Goal: Task Accomplishment & Management: Manage account settings

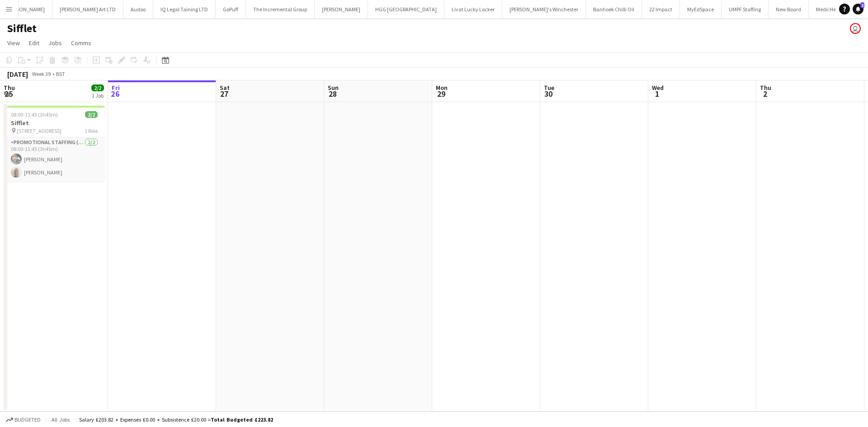
click at [5, 9] on button "Menu" at bounding box center [9, 9] width 18 height 18
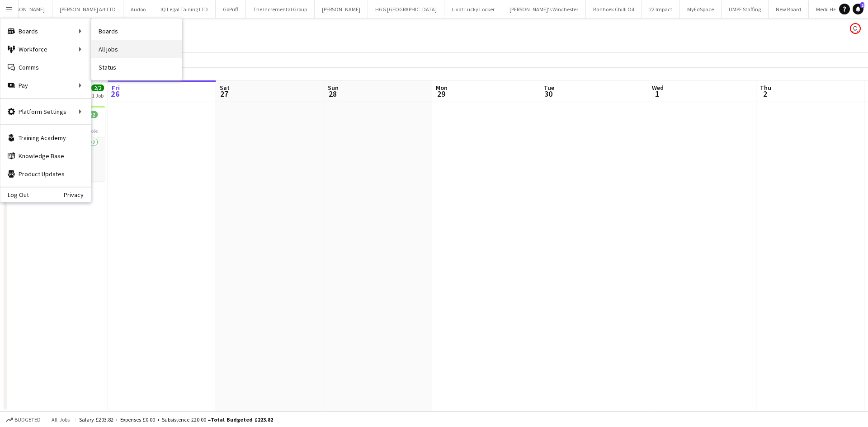
click at [108, 47] on link "All jobs" at bounding box center [136, 49] width 90 height 18
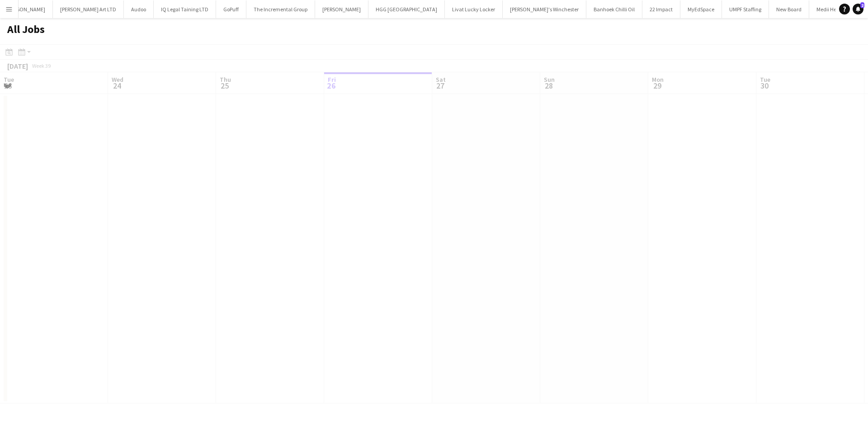
scroll to position [0, 216]
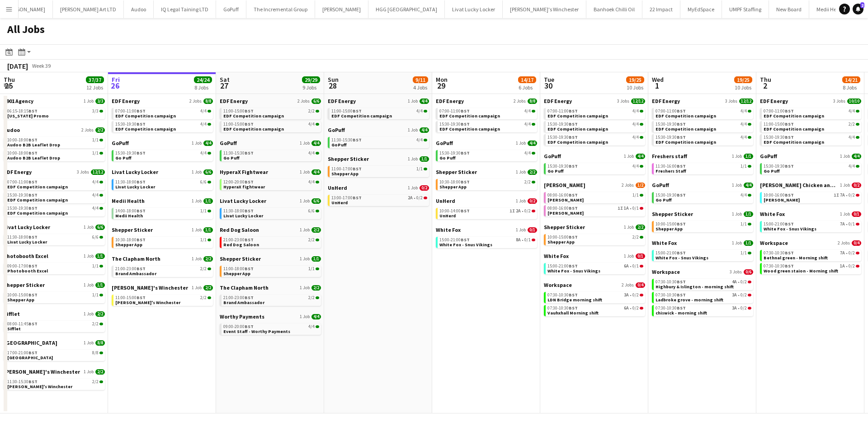
click at [108, 47] on app-toolbar "Date picker SEP 2025 SEP 2025 Monday M Tuesday T Wednesday W Thursday T Friday …" at bounding box center [434, 51] width 868 height 15
click at [343, 189] on span "UnHerd" at bounding box center [337, 187] width 19 height 7
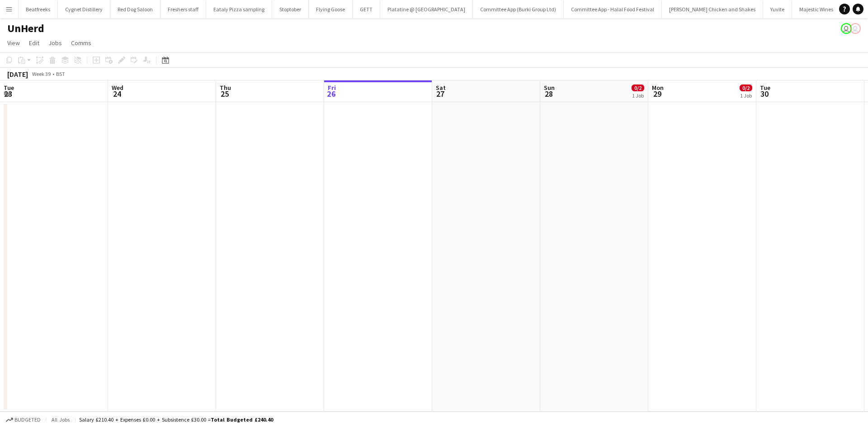
scroll to position [0, 216]
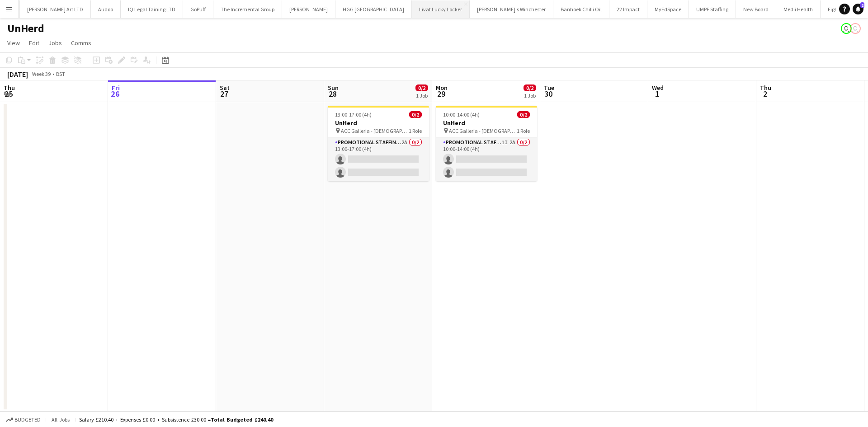
click at [412, 16] on button "Livat Lucky Locker Close" at bounding box center [441, 9] width 58 height 18
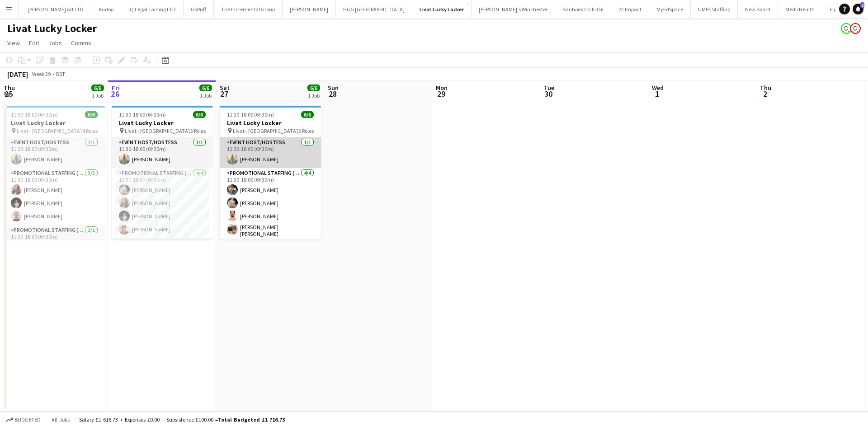
click at [273, 149] on app-card-role "Event Host/Hostess 1/1 11:30-18:00 (6h30m) Rachel Hickman" at bounding box center [270, 152] width 101 height 31
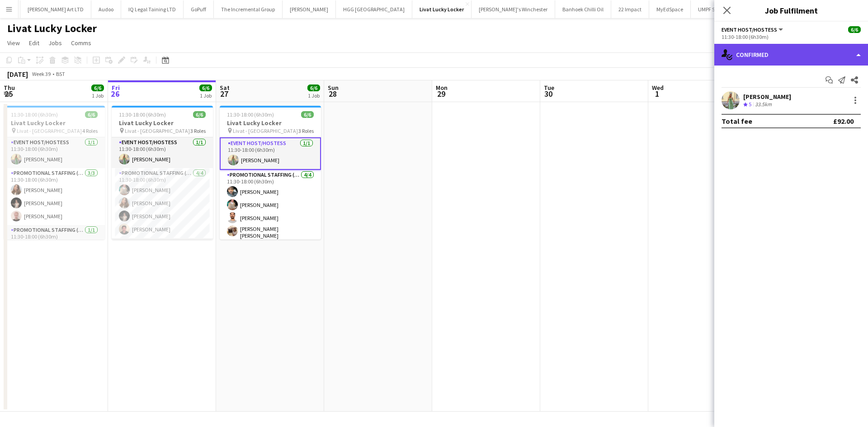
click at [786, 55] on div "single-neutral-actions-check-2 Confirmed" at bounding box center [791, 55] width 154 height 22
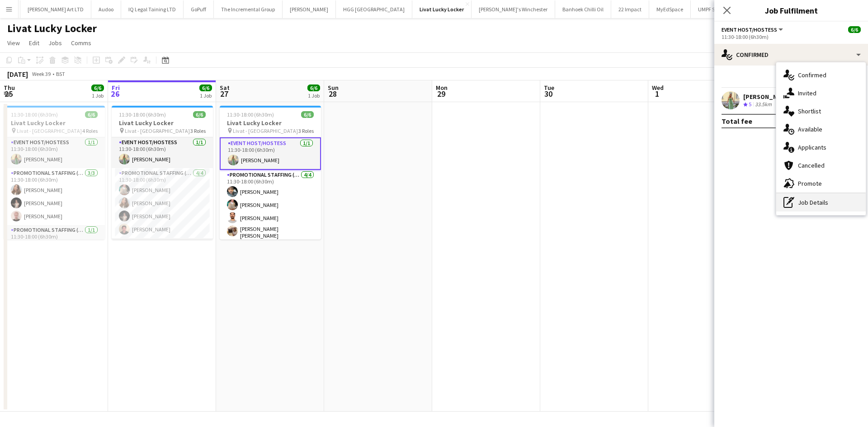
click at [812, 202] on div "pen-write Job Details" at bounding box center [820, 202] width 89 height 18
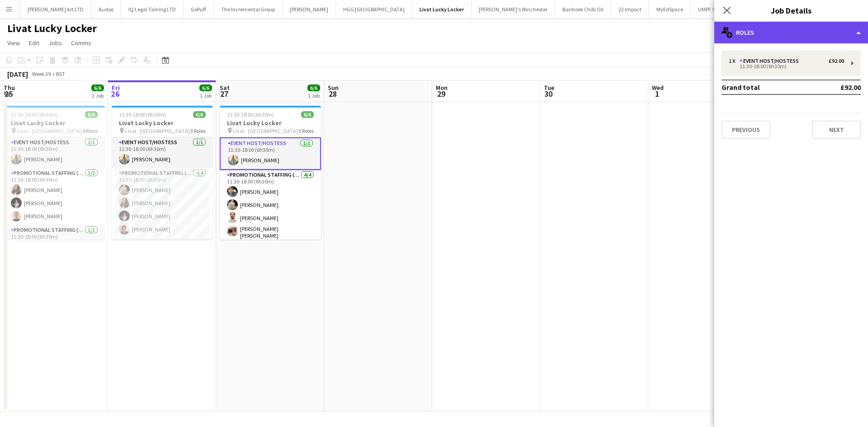
click at [772, 33] on div "multiple-users-add Roles" at bounding box center [791, 33] width 154 height 22
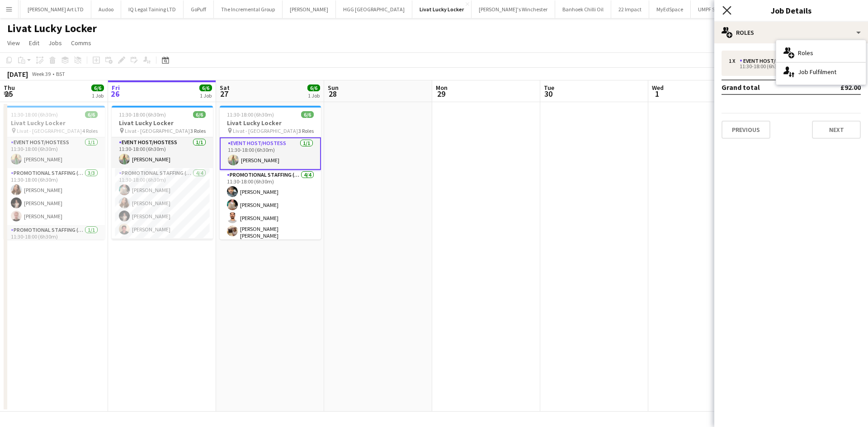
click at [725, 10] on icon "Close pop-in" at bounding box center [726, 10] width 9 height 9
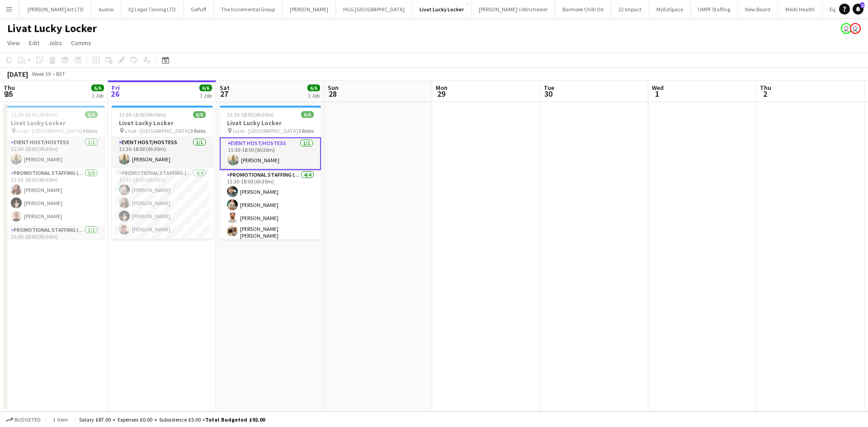
click at [492, 202] on app-date-cell at bounding box center [486, 257] width 108 height 310
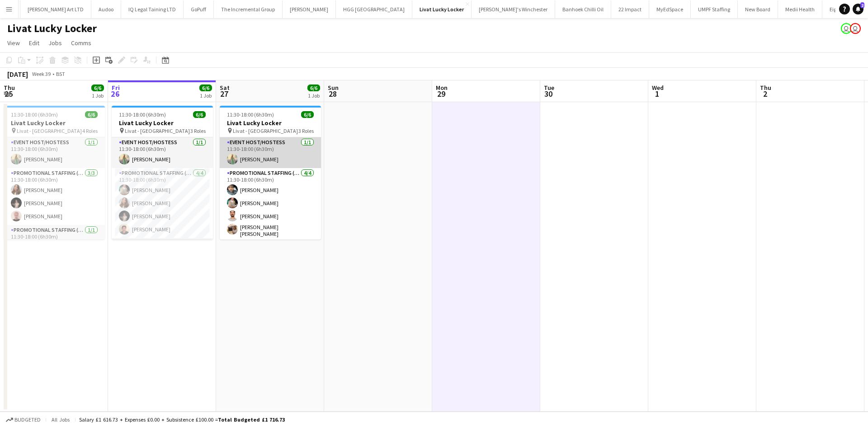
click at [262, 156] on app-card-role "Event Host/Hostess 1/1 11:30-18:00 (6h30m) Rachel Hickman" at bounding box center [270, 152] width 101 height 31
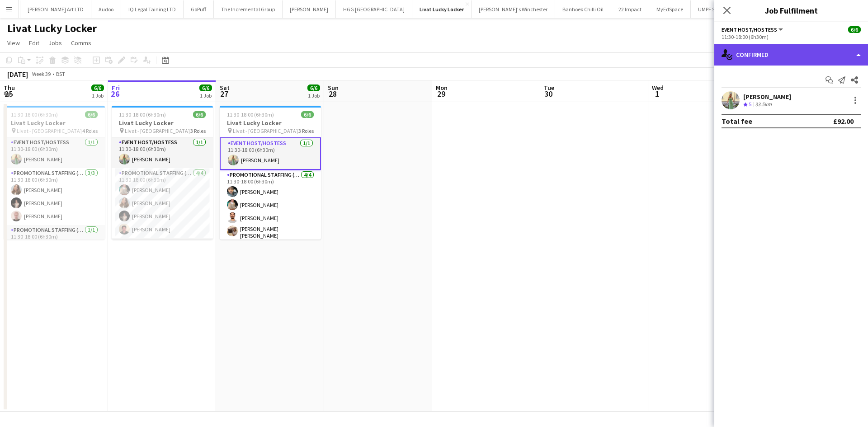
click at [787, 51] on div "single-neutral-actions-check-2 Confirmed" at bounding box center [791, 55] width 154 height 22
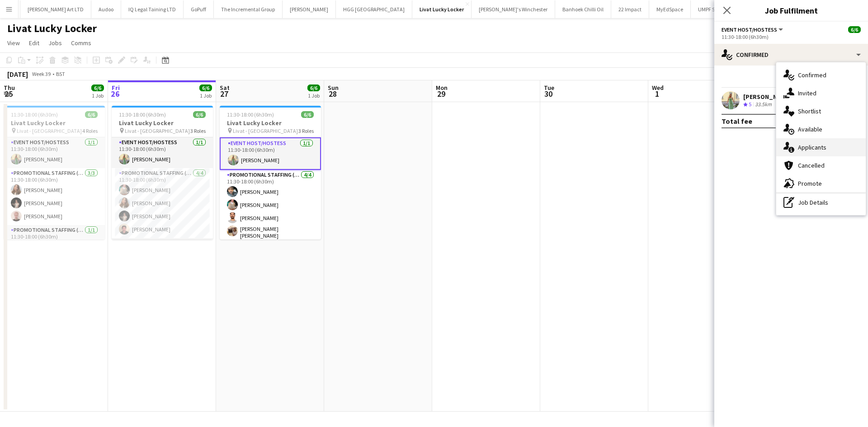
click at [836, 146] on div "single-neutral-actions-information Applicants" at bounding box center [820, 147] width 89 height 18
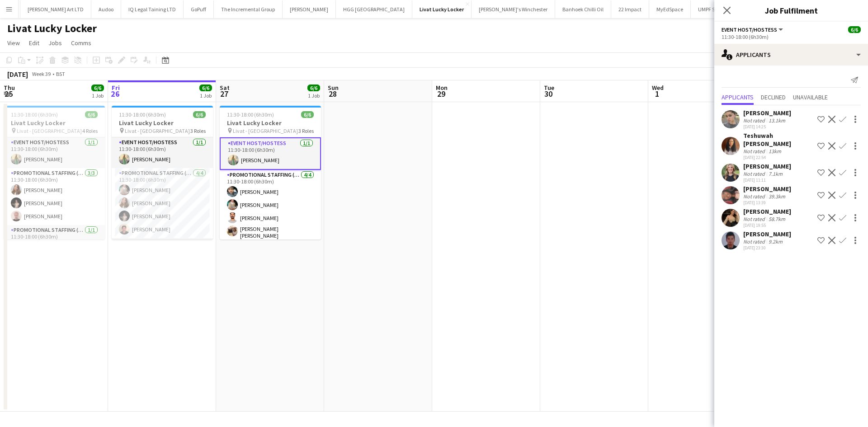
click at [762, 137] on div "Teshuwah STOTT" at bounding box center [778, 140] width 71 height 16
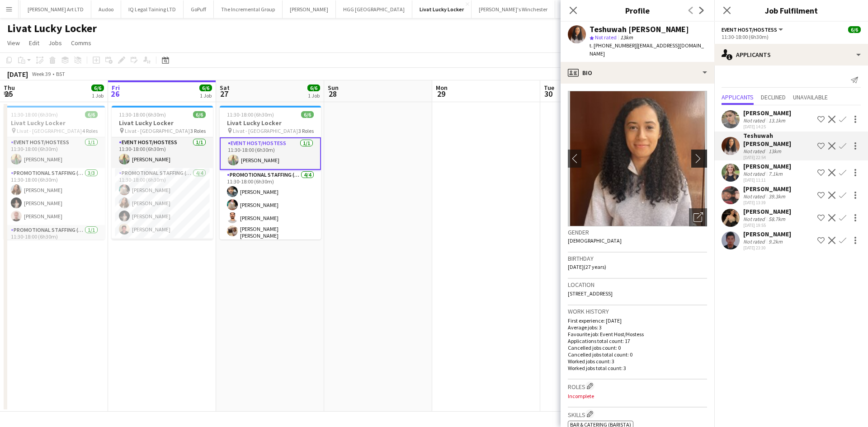
click at [694, 154] on app-icon "chevron-right" at bounding box center [700, 158] width 14 height 9
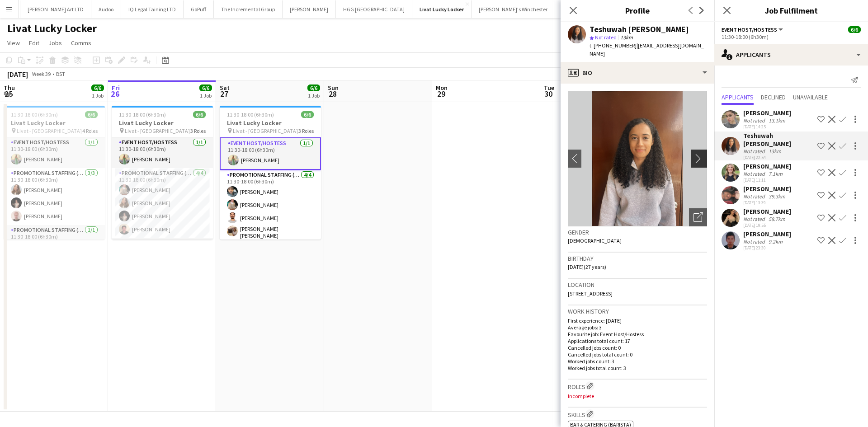
click at [694, 154] on app-icon "chevron-right" at bounding box center [700, 158] width 14 height 9
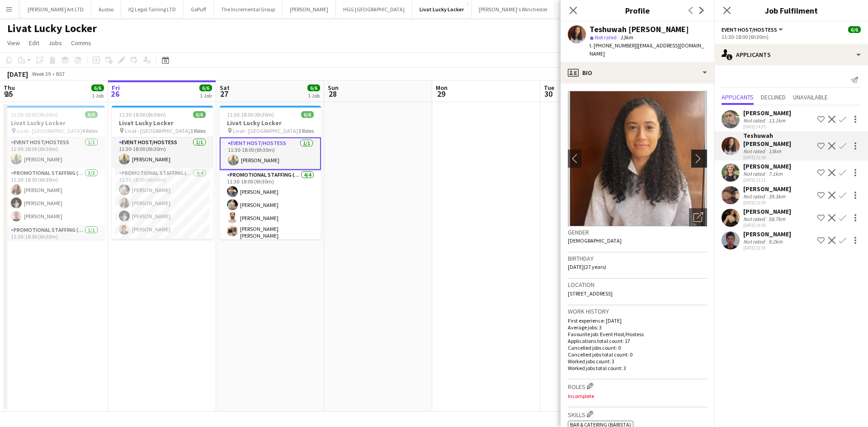
click at [694, 154] on app-icon "chevron-right" at bounding box center [700, 158] width 14 height 9
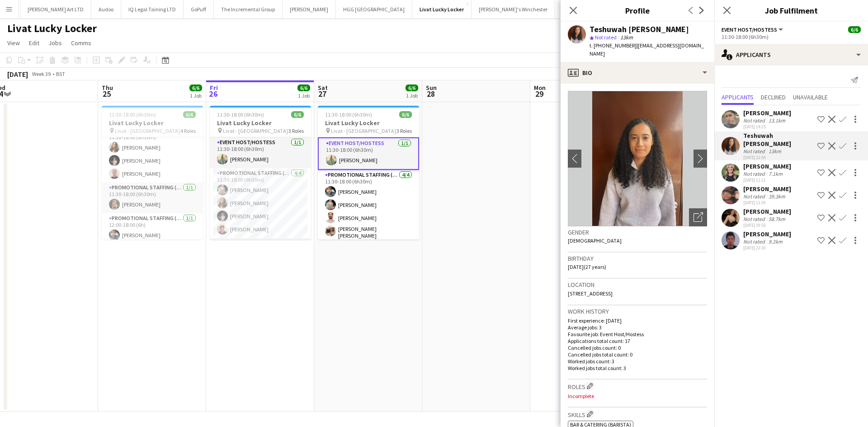
scroll to position [0, 225]
drag, startPoint x: 53, startPoint y: 269, endPoint x: 152, endPoint y: 317, distance: 110.2
click at [152, 317] on app-calendar-viewport "Mon 22 Tue 23 2/2 1 Job Wed 24 Thu 25 6/6 1 Job Fri 26 6/6 1 Job Sat 27 6/6 1 J…" at bounding box center [434, 245] width 868 height 331
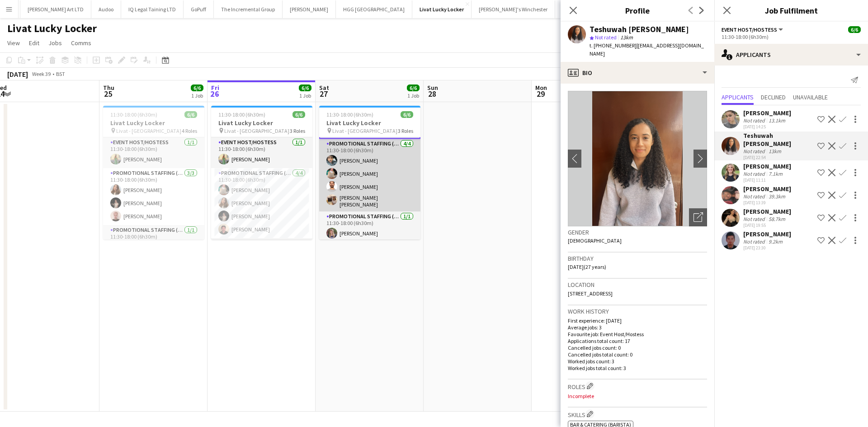
scroll to position [0, 0]
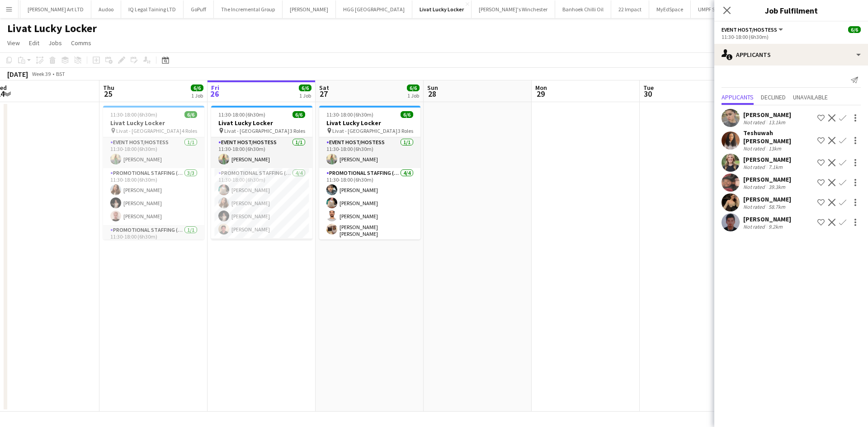
click at [14, 17] on button "Menu" at bounding box center [9, 9] width 18 height 18
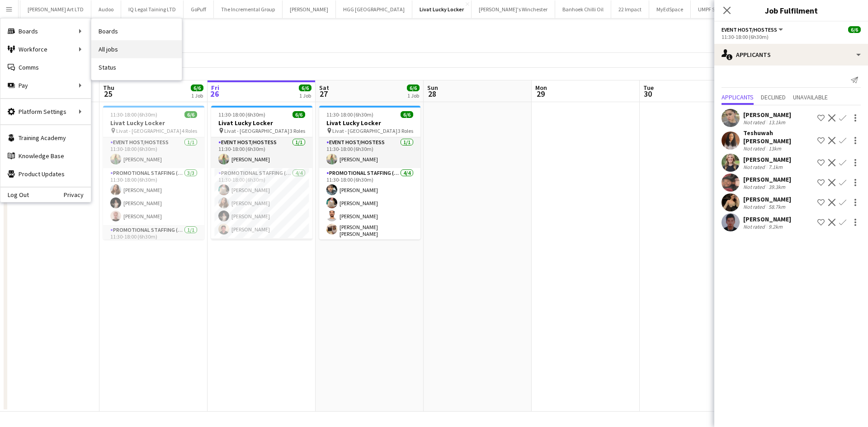
click at [122, 54] on link "All jobs" at bounding box center [136, 49] width 90 height 18
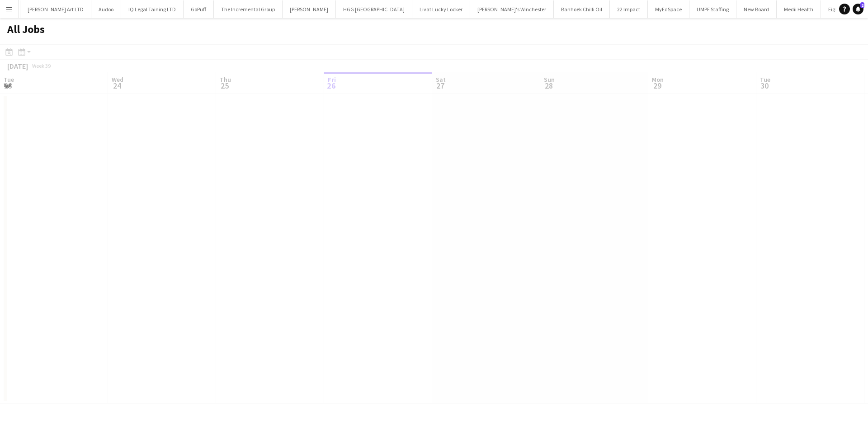
scroll to position [0, 216]
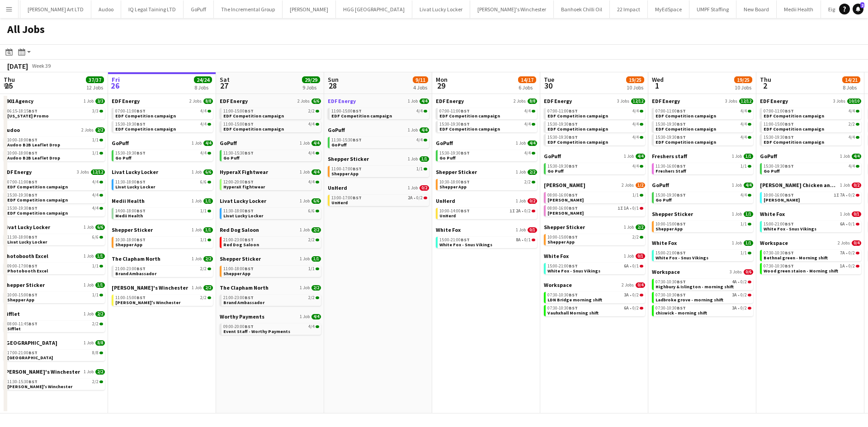
click at [344, 101] on span "EDF Energy" at bounding box center [342, 101] width 28 height 7
click at [336, 188] on span "UnHerd" at bounding box center [337, 187] width 19 height 7
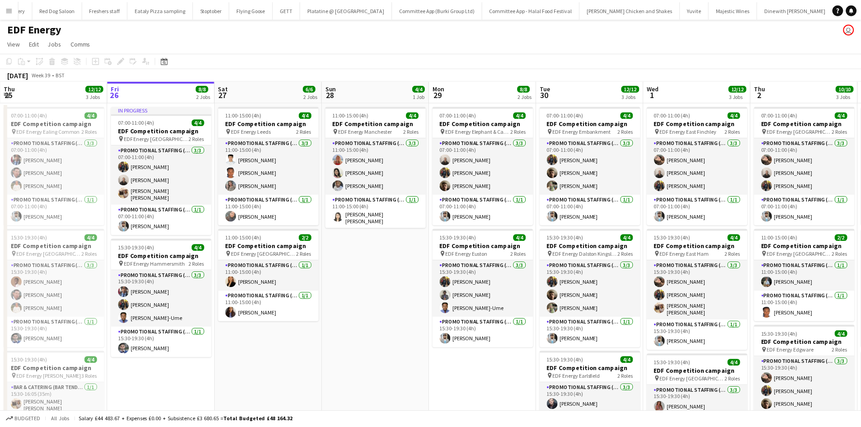
scroll to position [0, 85]
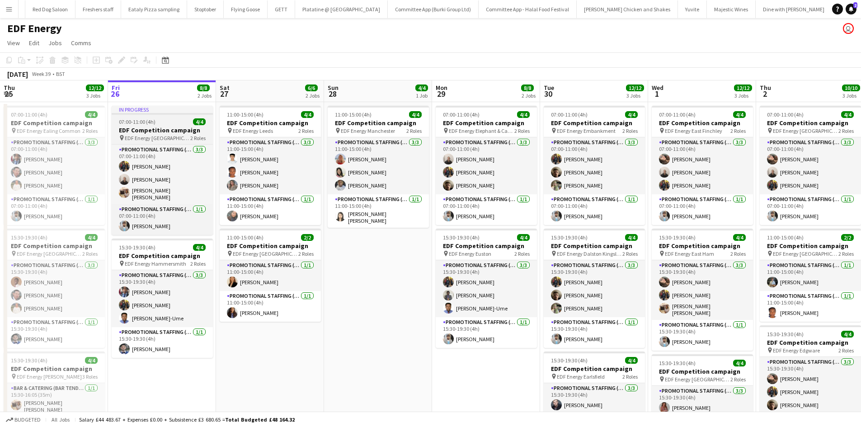
click at [174, 141] on span "EDF Energy Goodge Street" at bounding box center [158, 138] width 66 height 7
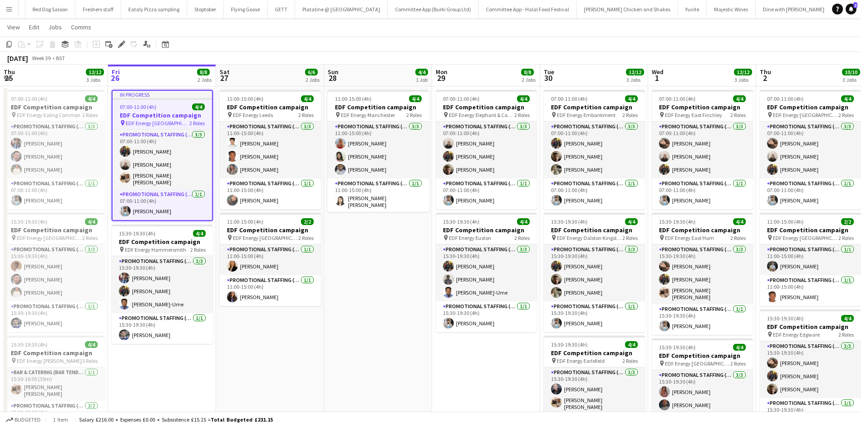
scroll to position [16, 0]
click at [15, 17] on button "Menu" at bounding box center [9, 9] width 18 height 18
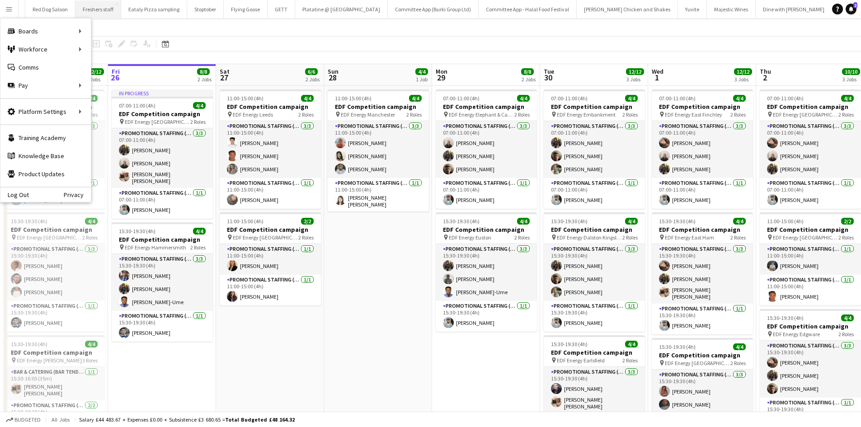
scroll to position [0, 216]
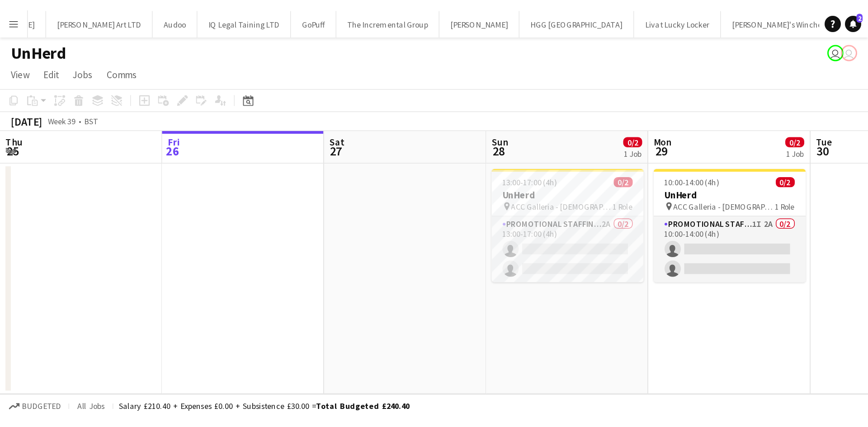
scroll to position [0, 216]
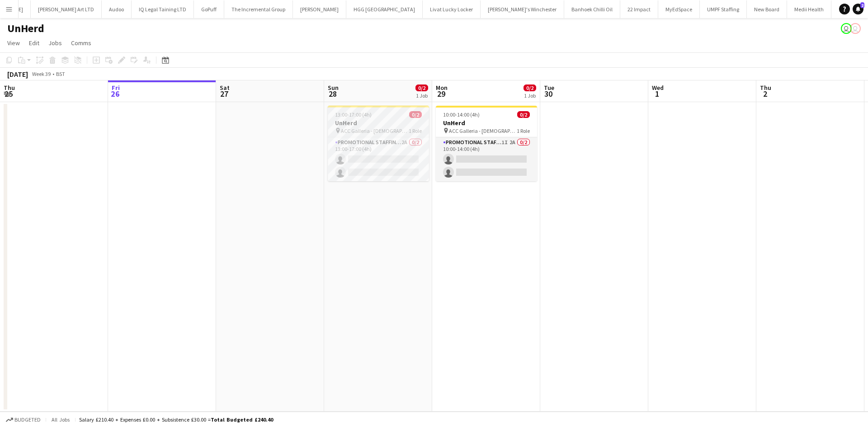
click at [378, 132] on span "ACC Galleria - [DEMOGRAPHIC_DATA] Conference" at bounding box center [375, 130] width 68 height 7
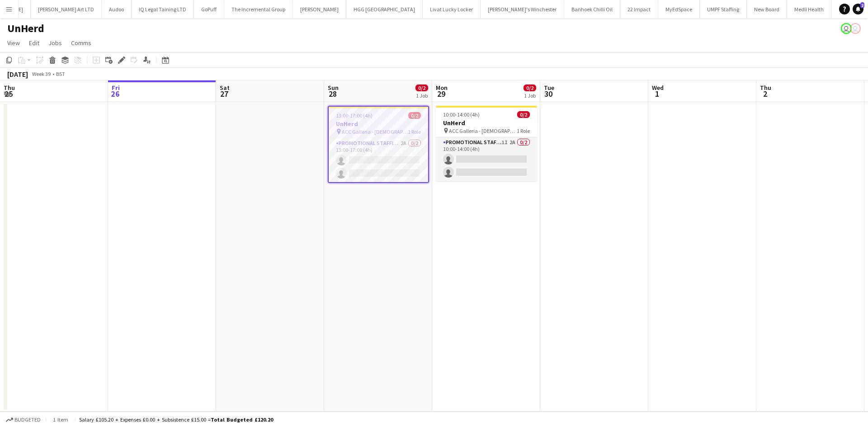
drag, startPoint x: 121, startPoint y: 62, endPoint x: 738, endPoint y: 82, distance: 617.3
click at [121, 62] on icon at bounding box center [121, 60] width 5 height 5
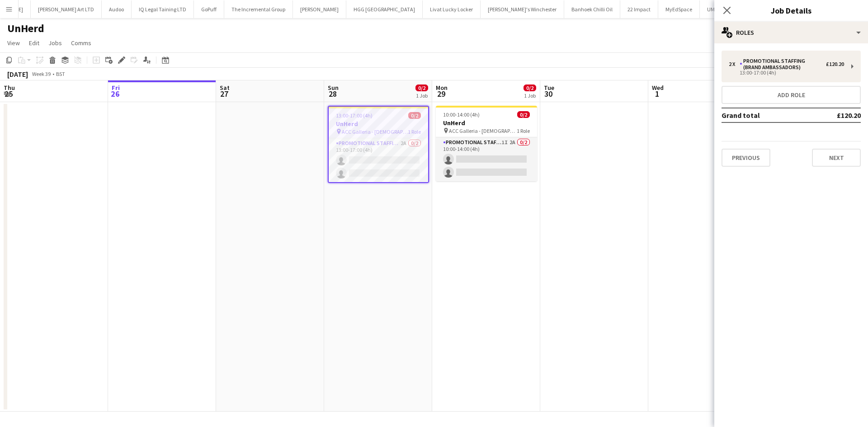
click at [840, 171] on div "2 x Promotional Staffing (Brand Ambassadors) £120.20 13:00-17:00 (4h) Add role …" at bounding box center [791, 108] width 154 height 131
click at [836, 153] on button "Next" at bounding box center [836, 158] width 49 height 18
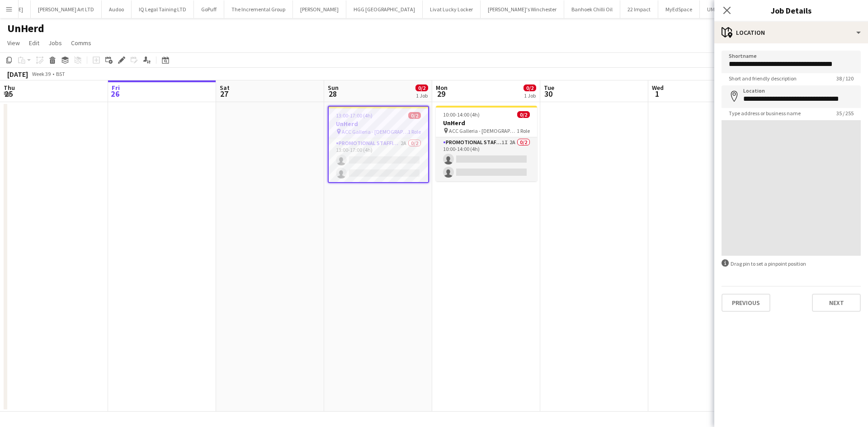
click at [836, 153] on div at bounding box center [790, 188] width 139 height 136
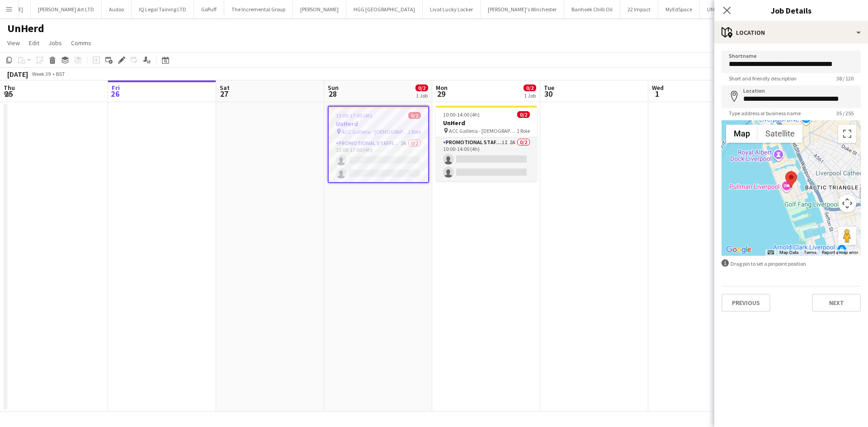
click at [599, 218] on app-date-cell at bounding box center [594, 257] width 108 height 310
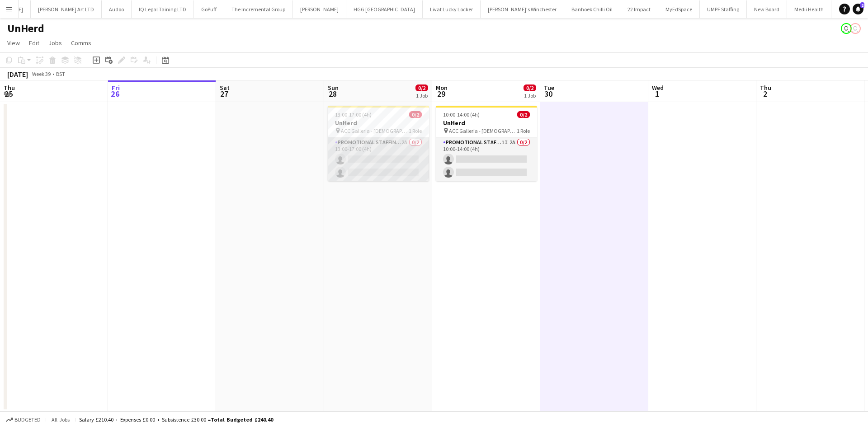
click at [362, 152] on app-card-role "Promotional Staffing (Brand Ambassadors) 2A 0/2 13:00-17:00 (4h) single-neutral…" at bounding box center [378, 159] width 101 height 44
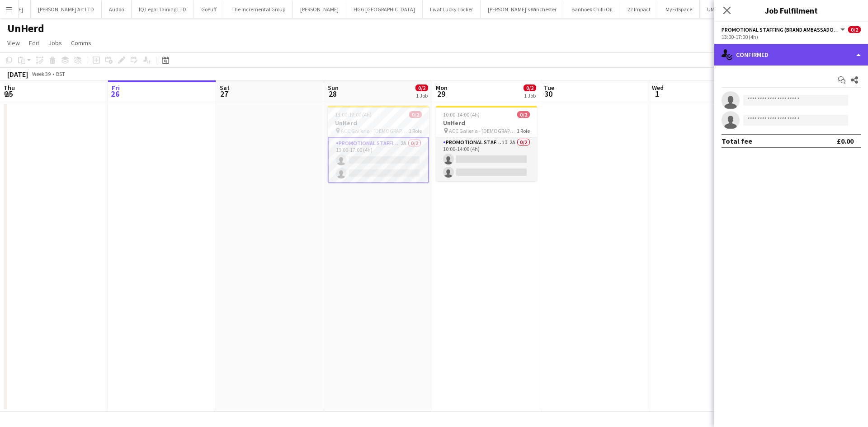
click at [823, 55] on div "single-neutral-actions-check-2 Confirmed" at bounding box center [791, 55] width 154 height 22
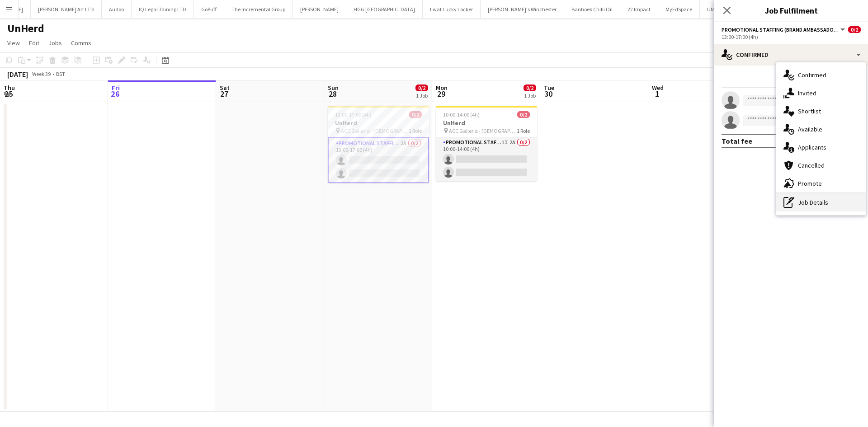
click at [843, 208] on div "pen-write Job Details" at bounding box center [820, 202] width 89 height 18
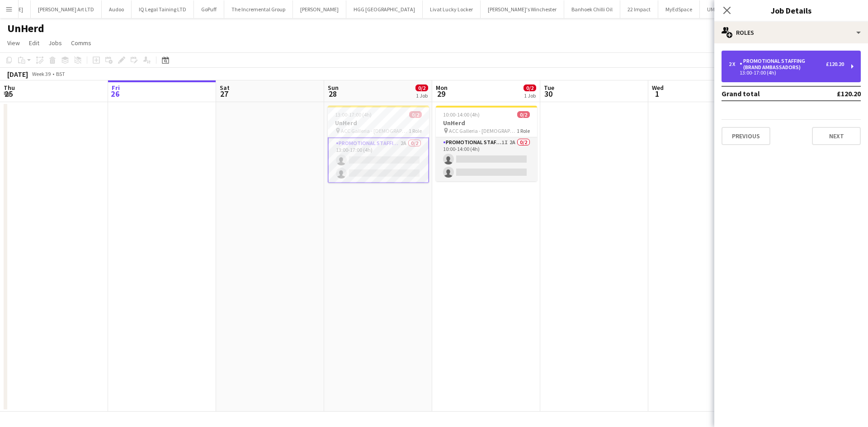
click at [801, 79] on div "2 x Promotional Staffing (Brand Ambassadors) £120.20 13:00-17:00 (4h)" at bounding box center [790, 67] width 139 height 32
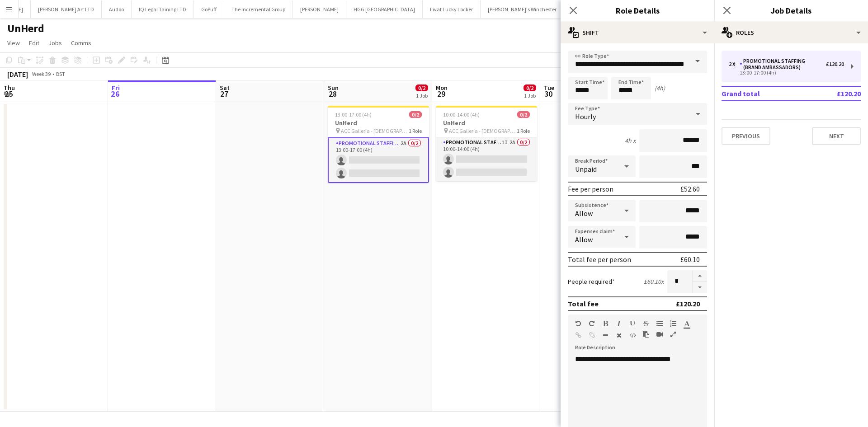
click at [240, 43] on app-page-menu "View Day view expanded Day view collapsed Month view Date picker Jump to today …" at bounding box center [434, 43] width 868 height 17
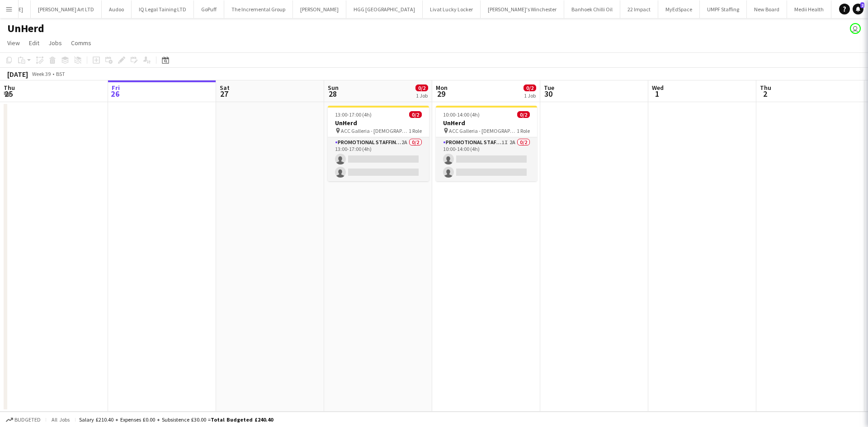
click at [5, 10] on button "Menu" at bounding box center [9, 9] width 18 height 18
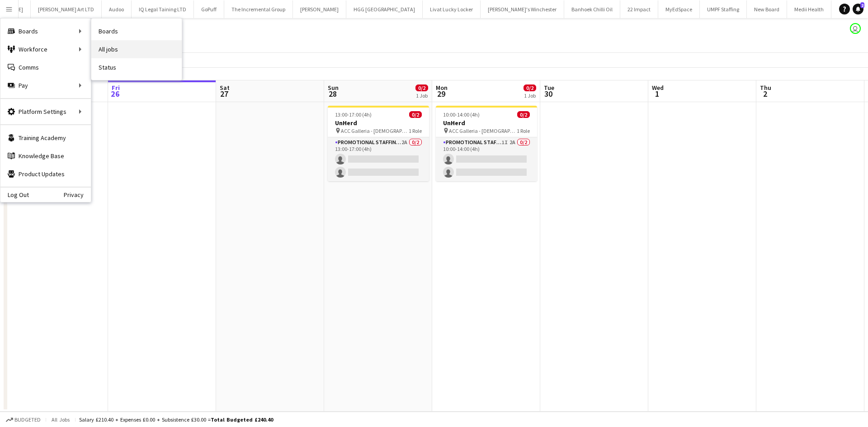
click at [123, 46] on link "All jobs" at bounding box center [136, 49] width 90 height 18
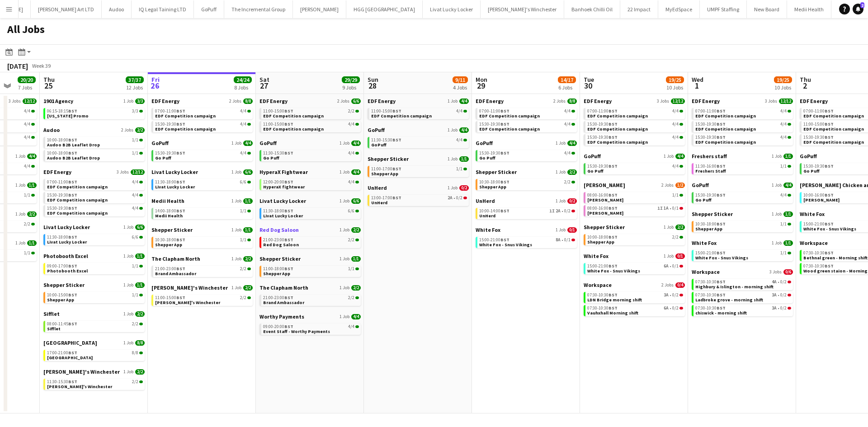
scroll to position [0, 281]
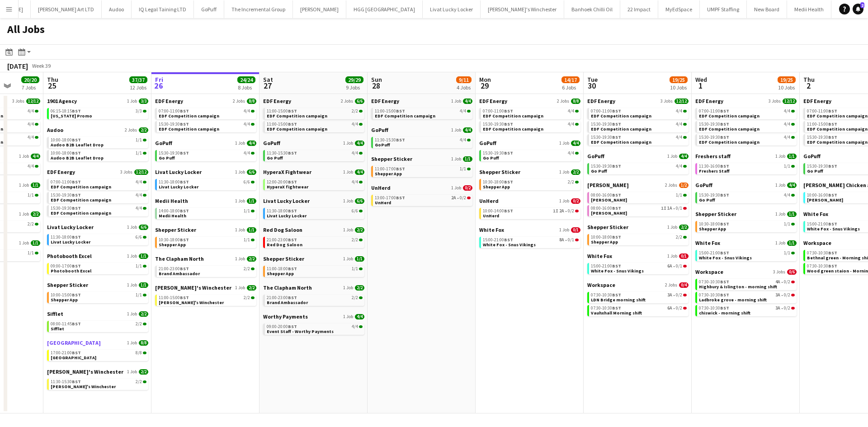
click at [58, 343] on span "[GEOGRAPHIC_DATA]" at bounding box center [74, 342] width 54 height 7
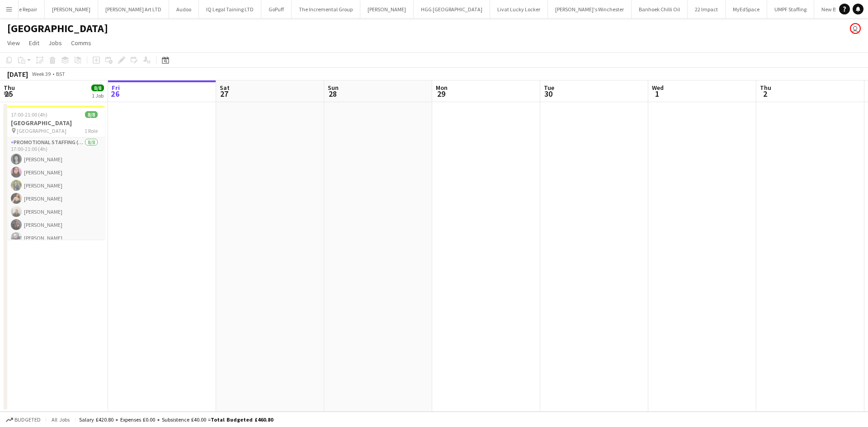
scroll to position [0, 1594]
click at [201, 226] on app-date-cell at bounding box center [162, 257] width 108 height 310
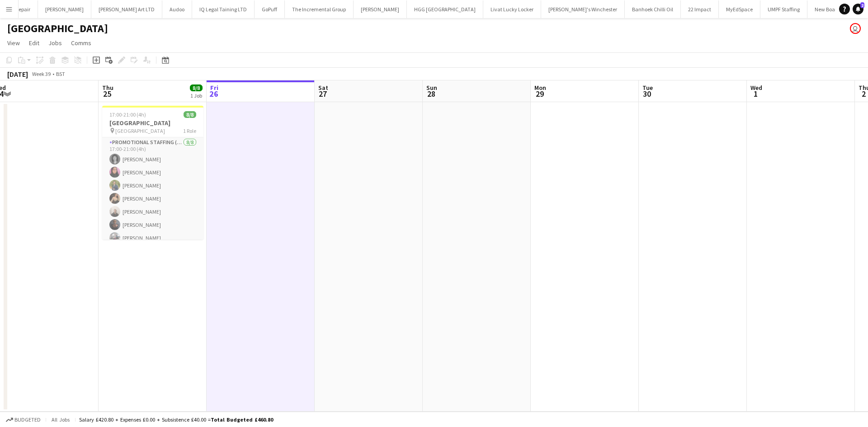
scroll to position [20, 0]
click at [348, 252] on app-date-cell at bounding box center [369, 257] width 108 height 310
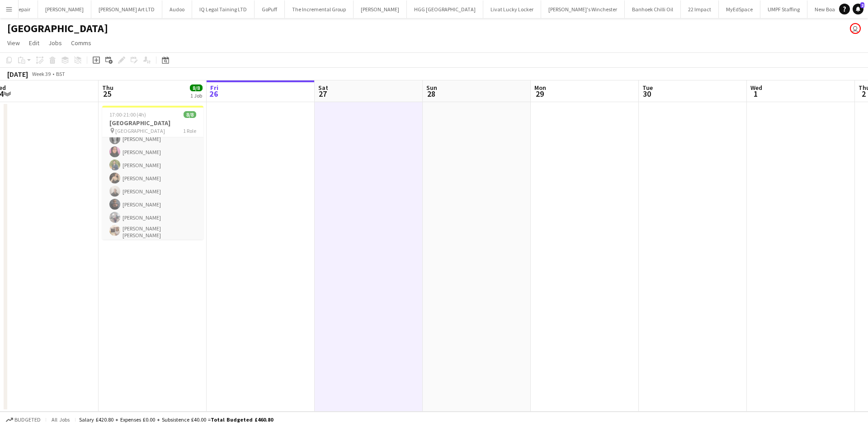
click at [374, 87] on app-board-header-date "Sat 27" at bounding box center [369, 91] width 108 height 22
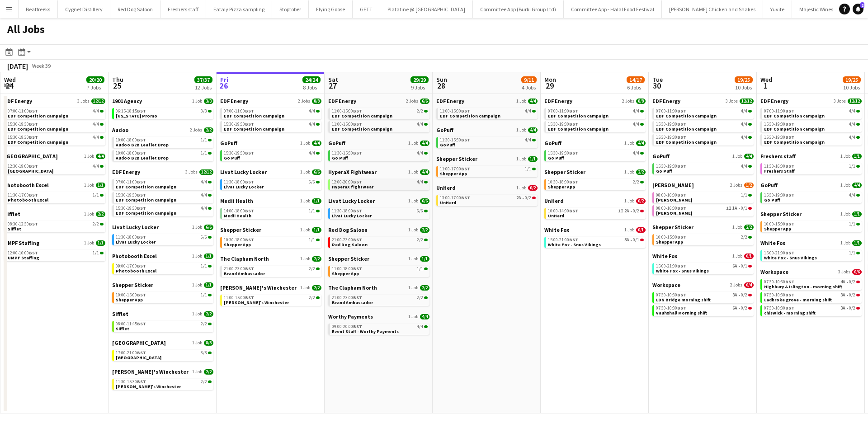
scroll to position [0, 323]
click at [12, 13] on button "Menu" at bounding box center [9, 9] width 18 height 18
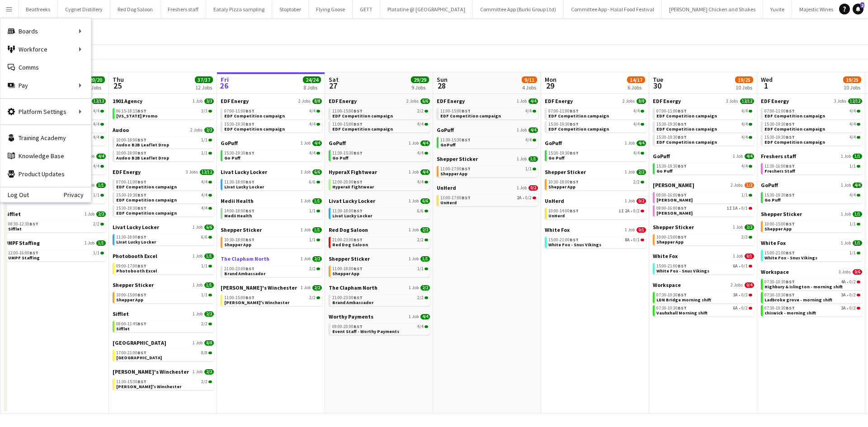
click at [274, 262] on link "The Clapham North 1 Job 2/2" at bounding box center [271, 258] width 101 height 7
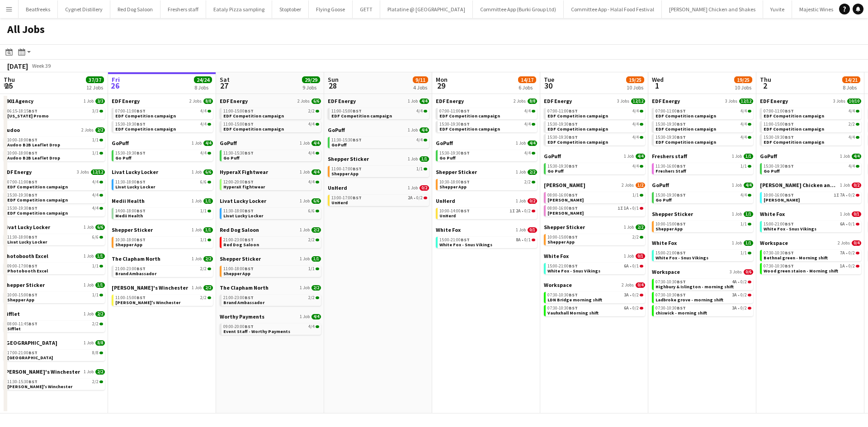
click at [9, 10] on app-icon "Menu" at bounding box center [8, 8] width 7 height 7
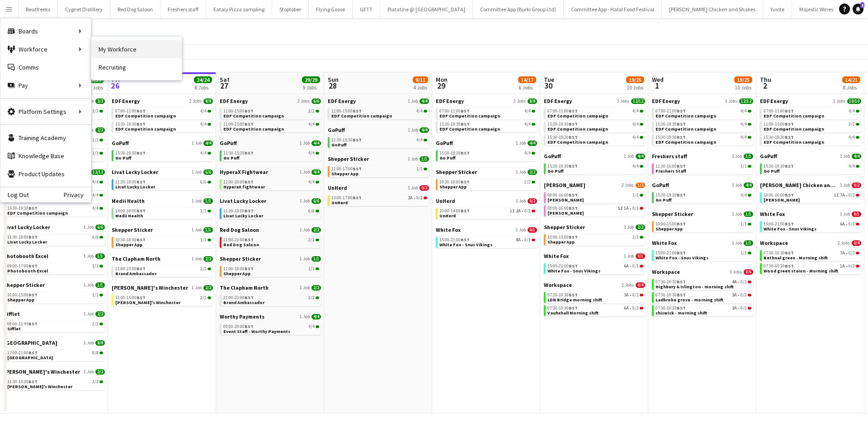
click at [104, 52] on link "My Workforce" at bounding box center [136, 49] width 90 height 18
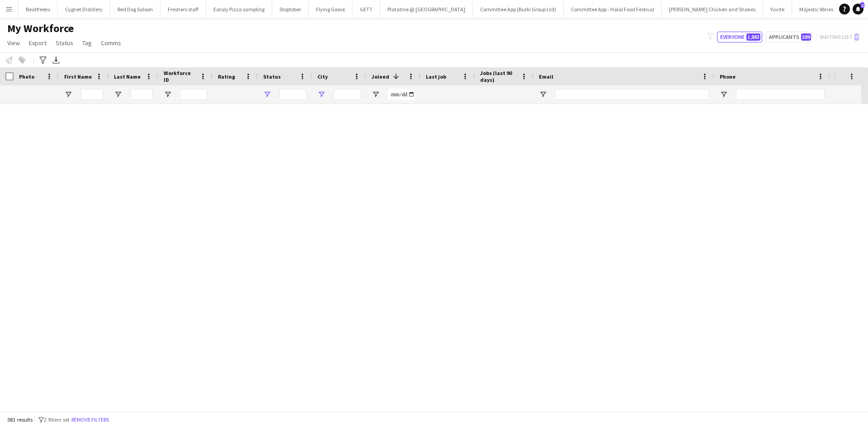
type input "**********"
type input "******"
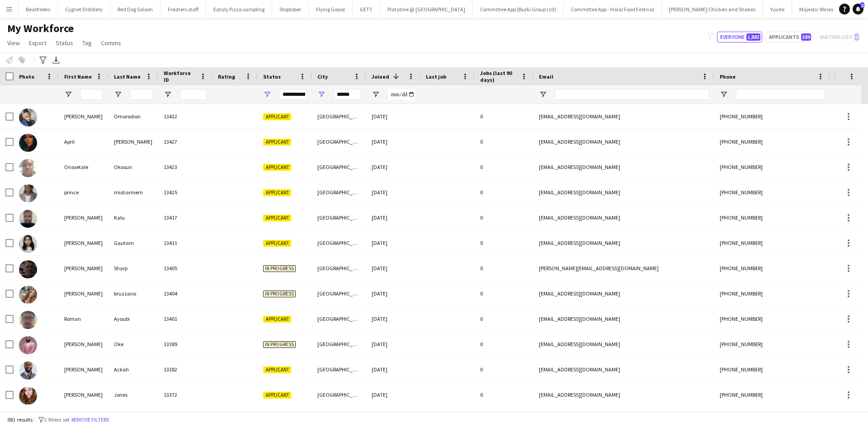
click at [294, 95] on div "**********" at bounding box center [292, 94] width 27 height 11
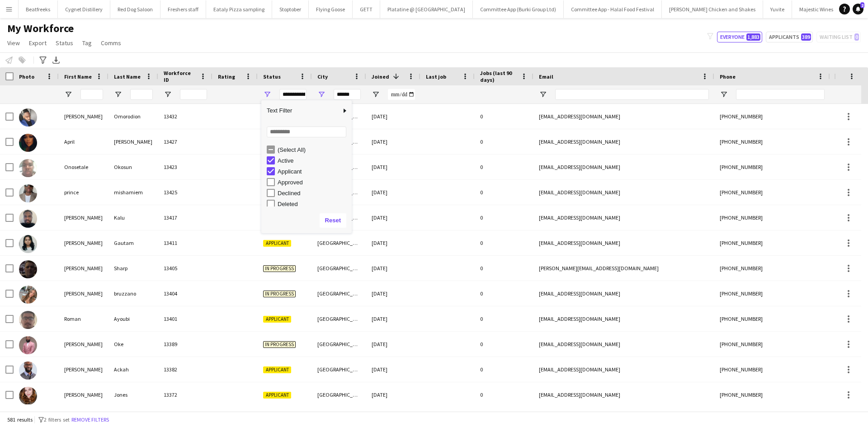
click at [289, 150] on div "(Select All)" at bounding box center [313, 149] width 71 height 7
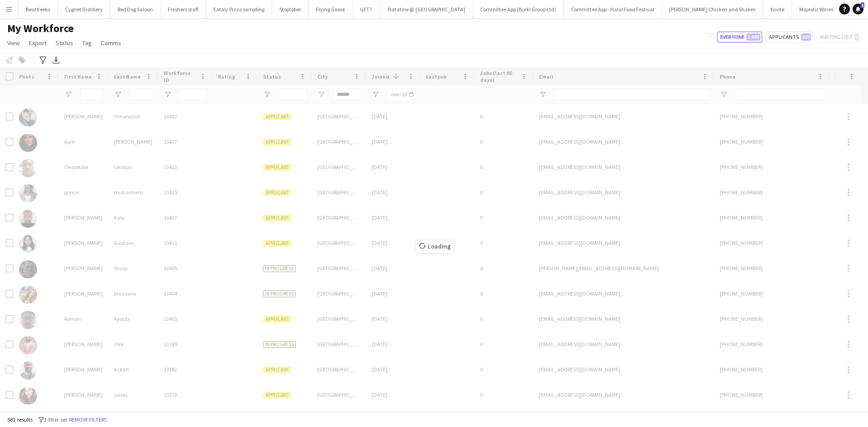
click at [348, 97] on div "Loading" at bounding box center [434, 239] width 868 height 344
click at [348, 97] on input "******" at bounding box center [347, 94] width 27 height 11
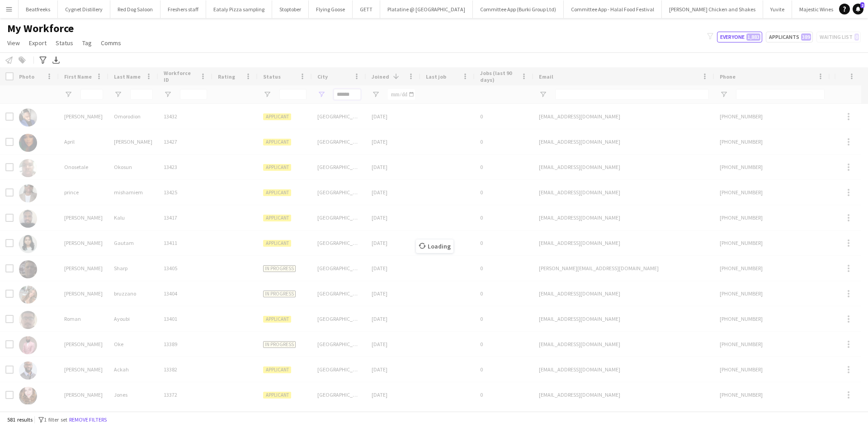
click at [348, 97] on input "******" at bounding box center [347, 94] width 27 height 11
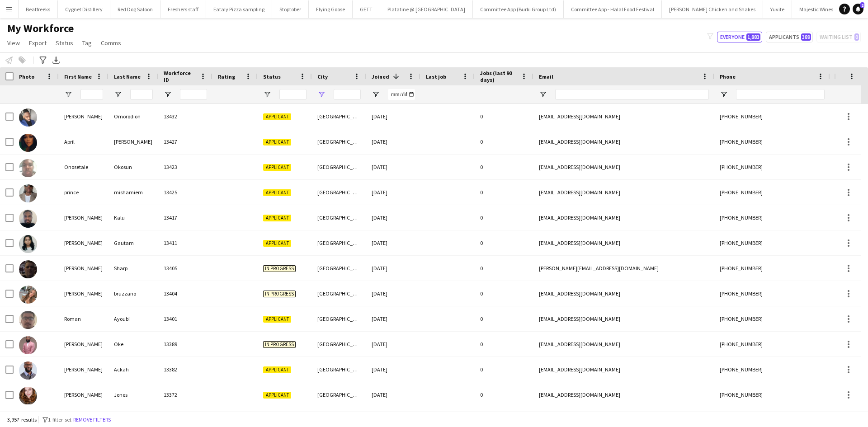
click at [105, 88] on div at bounding box center [84, 94] width 50 height 18
click at [92, 96] on input "First Name Filter Input" at bounding box center [91, 94] width 23 height 11
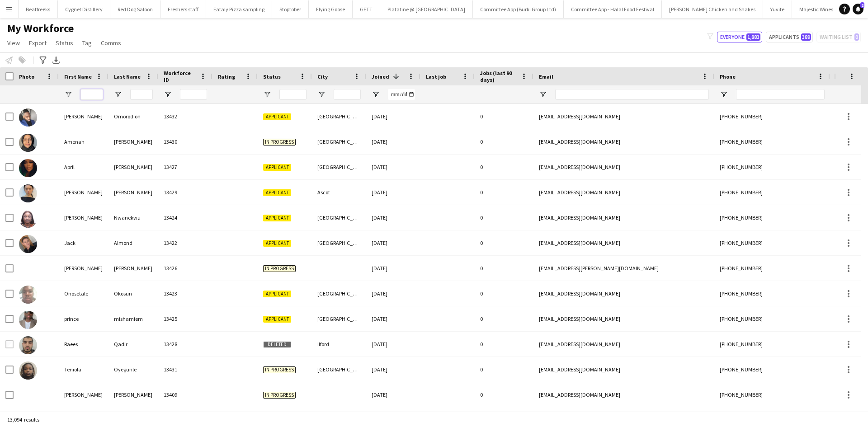
click at [99, 93] on input "First Name Filter Input" at bounding box center [91, 94] width 23 height 11
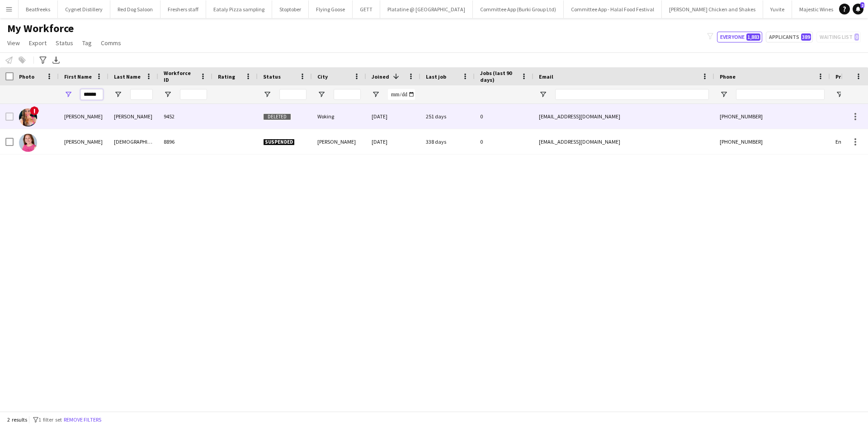
type input "******"
click at [99, 119] on div "Renata" at bounding box center [84, 116] width 50 height 25
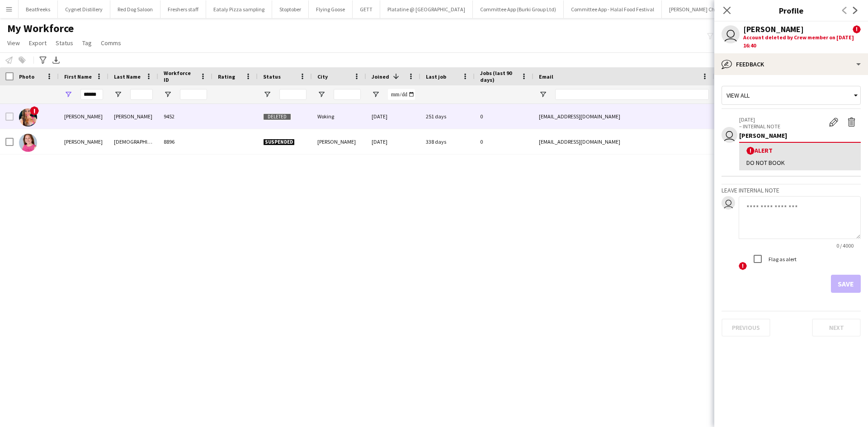
click at [733, 14] on div "Close pop-in" at bounding box center [726, 10] width 25 height 21
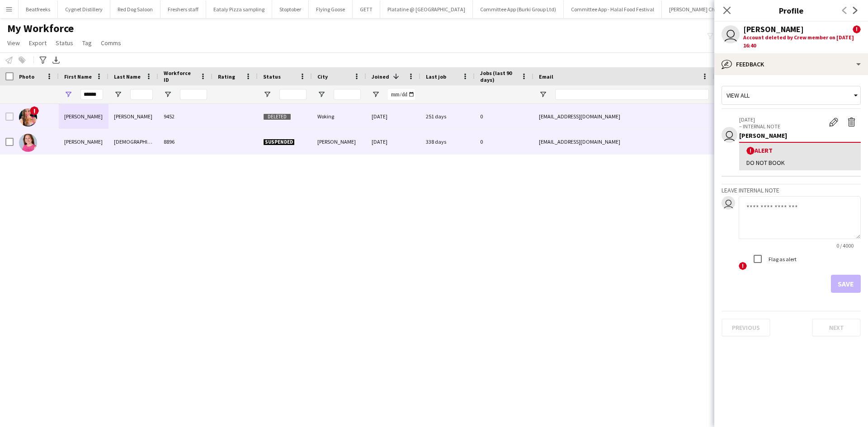
click at [160, 138] on div "8896" at bounding box center [185, 141] width 54 height 25
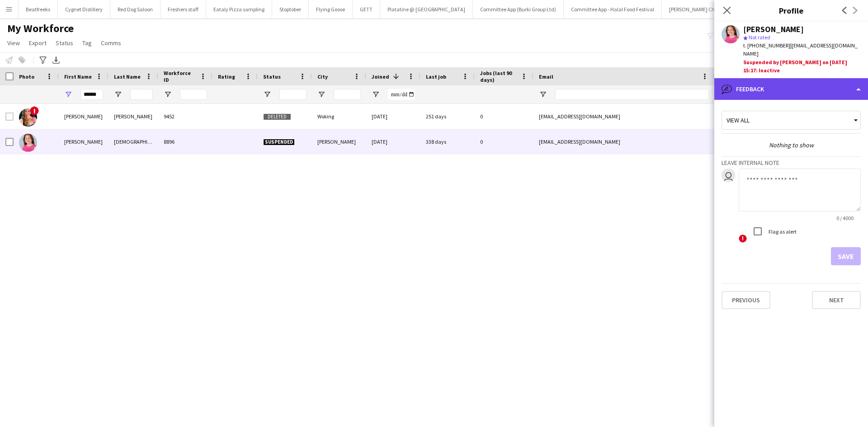
click at [787, 83] on div "bubble-pencil Feedback" at bounding box center [791, 89] width 154 height 22
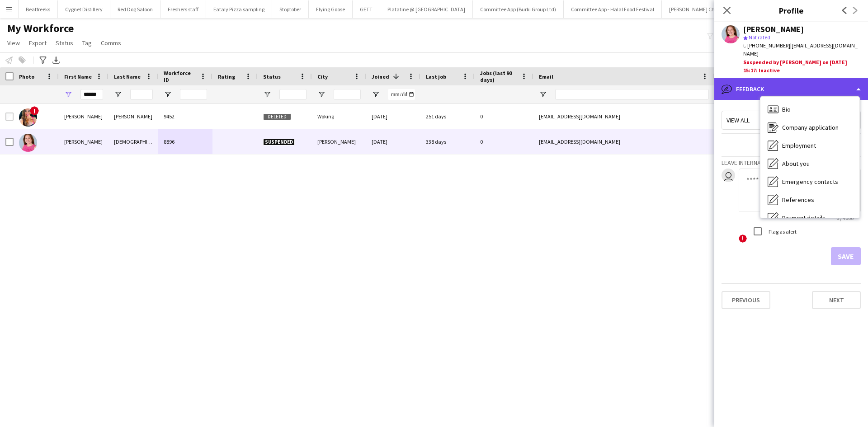
click at [787, 83] on div "bubble-pencil Feedback" at bounding box center [791, 89] width 154 height 22
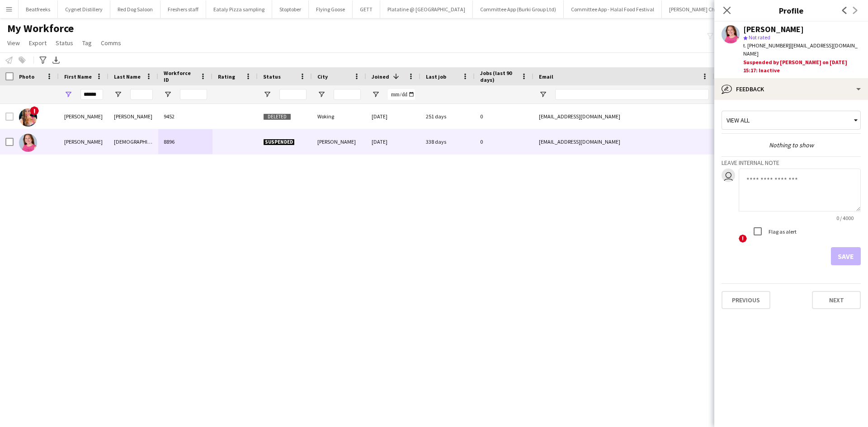
click at [786, 112] on div "View all" at bounding box center [786, 120] width 129 height 17
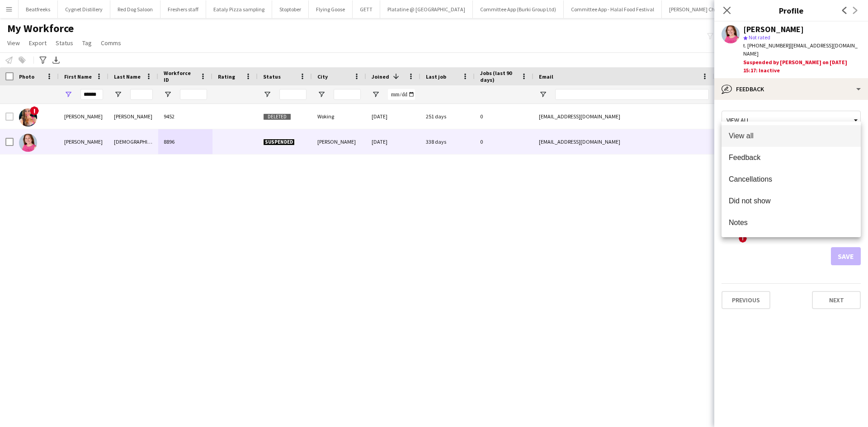
click at [786, 111] on div at bounding box center [434, 213] width 868 height 427
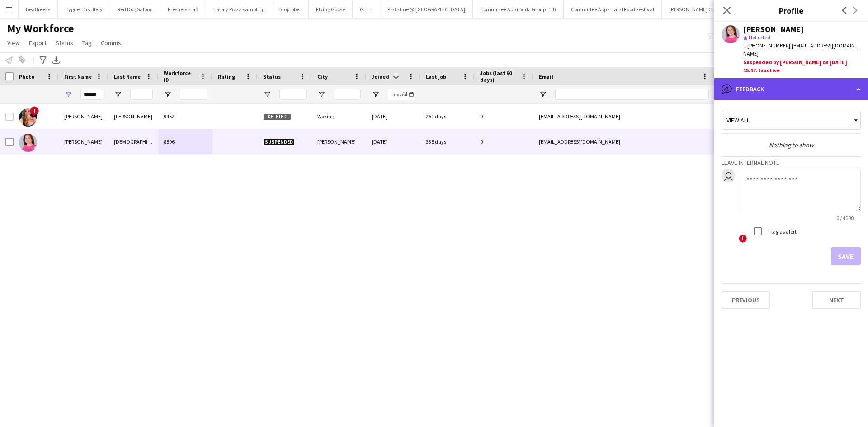
click at [798, 78] on div "bubble-pencil Feedback" at bounding box center [791, 89] width 154 height 22
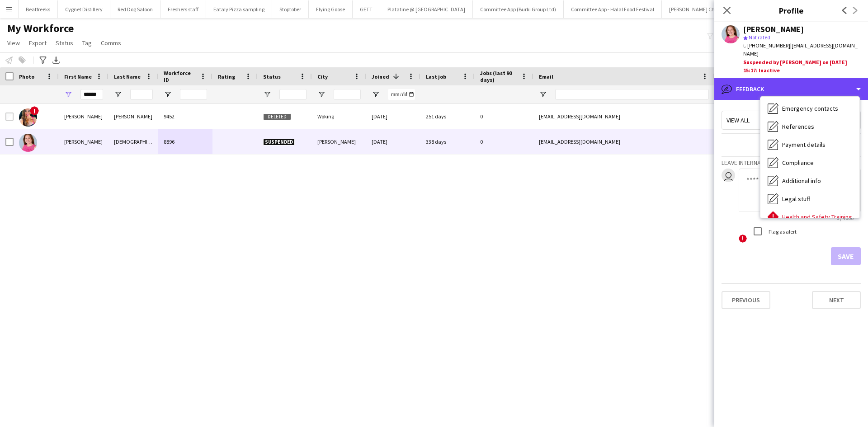
scroll to position [74, 0]
click at [539, 229] on div "! Renata Almeida Sarzi 9452 Deleted Woking 12-09-2024 251 days 0 promo@renatasa…" at bounding box center [420, 254] width 841 height 301
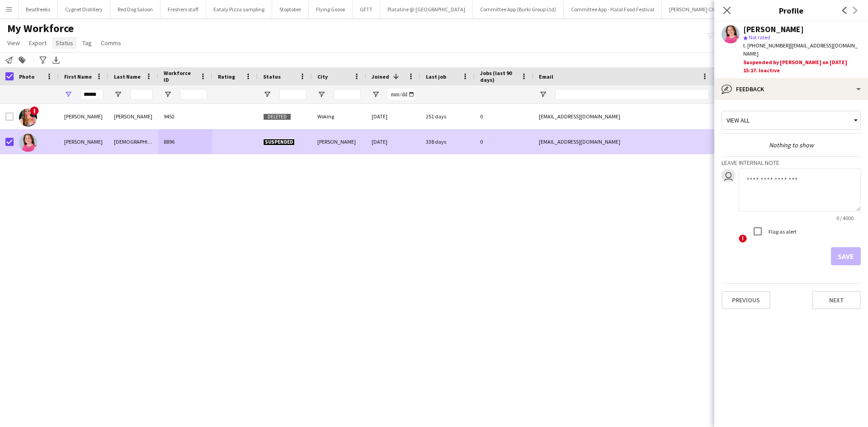
click at [64, 48] on link "Status" at bounding box center [64, 43] width 25 height 12
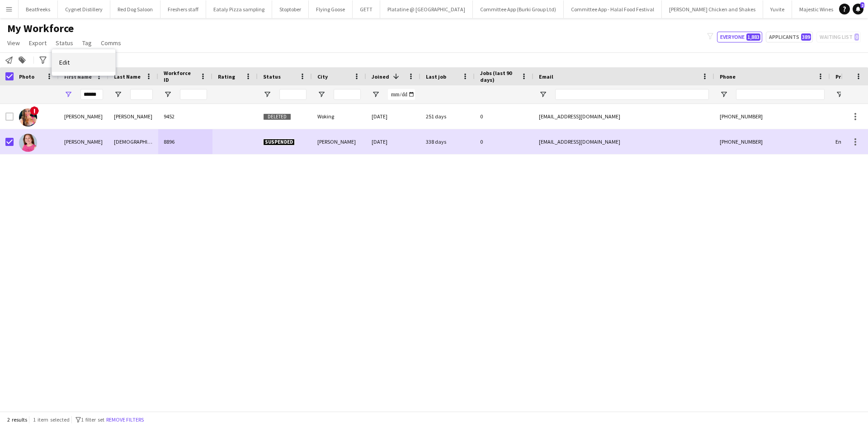
click at [87, 64] on link "Edit" at bounding box center [83, 62] width 63 height 19
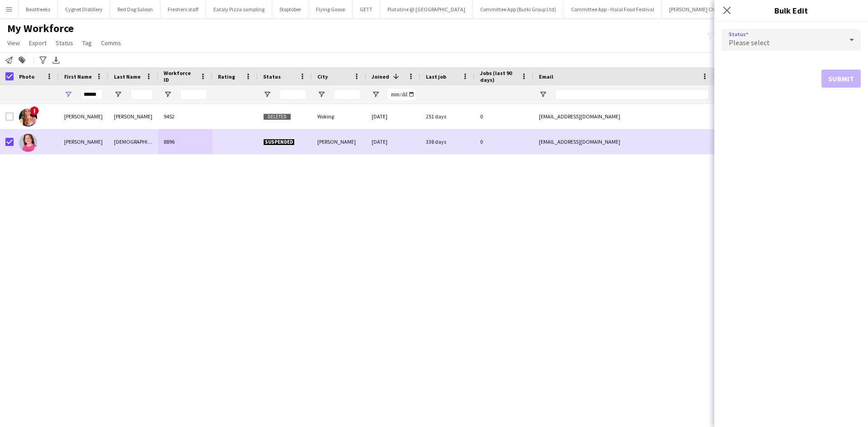
click at [797, 29] on div "Please select" at bounding box center [781, 40] width 121 height 22
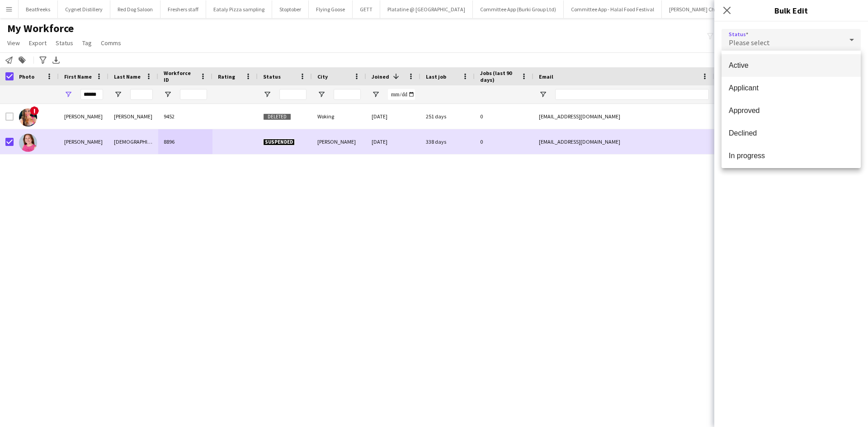
click at [774, 69] on span "Active" at bounding box center [791, 65] width 125 height 9
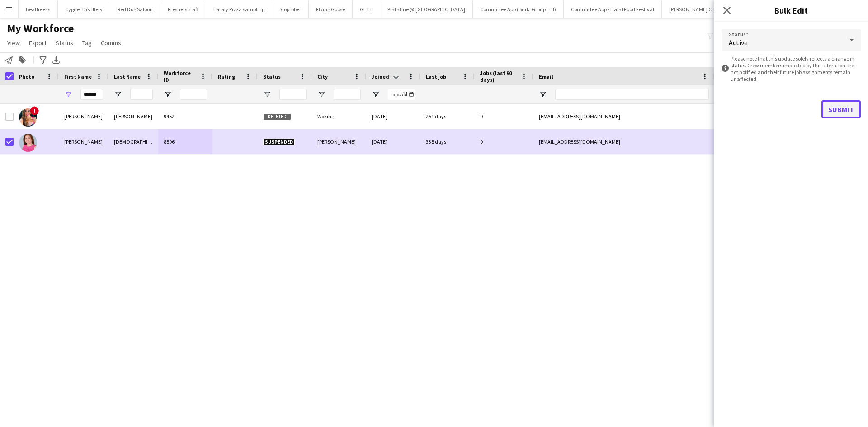
click at [848, 113] on button "Submit" at bounding box center [840, 109] width 39 height 18
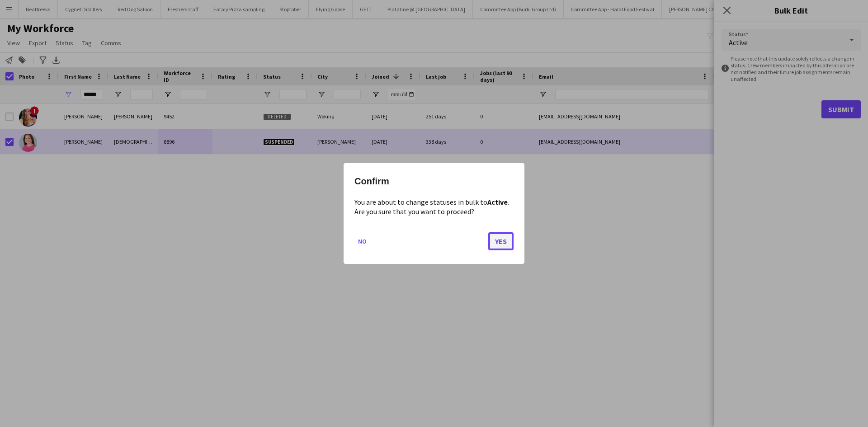
click at [497, 243] on button "Yes" at bounding box center [500, 241] width 25 height 18
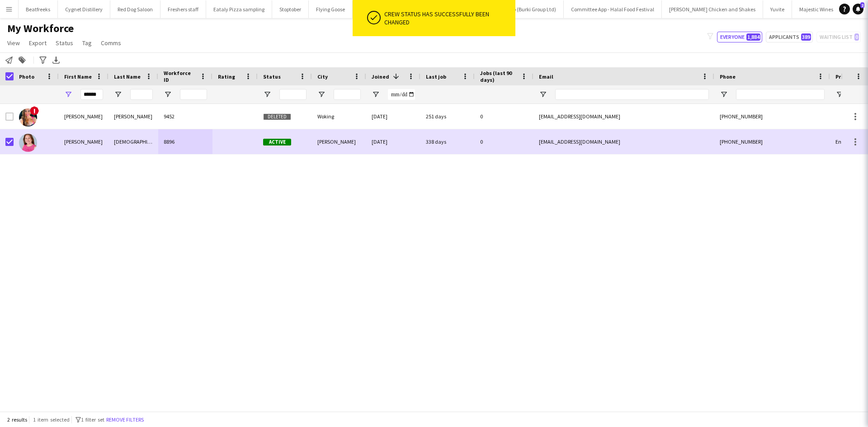
click at [350, 280] on div "! Renata Almeida Sarzi 9452 Deleted Woking 12-09-2024 251 days 0 promo@renatasa…" at bounding box center [420, 254] width 841 height 301
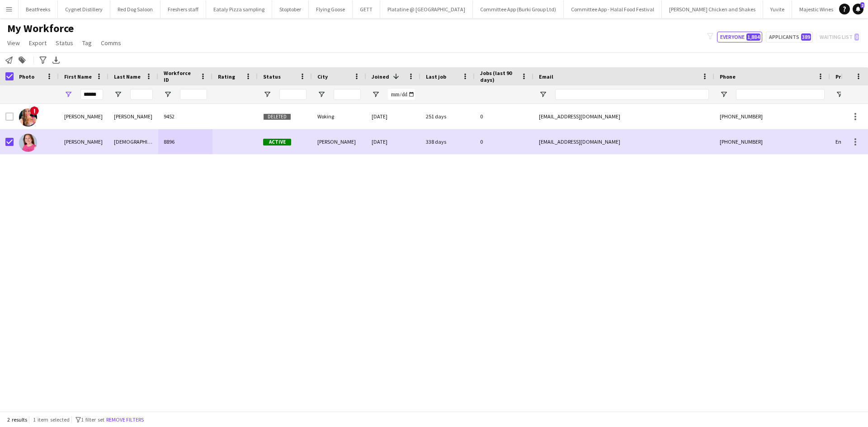
click at [13, 15] on button "Menu" at bounding box center [9, 9] width 18 height 18
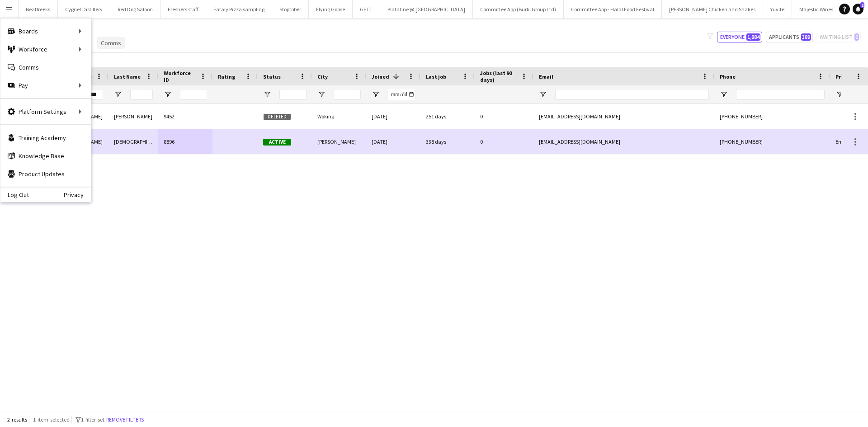
click at [118, 47] on span "Comms" at bounding box center [111, 43] width 20 height 8
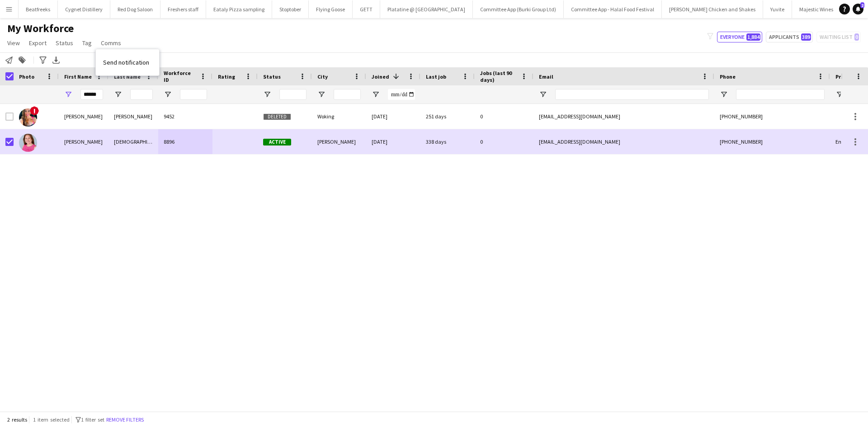
click at [8, 11] on app-icon "Menu" at bounding box center [8, 8] width 7 height 7
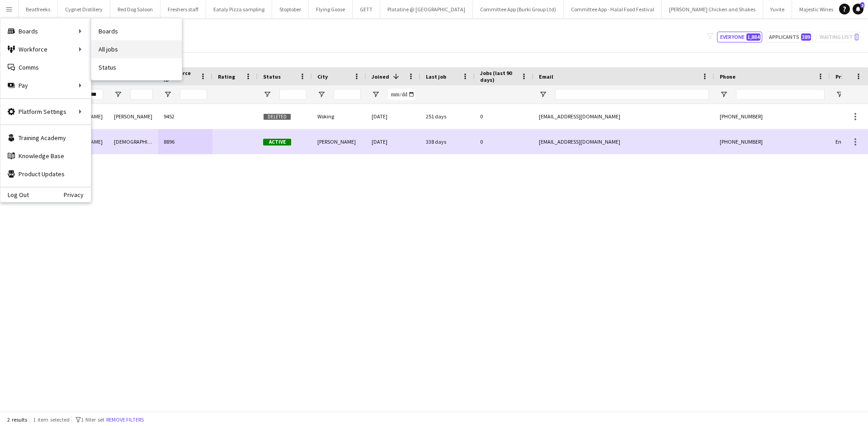
click at [120, 50] on link "All jobs" at bounding box center [136, 49] width 90 height 18
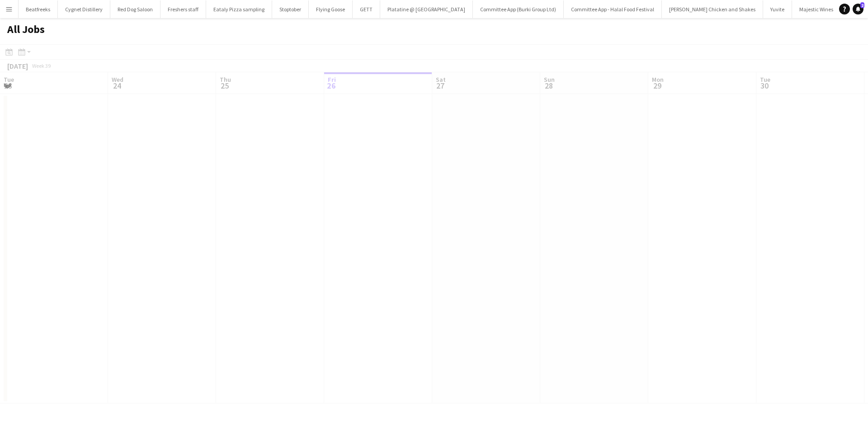
scroll to position [0, 216]
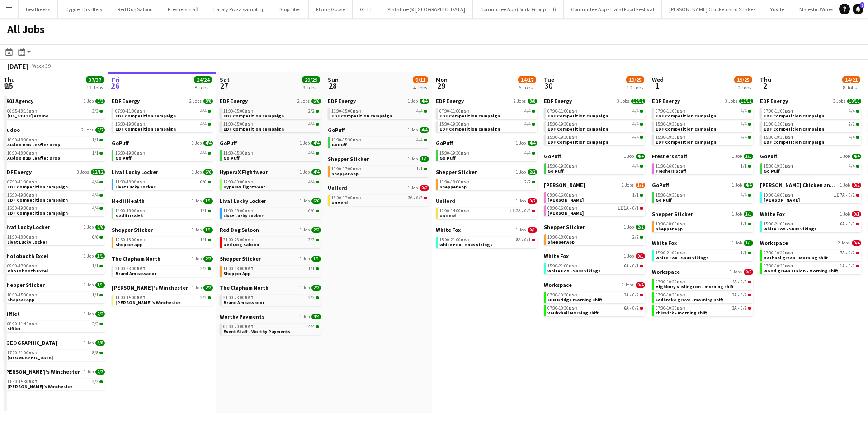
click at [10, 6] on app-icon "Menu" at bounding box center [8, 8] width 7 height 7
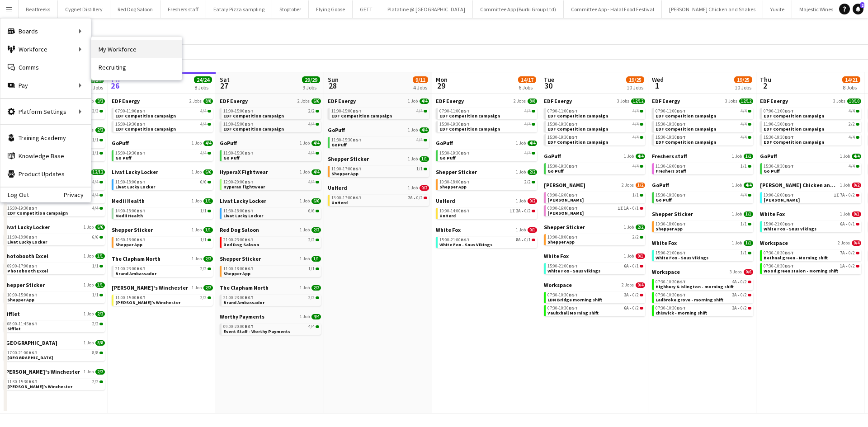
click at [123, 50] on link "My Workforce" at bounding box center [136, 49] width 90 height 18
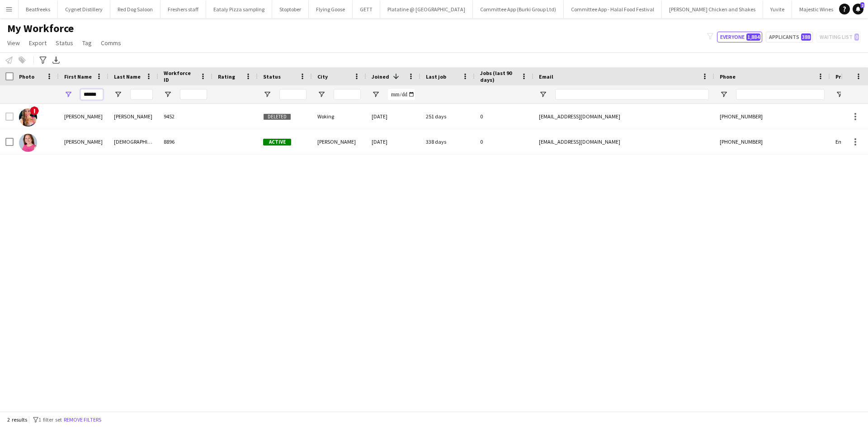
drag, startPoint x: 98, startPoint y: 95, endPoint x: 42, endPoint y: 97, distance: 55.2
click at [42, 97] on div "******" at bounding box center [490, 94] width 980 height 18
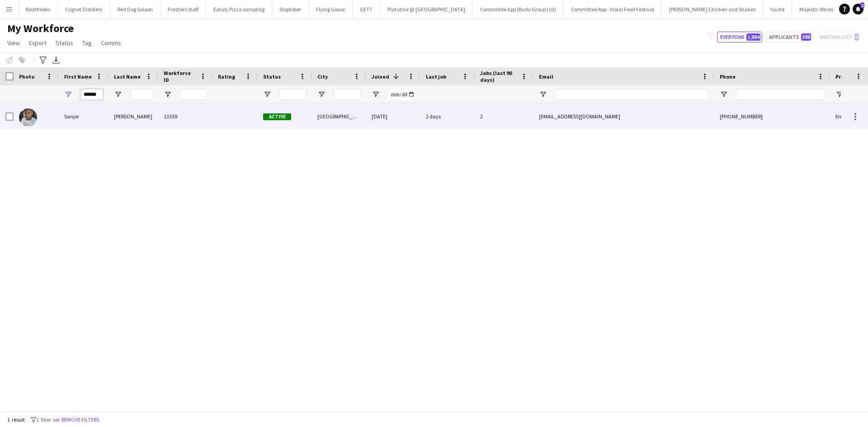
type input "******"
click at [77, 119] on div "Sanjie" at bounding box center [84, 116] width 50 height 25
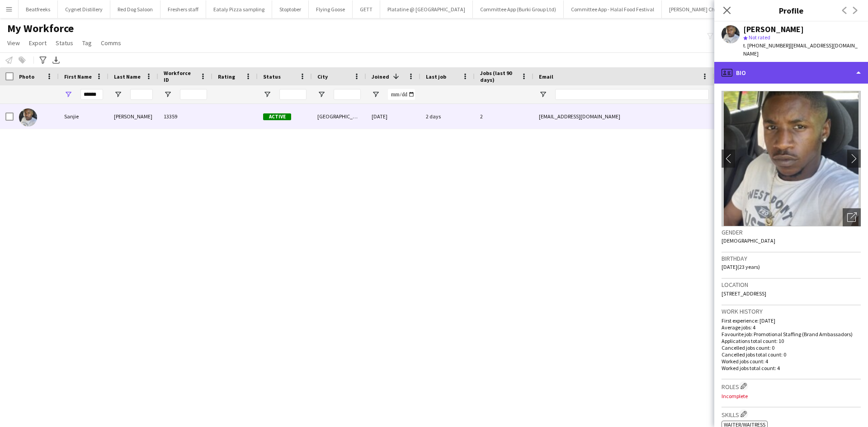
click at [790, 62] on div "profile Bio" at bounding box center [791, 73] width 154 height 22
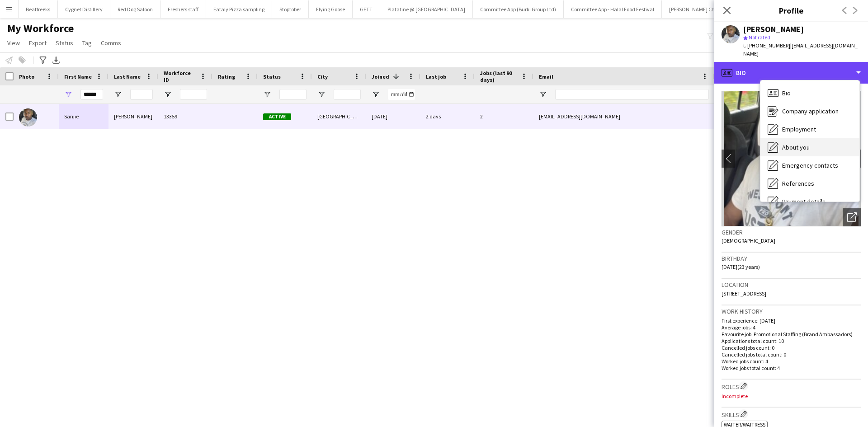
scroll to position [121, 0]
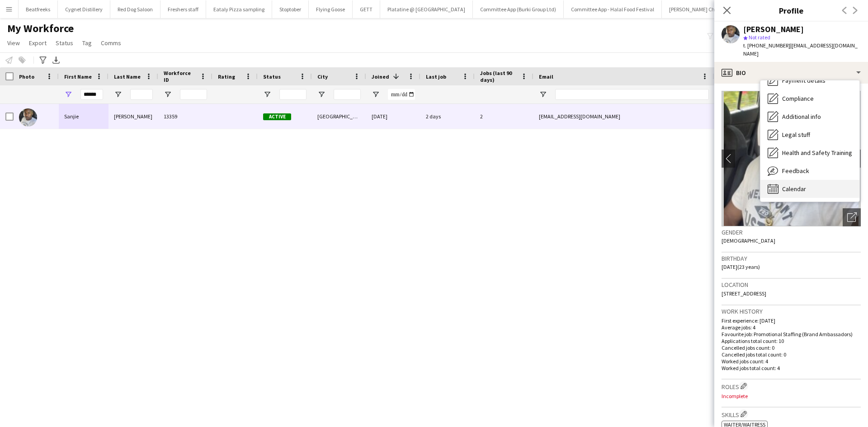
click at [793, 185] on span "Calendar" at bounding box center [794, 189] width 24 height 8
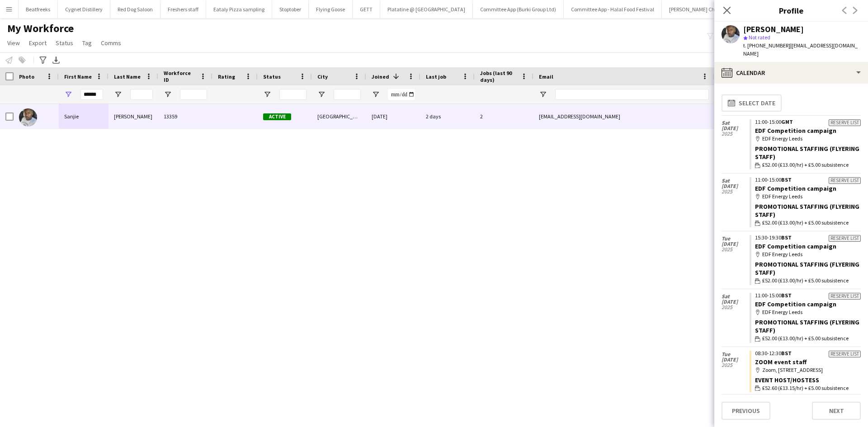
scroll to position [0, 0]
drag, startPoint x: 97, startPoint y: 99, endPoint x: 75, endPoint y: 99, distance: 22.1
click at [75, 99] on div "******" at bounding box center [84, 94] width 50 height 18
click at [349, 95] on input "City Filter Input" at bounding box center [347, 94] width 27 height 11
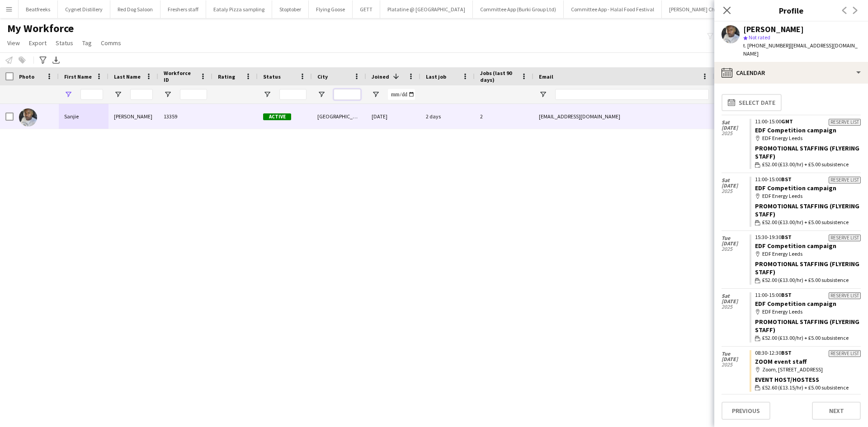
click at [349, 95] on input "City Filter Input" at bounding box center [347, 94] width 27 height 11
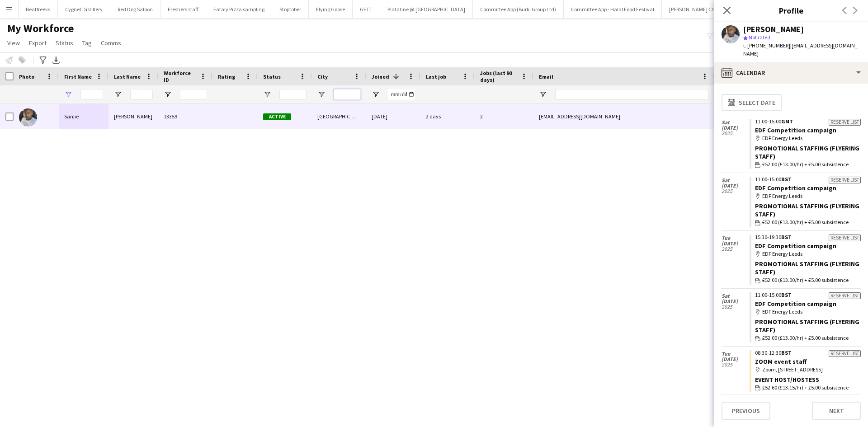
click at [349, 95] on input "City Filter Input" at bounding box center [347, 94] width 27 height 11
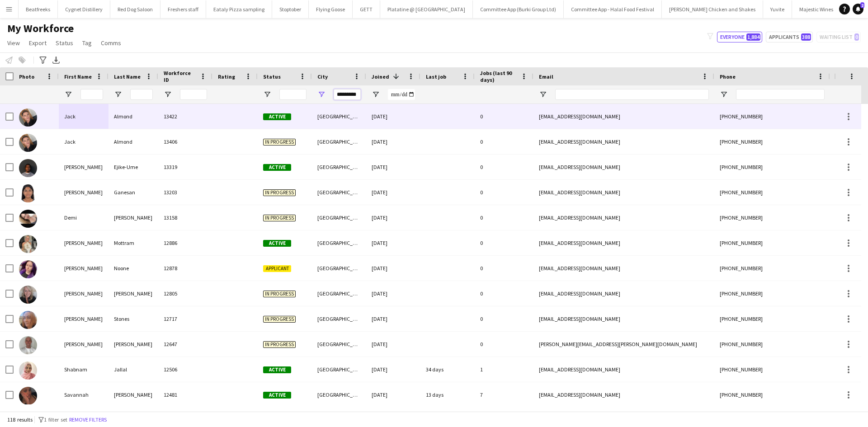
type input "*********"
click at [317, 113] on div "Liverpool" at bounding box center [339, 116] width 54 height 25
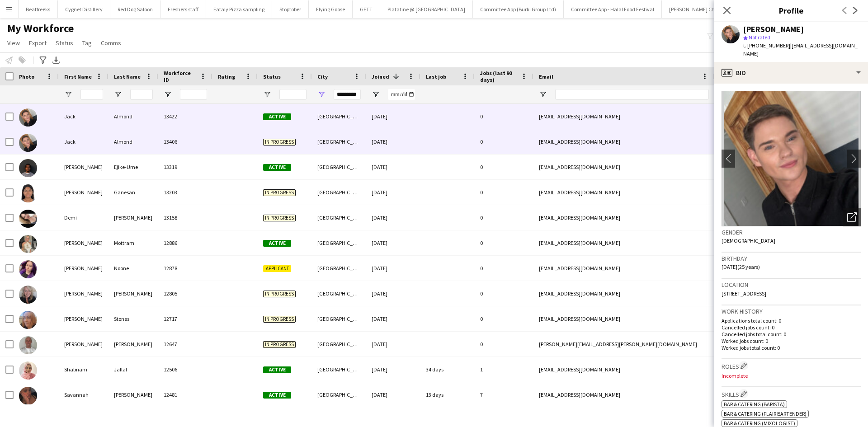
click at [322, 140] on div "Liverpool" at bounding box center [339, 141] width 54 height 25
click at [333, 119] on div "Liverpool" at bounding box center [339, 116] width 54 height 25
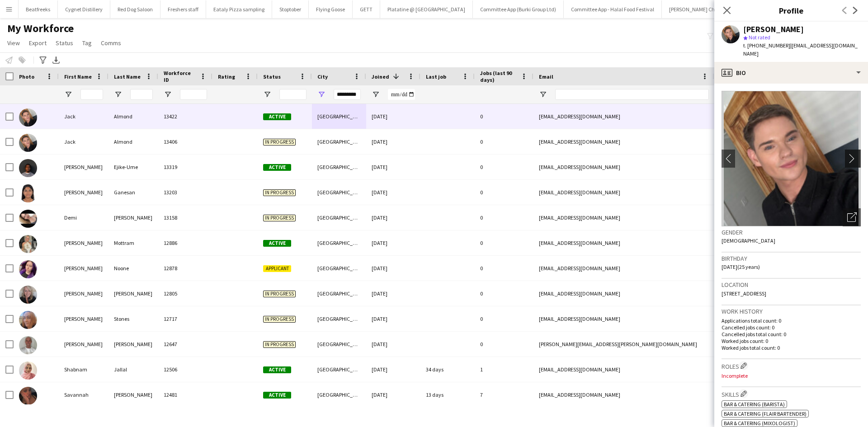
click at [848, 154] on app-icon "chevron-right" at bounding box center [854, 158] width 14 height 9
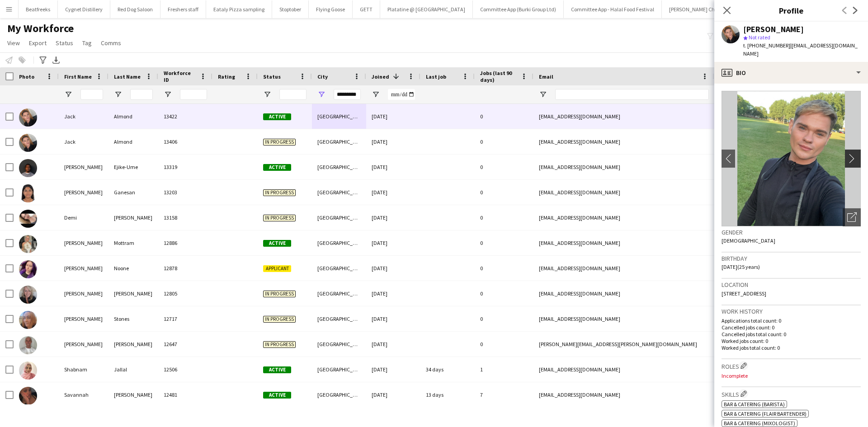
click at [848, 154] on app-icon "chevron-right" at bounding box center [854, 158] width 14 height 9
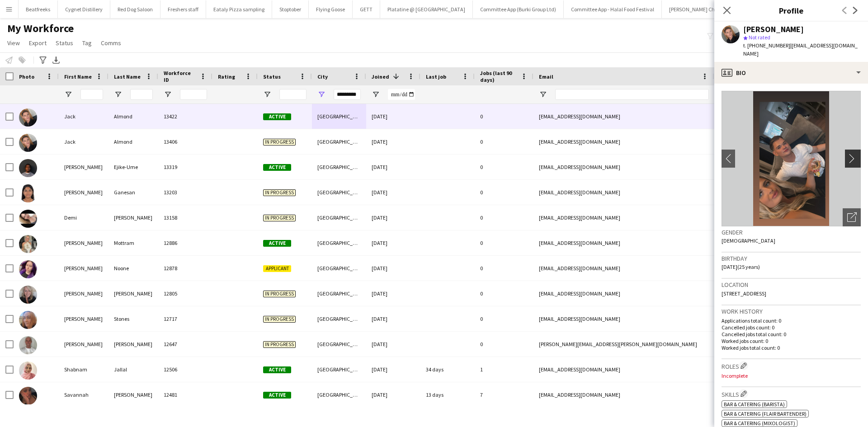
click at [848, 154] on app-icon "chevron-right" at bounding box center [854, 158] width 14 height 9
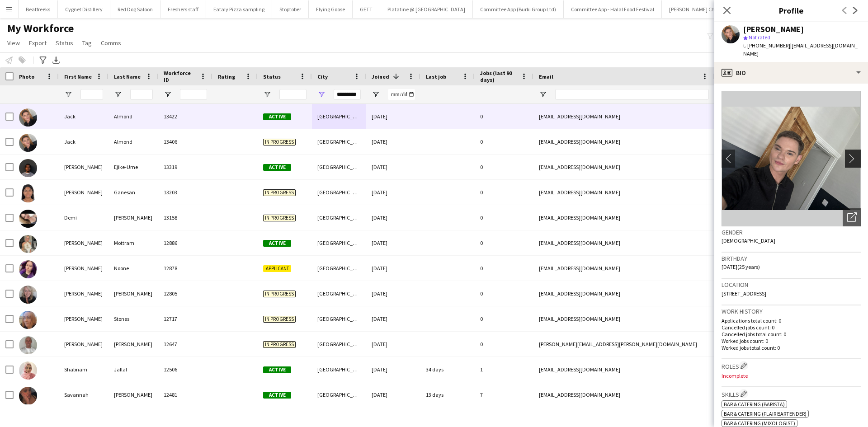
click at [848, 154] on app-icon "chevron-right" at bounding box center [854, 158] width 14 height 9
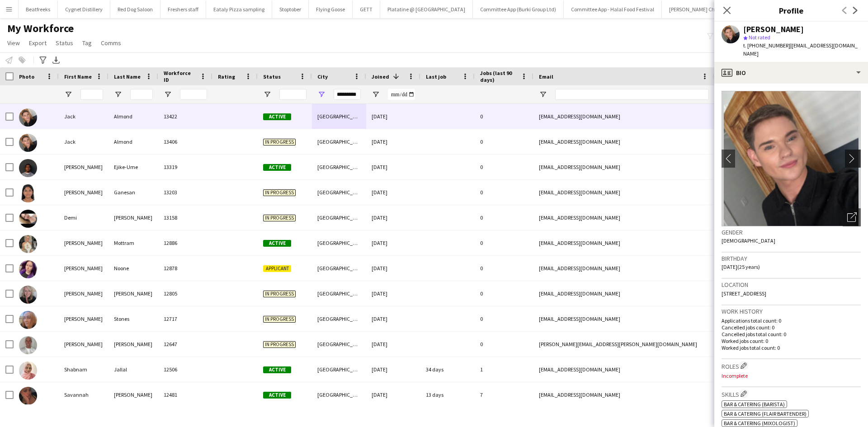
click at [848, 154] on app-icon "chevron-right" at bounding box center [854, 158] width 14 height 9
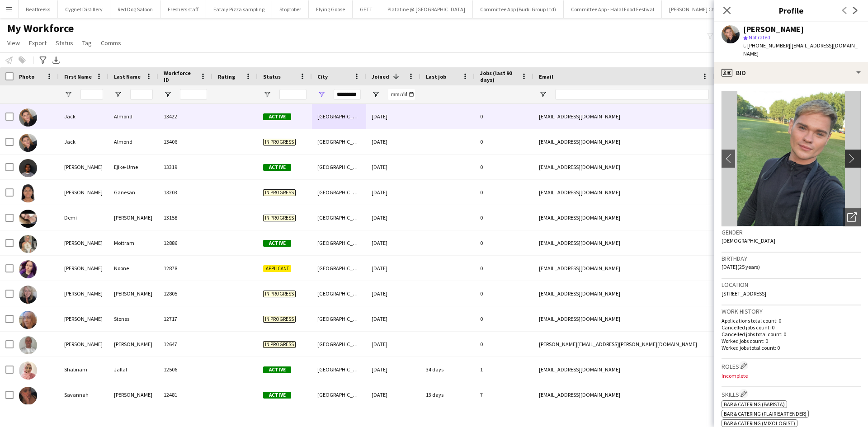
click at [848, 154] on app-icon "chevron-right" at bounding box center [854, 158] width 14 height 9
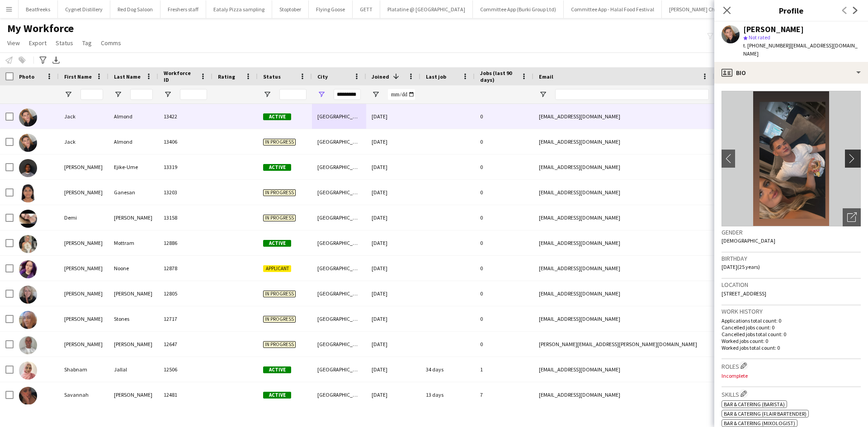
click at [848, 154] on app-icon "chevron-right" at bounding box center [854, 158] width 14 height 9
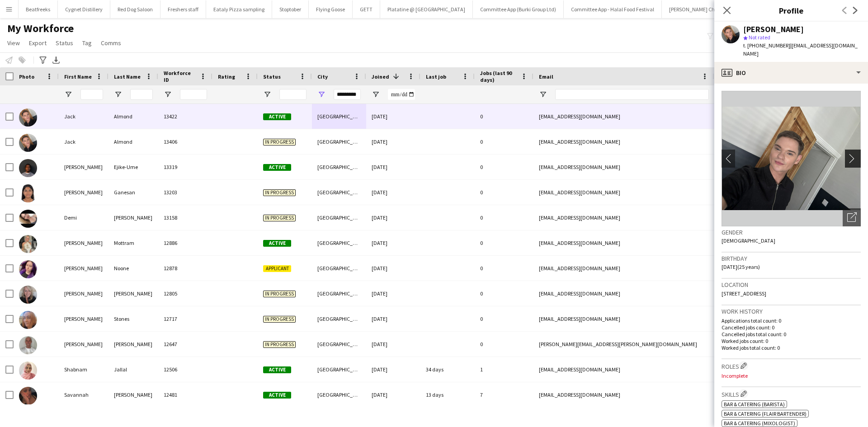
click at [849, 154] on app-icon "chevron-right" at bounding box center [854, 158] width 14 height 9
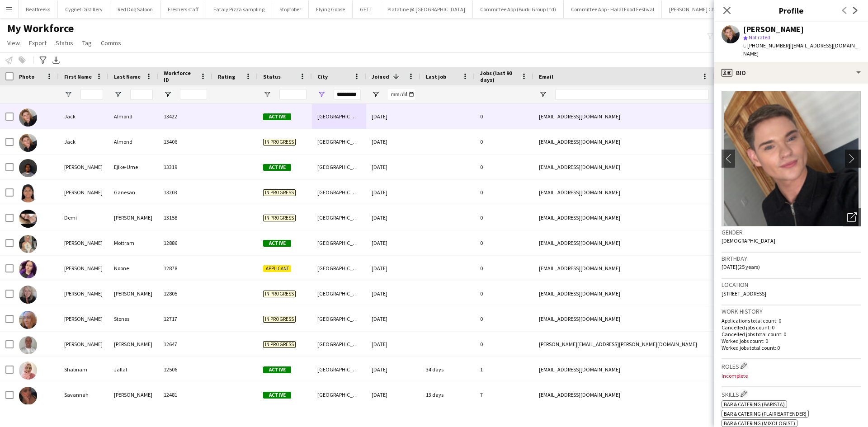
click at [849, 154] on app-icon "chevron-right" at bounding box center [854, 158] width 14 height 9
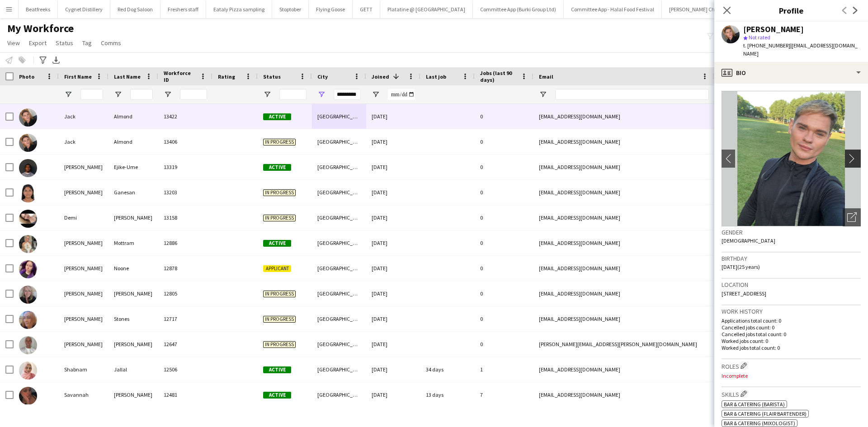
click at [849, 154] on app-icon "chevron-right" at bounding box center [854, 158] width 14 height 9
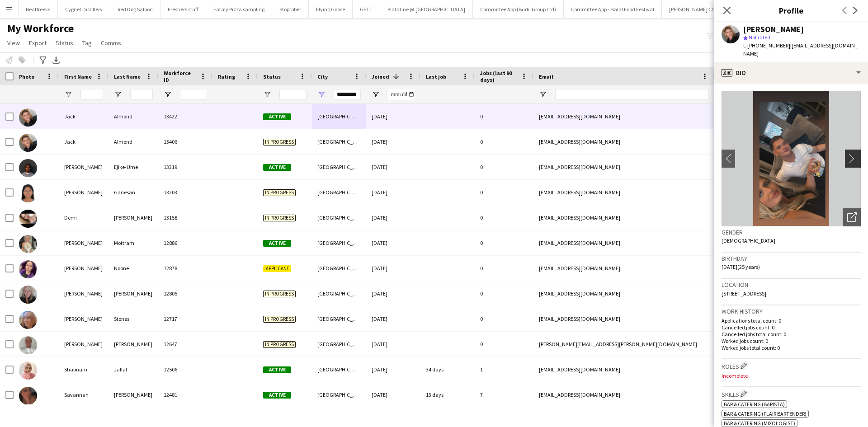
click at [849, 154] on app-icon "chevron-right" at bounding box center [854, 158] width 14 height 9
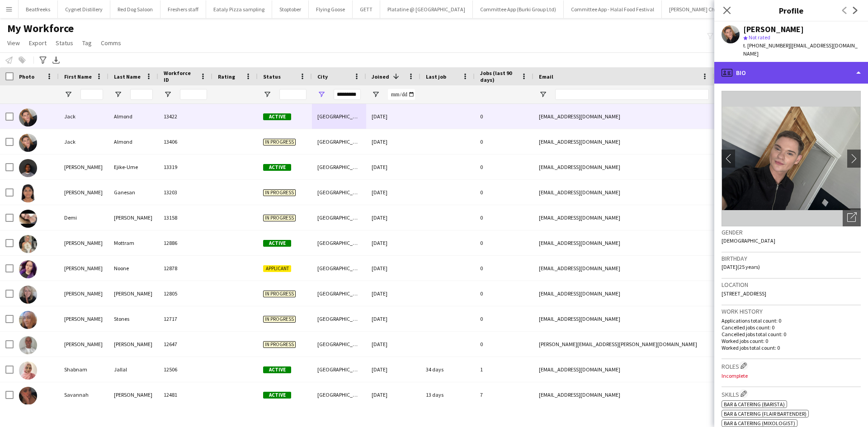
click at [810, 65] on div "profile Bio" at bounding box center [791, 73] width 154 height 22
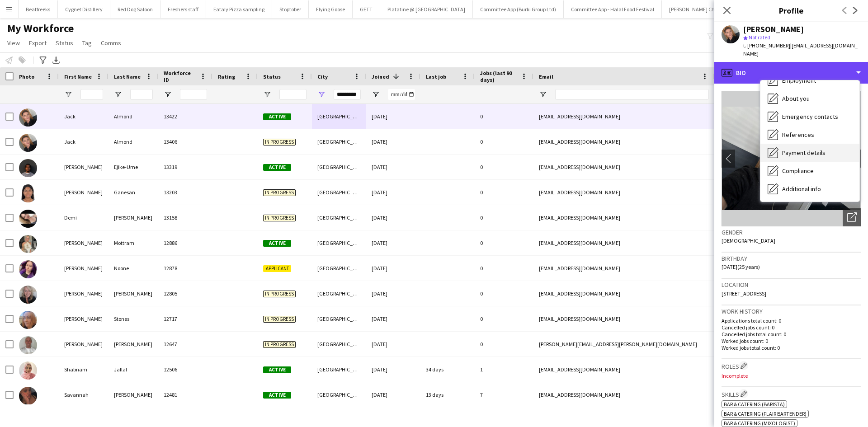
scroll to position [121, 0]
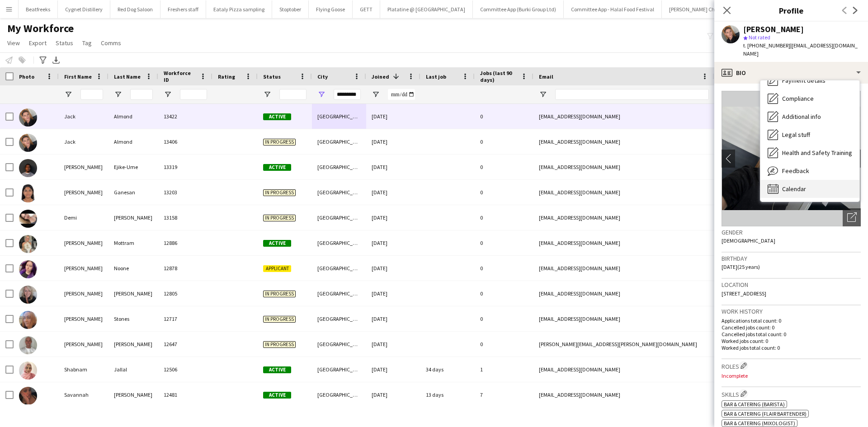
click at [800, 180] on div "Calendar Calendar" at bounding box center [809, 189] width 99 height 18
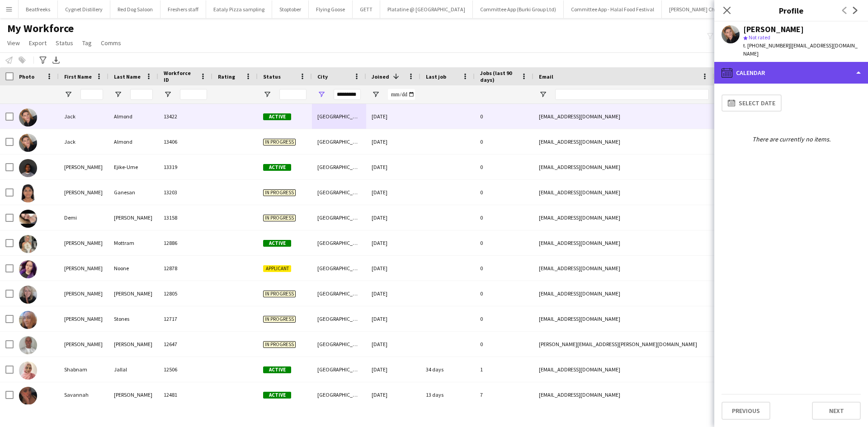
click at [771, 74] on div "calendar-full Calendar" at bounding box center [791, 73] width 154 height 22
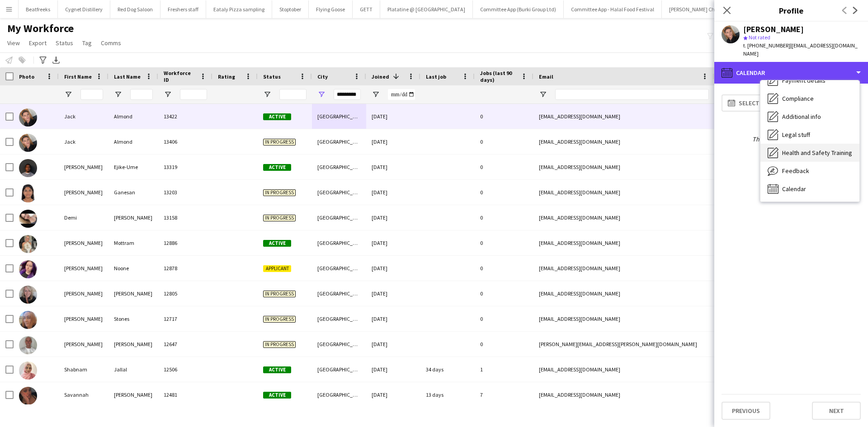
scroll to position [0, 0]
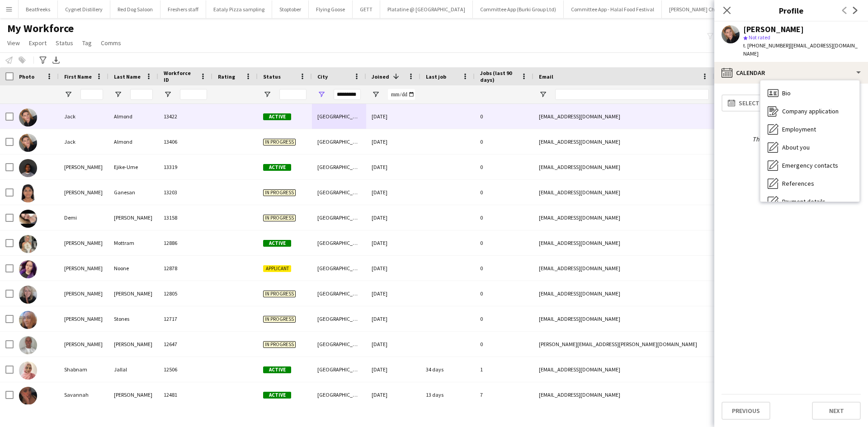
click at [379, 45] on div "My Workforce View Views Default view New view Update view Delete view Edit name…" at bounding box center [434, 37] width 868 height 31
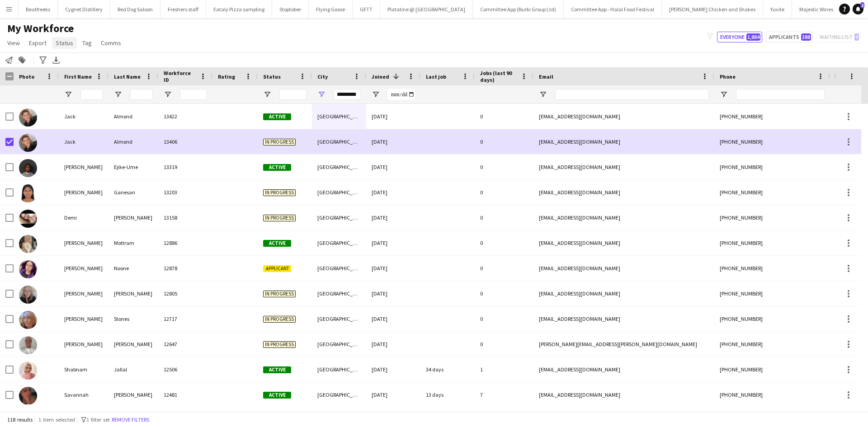
click at [65, 45] on span "Status" at bounding box center [65, 43] width 18 height 8
click at [69, 60] on span "Edit" at bounding box center [64, 62] width 10 height 8
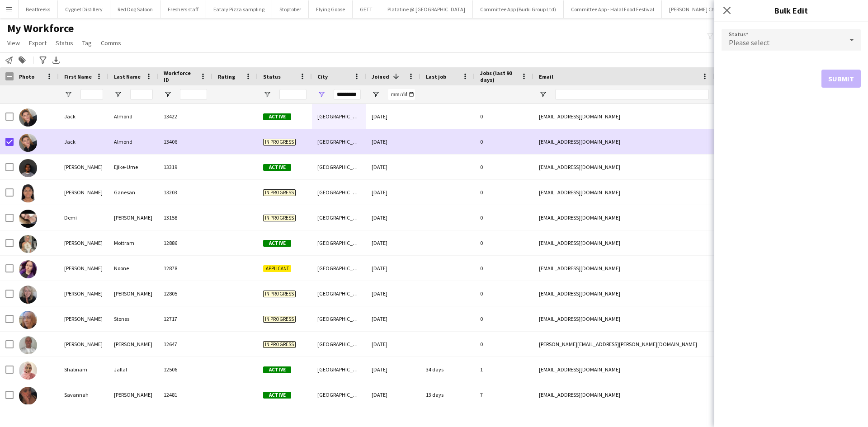
click at [775, 53] on form "Status Please select Submit" at bounding box center [790, 58] width 139 height 73
click at [773, 40] on div "Please select" at bounding box center [781, 40] width 121 height 22
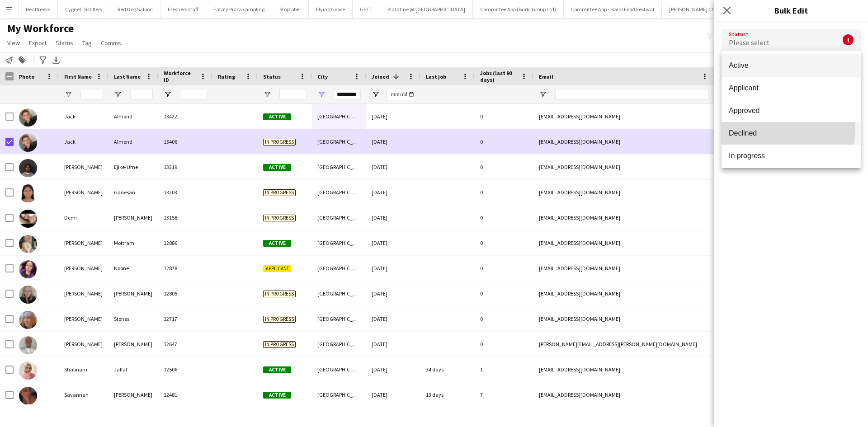
click at [763, 128] on mat-option "Declined" at bounding box center [790, 133] width 139 height 23
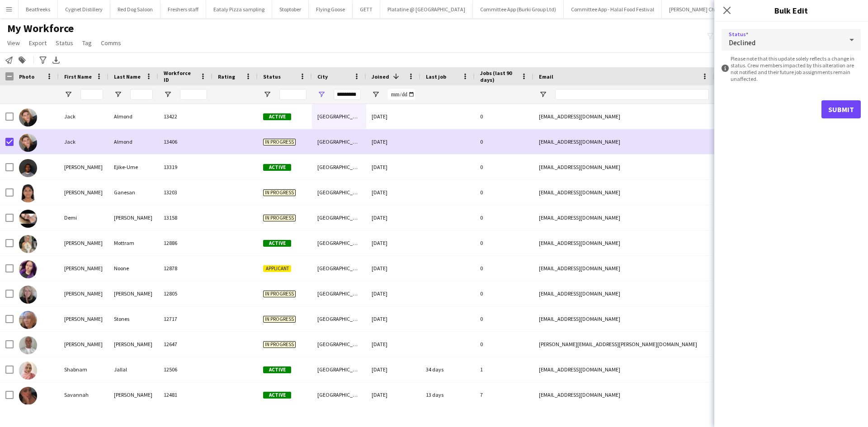
click at [826, 122] on form "Status Declined information-circle Please note that this update solely reflects…" at bounding box center [790, 74] width 139 height 104
click at [833, 116] on button "Submit" at bounding box center [840, 109] width 39 height 18
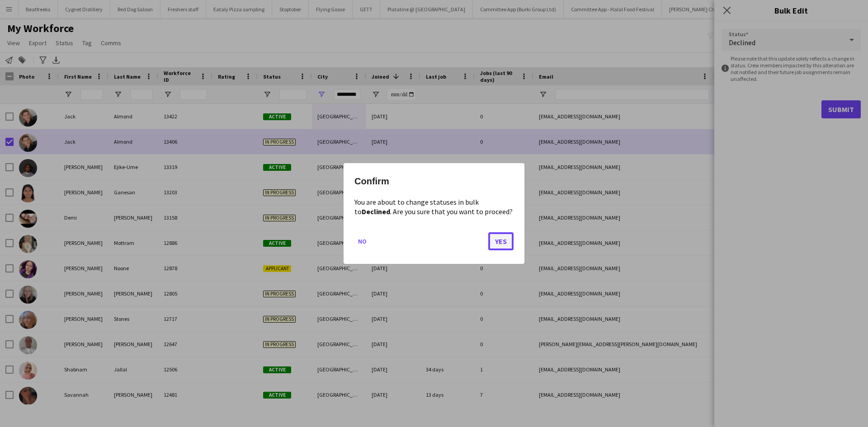
click at [505, 239] on button "Yes" at bounding box center [500, 241] width 25 height 18
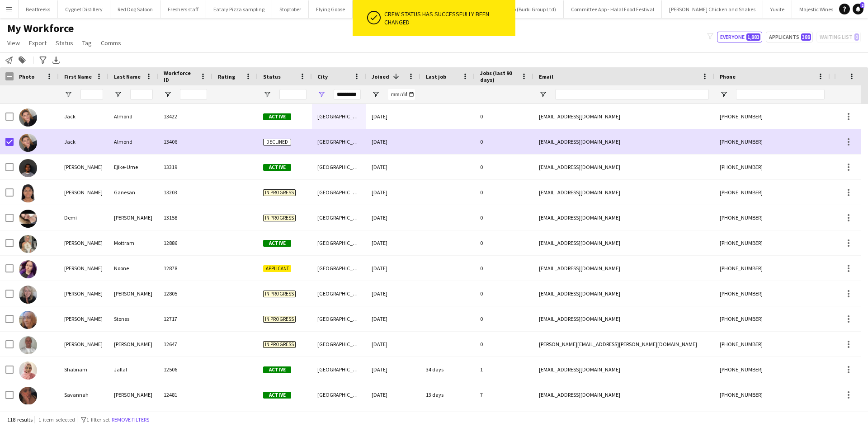
click at [235, 32] on div "My Workforce View Views Default view New view Update view Delete view Edit name…" at bounding box center [434, 37] width 868 height 31
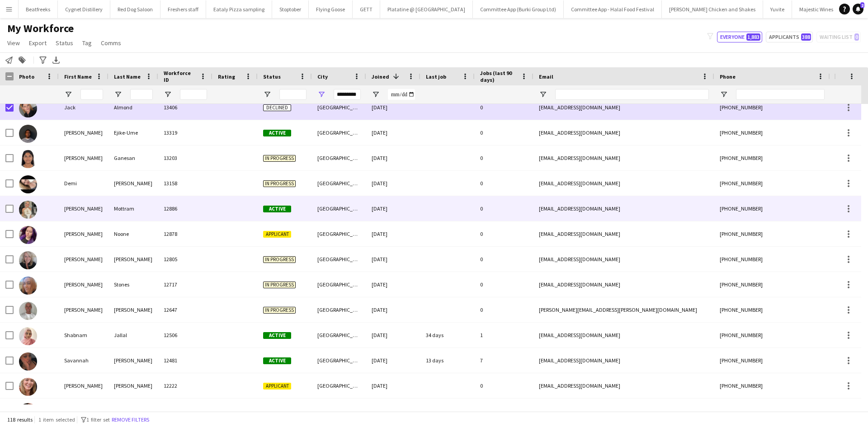
scroll to position [35, 0]
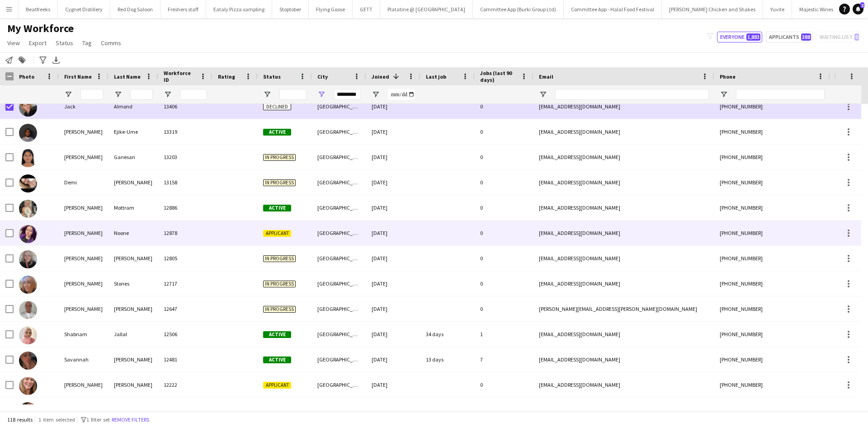
click at [156, 244] on div "Noone" at bounding box center [133, 233] width 50 height 25
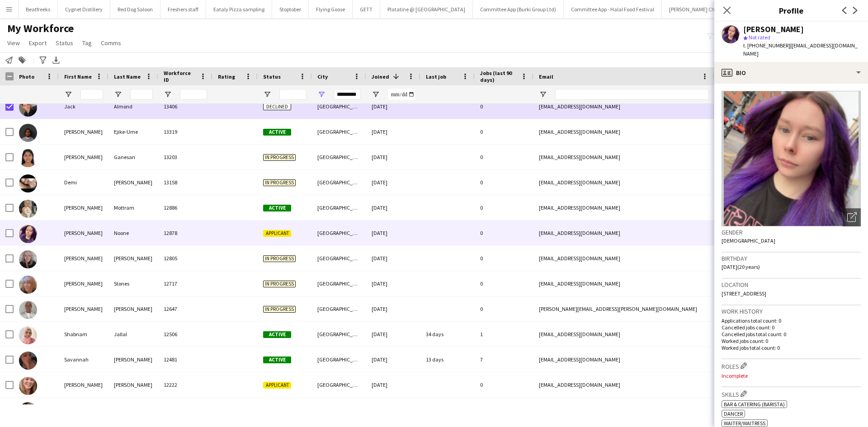
click at [7, 14] on button "Menu" at bounding box center [9, 9] width 18 height 18
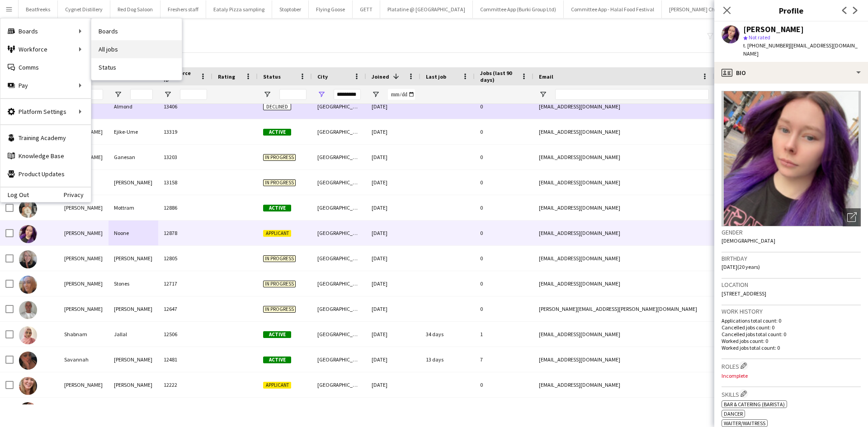
click at [112, 47] on link "All jobs" at bounding box center [136, 49] width 90 height 18
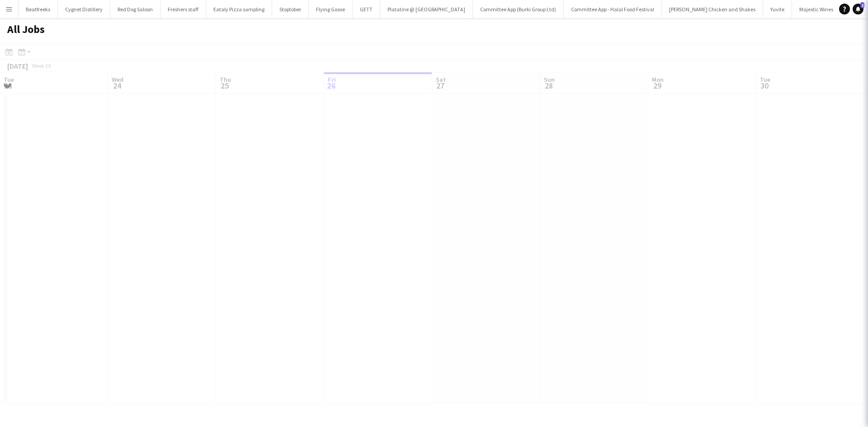
scroll to position [0, 216]
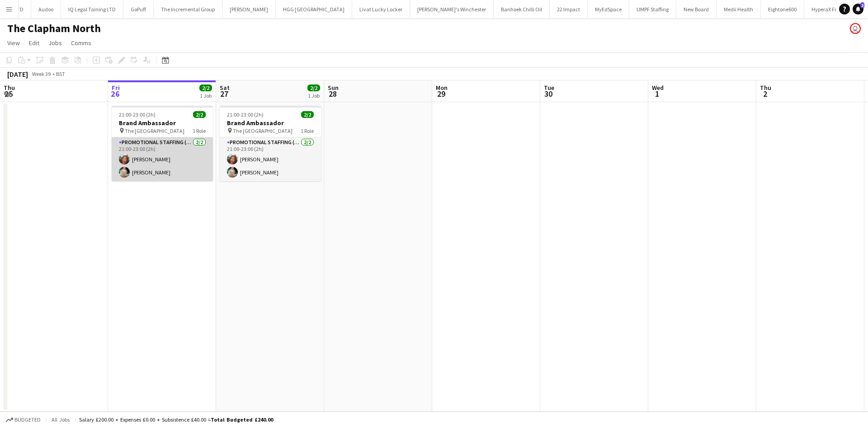
click at [123, 168] on app-user-avatar at bounding box center [124, 172] width 11 height 11
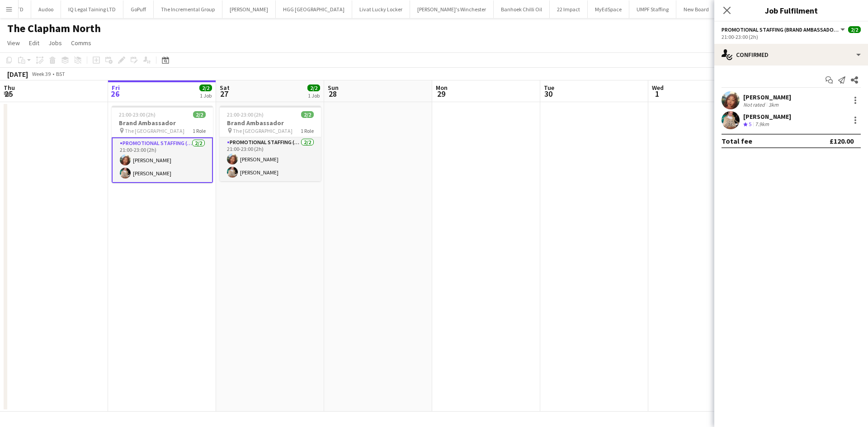
click at [728, 120] on app-user-avatar at bounding box center [730, 120] width 18 height 18
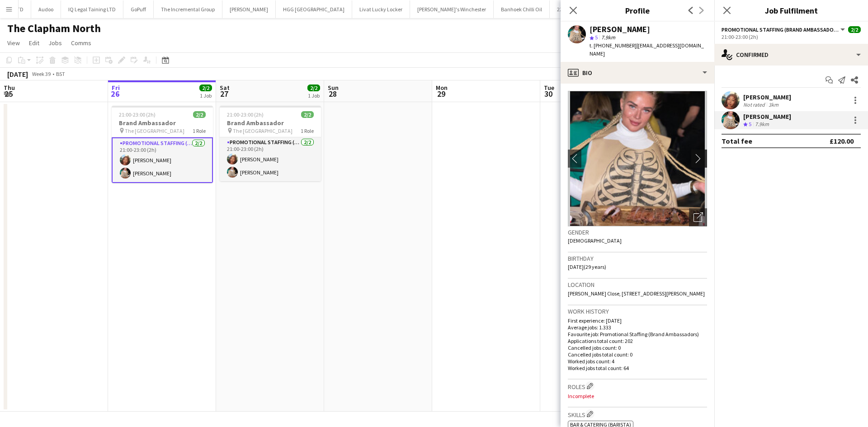
click at [693, 154] on app-icon "chevron-right" at bounding box center [700, 158] width 14 height 9
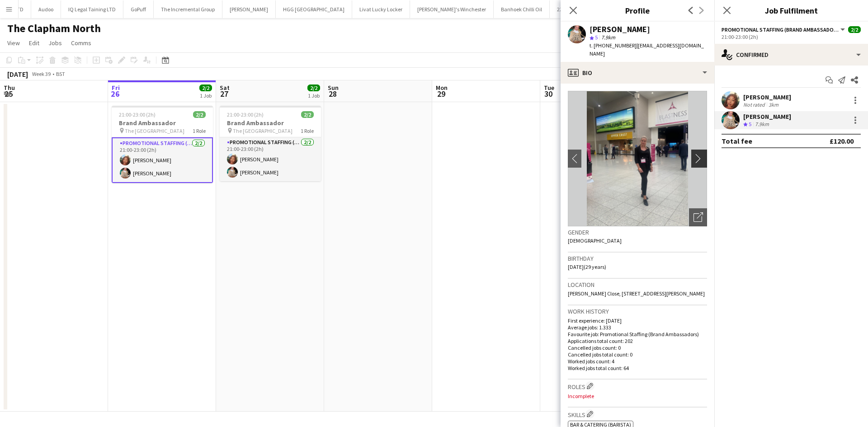
click at [693, 154] on app-icon "chevron-right" at bounding box center [700, 158] width 14 height 9
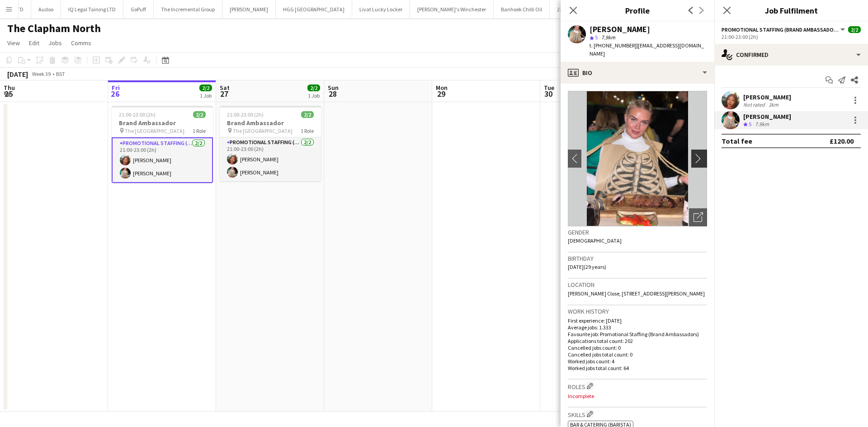
click at [693, 154] on app-icon "chevron-right" at bounding box center [700, 158] width 14 height 9
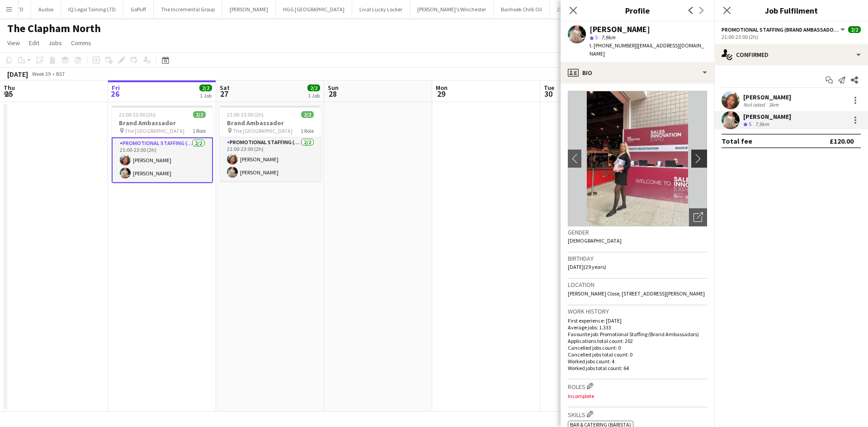
click at [693, 155] on app-icon "chevron-right" at bounding box center [700, 158] width 14 height 9
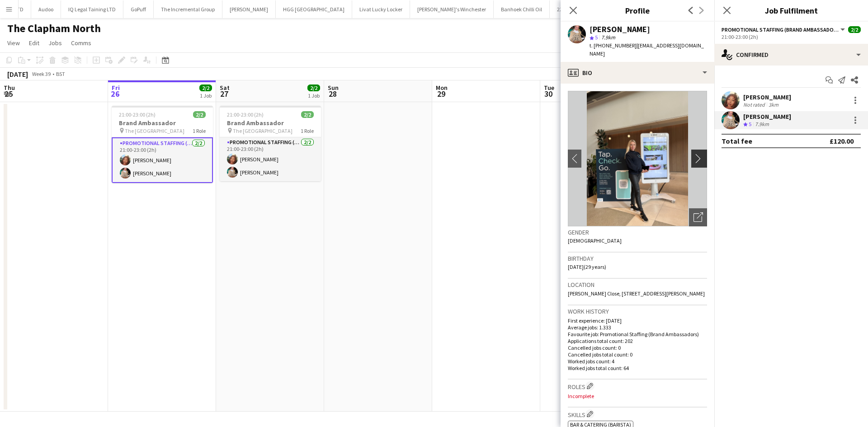
click at [693, 154] on app-icon "chevron-right" at bounding box center [700, 158] width 14 height 9
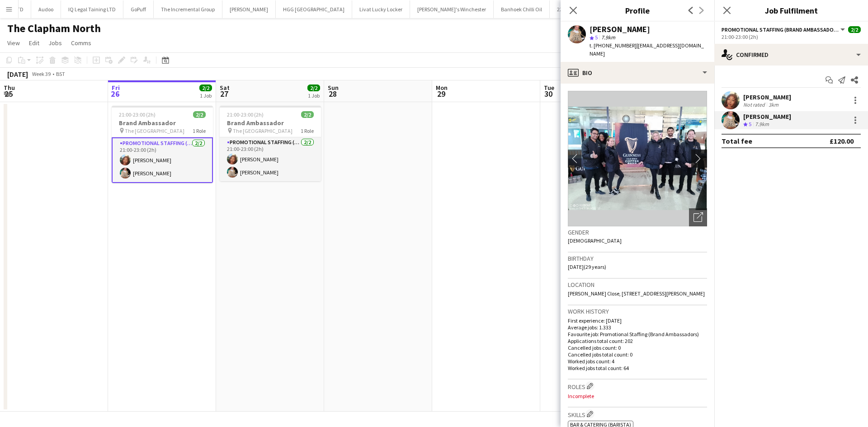
click at [693, 154] on app-icon "chevron-right" at bounding box center [700, 158] width 14 height 9
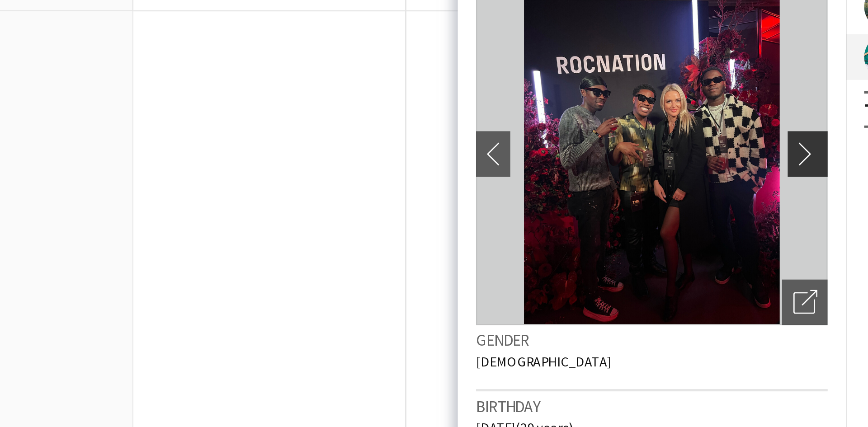
click at [694, 154] on app-icon "chevron-right" at bounding box center [700, 158] width 14 height 9
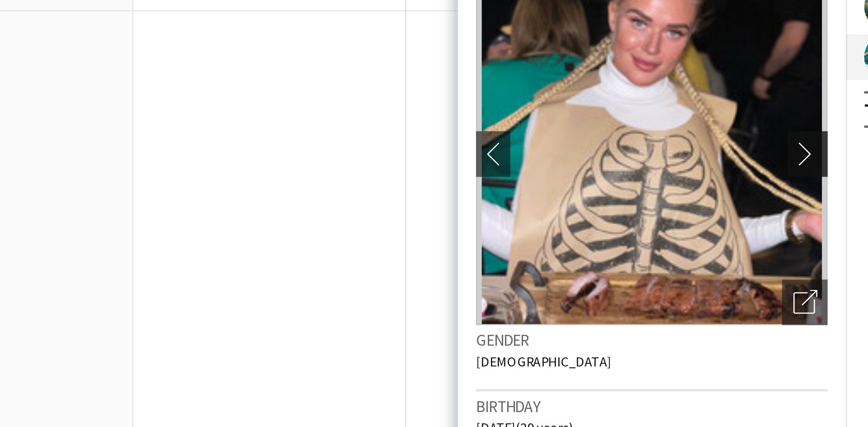
click at [694, 154] on app-icon "chevron-right" at bounding box center [700, 158] width 14 height 9
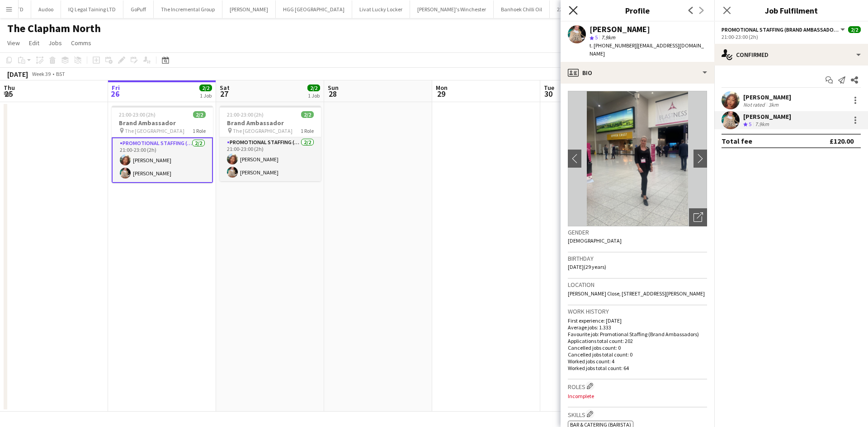
click at [574, 13] on icon "Close pop-in" at bounding box center [573, 10] width 9 height 9
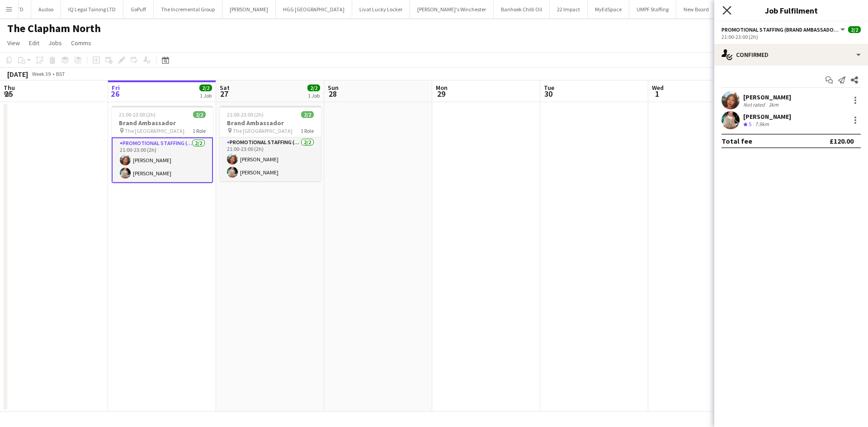
click at [729, 9] on icon "Close pop-in" at bounding box center [726, 10] width 9 height 9
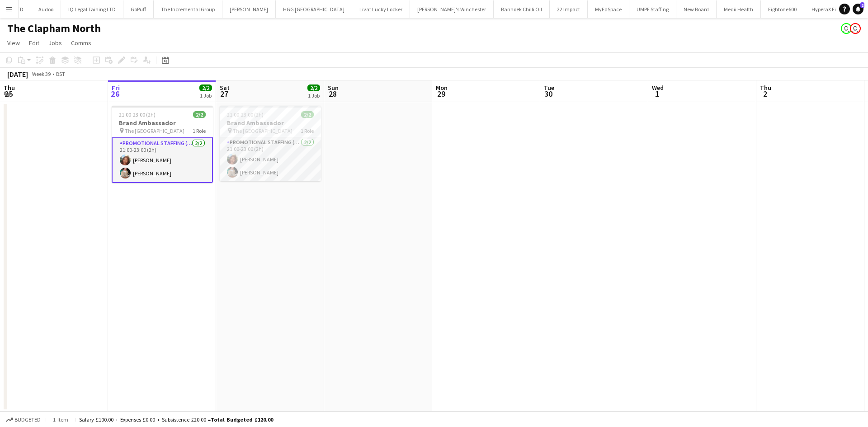
click at [5, 8] on button "Menu" at bounding box center [9, 9] width 18 height 18
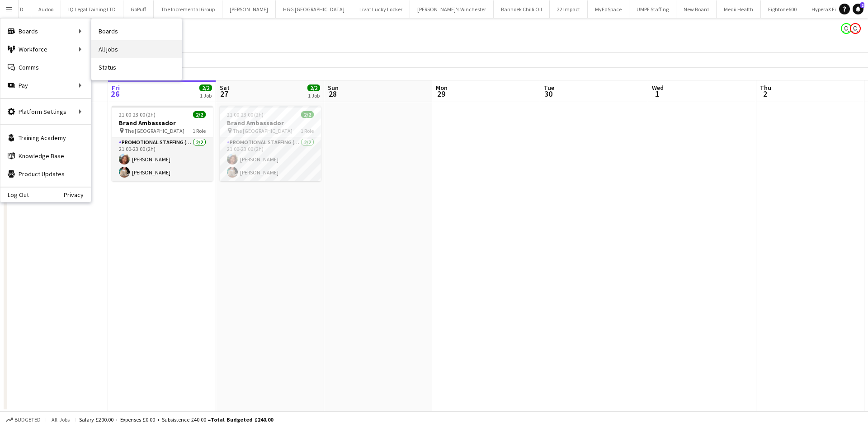
click at [111, 56] on link "All jobs" at bounding box center [136, 49] width 90 height 18
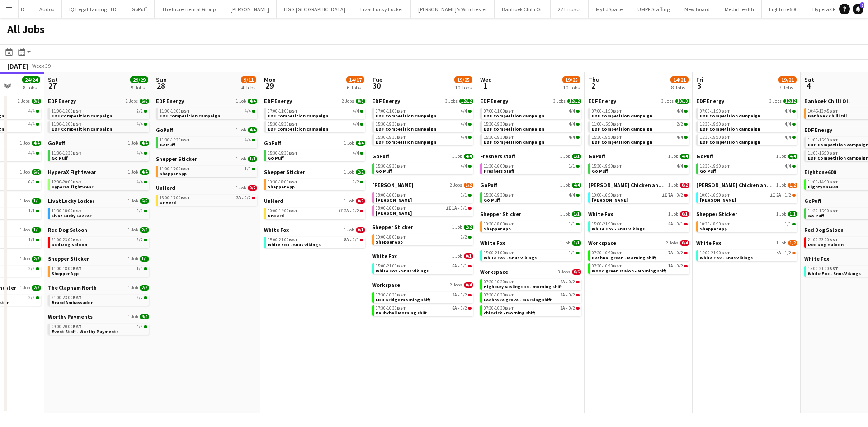
scroll to position [0, 388]
click at [392, 185] on span "[PERSON_NAME]" at bounding box center [393, 185] width 42 height 7
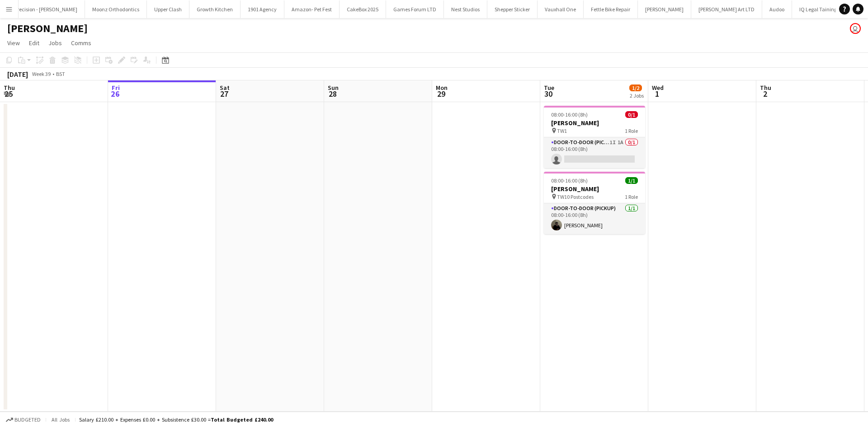
scroll to position [0, 1039]
click at [579, 154] on app-card-role "Door-to-Door (Pickup) 1I 1A 0/1 08:00-16:00 (8h) single-neutral-actions" at bounding box center [594, 152] width 101 height 31
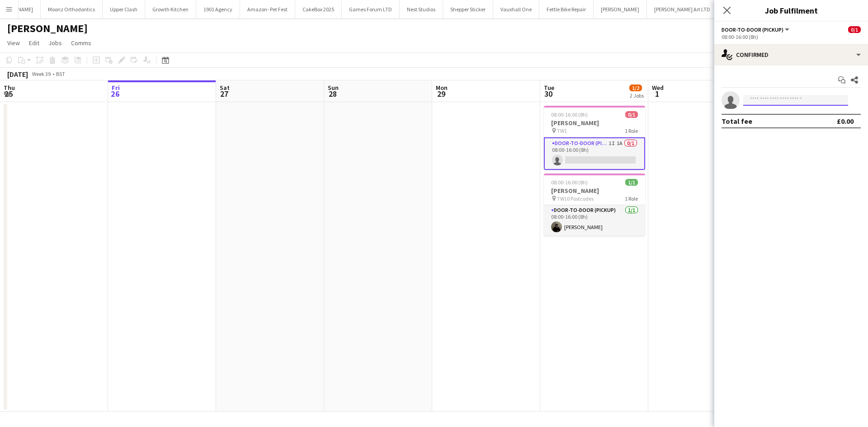
click at [768, 97] on input at bounding box center [795, 100] width 105 height 11
type input "*"
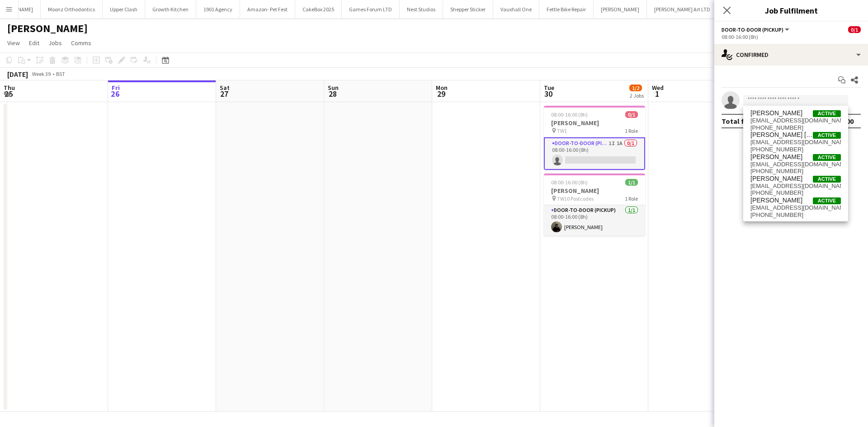
click at [743, 299] on mat-expansion-panel "check Confirmed Start chat Share single-neutral-actions Total fee £0.00" at bounding box center [791, 247] width 154 height 362
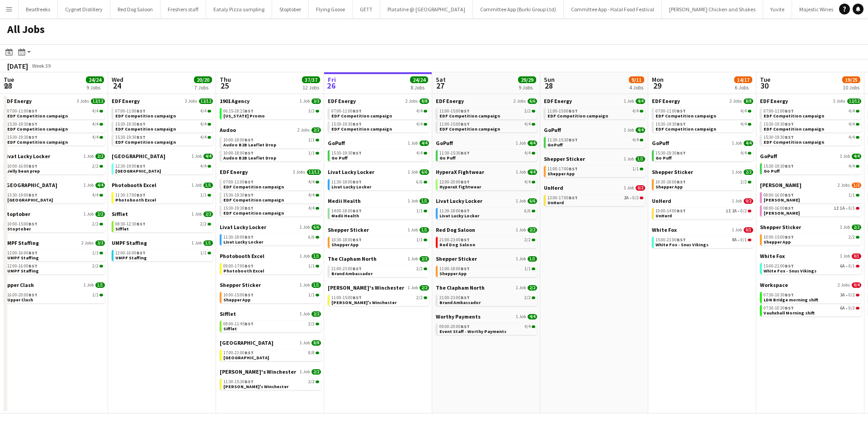
scroll to position [0, 216]
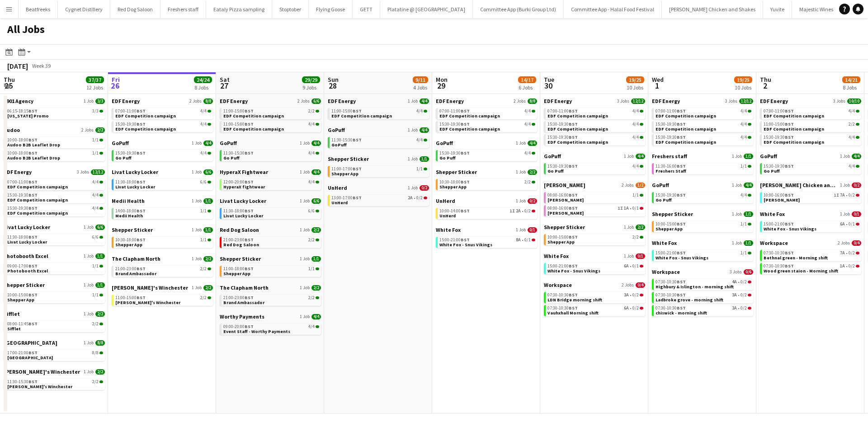
click at [9, 11] on app-icon "Menu" at bounding box center [8, 8] width 7 height 7
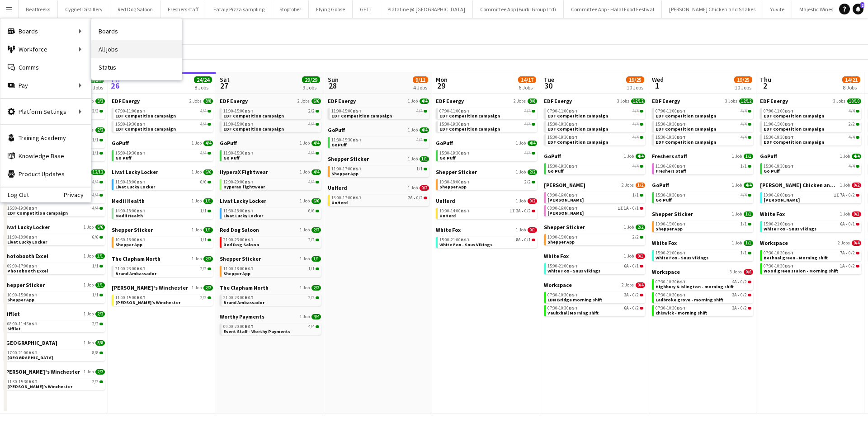
click at [115, 46] on link "All jobs" at bounding box center [136, 49] width 90 height 18
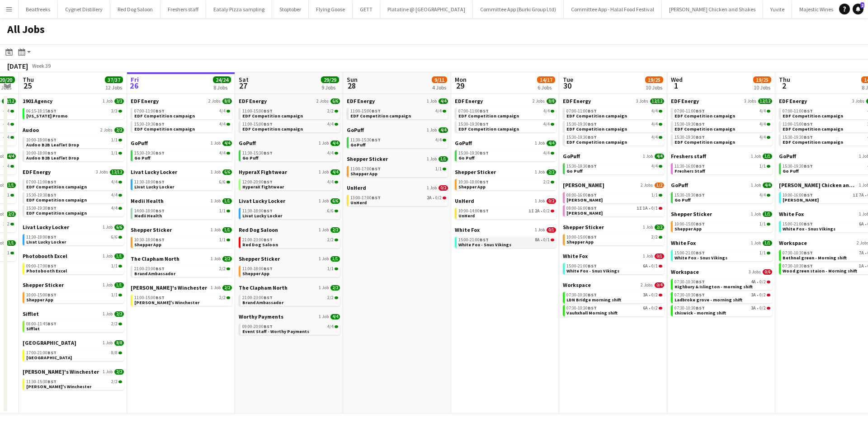
scroll to position [0, 308]
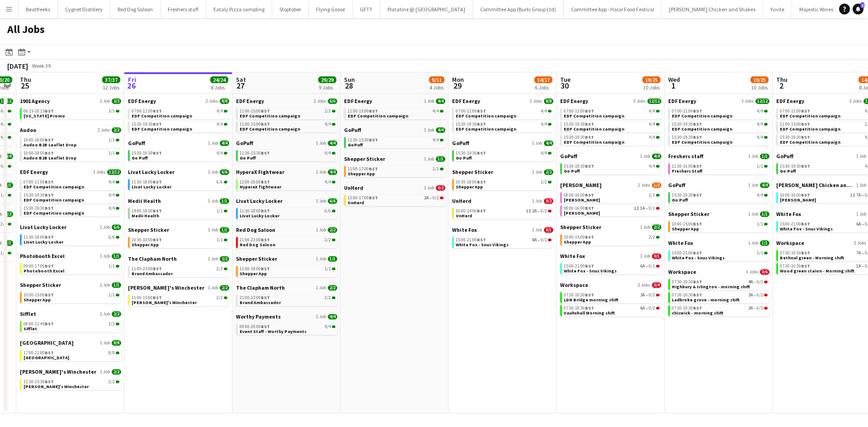
click at [3, 14] on button "Menu" at bounding box center [9, 9] width 18 height 18
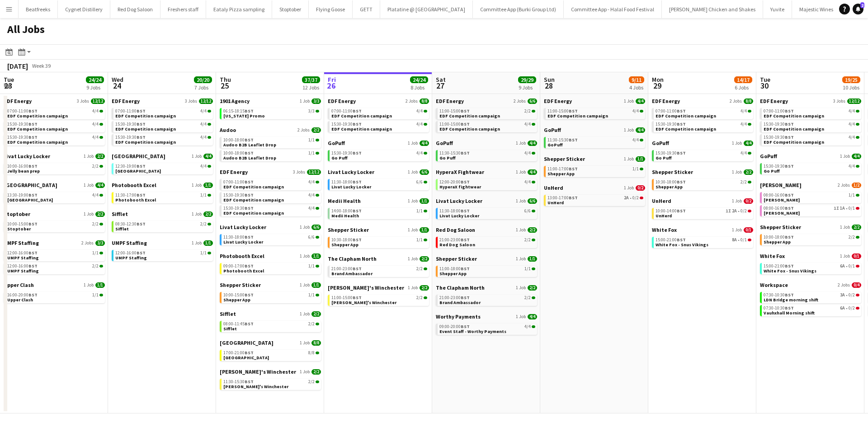
scroll to position [0, 216]
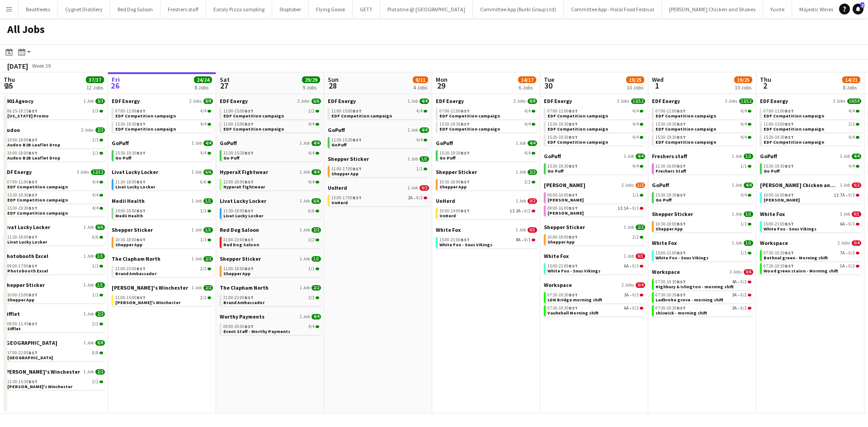
click at [7, 9] on app-icon "Menu" at bounding box center [8, 8] width 7 height 7
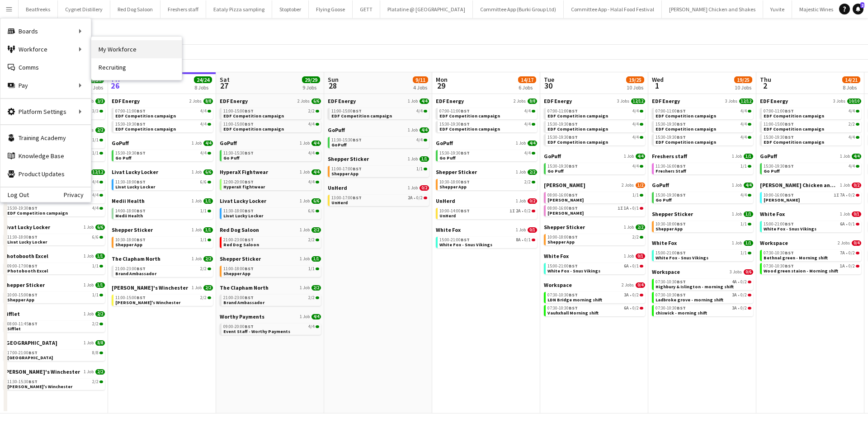
click at [113, 48] on link "My Workforce" at bounding box center [136, 49] width 90 height 18
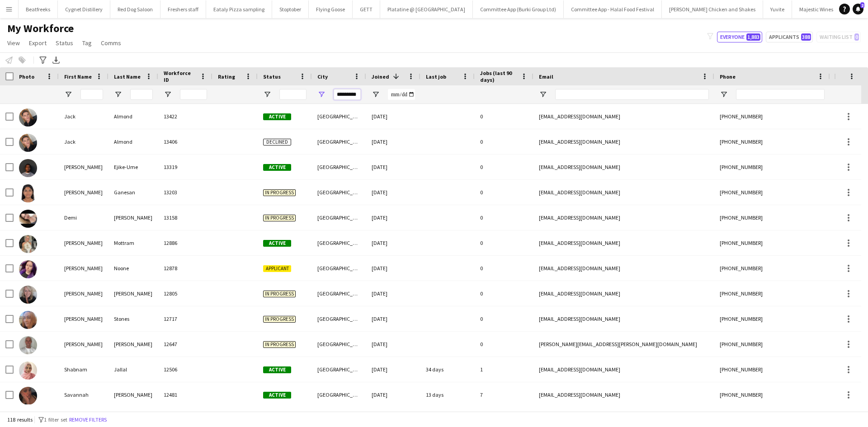
drag, startPoint x: 358, startPoint y: 97, endPoint x: 310, endPoint y: 107, distance: 48.5
click at [310, 107] on div "Workforce Details Photo First Name" at bounding box center [434, 239] width 868 height 344
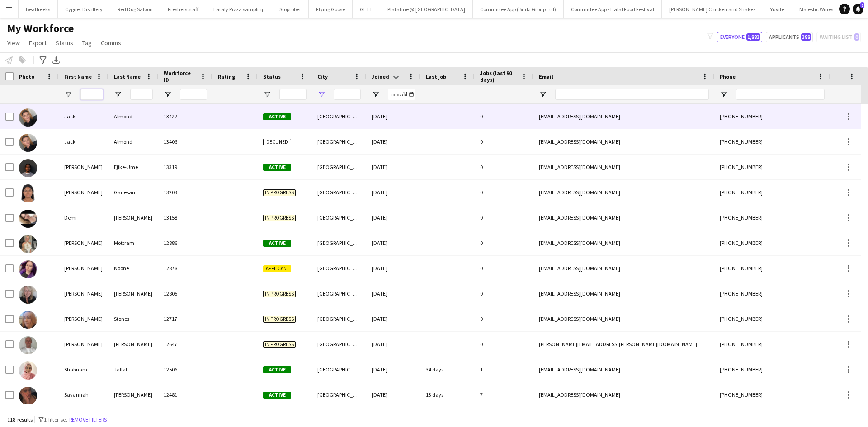
click at [89, 96] on input "First Name Filter Input" at bounding box center [91, 94] width 23 height 11
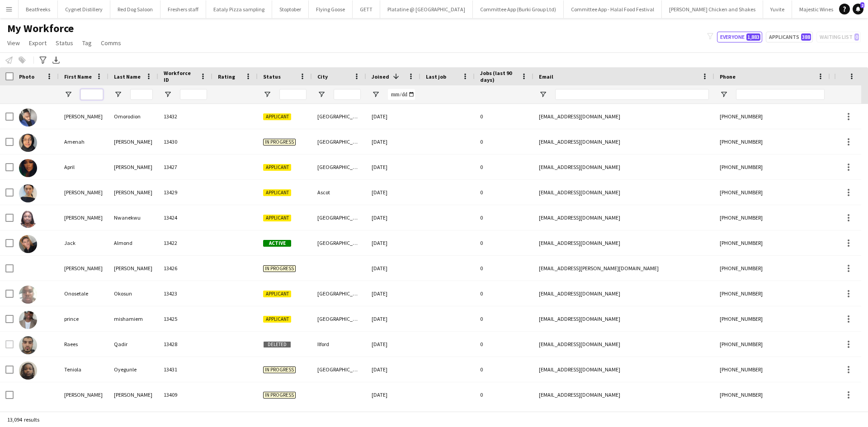
click at [89, 96] on input "First Name Filter Input" at bounding box center [91, 94] width 23 height 11
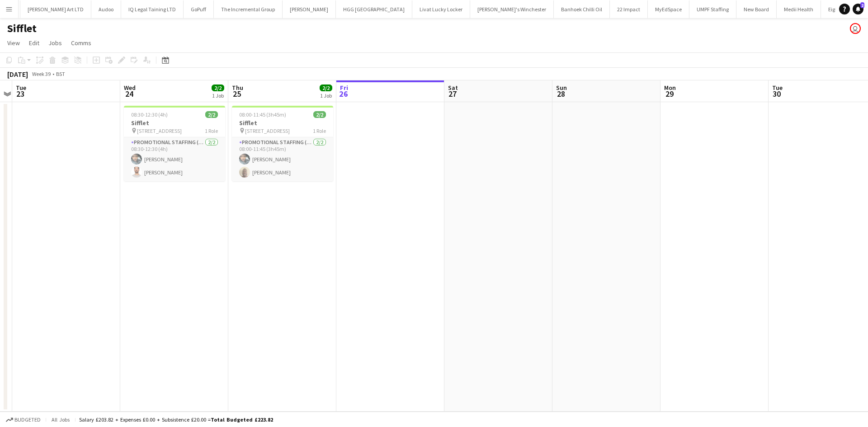
scroll to position [0, 203]
click at [5, 11] on button "Menu" at bounding box center [9, 9] width 18 height 18
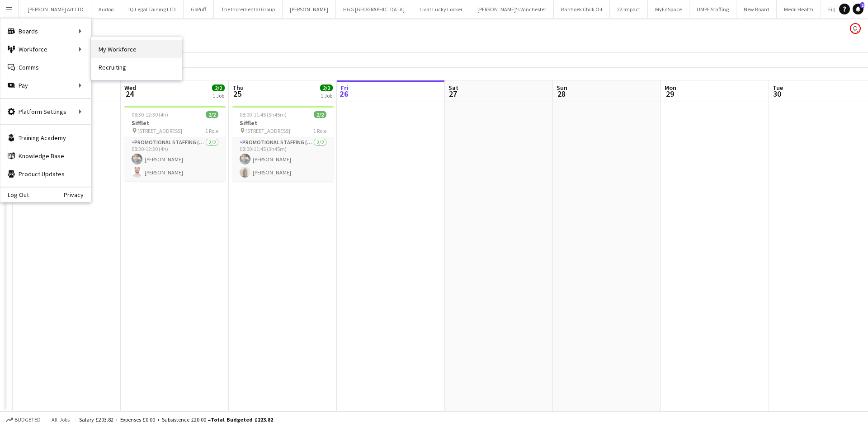
click at [101, 52] on link "My Workforce" at bounding box center [136, 49] width 90 height 18
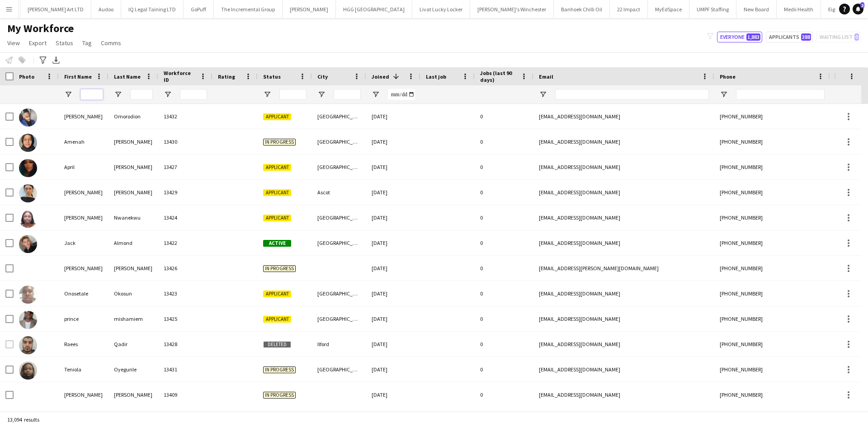
click at [96, 92] on input "First Name Filter Input" at bounding box center [91, 94] width 23 height 11
click at [2, 17] on button "Menu" at bounding box center [9, 9] width 18 height 18
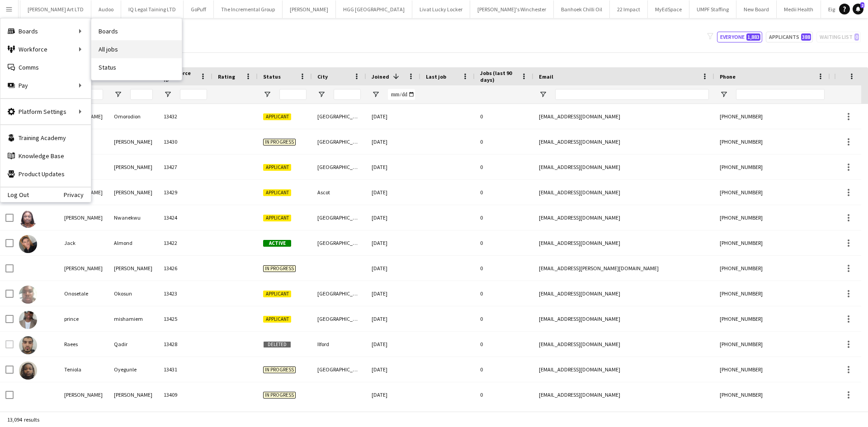
click at [125, 43] on link "All jobs" at bounding box center [136, 49] width 90 height 18
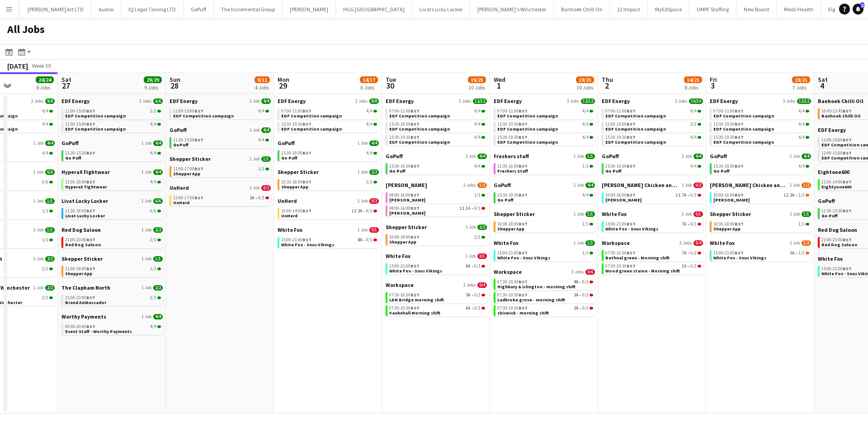
scroll to position [0, 385]
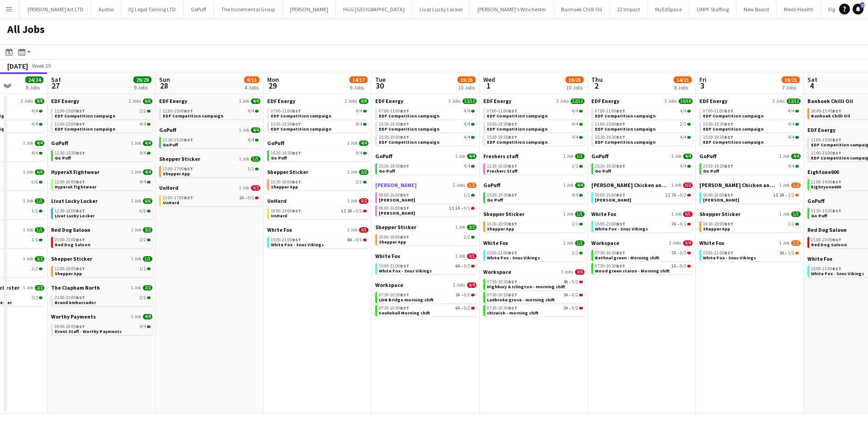
click at [412, 187] on link "Knight Frank 2 Jobs 1/2" at bounding box center [425, 185] width 101 height 7
click at [396, 189] on app-calendar-brief-board "Knight Frank 2 Jobs 1/2 08:00-16:00 BST 1/1 Knight Frank 08:00-16:00 BST 1I 1A …" at bounding box center [425, 199] width 101 height 35
click at [390, 185] on span "[PERSON_NAME]" at bounding box center [396, 185] width 42 height 7
click at [11, 4] on button "Menu" at bounding box center [9, 9] width 18 height 18
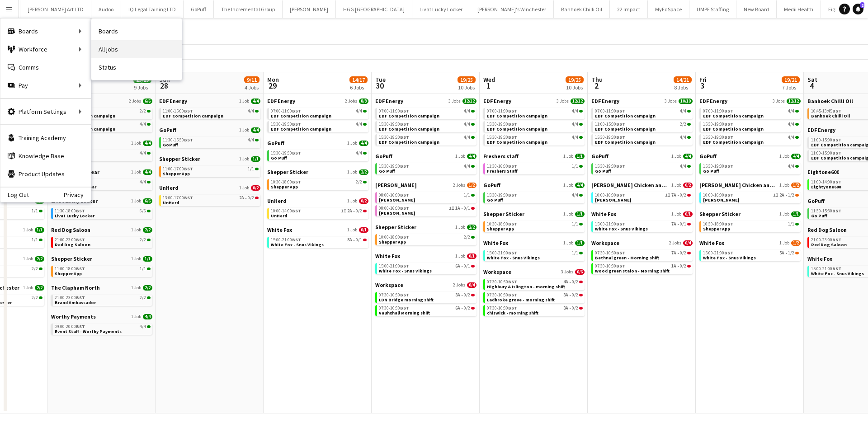
click at [109, 50] on link "All jobs" at bounding box center [136, 49] width 90 height 18
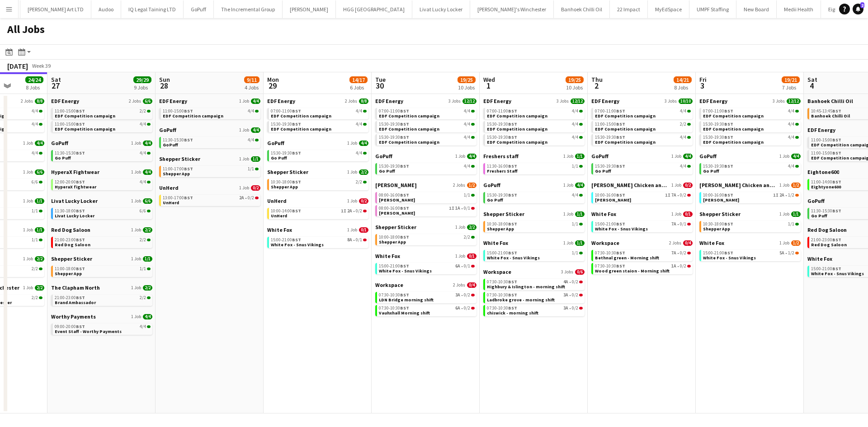
click at [17, 12] on button "Menu" at bounding box center [9, 9] width 18 height 18
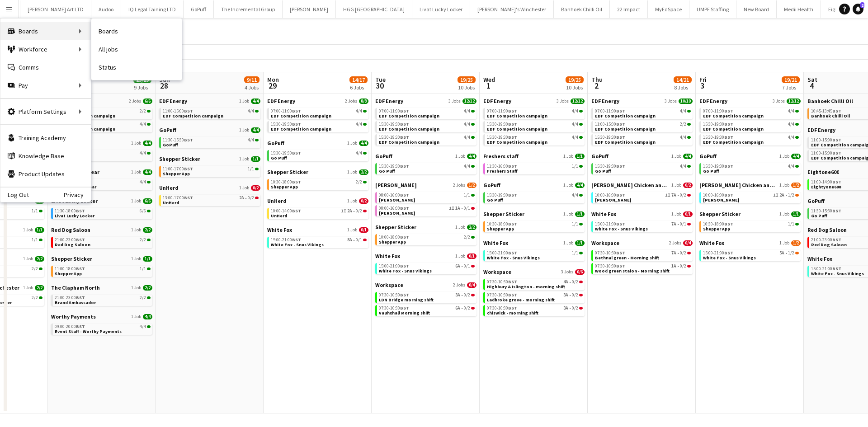
click at [37, 33] on div "Boards Boards" at bounding box center [45, 31] width 90 height 18
click at [54, 32] on div "Boards Boards" at bounding box center [45, 31] width 90 height 18
click at [102, 32] on link "Boards" at bounding box center [136, 31] width 90 height 18
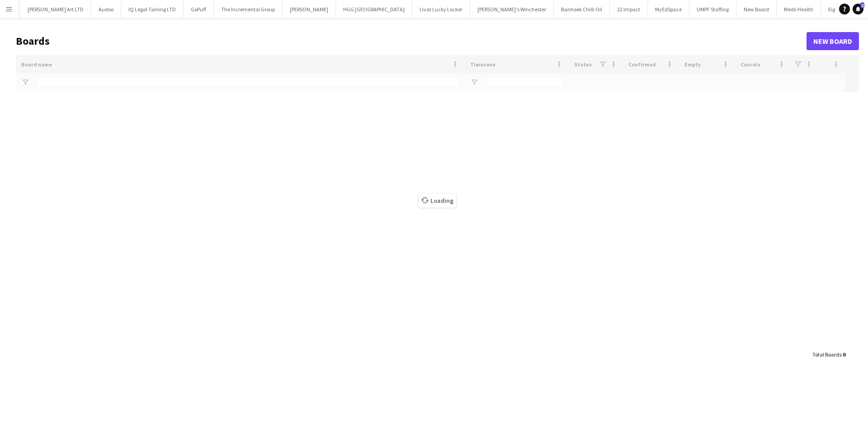
click at [10, 12] on app-icon "Menu" at bounding box center [8, 8] width 7 height 7
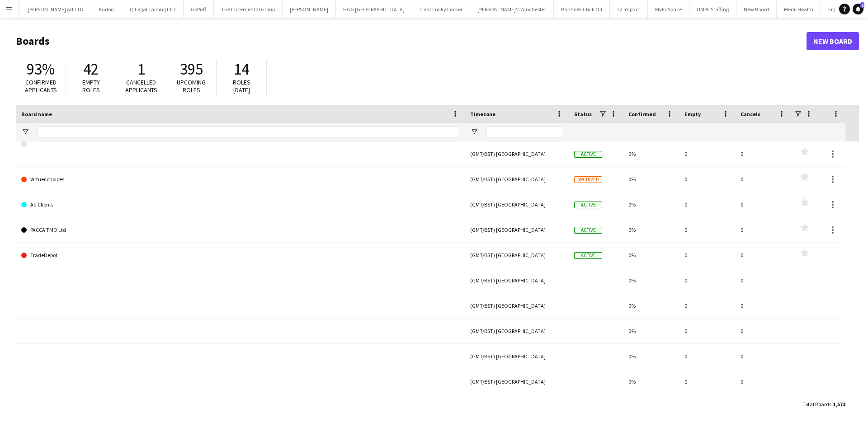
click at [7, 9] on app-icon "Menu" at bounding box center [8, 8] width 7 height 7
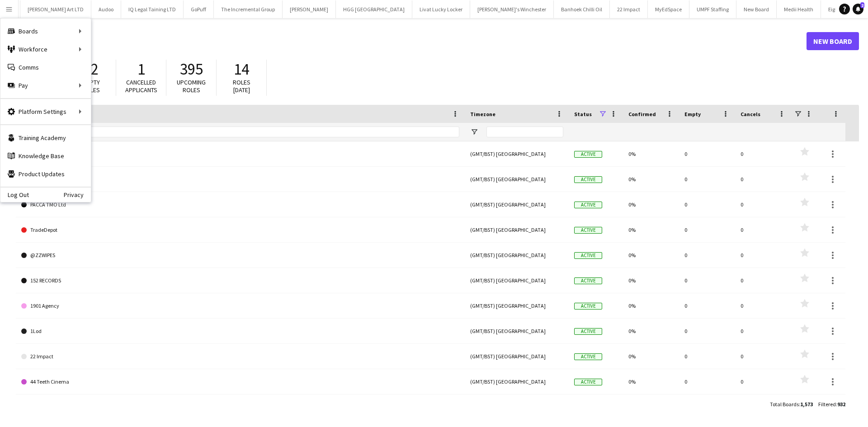
click at [10, 13] on button "Menu" at bounding box center [9, 9] width 18 height 18
click at [97, 48] on link "My Workforce" at bounding box center [136, 49] width 90 height 18
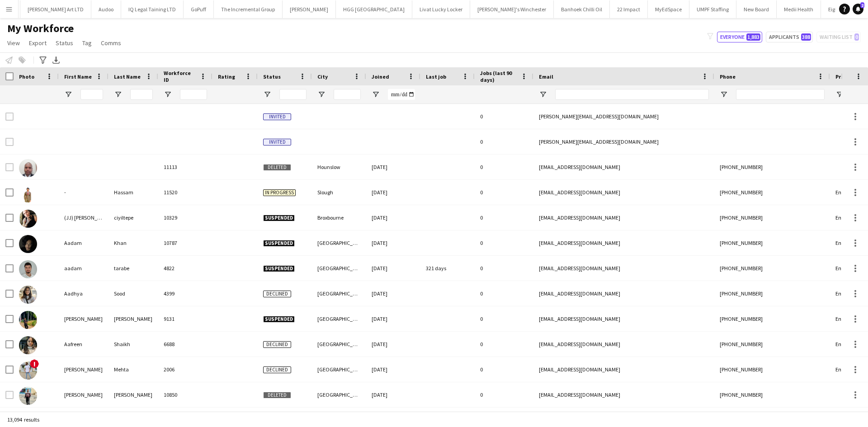
click at [5, 3] on button "Menu" at bounding box center [9, 9] width 18 height 18
click at [6, 5] on button "Menu" at bounding box center [9, 9] width 18 height 18
click at [14, 11] on button "Menu" at bounding box center [9, 9] width 18 height 18
click at [10, 11] on app-icon "Menu" at bounding box center [8, 8] width 7 height 7
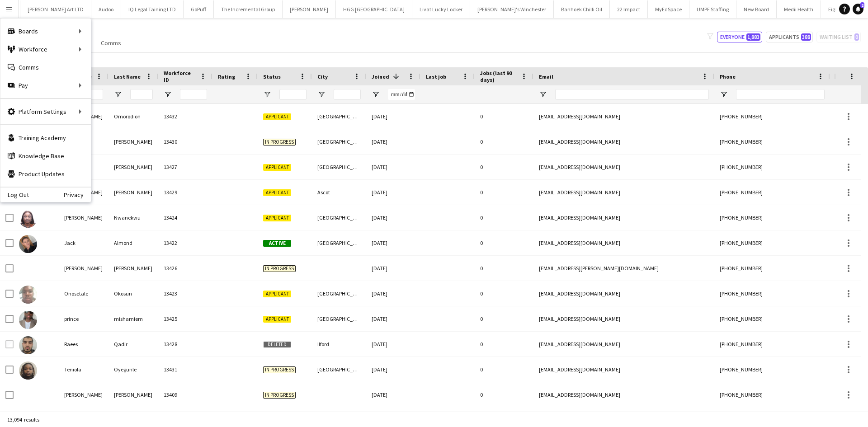
click at [10, 11] on app-icon "Menu" at bounding box center [8, 8] width 7 height 7
click at [110, 48] on link "All jobs" at bounding box center [136, 49] width 90 height 18
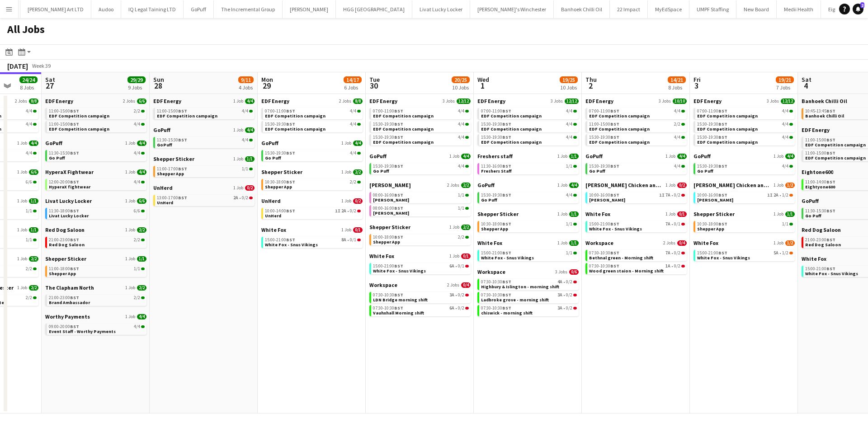
scroll to position [0, 395]
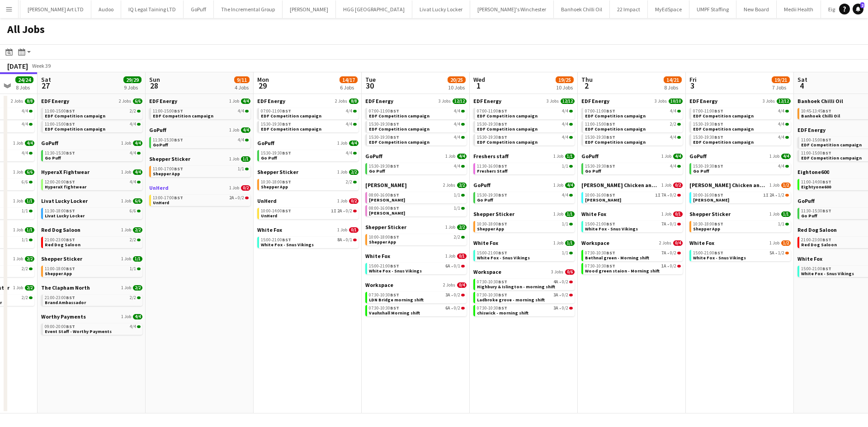
click at [194, 190] on link "UnHerd 1 Job 0/2" at bounding box center [199, 187] width 101 height 7
click at [272, 3] on button "Stoptober Close" at bounding box center [290, 9] width 37 height 18
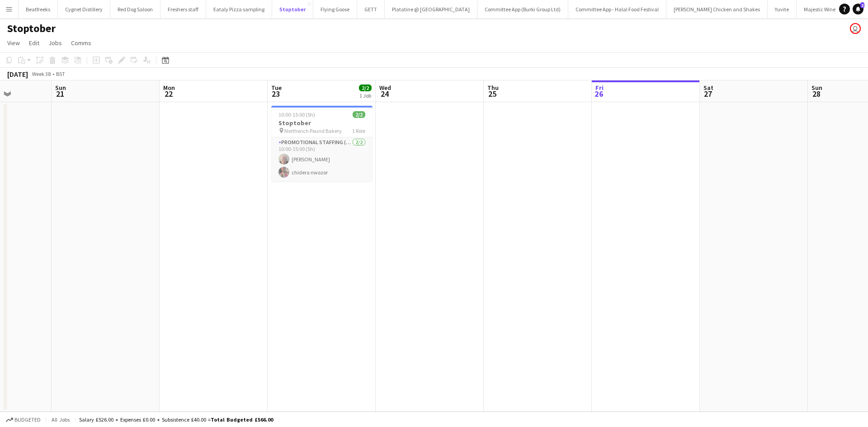
scroll to position [0, 272]
click at [317, 165] on app-card-role "Promotional Staffing (Brand Ambassadors) 2/2 10:00-15:00 (5h) Joanne Fuller chi…" at bounding box center [322, 159] width 101 height 44
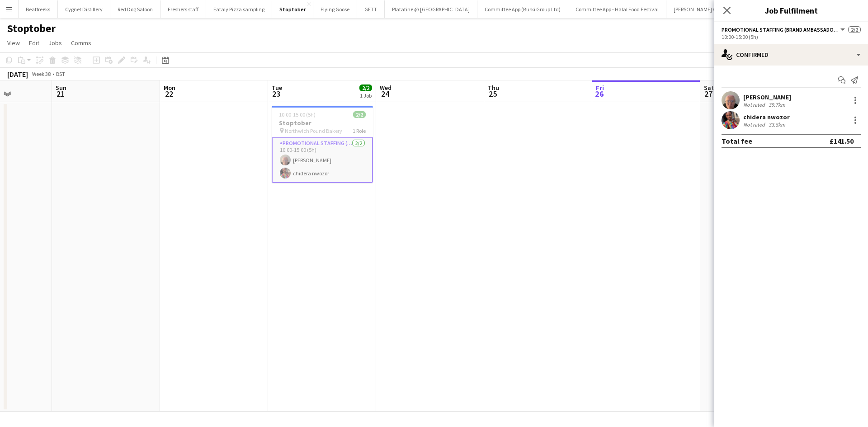
click at [748, 94] on div "Joanne Fuller" at bounding box center [767, 97] width 48 height 8
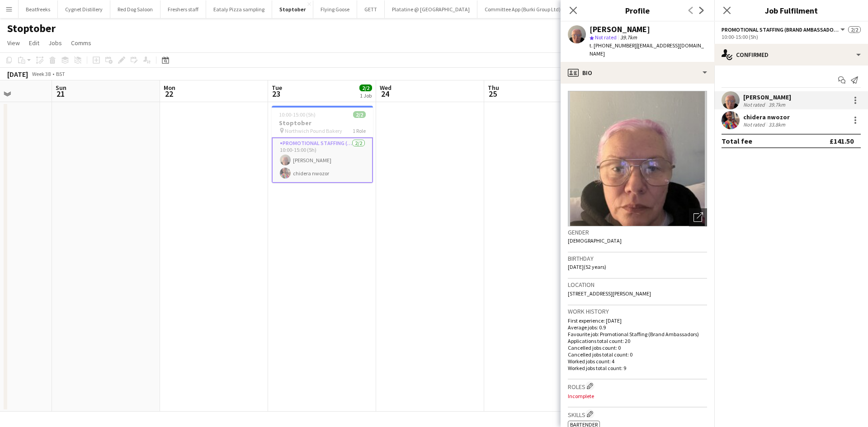
drag, startPoint x: 686, startPoint y: 286, endPoint x: 669, endPoint y: 285, distance: 16.3
click at [651, 290] on span "1 Battison Crescent, Apt 203, Stoke-on-Trent, ST3 4DS" at bounding box center [609, 293] width 83 height 7
drag, startPoint x: 691, startPoint y: 284, endPoint x: 670, endPoint y: 288, distance: 21.2
click at [670, 288] on div "Location 1 Battison Crescent, Apt 203, Stoke-on-Trent, ST3 4DS" at bounding box center [637, 292] width 139 height 26
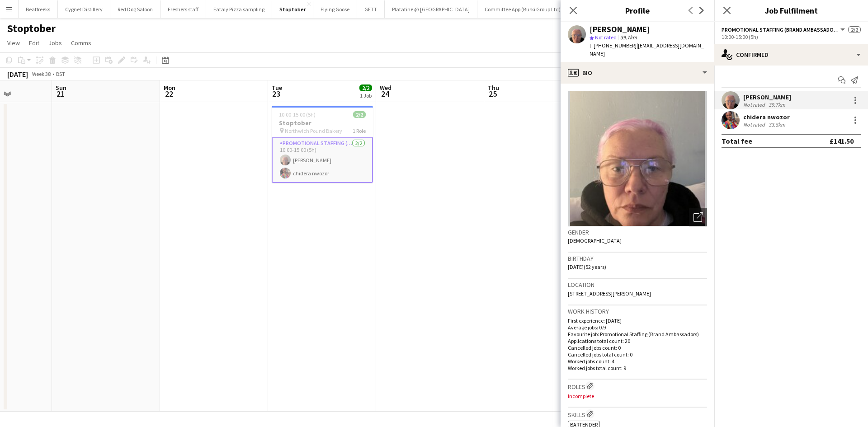
copy span "ST3 4DS"
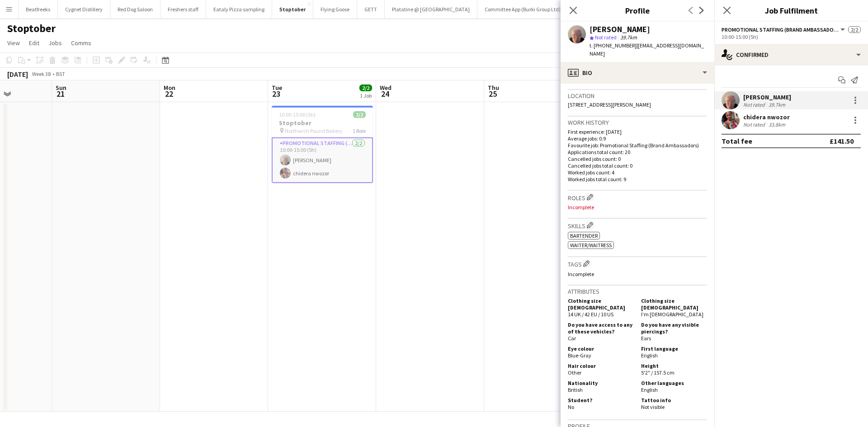
scroll to position [190, 0]
click at [228, 210] on app-date-cell at bounding box center [214, 257] width 108 height 310
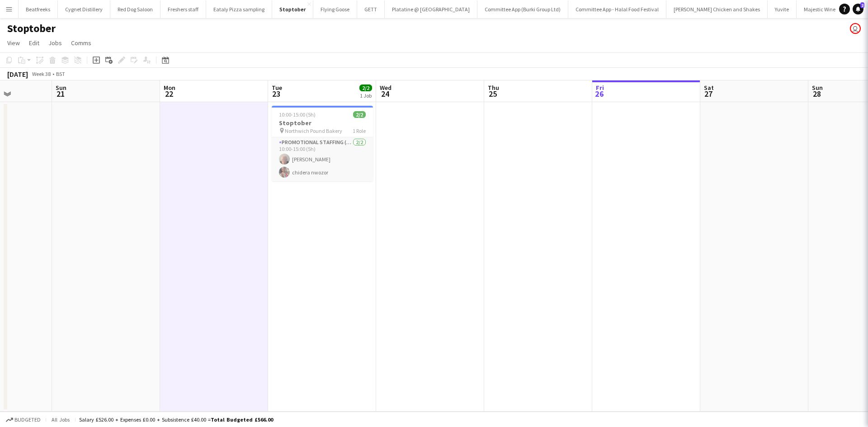
click at [228, 210] on app-date-cell at bounding box center [214, 257] width 108 height 310
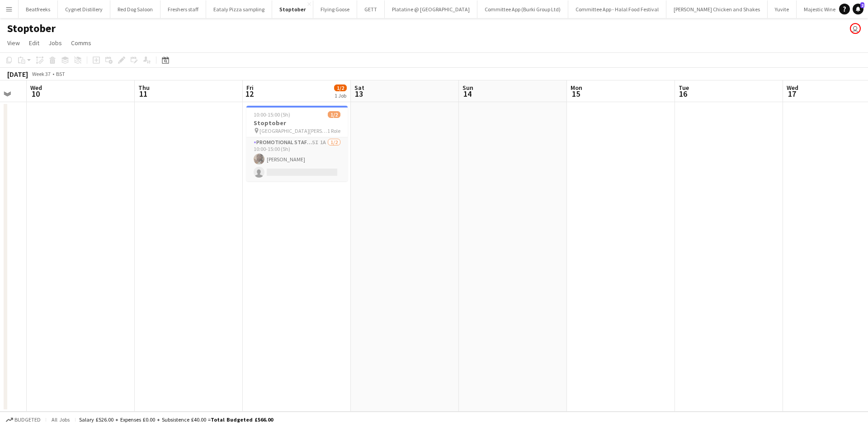
scroll to position [0, 228]
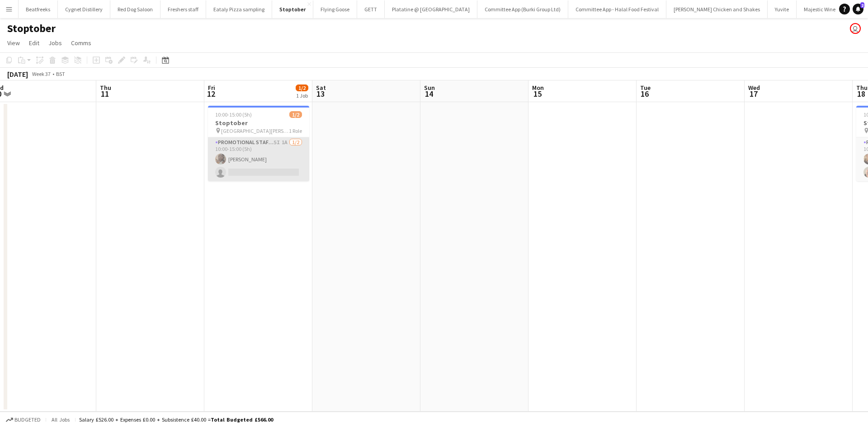
click at [248, 164] on app-card-role "Promotional Staffing (Brand Ambassadors) 5I 1A 1/2 10:00-15:00 (5h) Kabibi Luse…" at bounding box center [258, 159] width 101 height 44
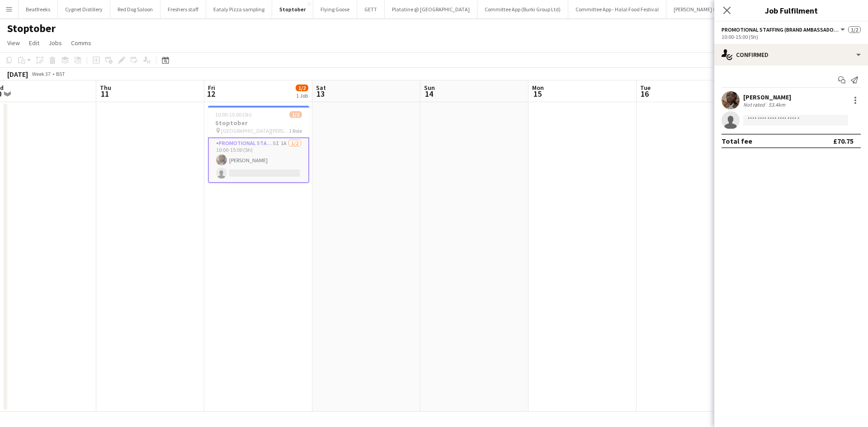
click at [735, 95] on app-user-avatar at bounding box center [730, 100] width 18 height 18
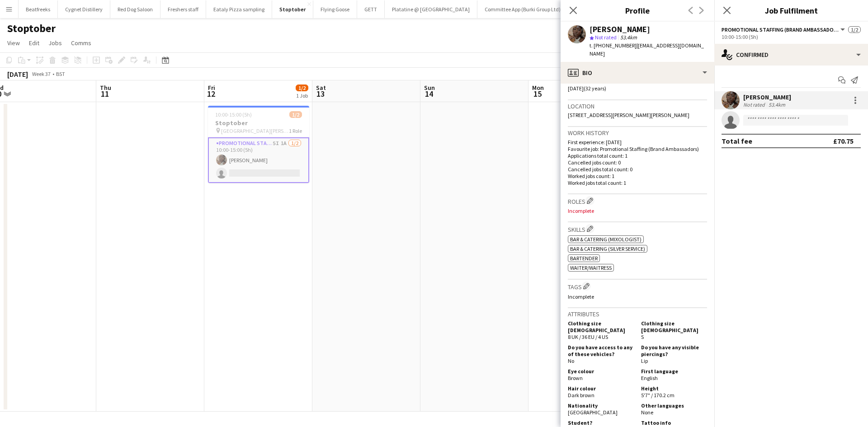
scroll to position [0, 0]
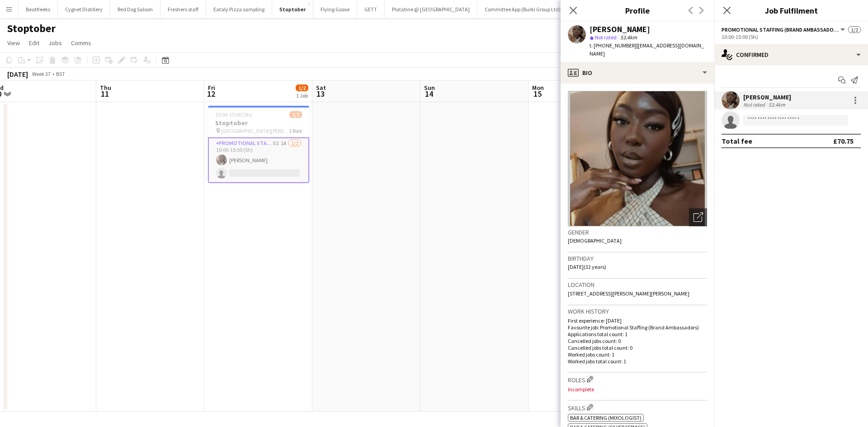
drag, startPoint x: 689, startPoint y: 284, endPoint x: 668, endPoint y: 285, distance: 21.3
click at [668, 285] on div "Location 12 Russell road, Whalley Range, Manchester, M16 8DL" at bounding box center [637, 292] width 139 height 26
copy span "M16 8DL"
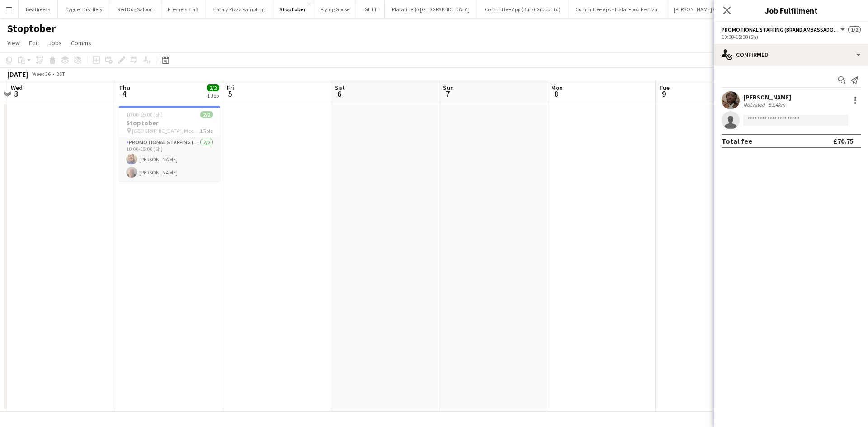
scroll to position [0, 208]
click at [172, 165] on app-card-role "Promotional Staffing (Brand Ambassadors) 2/2 10:00-15:00 (5h) Andrew Chaloner J…" at bounding box center [169, 159] width 101 height 44
click at [758, 104] on div "Not rated" at bounding box center [755, 104] width 24 height 7
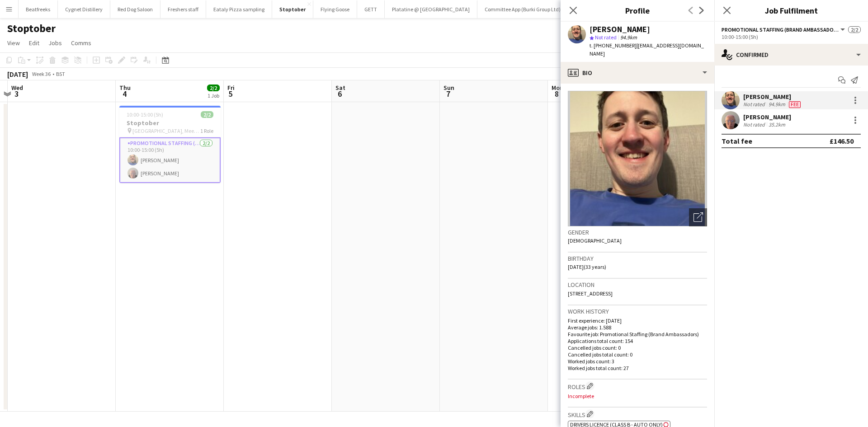
drag, startPoint x: 346, startPoint y: 254, endPoint x: 332, endPoint y: 302, distance: 50.5
click at [332, 302] on app-date-cell at bounding box center [386, 257] width 108 height 310
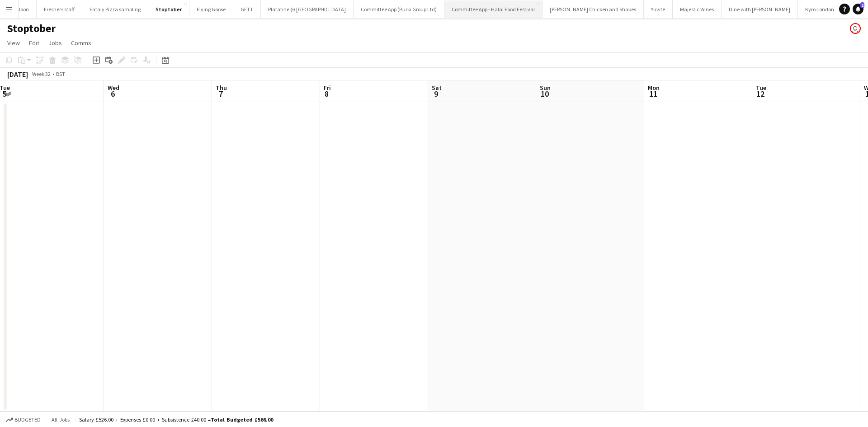
scroll to position [0, 125]
click at [840, 9] on button "EDF Energy Close" at bounding box center [860, 9] width 41 height 18
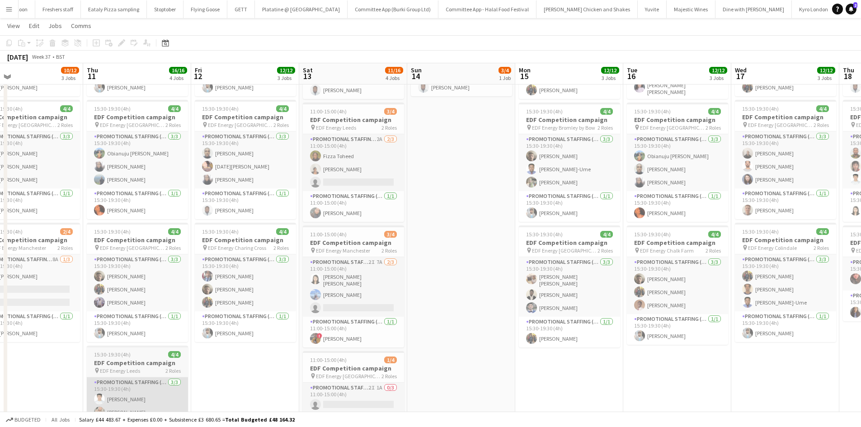
scroll to position [127, 0]
click at [10, 10] on app-icon "Menu" at bounding box center [8, 8] width 7 height 7
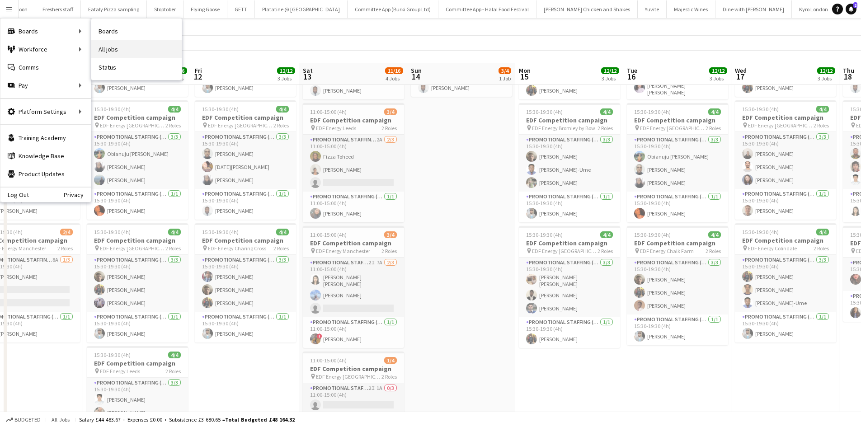
click at [122, 51] on link "All jobs" at bounding box center [136, 49] width 90 height 18
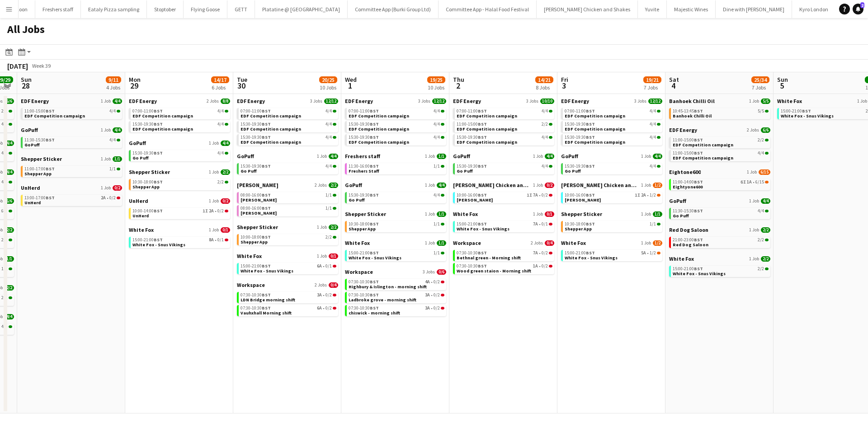
scroll to position [0, 308]
click at [196, 234] on app-calendar-brief-board "White Fox 1 Job 0/1 15:00-21:00 BST 8A • 0/1 White Fox - Snus Vikings" at bounding box center [178, 237] width 101 height 22
click at [190, 239] on div "15:00-21:00 BST 8A • 0/1" at bounding box center [180, 240] width 96 height 5
click at [9, 8] on app-icon "Menu" at bounding box center [8, 8] width 7 height 7
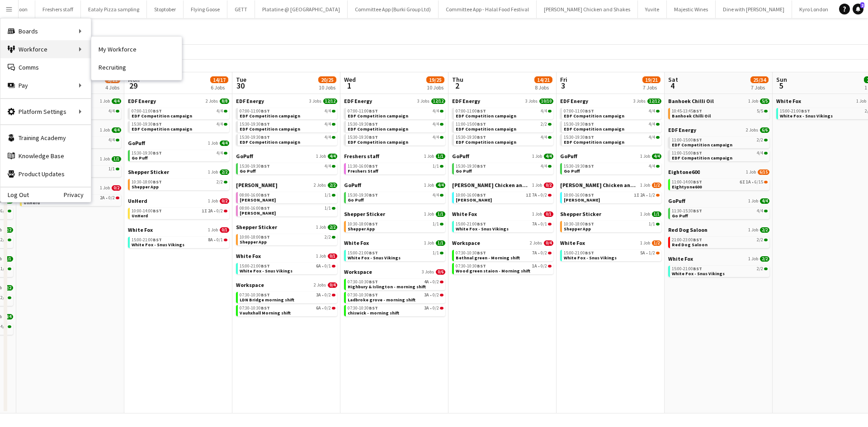
click at [71, 52] on div "Workforce Workforce" at bounding box center [45, 49] width 90 height 18
drag, startPoint x: 110, startPoint y: 44, endPoint x: 42, endPoint y: 6, distance: 77.3
click at [110, 44] on link "My Workforce" at bounding box center [136, 49] width 90 height 18
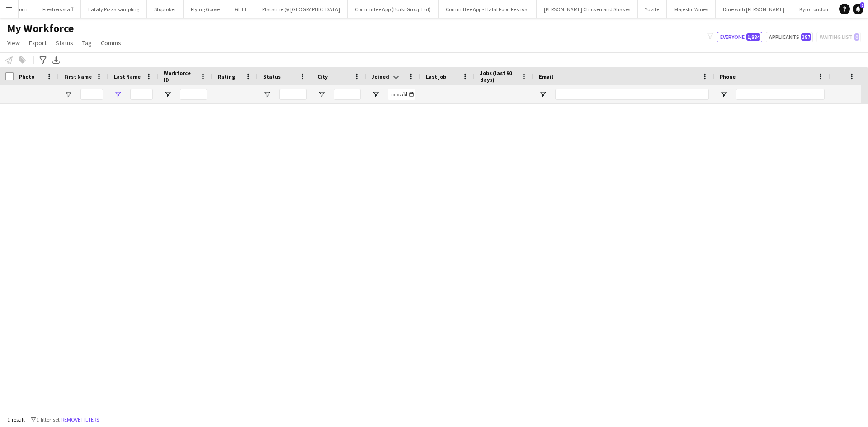
type input "******"
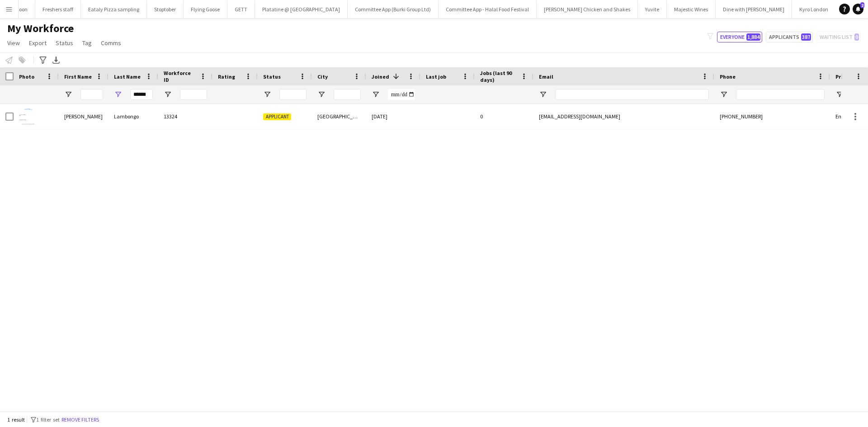
click at [11, 5] on button "Menu" at bounding box center [9, 9] width 18 height 18
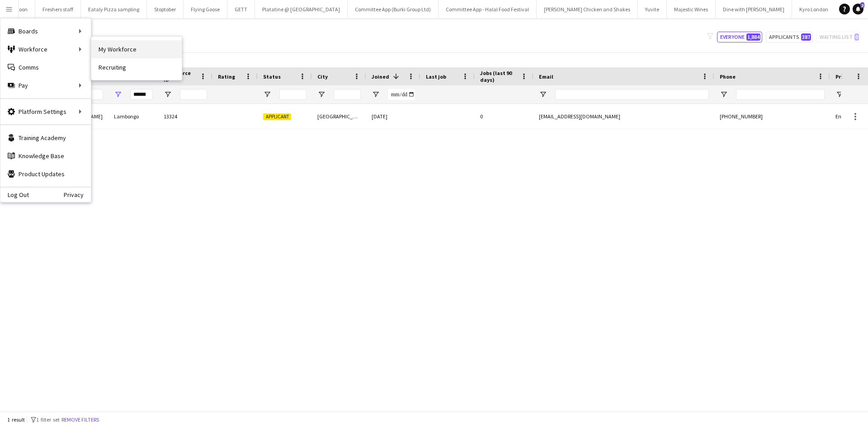
click at [119, 56] on link "My Workforce" at bounding box center [136, 49] width 90 height 18
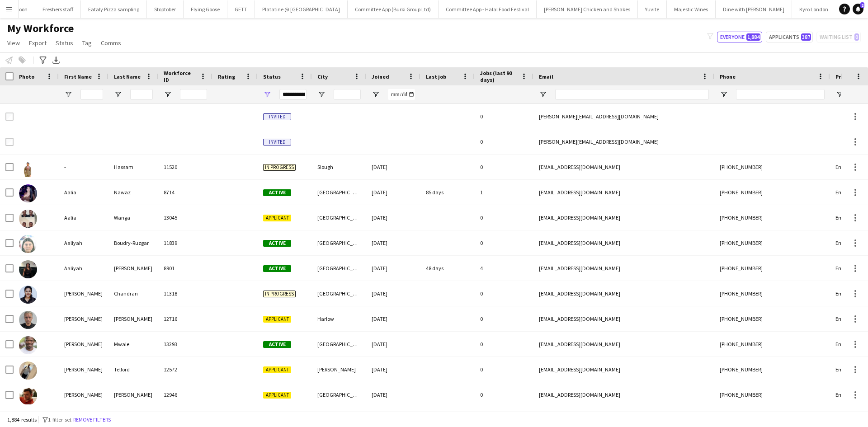
type input "******"
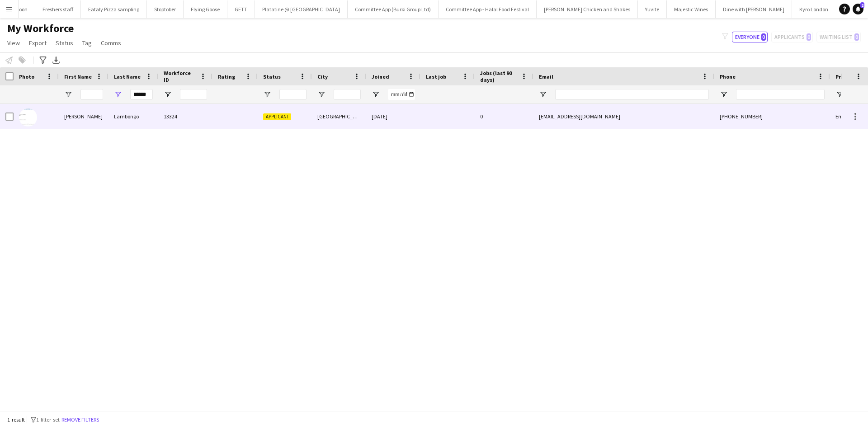
click at [183, 120] on div "13324" at bounding box center [185, 116] width 54 height 25
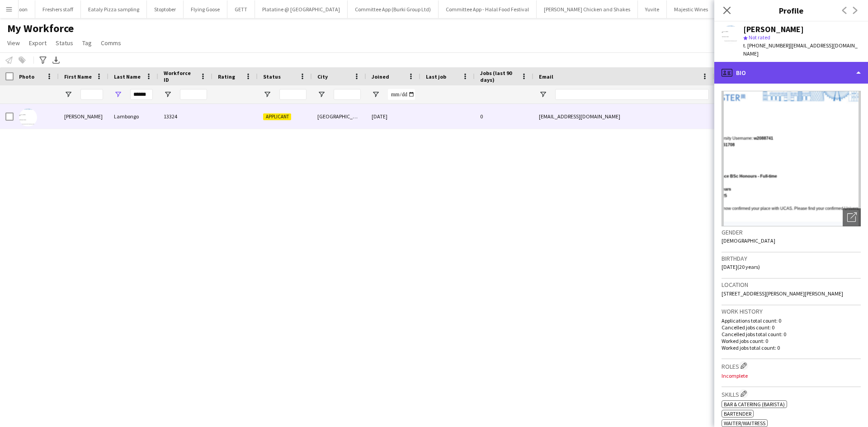
click at [762, 67] on div "profile Bio" at bounding box center [791, 73] width 154 height 22
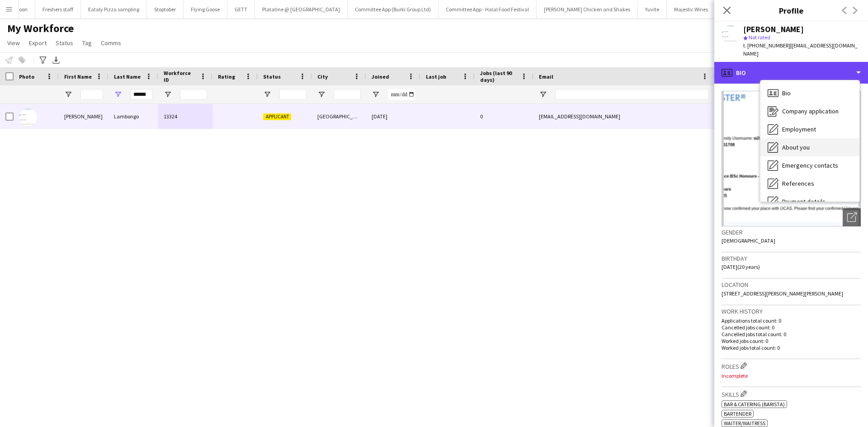
scroll to position [121, 0]
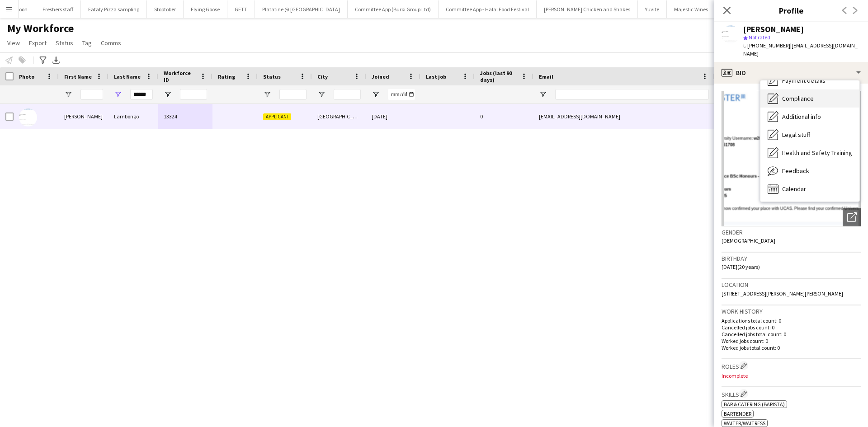
click at [805, 94] on span "Compliance" at bounding box center [798, 98] width 32 height 8
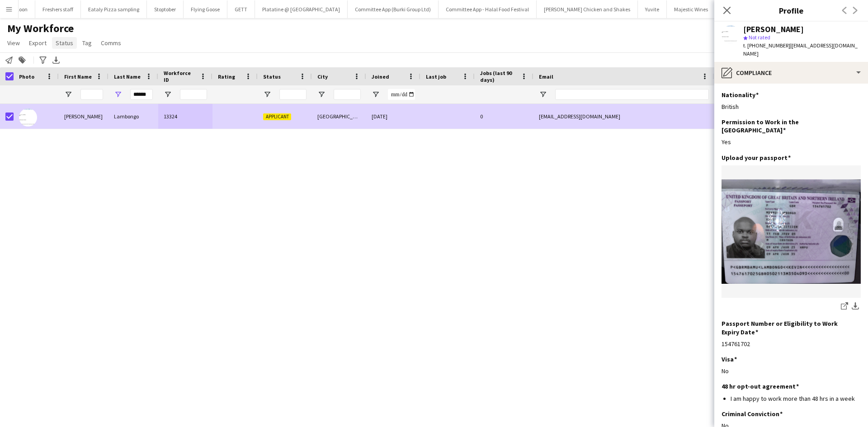
click at [64, 44] on span "Status" at bounding box center [65, 43] width 18 height 8
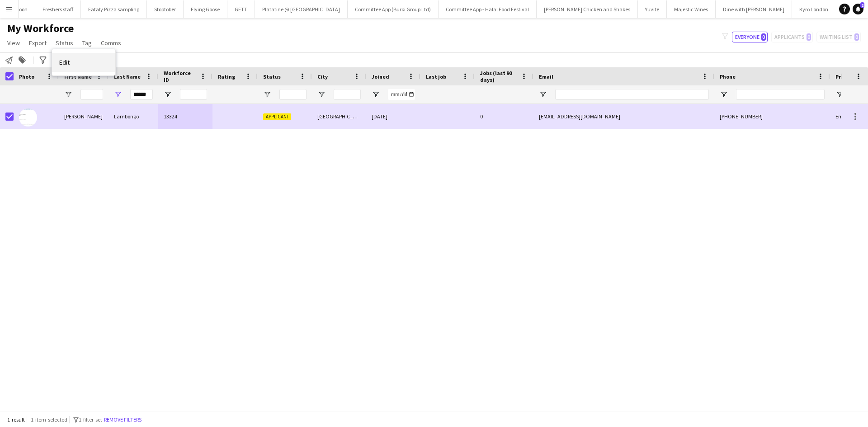
click at [91, 65] on link "Edit" at bounding box center [83, 62] width 63 height 19
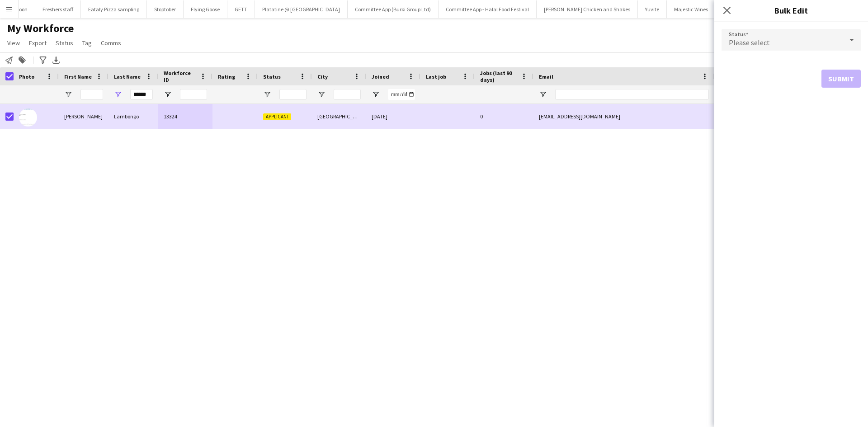
click at [744, 42] on span "Please select" at bounding box center [749, 42] width 41 height 9
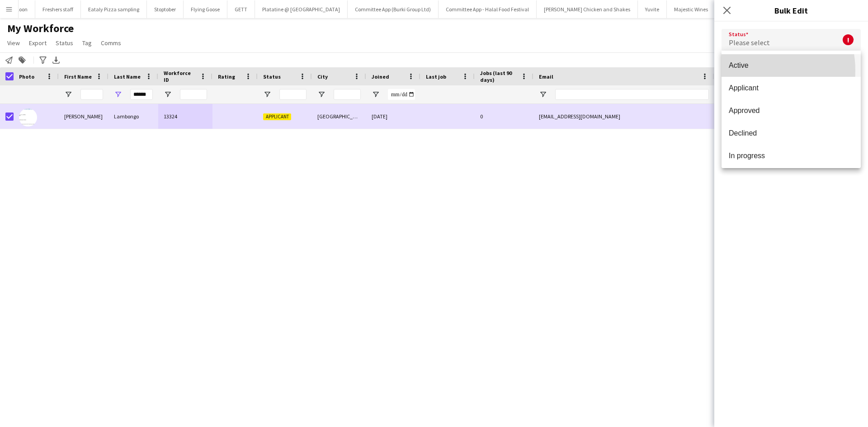
click at [747, 71] on mat-option "Active" at bounding box center [790, 65] width 139 height 23
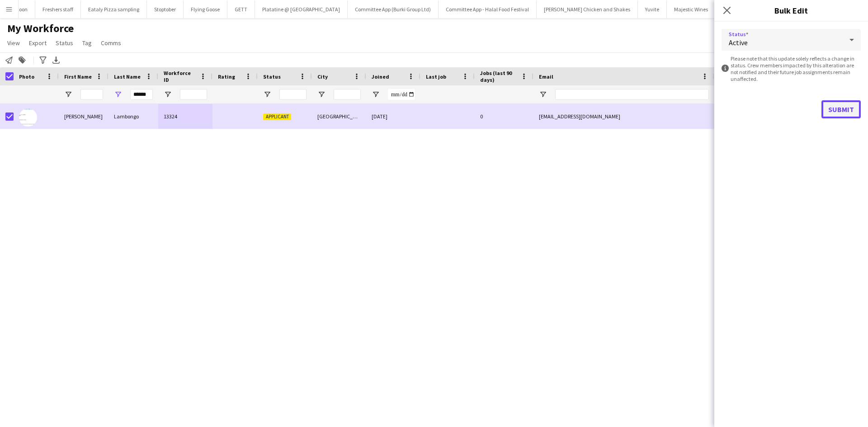
click at [842, 107] on button "Submit" at bounding box center [840, 109] width 39 height 18
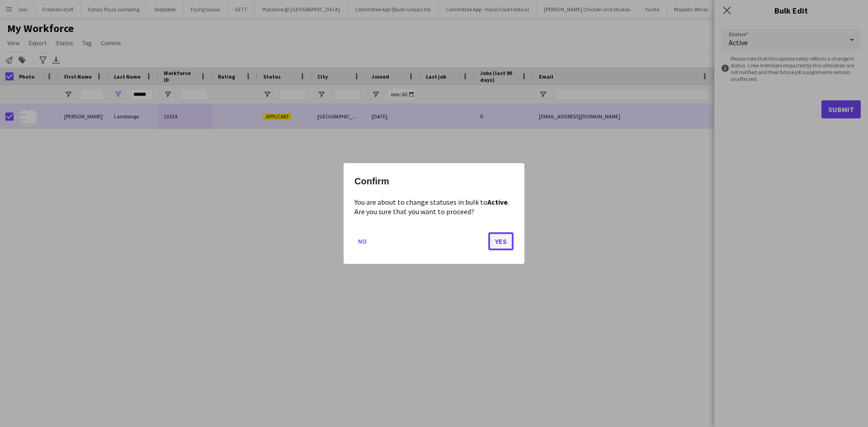
click at [499, 238] on button "Yes" at bounding box center [500, 241] width 25 height 18
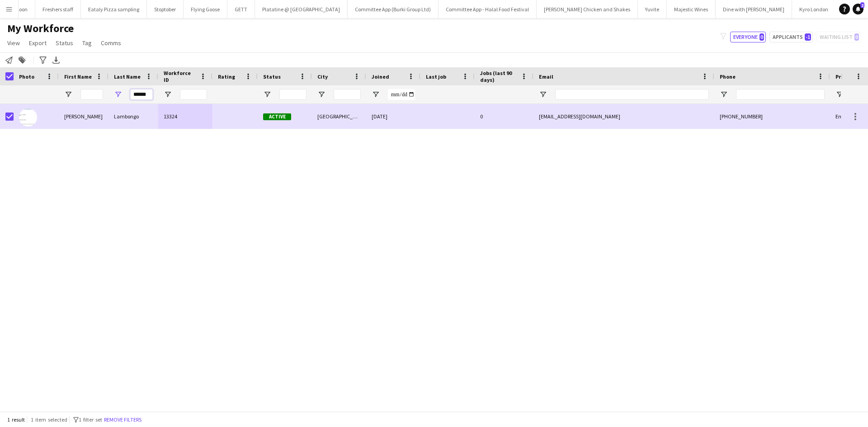
drag, startPoint x: 150, startPoint y: 94, endPoint x: 73, endPoint y: 92, distance: 76.9
click at [73, 92] on div "******" at bounding box center [490, 94] width 980 height 18
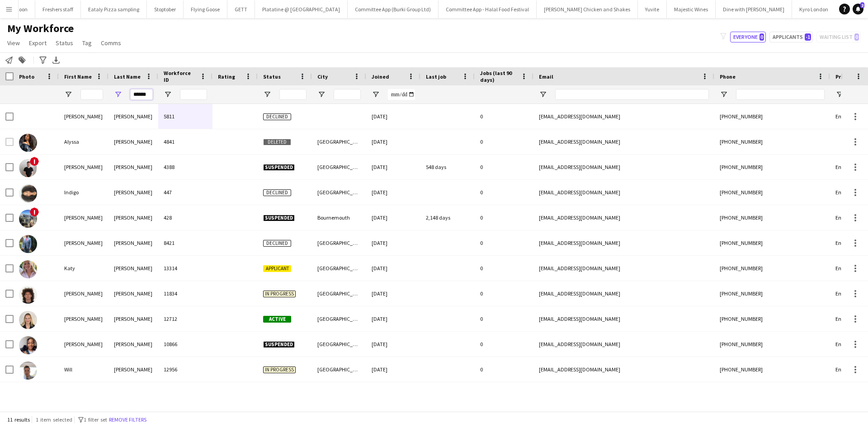
type input "******"
click at [88, 93] on input "First Name Filter Input" at bounding box center [91, 94] width 23 height 11
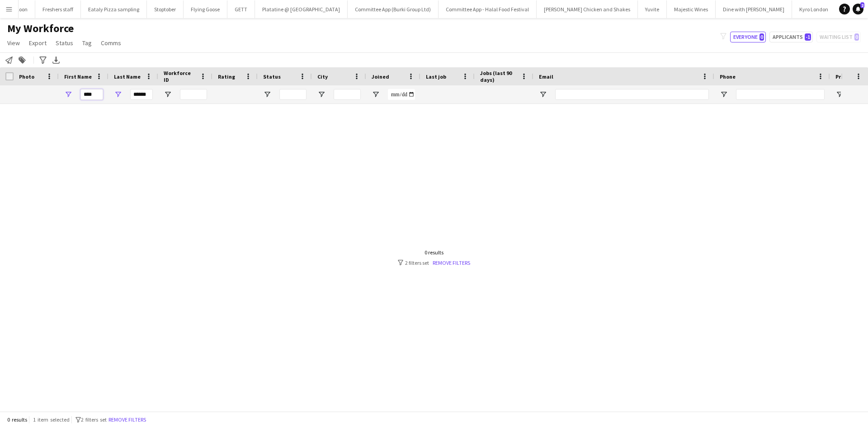
type input "****"
drag, startPoint x: 150, startPoint y: 95, endPoint x: 93, endPoint y: 102, distance: 57.7
click at [93, 102] on div "**** ******" at bounding box center [490, 94] width 980 height 18
click at [94, 93] on input "****" at bounding box center [91, 94] width 23 height 11
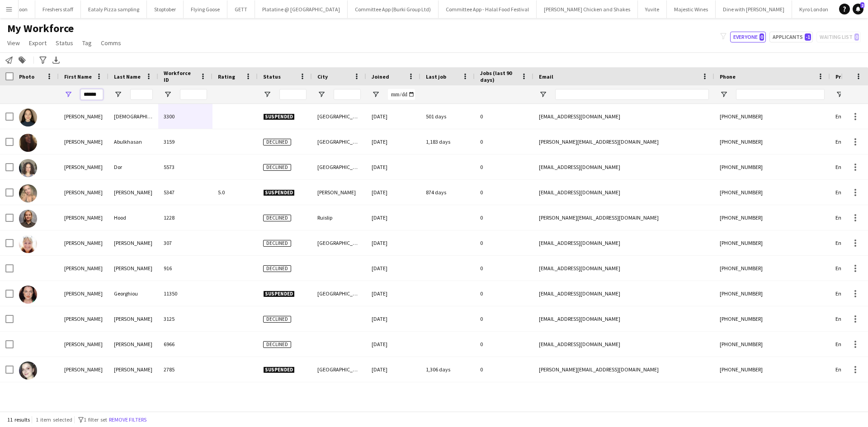
type input "*******"
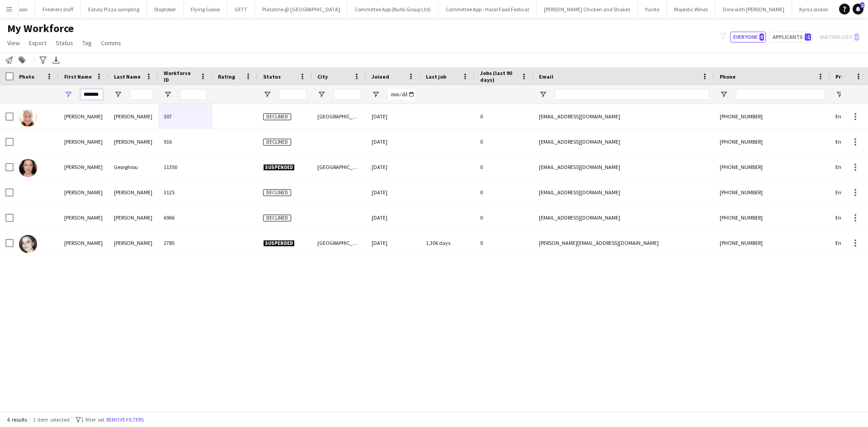
drag, startPoint x: 99, startPoint y: 95, endPoint x: 96, endPoint y: 99, distance: 5.2
click at [96, 99] on input "*******" at bounding box center [91, 94] width 23 height 11
click at [102, 94] on input "*******" at bounding box center [91, 94] width 23 height 11
drag, startPoint x: 102, startPoint y: 95, endPoint x: 66, endPoint y: 94, distance: 36.2
click at [66, 94] on div "*******" at bounding box center [84, 94] width 50 height 18
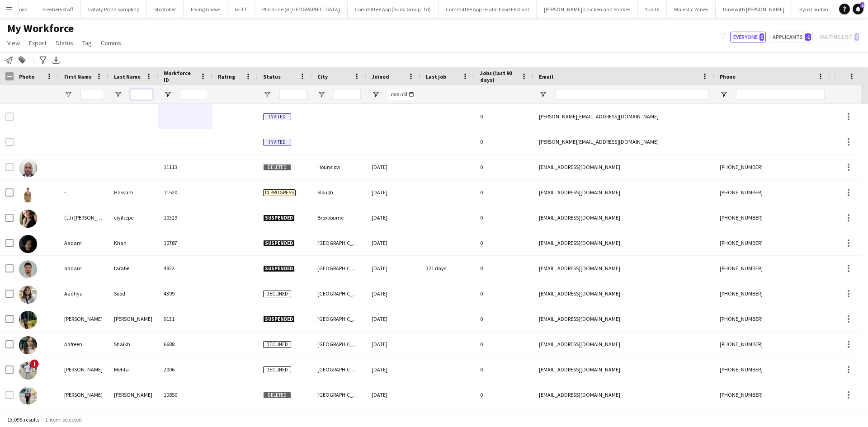
click at [144, 96] on input "Last Name Filter Input" at bounding box center [141, 94] width 23 height 11
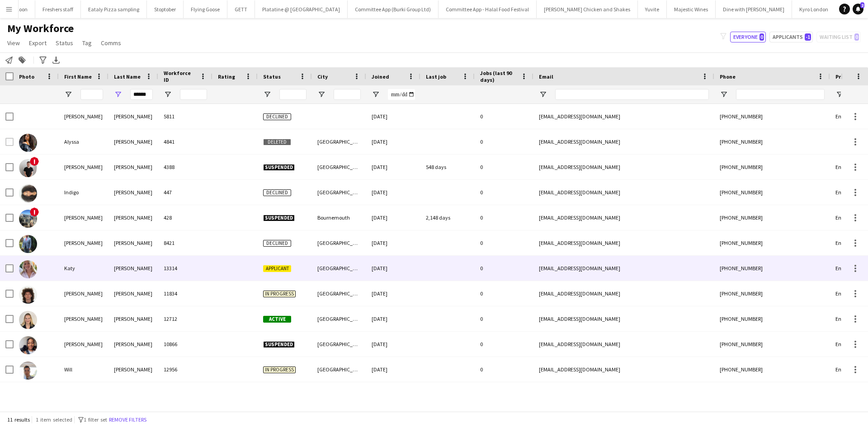
click at [172, 270] on div "13314" at bounding box center [185, 268] width 54 height 25
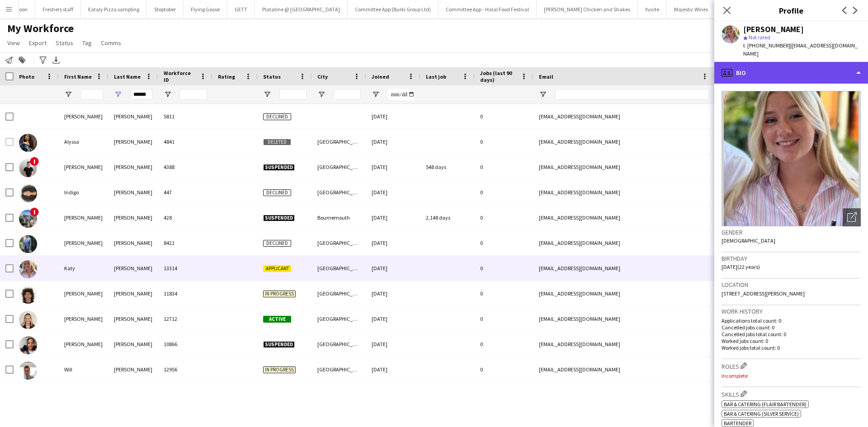
click at [762, 62] on div "profile Bio" at bounding box center [791, 73] width 154 height 22
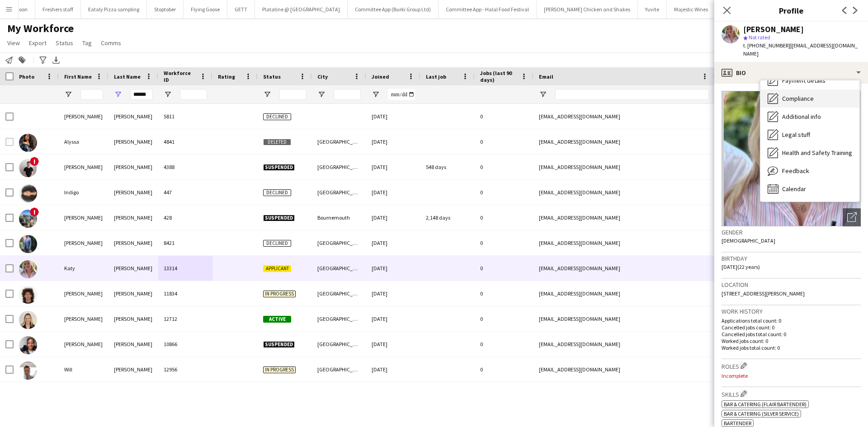
click at [811, 94] on span "Compliance" at bounding box center [798, 98] width 32 height 8
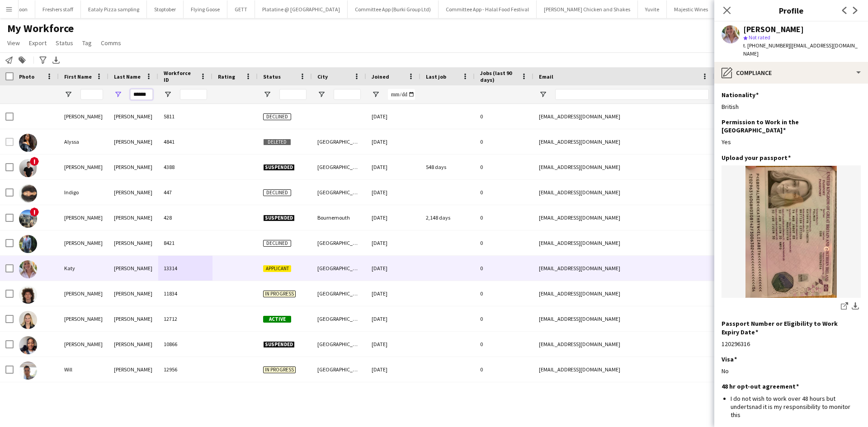
drag, startPoint x: 147, startPoint y: 94, endPoint x: 48, endPoint y: 88, distance: 99.6
click at [48, 88] on div "******" at bounding box center [490, 94] width 980 height 18
type input "*"
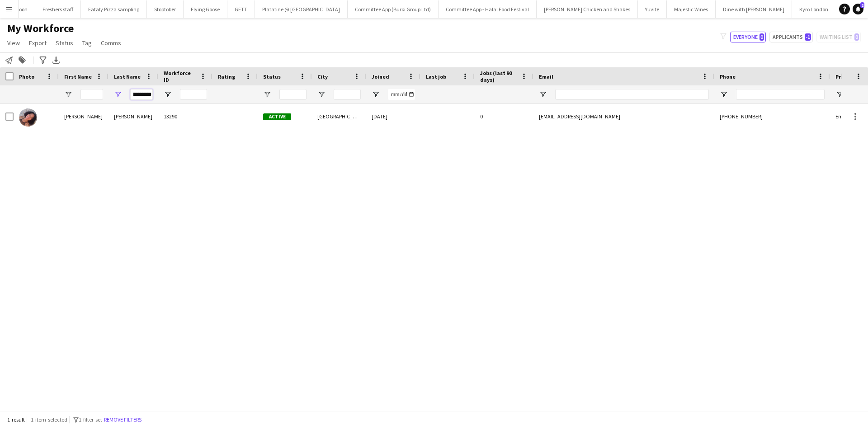
scroll to position [0, 6]
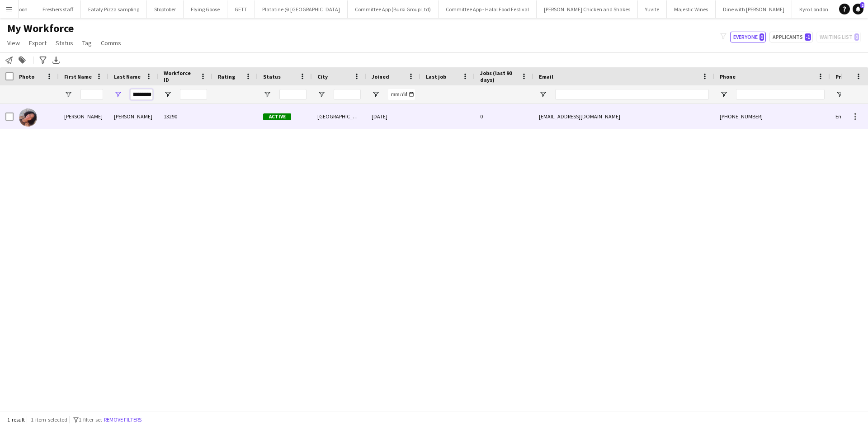
type input "**********"
click at [155, 122] on div "brathwaite" at bounding box center [133, 116] width 50 height 25
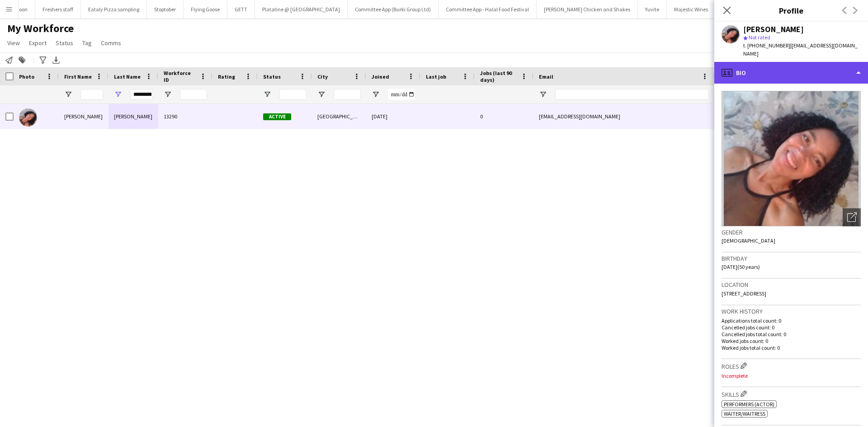
click at [790, 62] on div "profile Bio" at bounding box center [791, 73] width 154 height 22
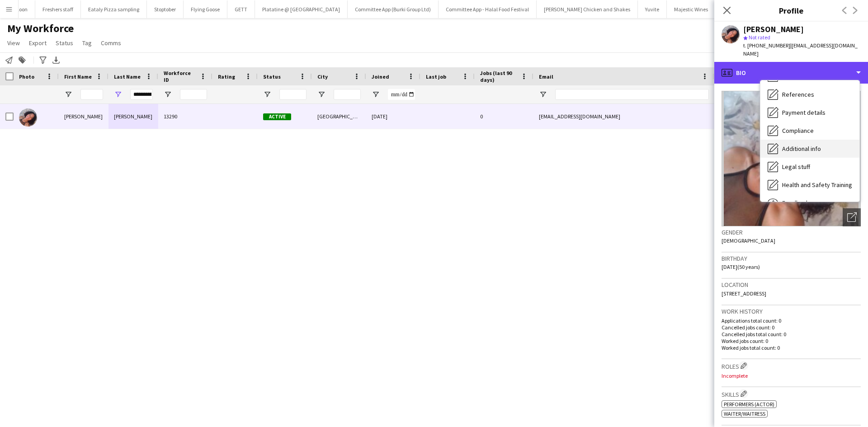
scroll to position [89, 0]
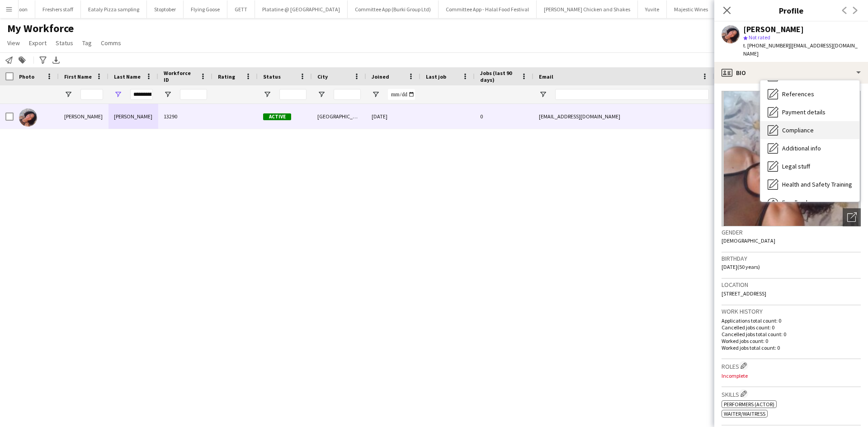
click at [804, 126] on span "Compliance" at bounding box center [798, 130] width 32 height 8
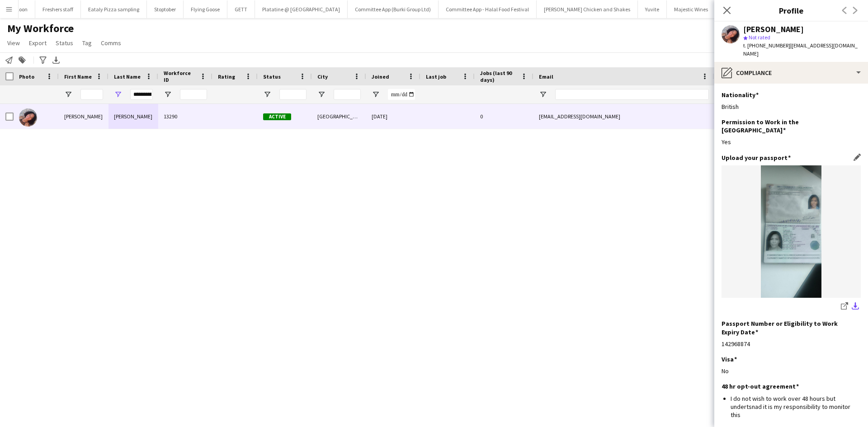
click at [850, 301] on button "download-bottom" at bounding box center [855, 306] width 11 height 11
drag, startPoint x: 849, startPoint y: 290, endPoint x: 326, endPoint y: 410, distance: 536.5
click at [852, 302] on app-icon "download-bottom" at bounding box center [855, 306] width 7 height 9
drag, startPoint x: 135, startPoint y: 94, endPoint x: 266, endPoint y: 106, distance: 131.7
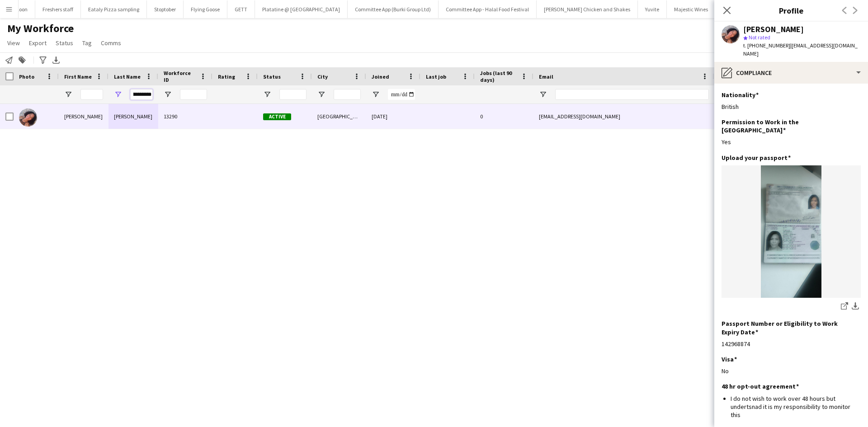
click at [266, 106] on div "Workforce Details Photo First Name" at bounding box center [434, 239] width 868 height 344
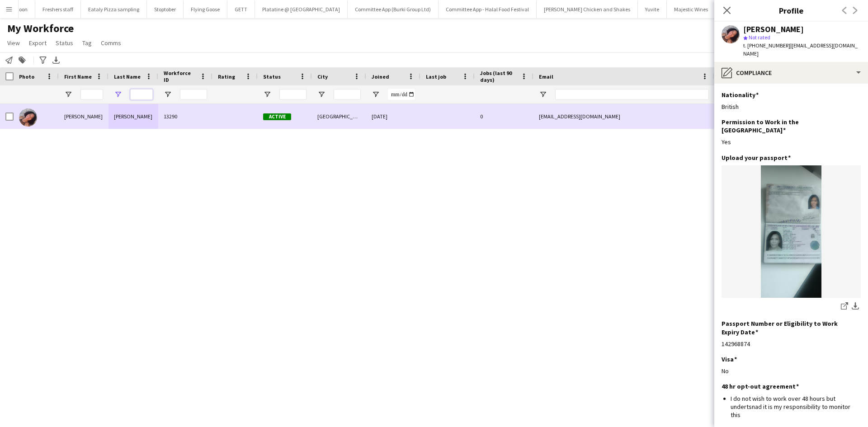
scroll to position [0, 0]
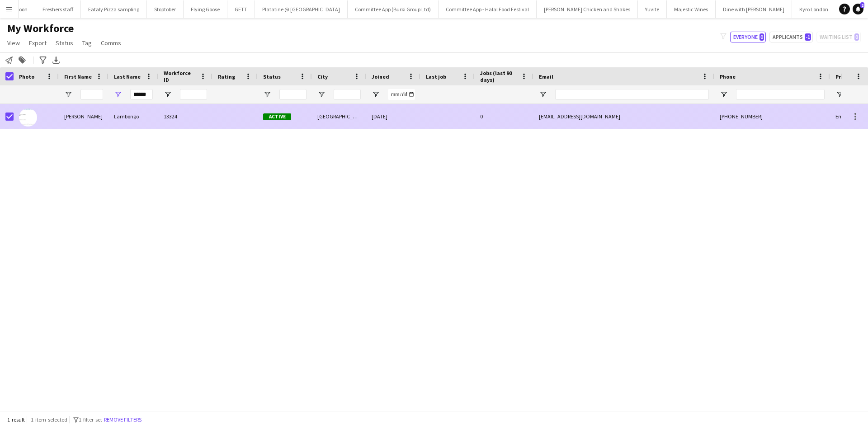
click at [177, 127] on div "13324" at bounding box center [185, 116] width 54 height 25
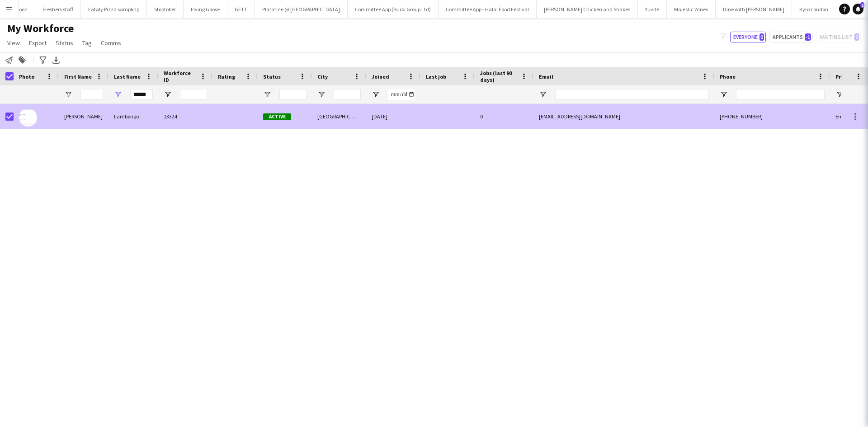
click at [177, 118] on div "13324" at bounding box center [185, 116] width 54 height 25
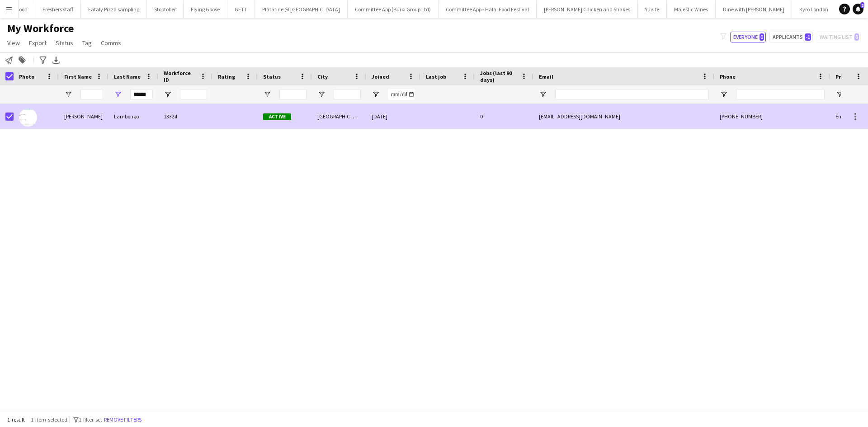
click at [231, 115] on div at bounding box center [234, 116] width 45 height 25
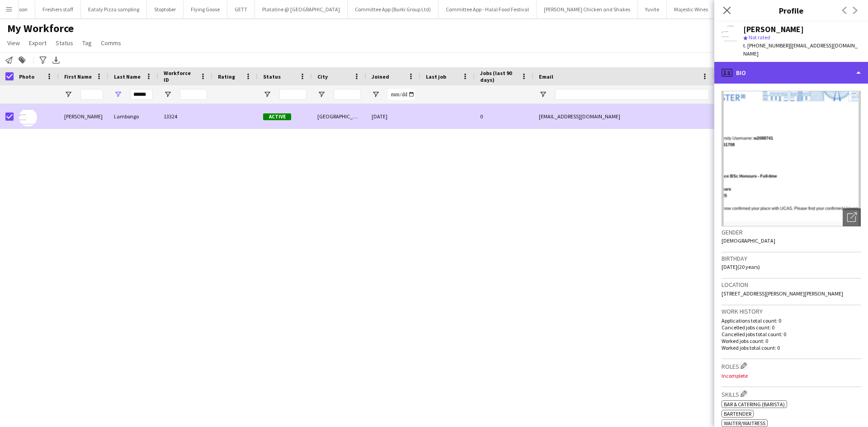
click at [765, 66] on div "profile Bio" at bounding box center [791, 73] width 154 height 22
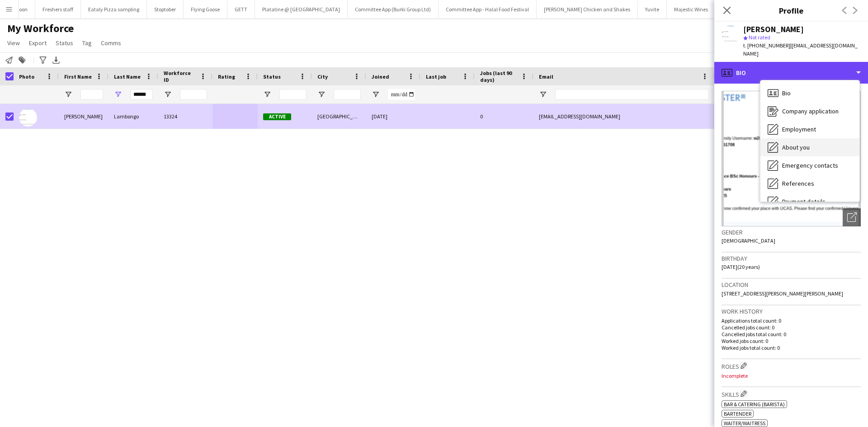
scroll to position [121, 0]
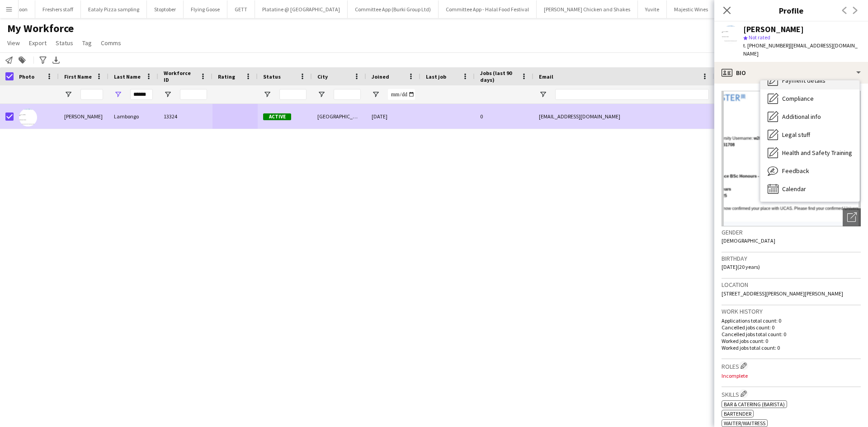
click at [798, 76] on span "Payment details" at bounding box center [803, 80] width 43 height 8
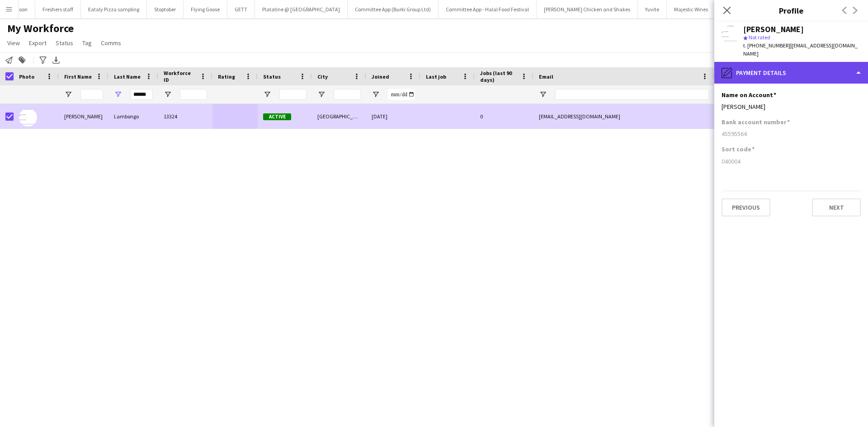
click at [762, 62] on div "pencil4 Payment details" at bounding box center [791, 73] width 154 height 22
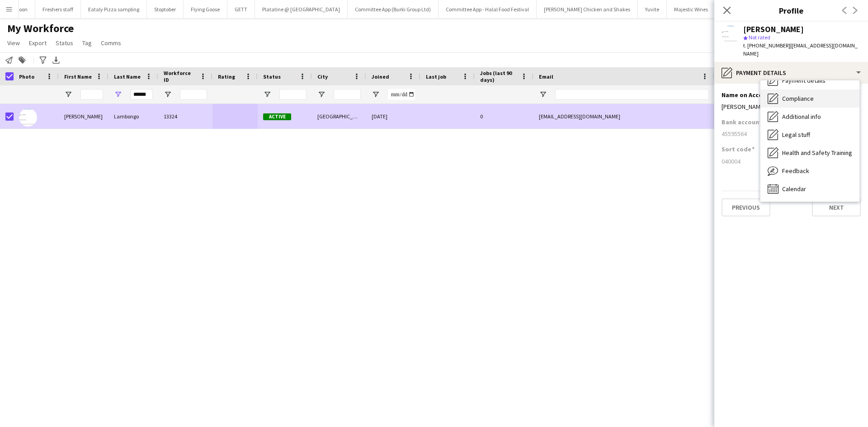
click at [792, 95] on div "Compliance Compliance" at bounding box center [809, 98] width 99 height 18
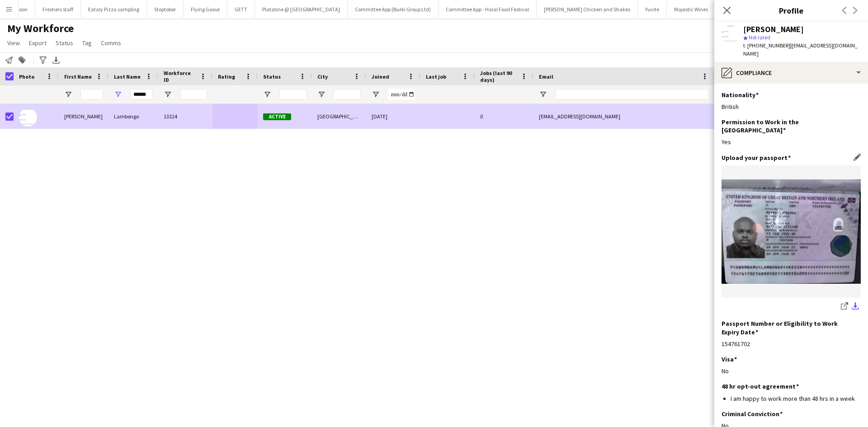
click at [852, 302] on app-icon "download-bottom" at bounding box center [855, 306] width 7 height 9
drag, startPoint x: 151, startPoint y: 92, endPoint x: 96, endPoint y: 91, distance: 55.6
click at [96, 91] on div "******" at bounding box center [490, 94] width 980 height 18
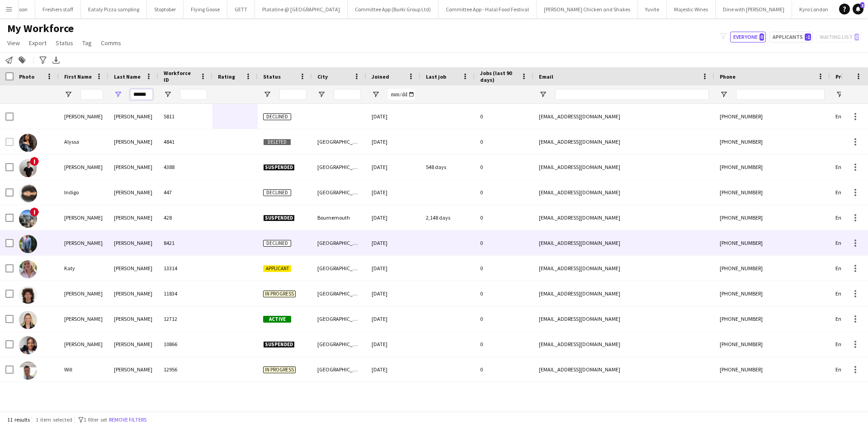
type input "******"
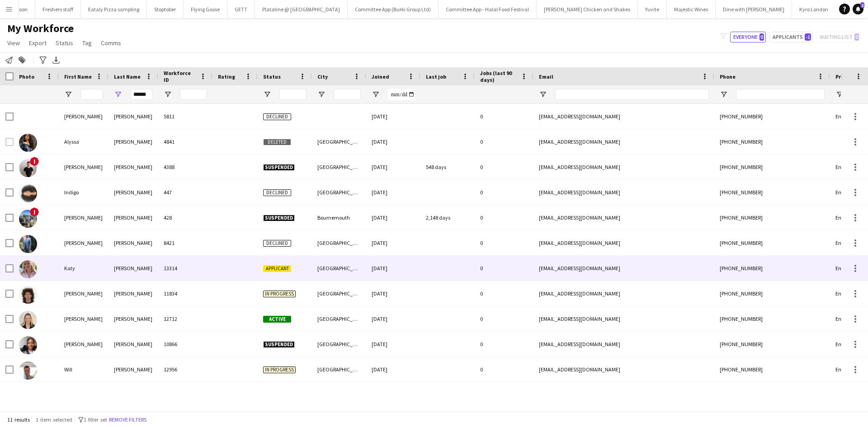
click at [77, 273] on div "Katy" at bounding box center [84, 268] width 50 height 25
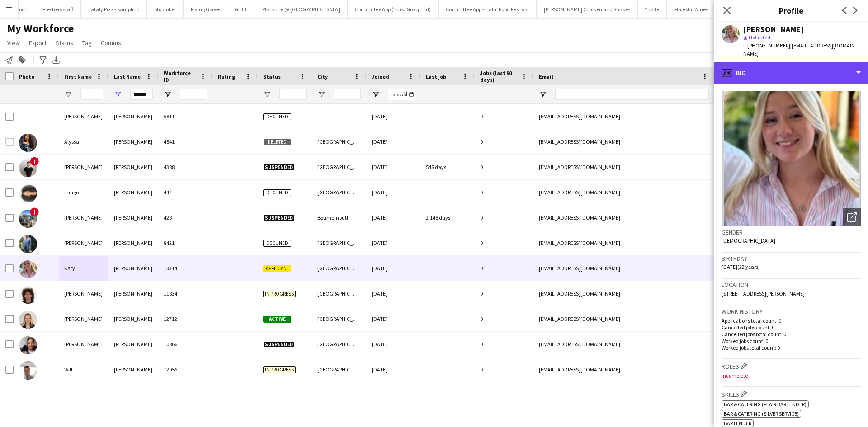
click at [757, 71] on div "profile Bio" at bounding box center [791, 73] width 154 height 22
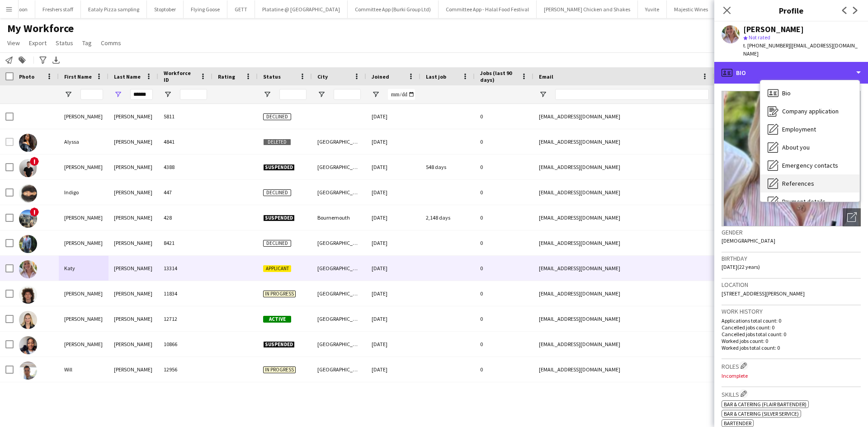
scroll to position [101, 0]
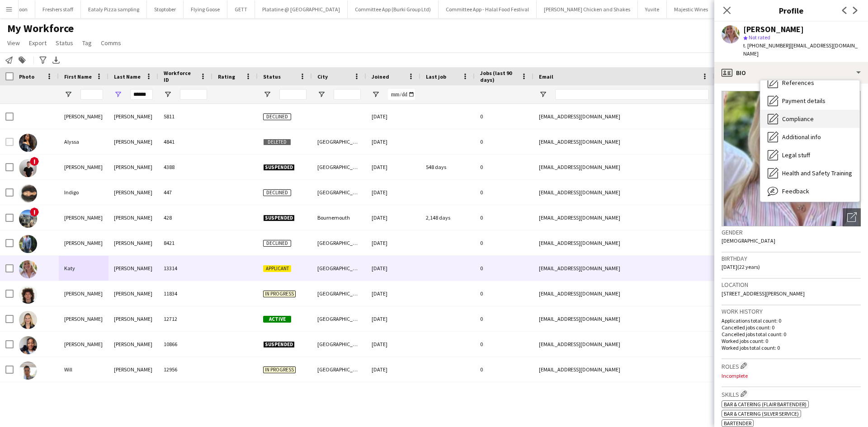
click at [805, 115] on span "Compliance" at bounding box center [798, 119] width 32 height 8
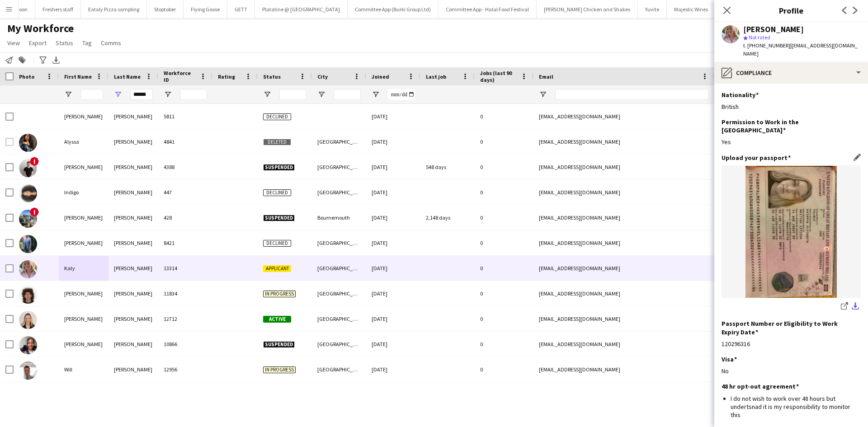
click at [852, 302] on app-icon "download-bottom" at bounding box center [855, 306] width 7 height 9
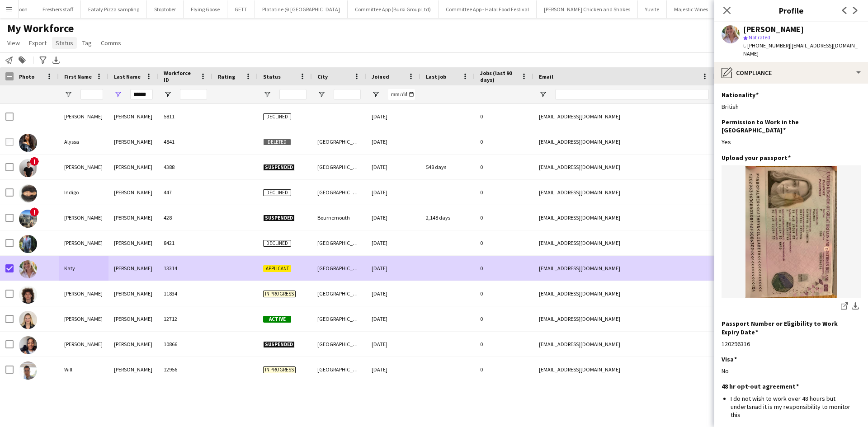
click at [64, 39] on span "Status" at bounding box center [65, 43] width 18 height 8
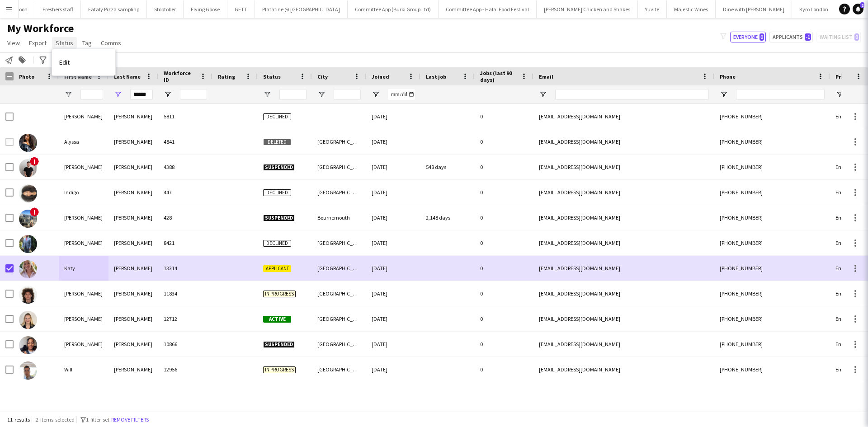
click at [64, 44] on span "Status" at bounding box center [65, 43] width 18 height 8
click at [67, 45] on span "Status" at bounding box center [65, 43] width 18 height 8
click at [101, 59] on link "Edit" at bounding box center [83, 62] width 63 height 19
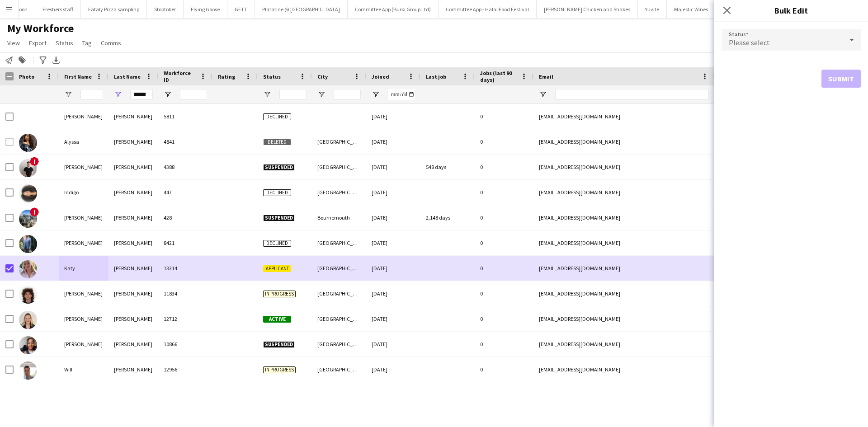
click at [762, 41] on span "Please select" at bounding box center [749, 42] width 41 height 9
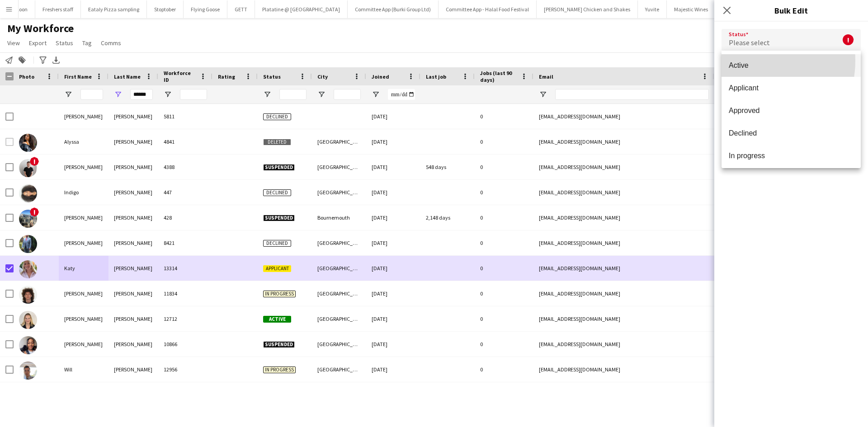
click at [746, 61] on mat-option "Active" at bounding box center [790, 65] width 139 height 23
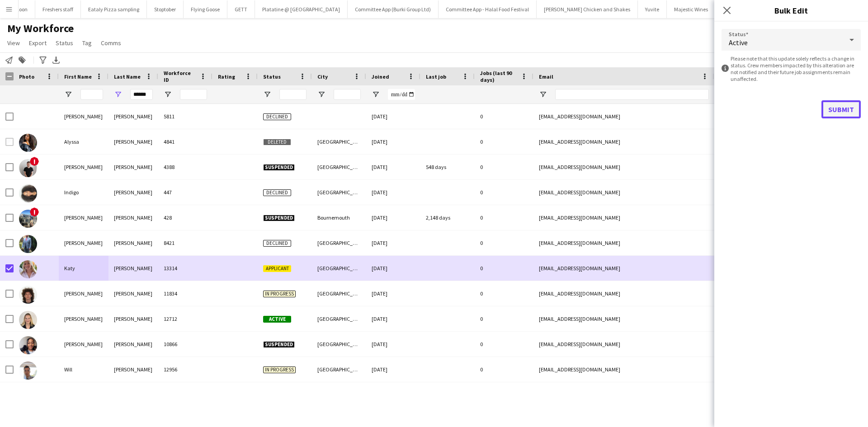
click at [855, 112] on button "Submit" at bounding box center [840, 109] width 39 height 18
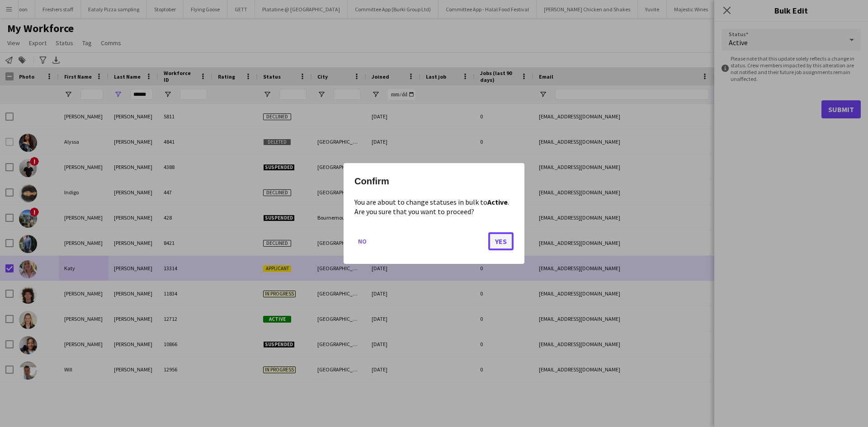
click at [494, 238] on button "Yes" at bounding box center [500, 241] width 25 height 18
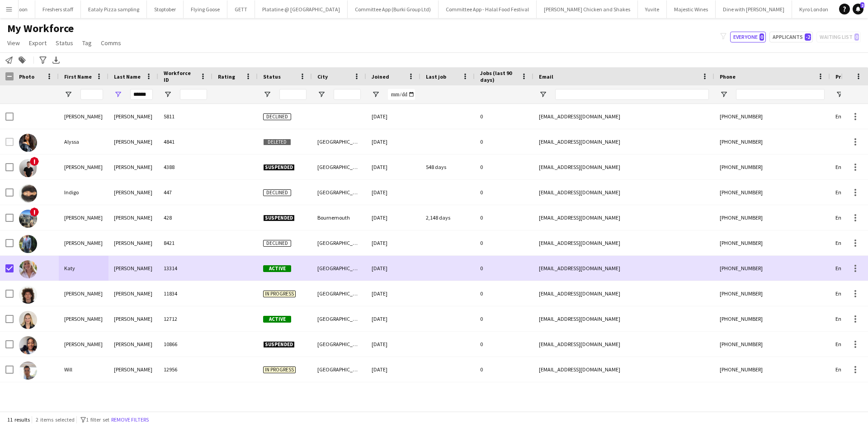
click at [5, 14] on button "Menu" at bounding box center [9, 9] width 18 height 18
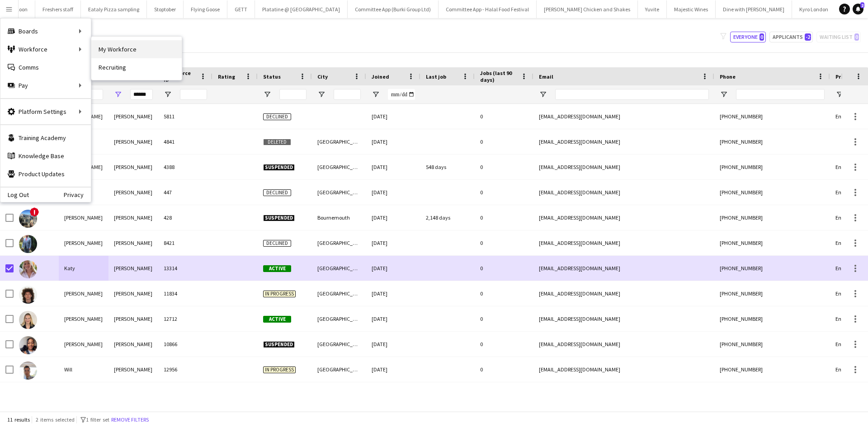
click at [112, 52] on link "My Workforce" at bounding box center [136, 49] width 90 height 18
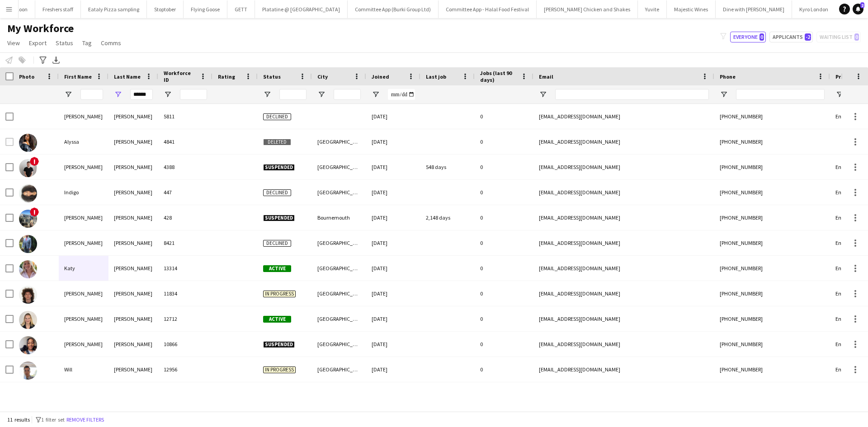
click at [16, 5] on button "Menu" at bounding box center [9, 9] width 18 height 18
type input "**********"
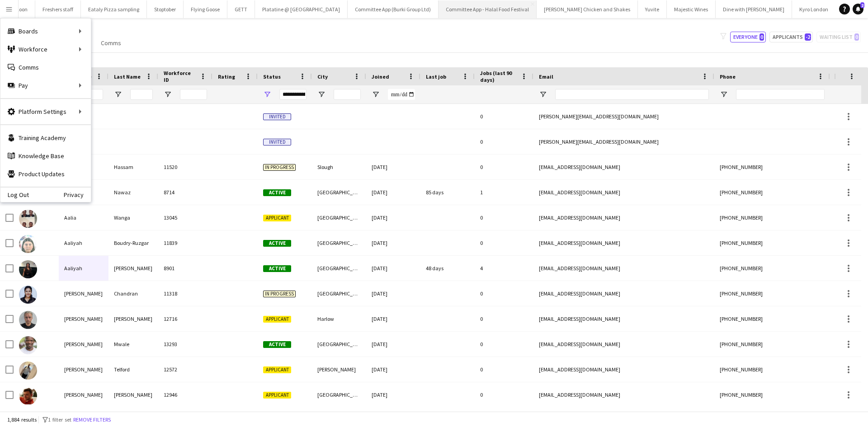
type input "******"
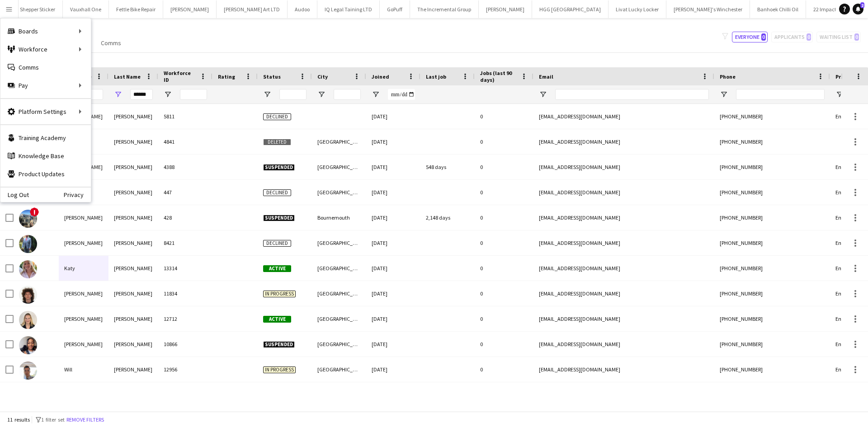
scroll to position [0, 1665]
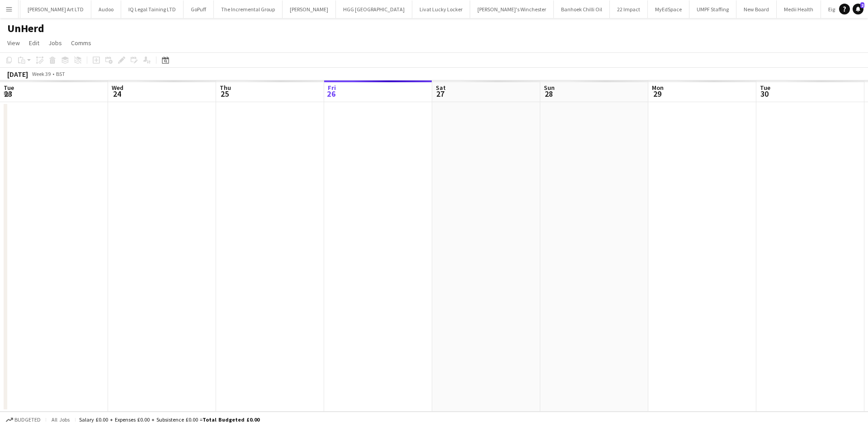
scroll to position [0, 216]
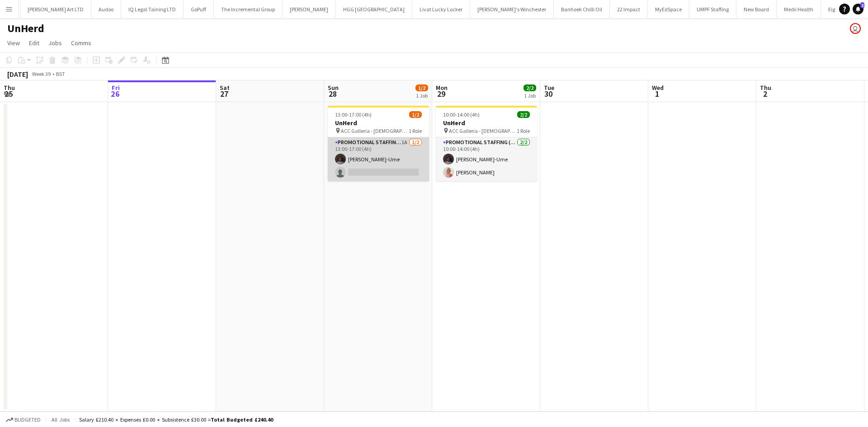
click at [365, 172] on app-card-role "Promotional Staffing (Brand Ambassadors) 1A 1/2 13:00-17:00 (4h) Richard Ejike-…" at bounding box center [378, 159] width 101 height 44
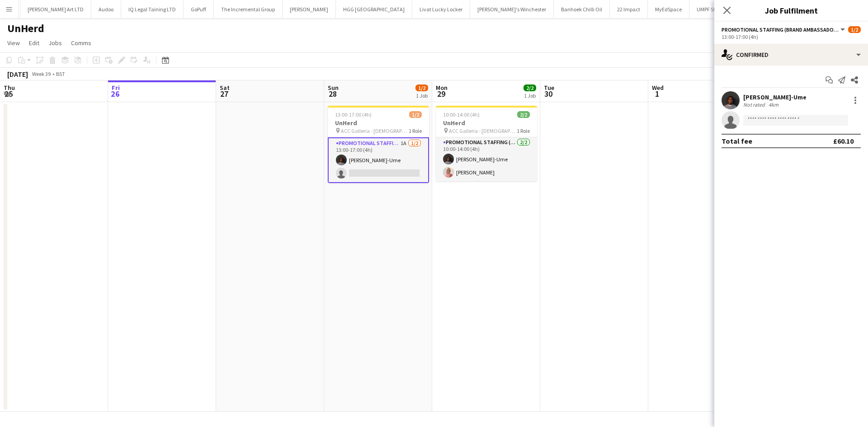
click at [754, 100] on div "Richard Ejike-Ume" at bounding box center [774, 97] width 63 height 8
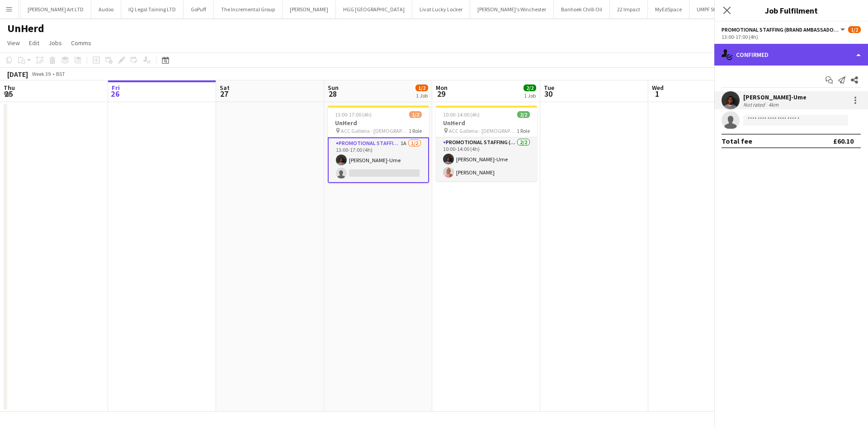
click at [769, 49] on div "single-neutral-actions-check-2 Confirmed" at bounding box center [791, 55] width 154 height 22
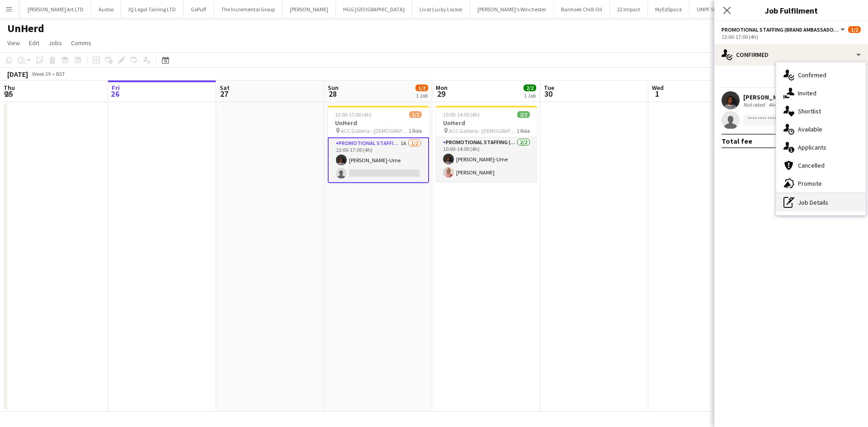
click at [818, 202] on div "pen-write Job Details" at bounding box center [820, 202] width 89 height 18
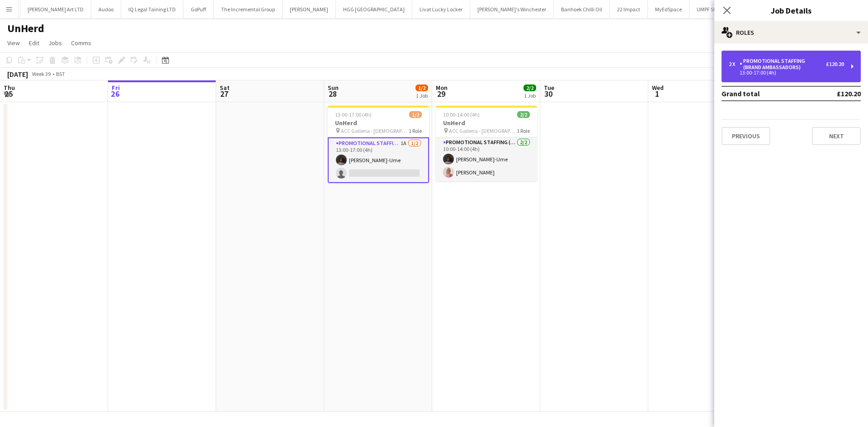
click at [768, 59] on div "Promotional Staffing (Brand Ambassadors)" at bounding box center [782, 64] width 86 height 13
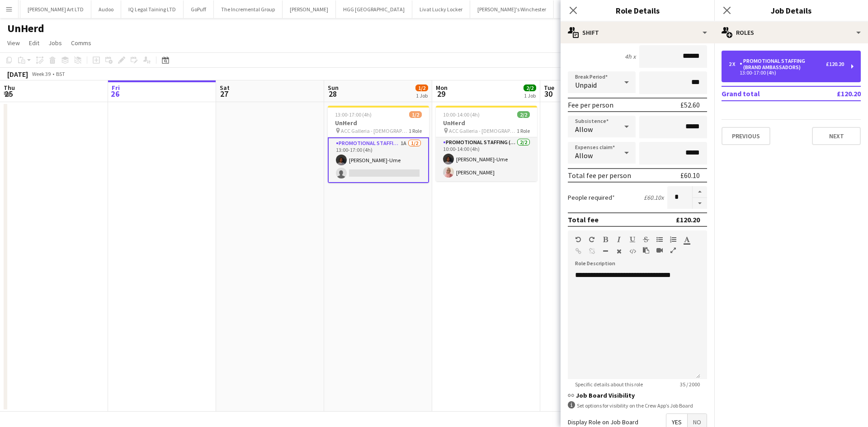
scroll to position [84, 0]
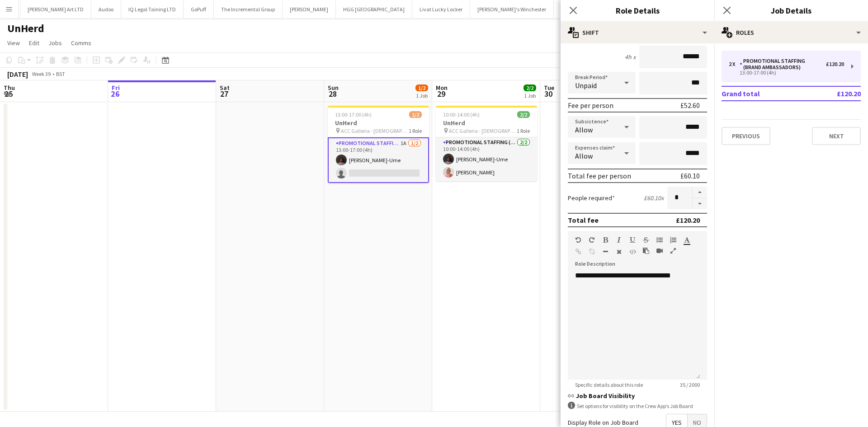
click at [470, 316] on app-date-cell "10:00-14:00 (4h) 2/2 UnHerd pin ACC Galleria - Labour Party Conference 1 Role P…" at bounding box center [486, 257] width 108 height 310
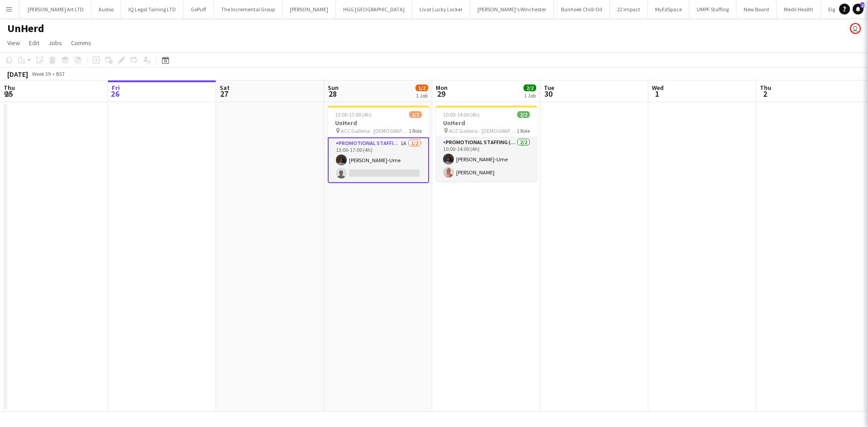
click at [470, 316] on app-date-cell "10:00-14:00 (4h) 2/2 UnHerd pin ACC Galleria - Labour Party Conference 1 Role P…" at bounding box center [486, 257] width 108 height 310
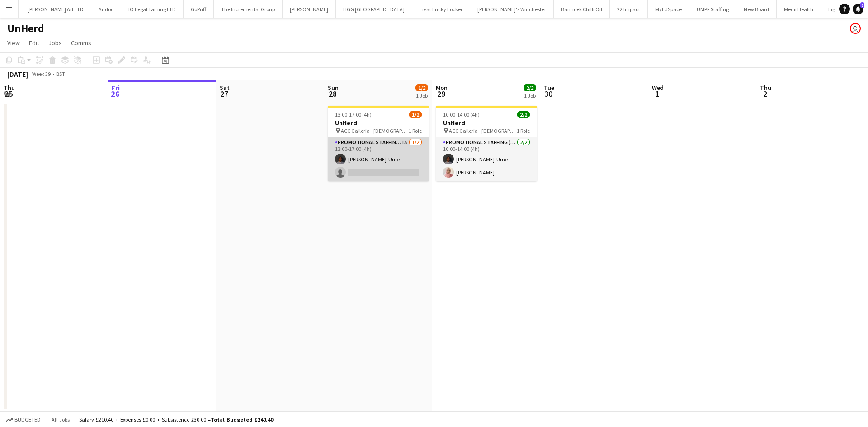
click at [380, 175] on app-card-role "Promotional Staffing (Brand Ambassadors) 1A 1/2 13:00-17:00 (4h) Richard Ejike-…" at bounding box center [378, 159] width 101 height 44
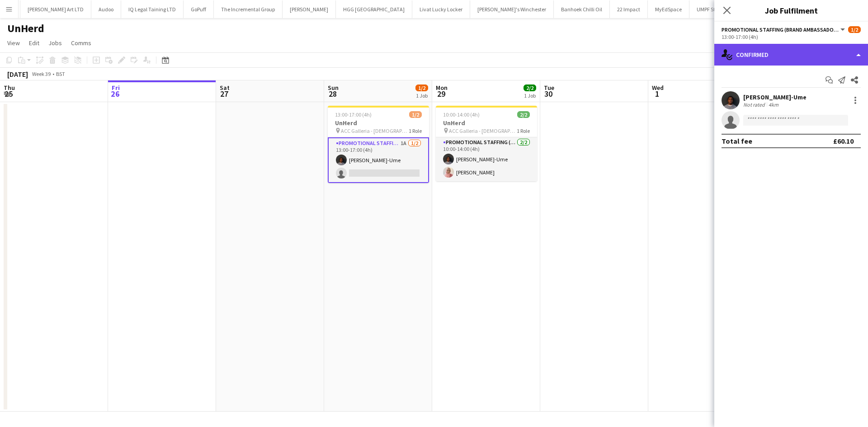
click at [771, 45] on div "single-neutral-actions-check-2 Confirmed" at bounding box center [791, 55] width 154 height 22
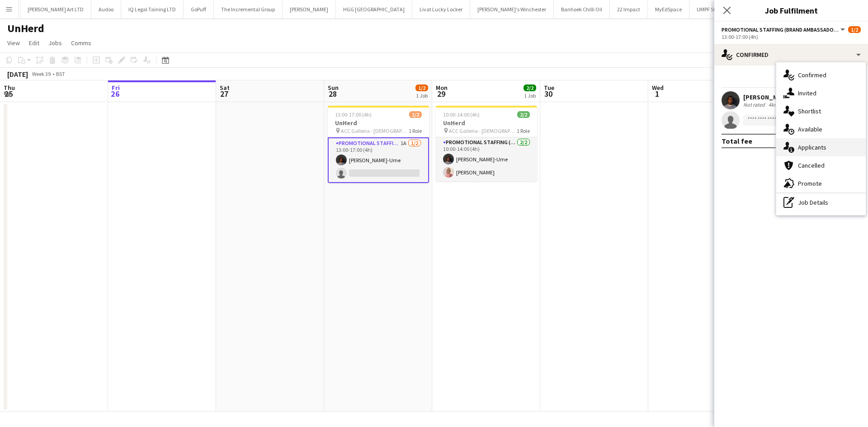
click at [802, 146] on span "Applicants" at bounding box center [812, 147] width 28 height 8
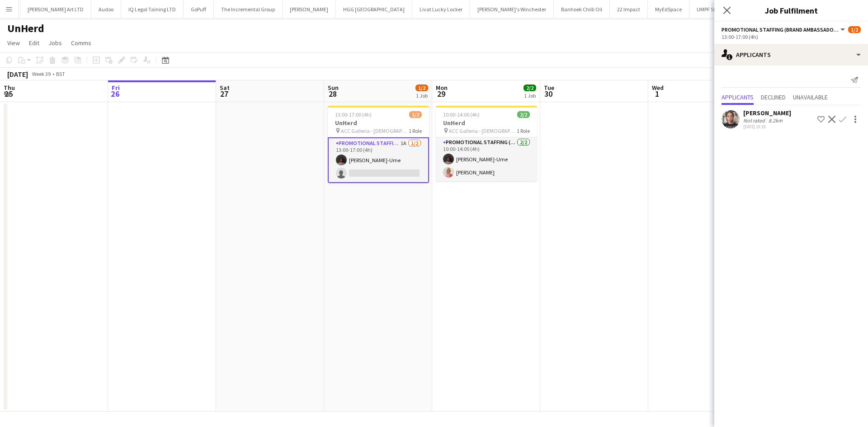
click at [725, 116] on app-user-avatar at bounding box center [730, 119] width 18 height 18
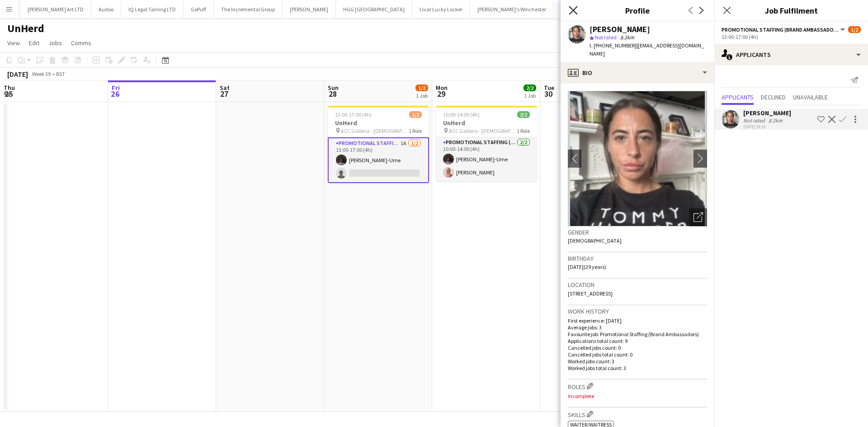
click at [572, 9] on icon at bounding box center [573, 10] width 9 height 9
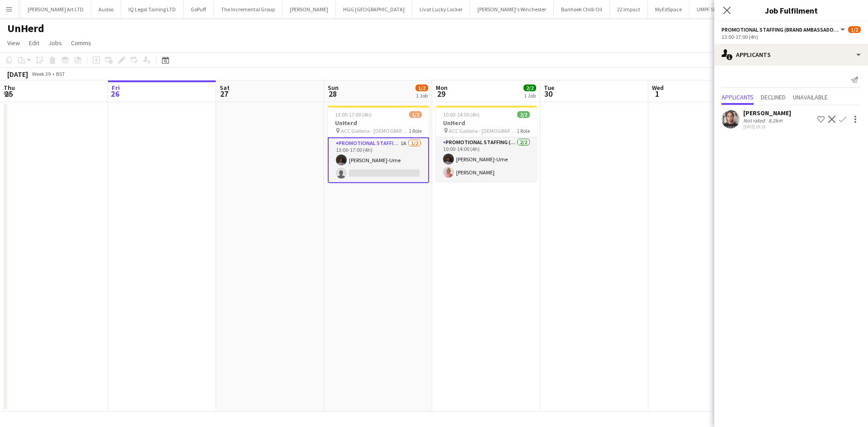
click at [9, 8] on app-icon "Menu" at bounding box center [8, 8] width 7 height 7
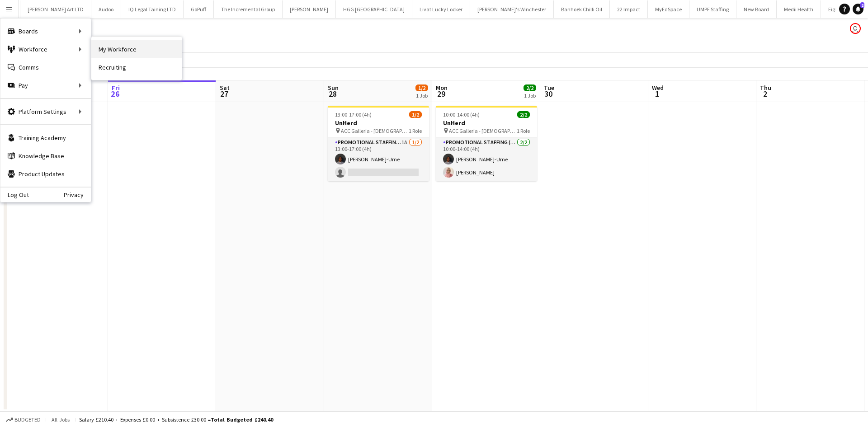
click at [104, 46] on link "My Workforce" at bounding box center [136, 49] width 90 height 18
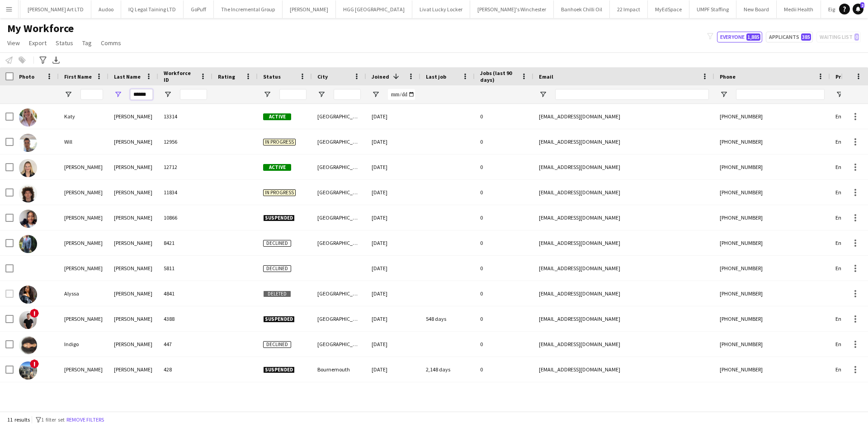
drag, startPoint x: 150, startPoint y: 94, endPoint x: 101, endPoint y: 92, distance: 48.8
click at [101, 92] on div "******" at bounding box center [490, 94] width 980 height 18
click at [101, 92] on input "First Name Filter Input" at bounding box center [91, 94] width 23 height 11
click at [89, 95] on input "First Name Filter Input" at bounding box center [91, 94] width 23 height 11
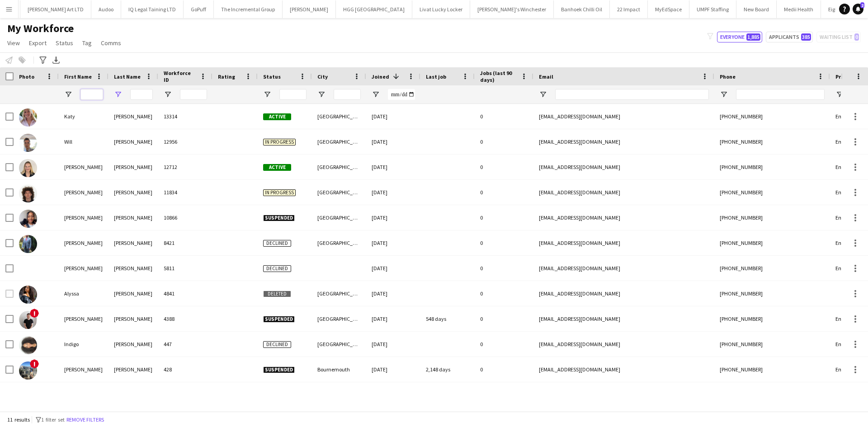
click at [89, 95] on input "First Name Filter Input" at bounding box center [91, 94] width 23 height 11
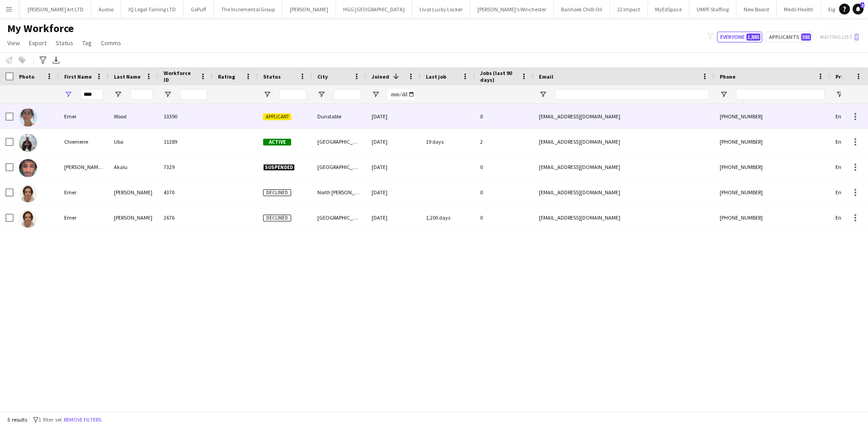
click at [141, 116] on div "Wood" at bounding box center [133, 116] width 50 height 25
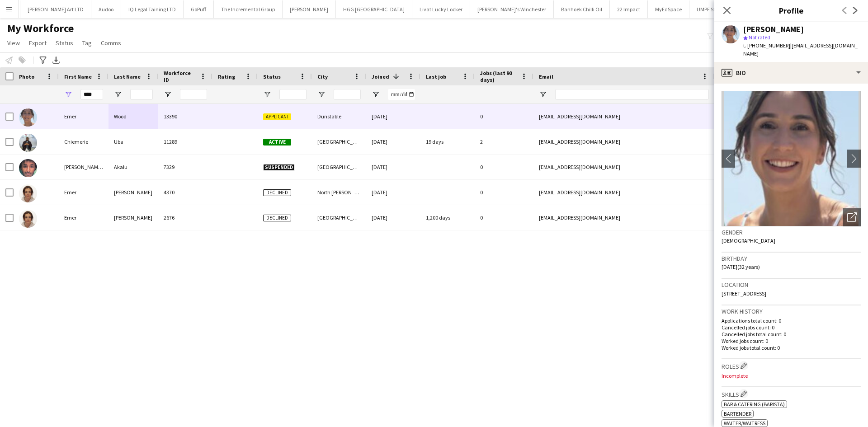
click at [764, 84] on app-crew-profile-bio "chevron-left chevron-right Open photos pop-in Gender Female Birthday 28-03-1993…" at bounding box center [791, 255] width 154 height 343
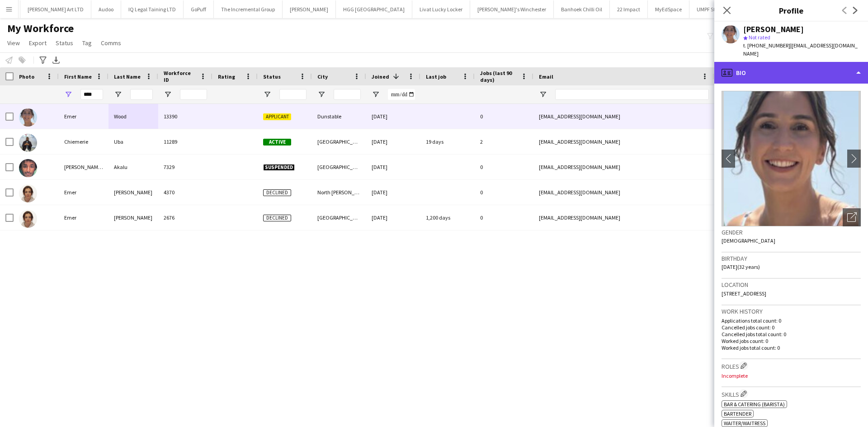
click at [762, 66] on div "profile Bio" at bounding box center [791, 73] width 154 height 22
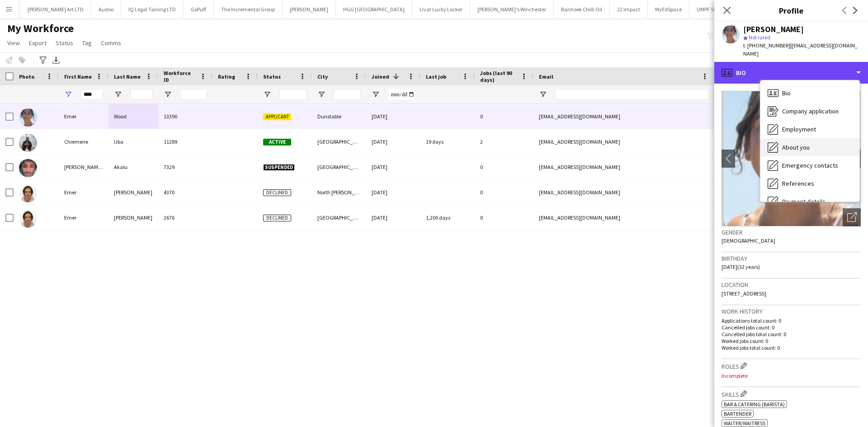
scroll to position [121, 0]
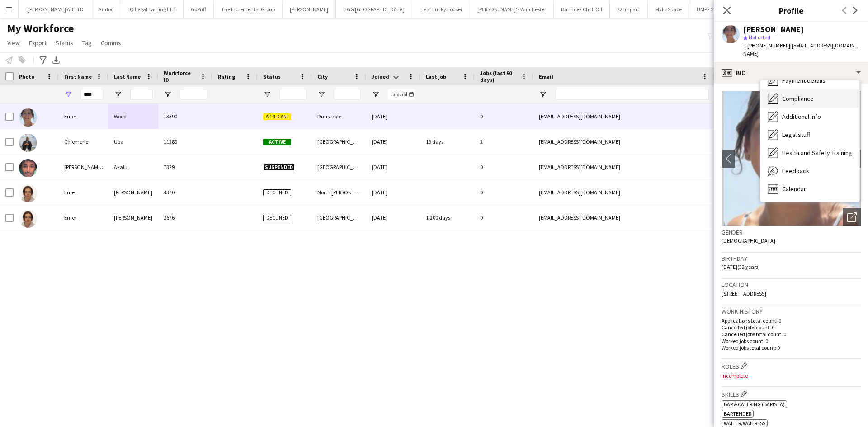
click at [805, 94] on span "Compliance" at bounding box center [798, 98] width 32 height 8
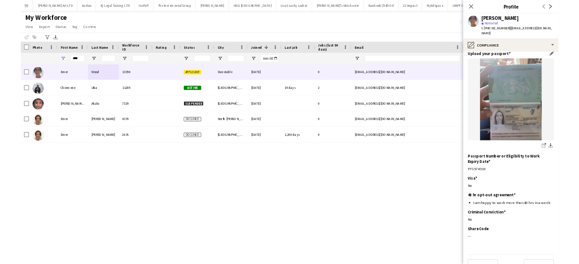
scroll to position [71, 0]
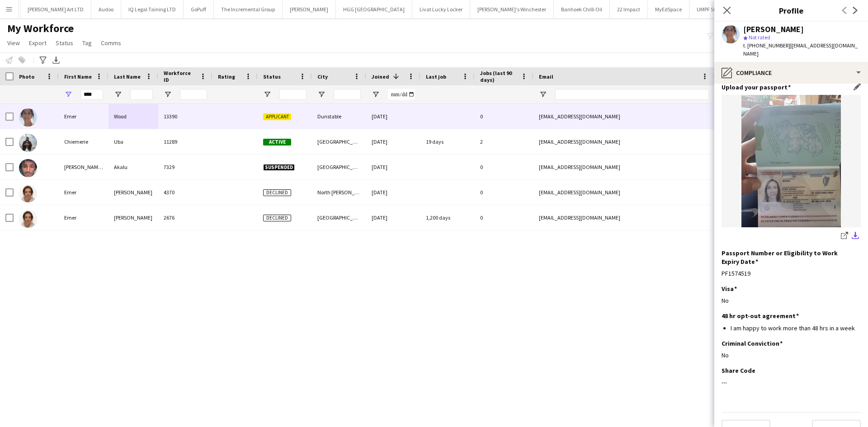
click at [852, 232] on app-icon "download-bottom" at bounding box center [855, 236] width 7 height 9
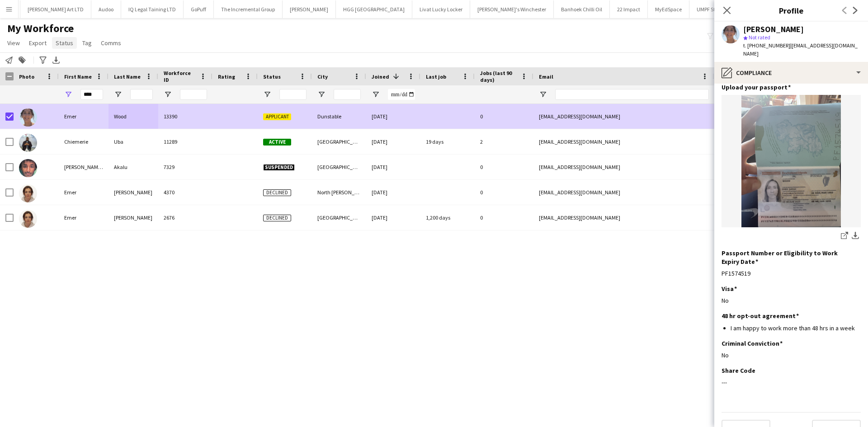
click at [66, 42] on span "Status" at bounding box center [65, 43] width 18 height 8
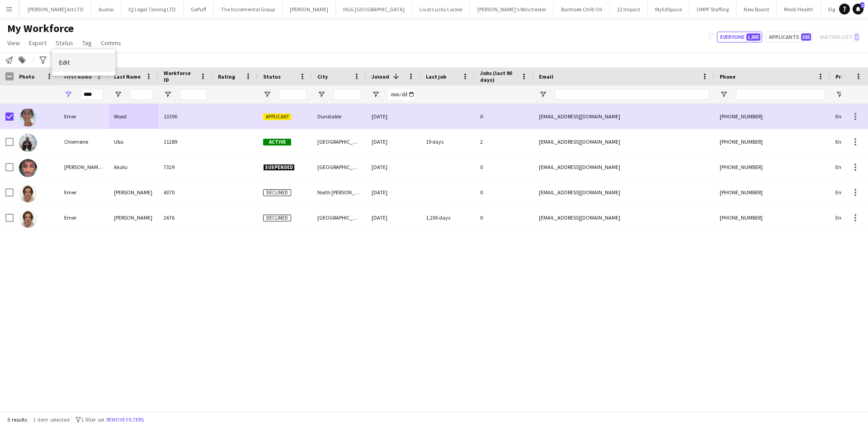
click at [81, 63] on link "Edit" at bounding box center [83, 62] width 63 height 19
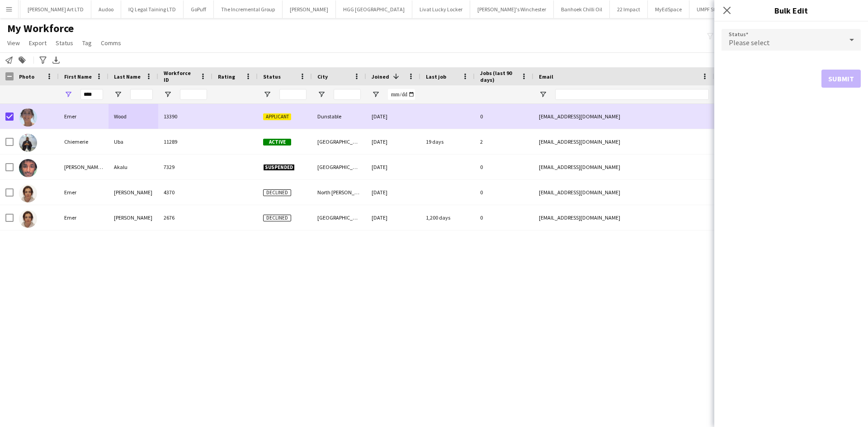
click at [754, 42] on span "Please select" at bounding box center [749, 42] width 41 height 9
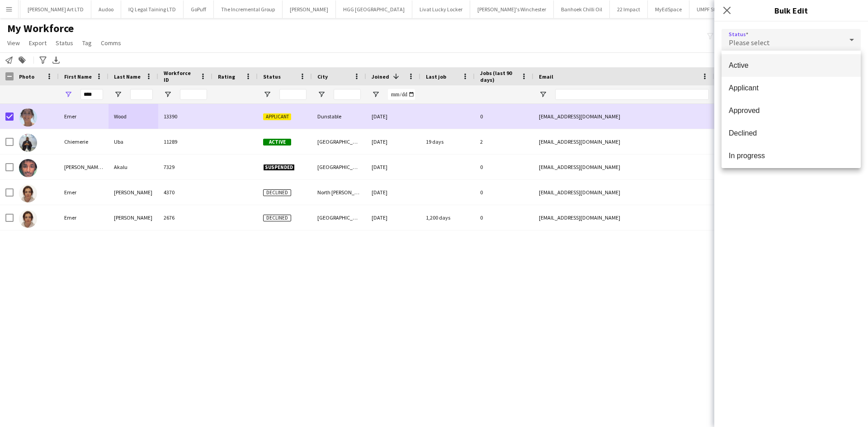
click at [767, 68] on span "Active" at bounding box center [791, 65] width 125 height 9
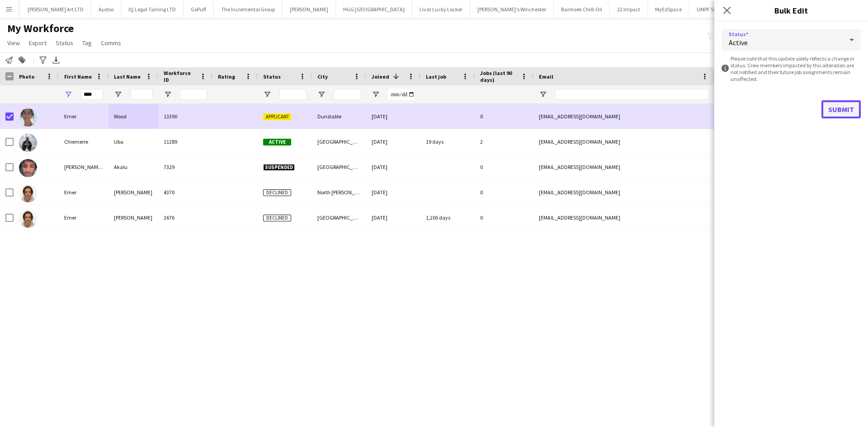
click at [839, 109] on button "Submit" at bounding box center [840, 109] width 39 height 18
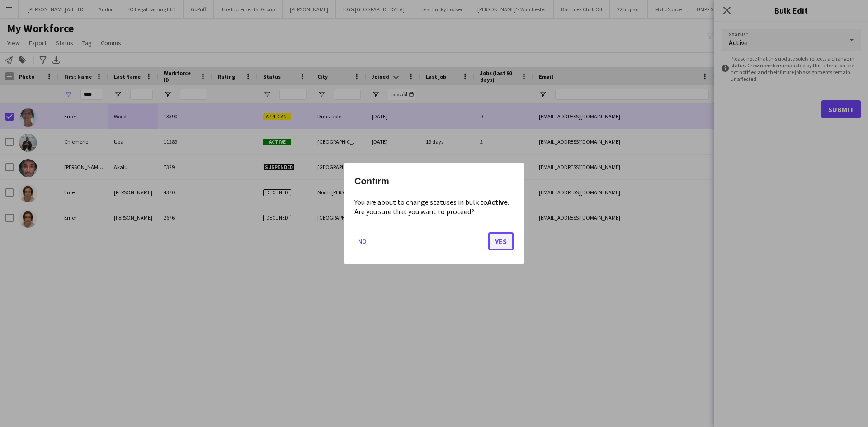
click at [506, 239] on button "Yes" at bounding box center [500, 241] width 25 height 18
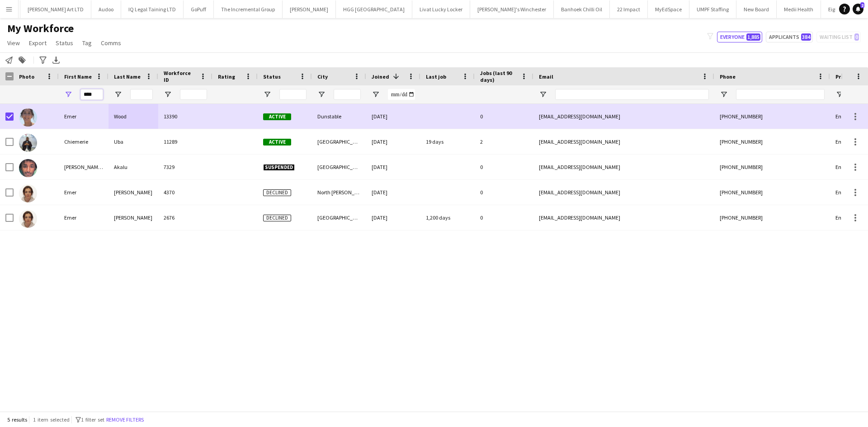
drag, startPoint x: 99, startPoint y: 96, endPoint x: 17, endPoint y: 97, distance: 81.8
click at [17, 97] on div "****" at bounding box center [490, 94] width 980 height 18
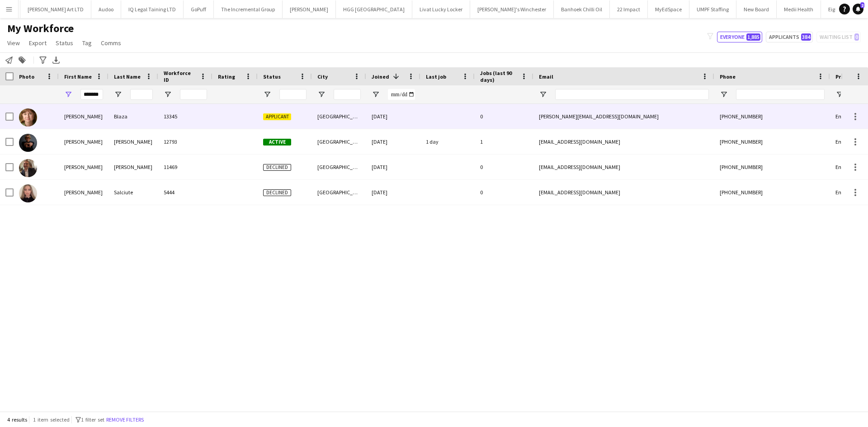
click at [129, 126] on div "Blaza" at bounding box center [133, 116] width 50 height 25
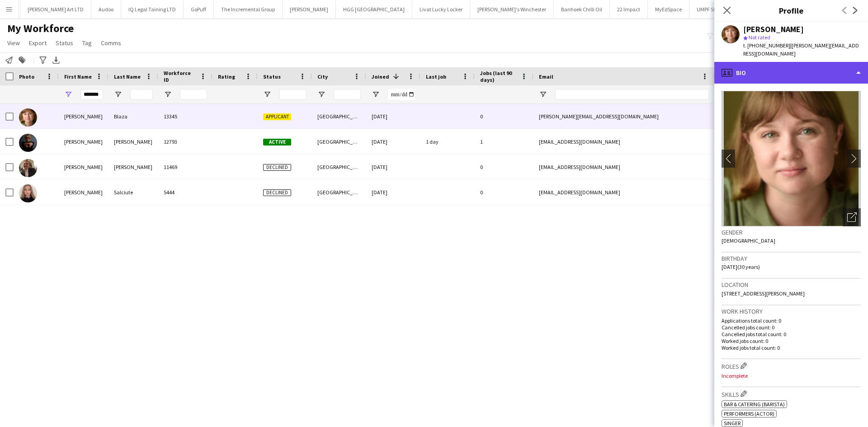
click at [773, 62] on div "profile Bio" at bounding box center [791, 73] width 154 height 22
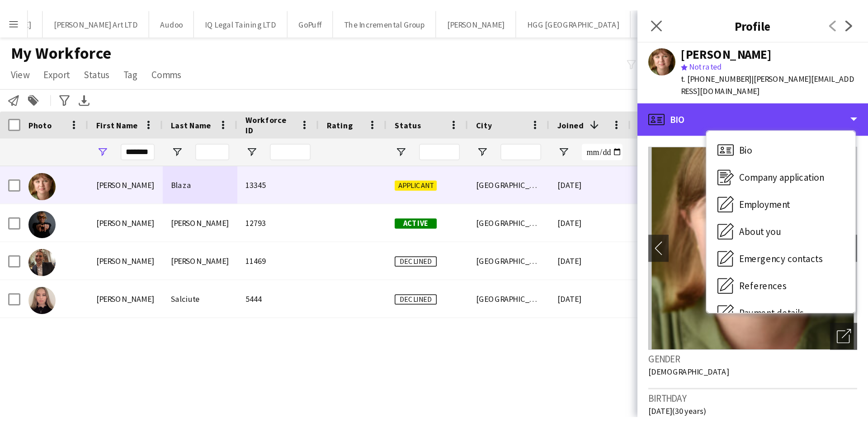
scroll to position [0, 1657]
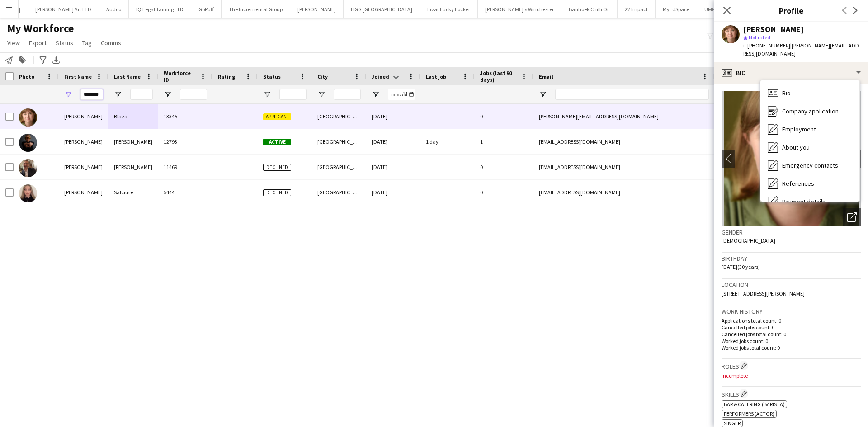
drag, startPoint x: 100, startPoint y: 96, endPoint x: 26, endPoint y: 93, distance: 74.6
click at [26, 93] on div "*******" at bounding box center [490, 94] width 980 height 18
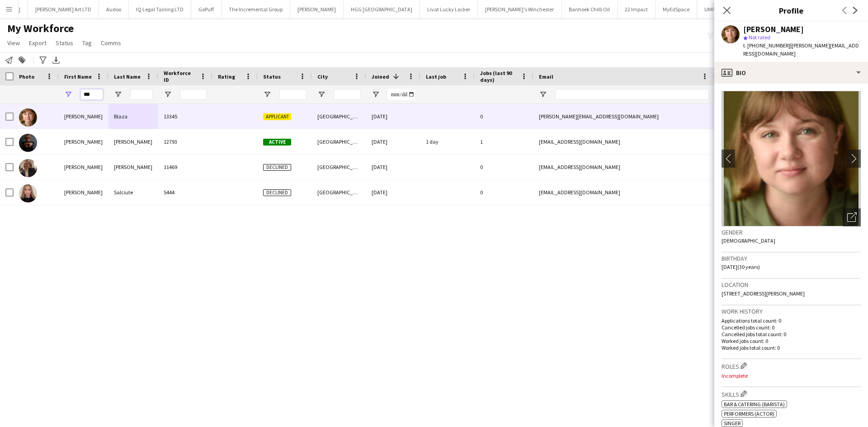
type input "***"
type input "*******"
click at [725, 13] on icon at bounding box center [726, 10] width 9 height 9
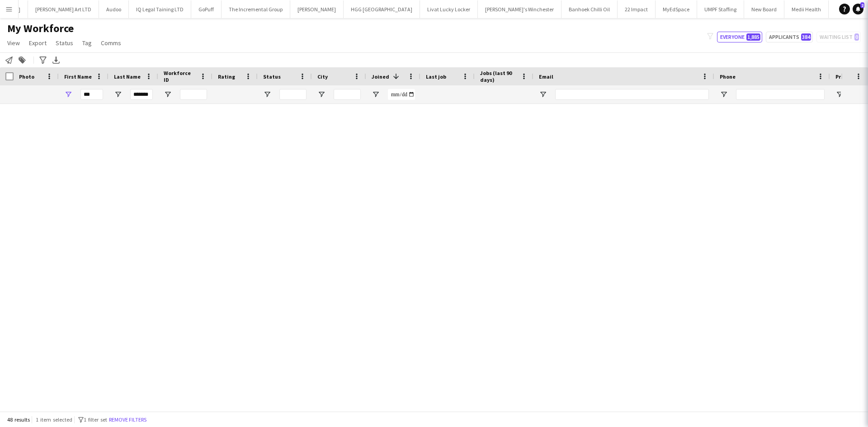
click at [867, 9] on icon at bounding box center [880, 10] width 7 height 7
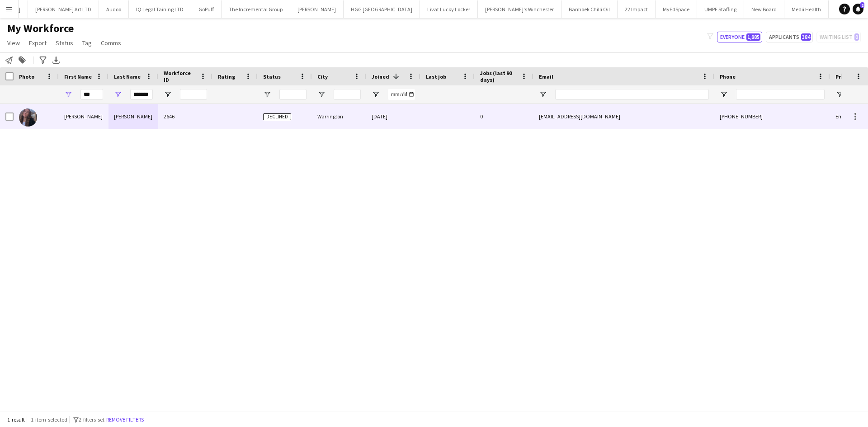
click at [174, 119] on div "2646" at bounding box center [185, 116] width 54 height 25
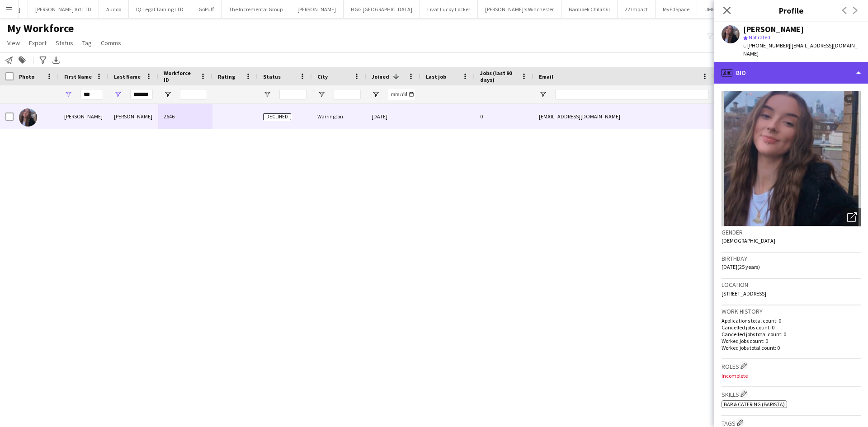
click at [797, 68] on div "profile Bio" at bounding box center [791, 73] width 154 height 22
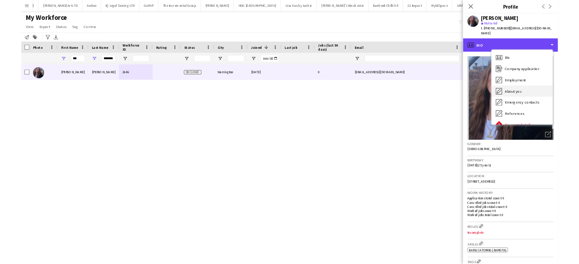
scroll to position [121, 0]
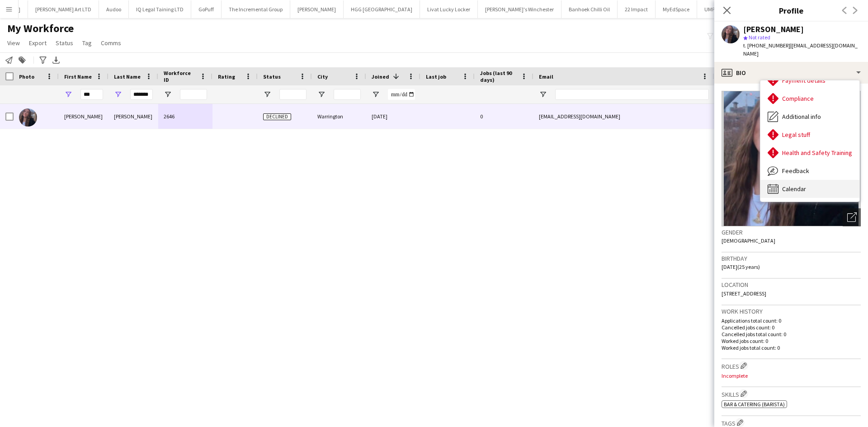
click at [808, 180] on div "Calendar Calendar" at bounding box center [809, 189] width 99 height 18
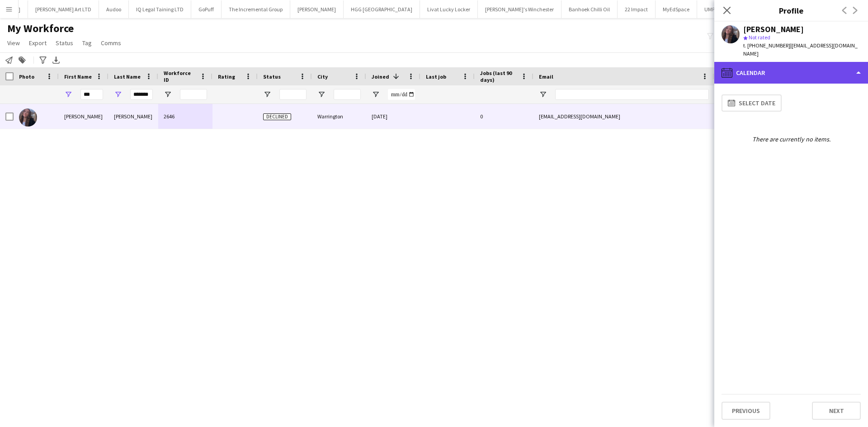
click at [799, 71] on div "calendar-full Calendar" at bounding box center [791, 73] width 154 height 22
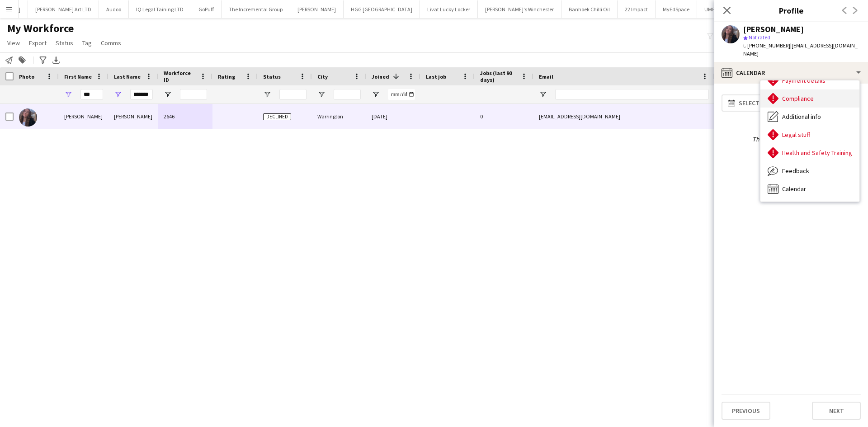
click at [801, 94] on span "Compliance" at bounding box center [798, 98] width 32 height 8
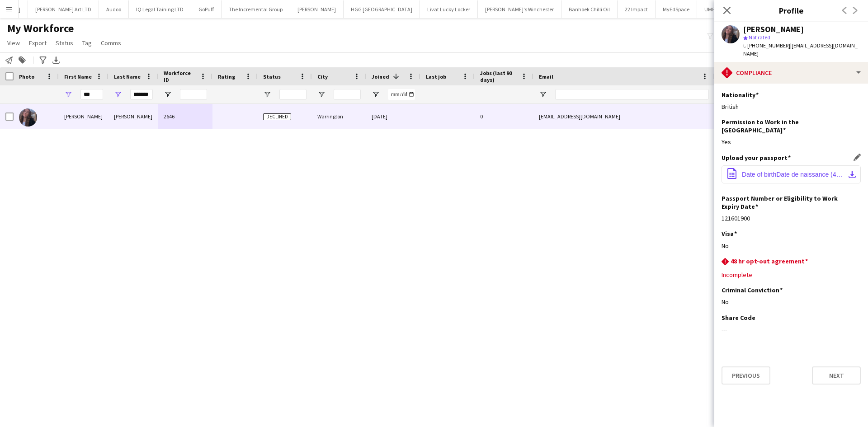
click at [772, 171] on span "Date of birthDate de naissance (4).pdf" at bounding box center [793, 174] width 102 height 7
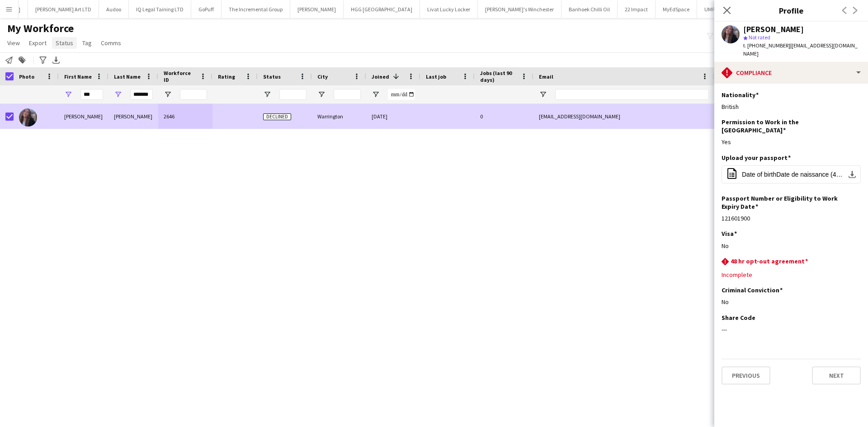
click at [61, 42] on span "Status" at bounding box center [65, 43] width 18 height 8
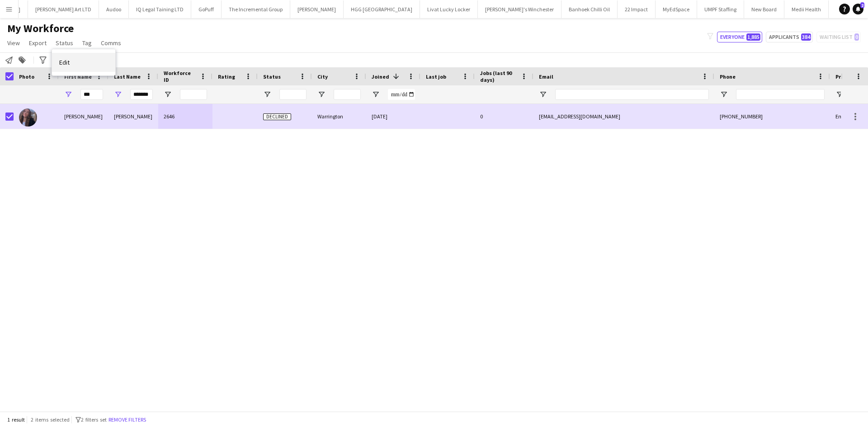
click at [76, 66] on link "Edit" at bounding box center [83, 62] width 63 height 19
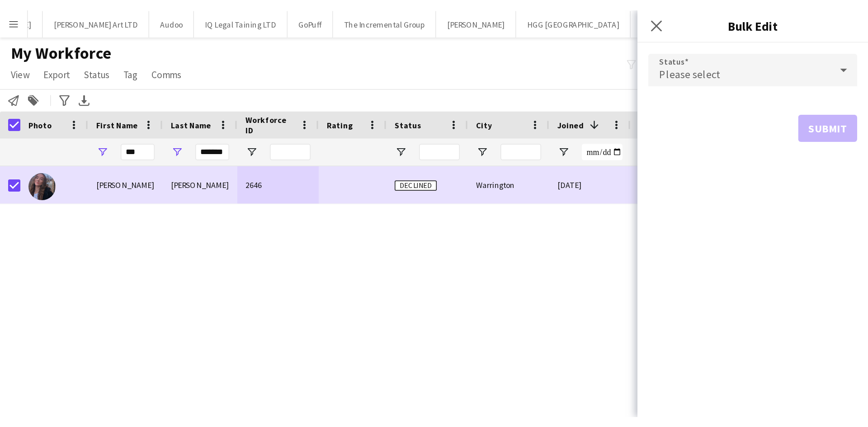
scroll to position [0, 1657]
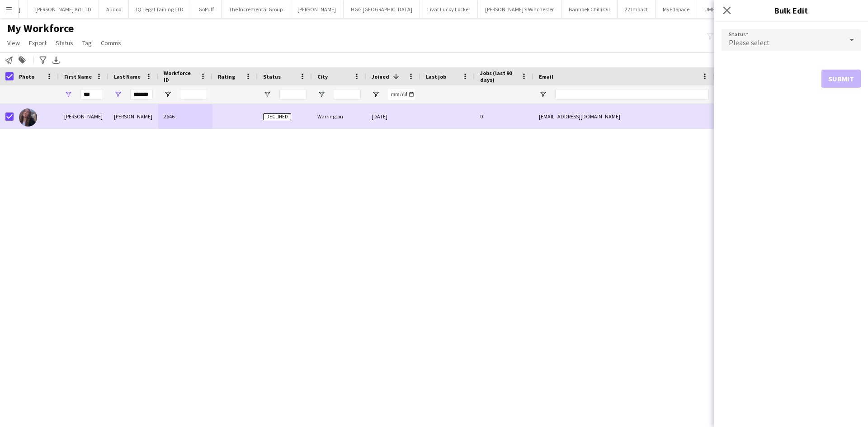
click at [755, 46] on span "Please select" at bounding box center [749, 42] width 41 height 9
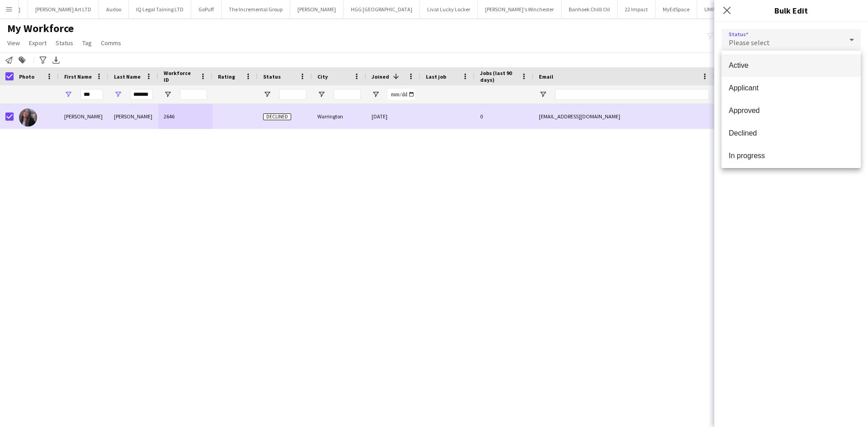
click at [753, 47] on div at bounding box center [434, 213] width 868 height 427
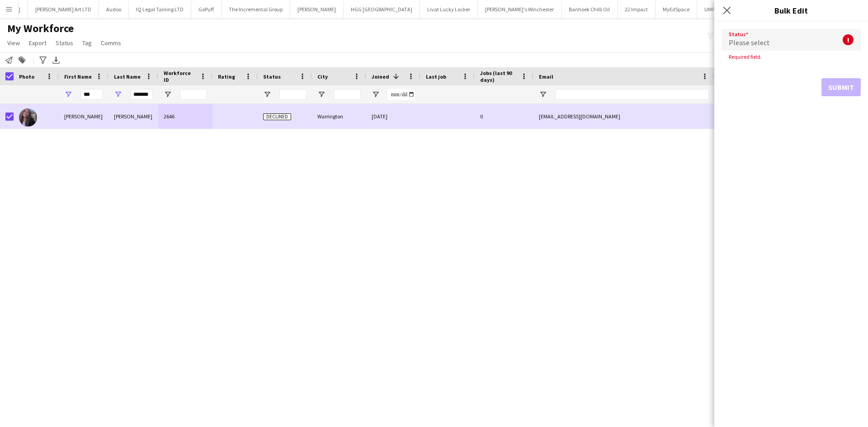
click at [753, 45] on span "Please select" at bounding box center [749, 42] width 41 height 9
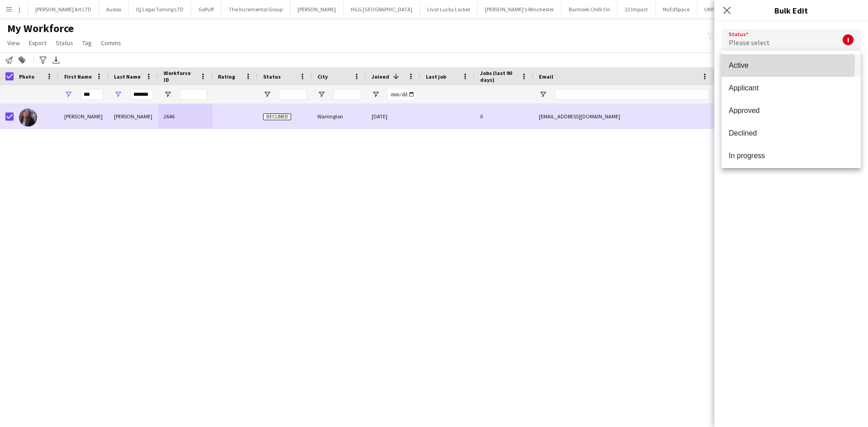
click at [749, 63] on span "Active" at bounding box center [791, 65] width 125 height 9
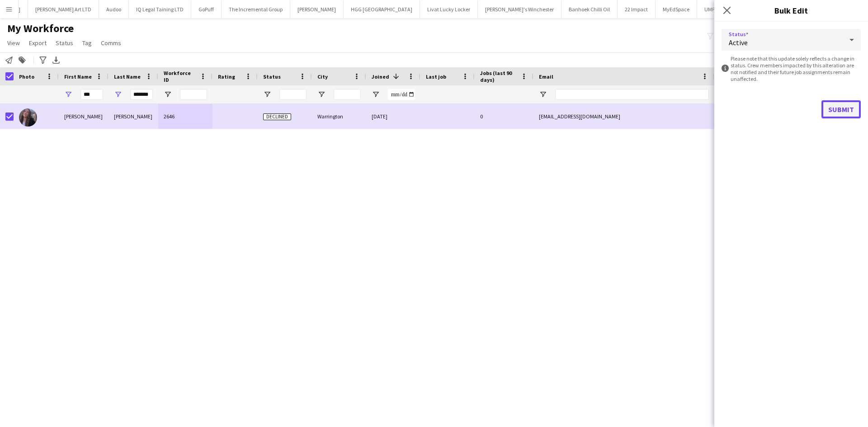
click at [837, 107] on button "Submit" at bounding box center [840, 109] width 39 height 18
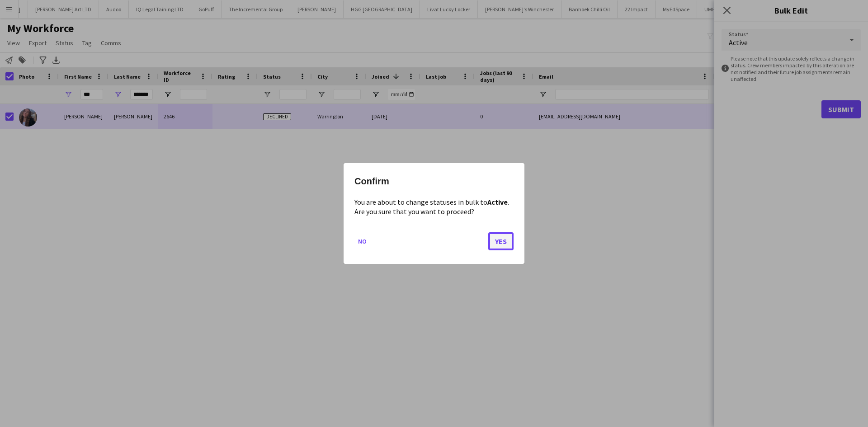
click at [497, 236] on button "Yes" at bounding box center [500, 241] width 25 height 18
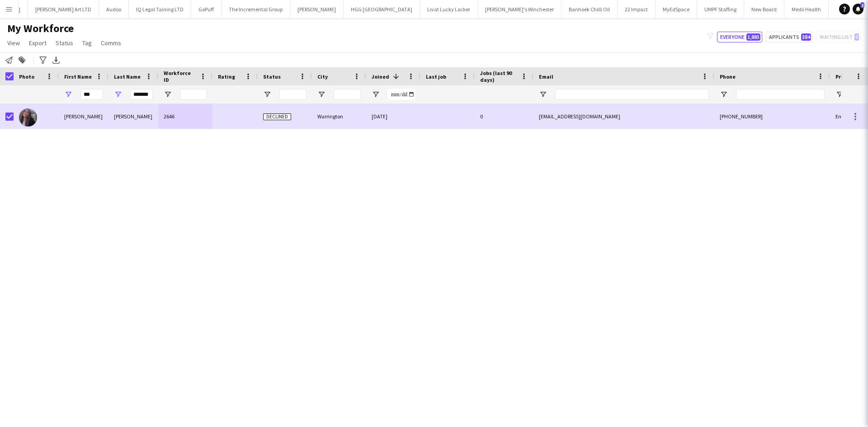
click at [332, 239] on div "Amy Gibbons 2646 Declined Warrington 11-02-2022 0 amycgibbons00@gmail.com +4473…" at bounding box center [420, 254] width 841 height 301
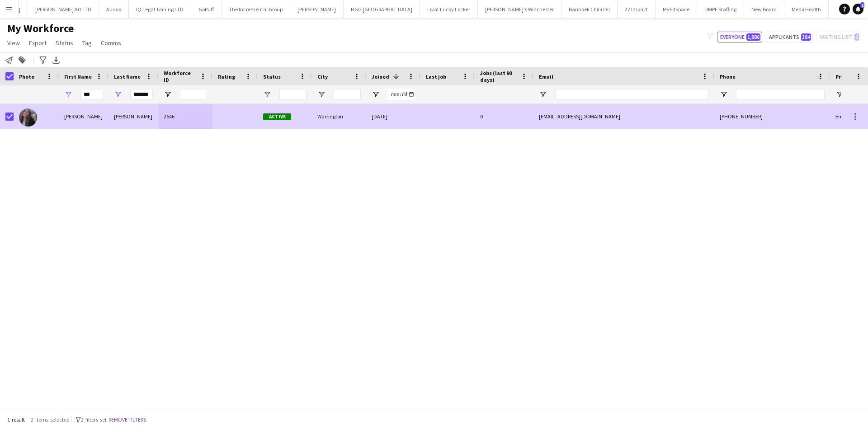
drag, startPoint x: 332, startPoint y: 127, endPoint x: 341, endPoint y: 122, distance: 10.8
click at [332, 127] on div "Warrington" at bounding box center [339, 116] width 54 height 25
click at [341, 122] on div "Warrington" at bounding box center [339, 116] width 54 height 25
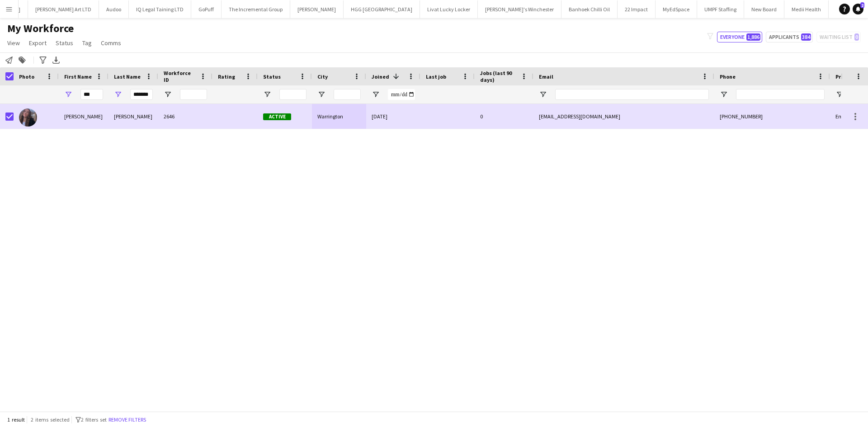
click at [14, 8] on button "Menu" at bounding box center [9, 9] width 18 height 18
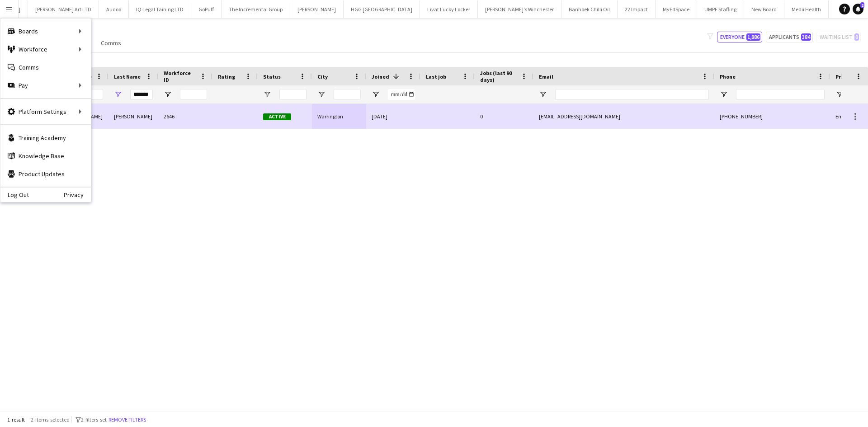
click at [408, 49] on div "My Workforce View Views Default view New view Update view Delete view Edit name…" at bounding box center [434, 37] width 868 height 31
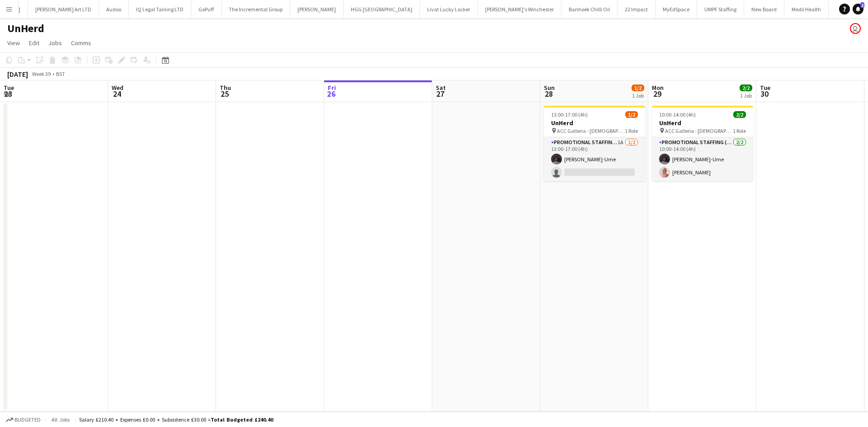
scroll to position [0, 216]
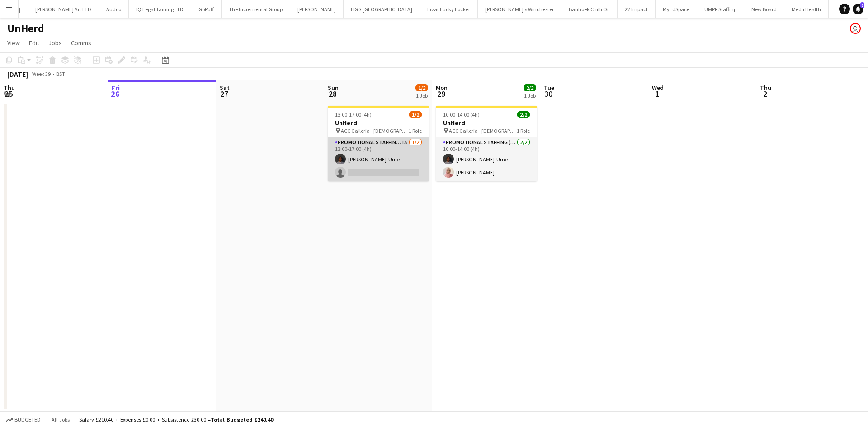
click at [376, 169] on app-card-role "Promotional Staffing (Brand Ambassadors) 1A 1/2 13:00-17:00 (4h) Richard Ejike-…" at bounding box center [378, 159] width 101 height 44
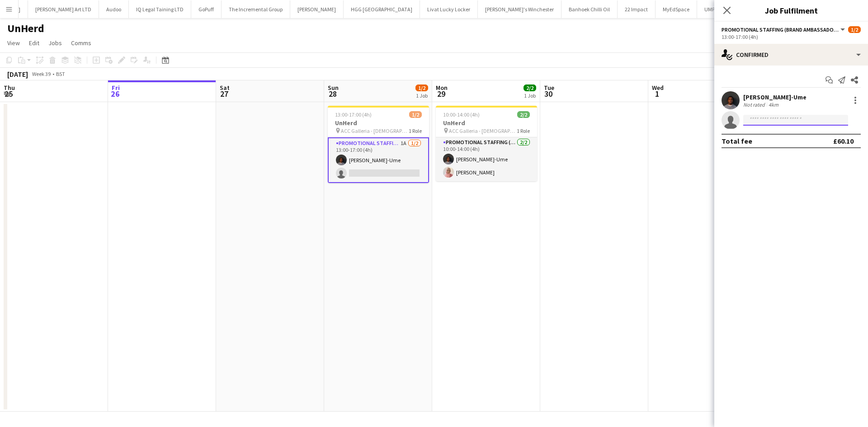
click at [819, 122] on input at bounding box center [795, 120] width 105 height 11
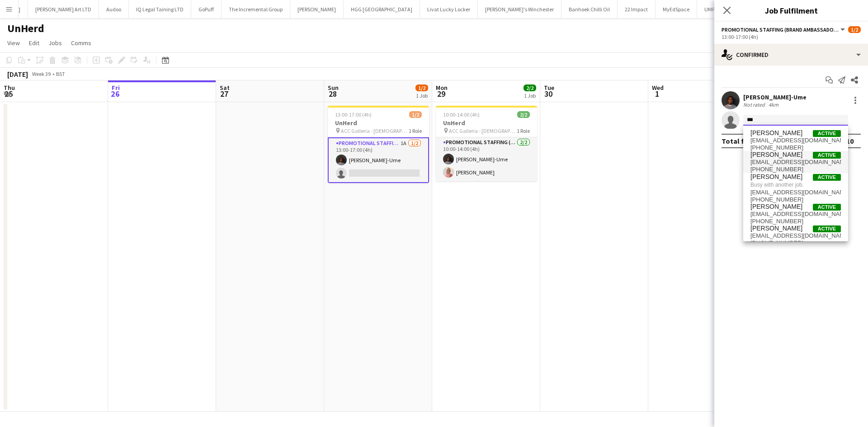
type input "***"
click at [790, 165] on span "amycgibbons00@gmail.com" at bounding box center [795, 162] width 90 height 7
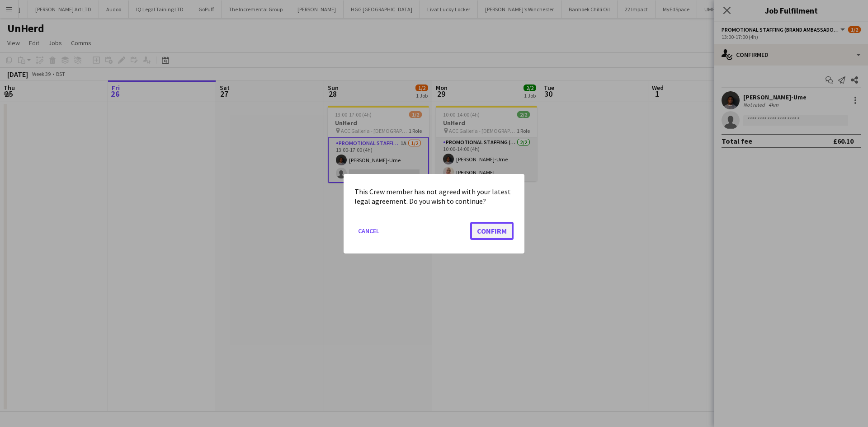
click at [494, 224] on button "Confirm" at bounding box center [491, 230] width 43 height 18
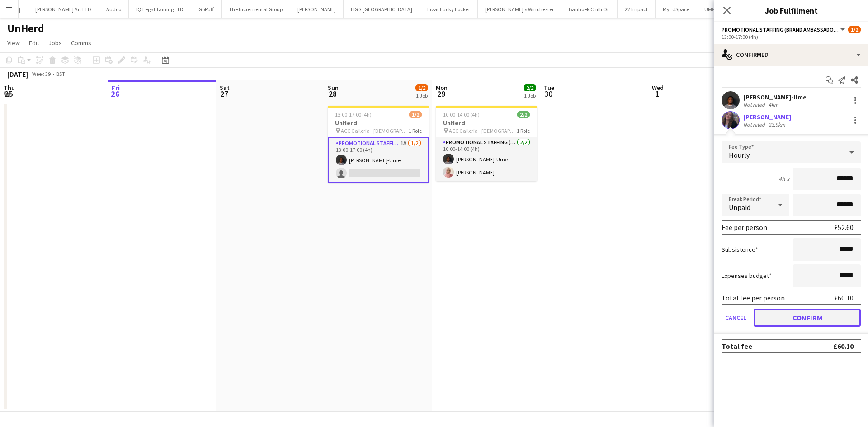
click at [794, 321] on button "Confirm" at bounding box center [806, 318] width 107 height 18
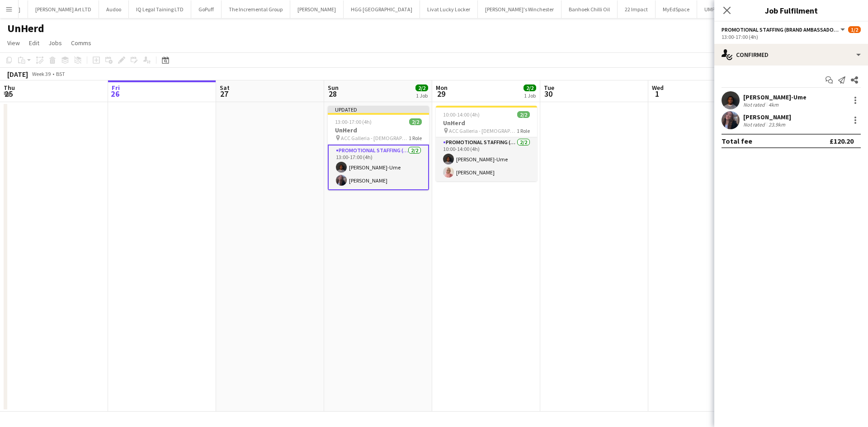
click at [590, 345] on app-date-cell at bounding box center [594, 257] width 108 height 310
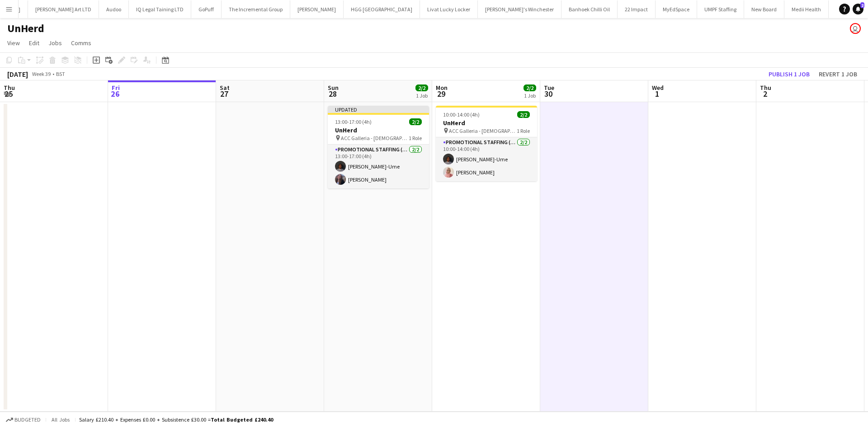
click at [8, 14] on button "Menu" at bounding box center [9, 9] width 18 height 18
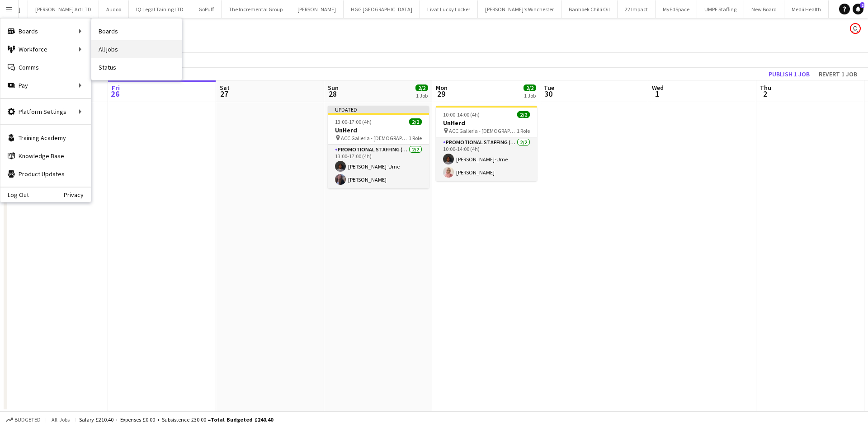
click at [118, 47] on link "All jobs" at bounding box center [136, 49] width 90 height 18
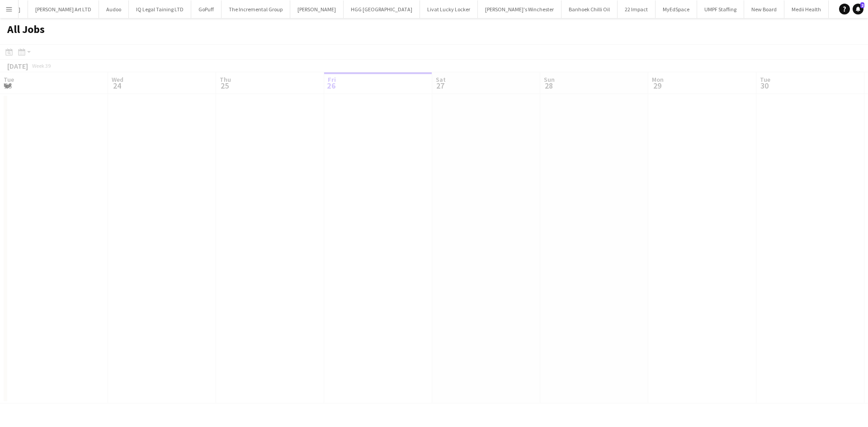
scroll to position [0, 216]
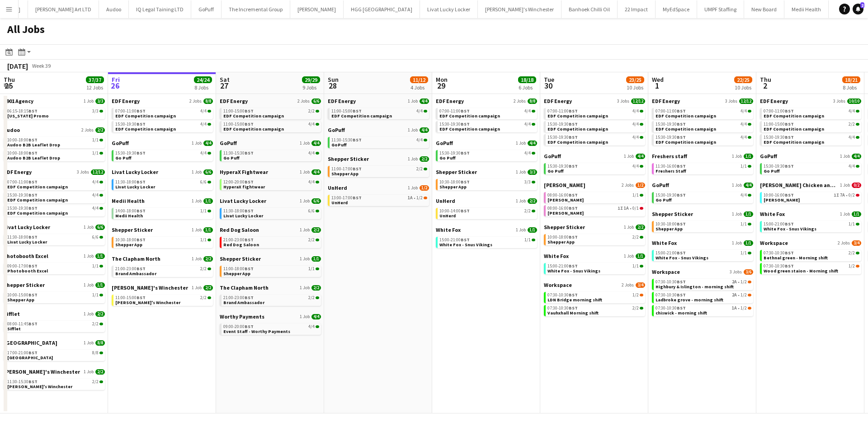
click at [5, 6] on button "Menu" at bounding box center [9, 9] width 18 height 18
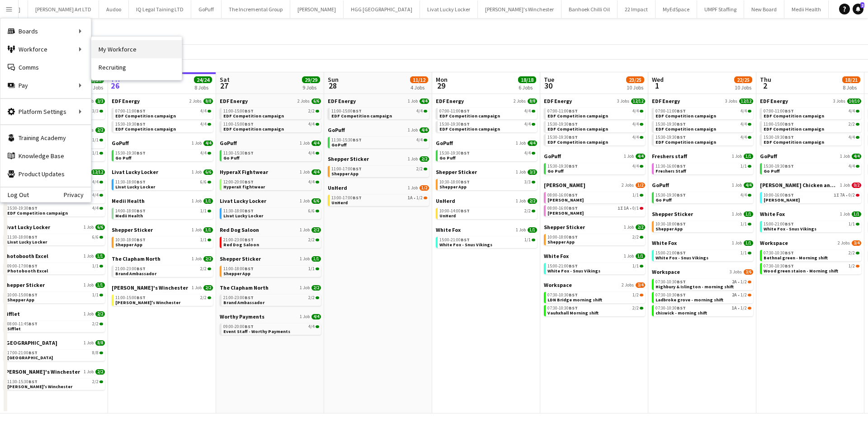
click at [113, 48] on link "My Workforce" at bounding box center [136, 49] width 90 height 18
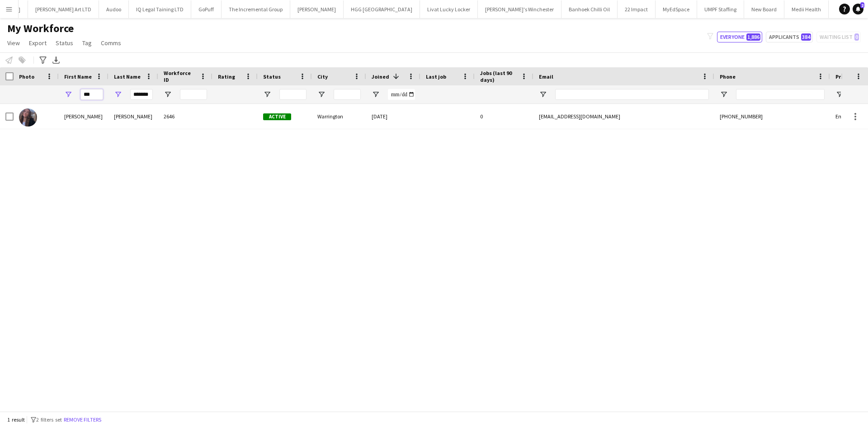
drag, startPoint x: 96, startPoint y: 96, endPoint x: 36, endPoint y: 105, distance: 61.2
click at [36, 105] on div "Workforce Details Photo First Name" at bounding box center [434, 239] width 868 height 344
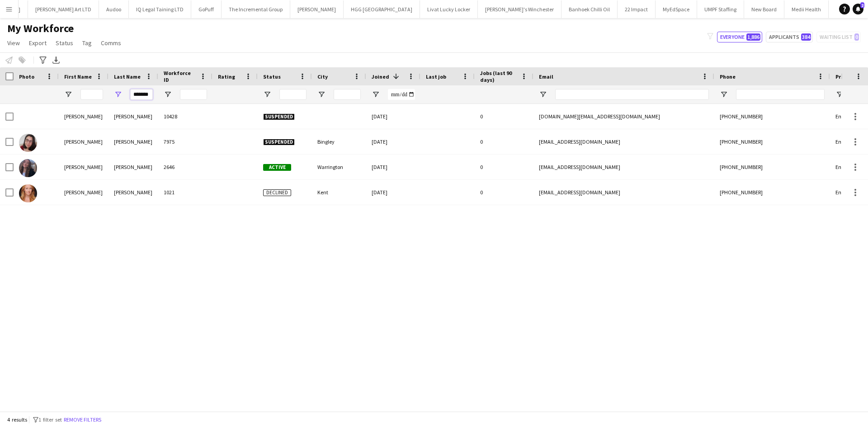
drag, startPoint x: 132, startPoint y: 96, endPoint x: 254, endPoint y: 85, distance: 121.7
click at [254, 85] on div "Workforce Details Photo First Name 1" at bounding box center [490, 85] width 980 height 37
click at [140, 97] on input "*****" at bounding box center [141, 94] width 23 height 11
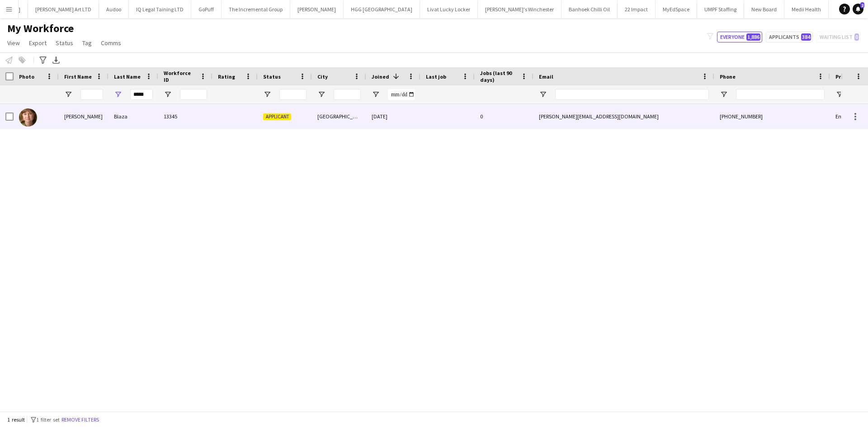
click at [185, 127] on div "13345" at bounding box center [185, 116] width 54 height 25
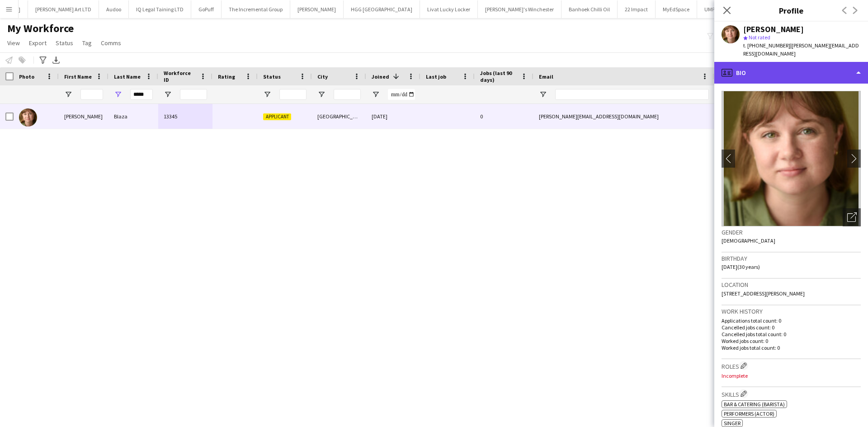
click at [773, 70] on div "profile Bio" at bounding box center [791, 73] width 154 height 22
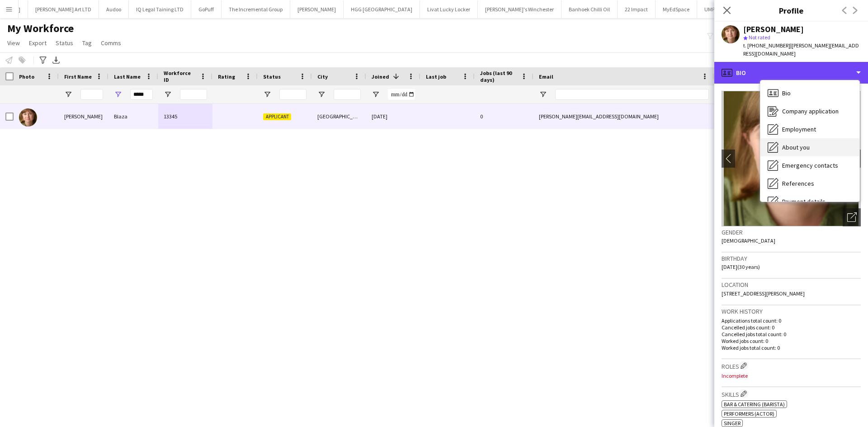
scroll to position [121, 0]
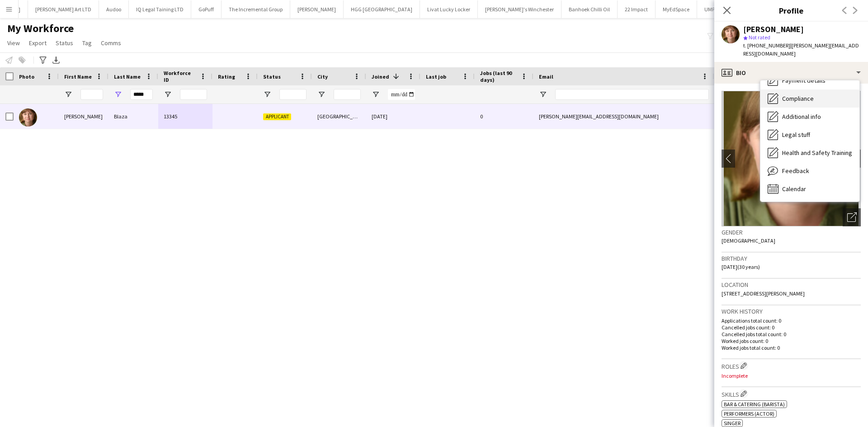
click at [822, 92] on div "Compliance Compliance" at bounding box center [809, 98] width 99 height 18
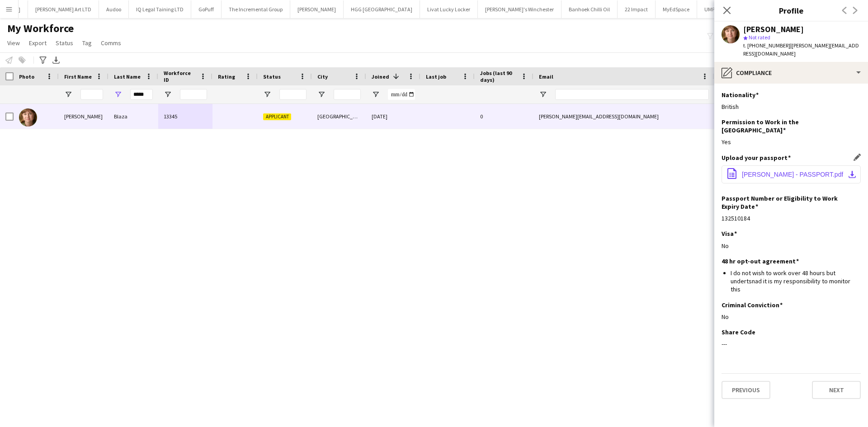
click at [762, 165] on button "office-file-sheet ROBERTA BLAZA - PASSPORT.pdf download-bottom" at bounding box center [790, 174] width 139 height 18
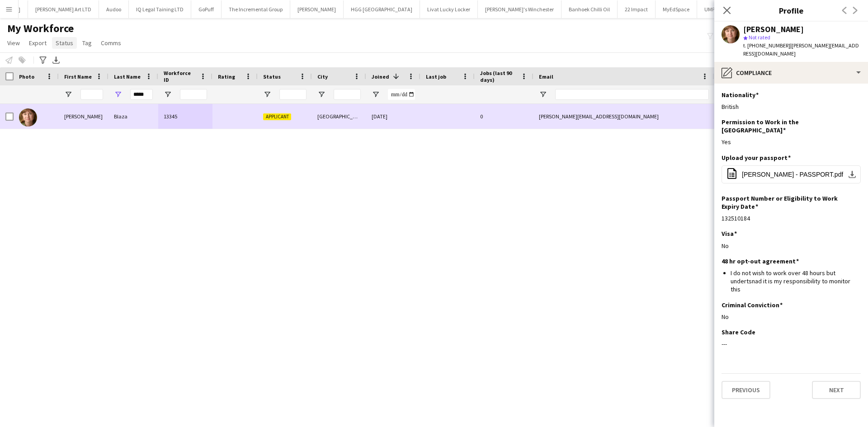
click at [39, 40] on span "Export" at bounding box center [38, 43] width 18 height 8
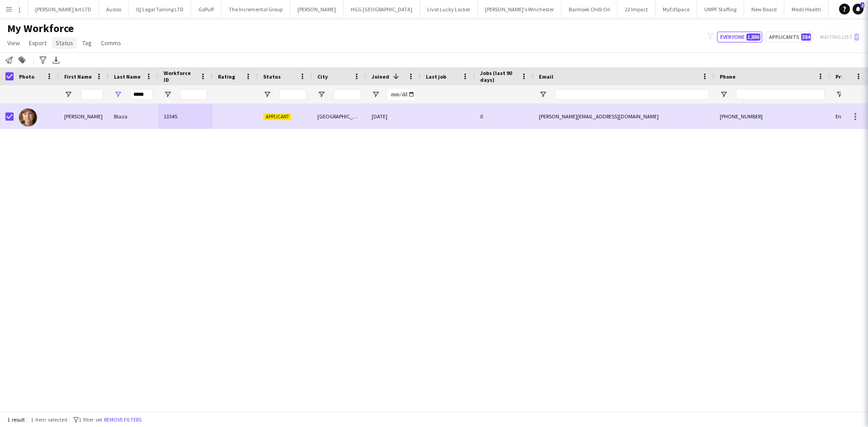
click at [66, 45] on span "Status" at bounding box center [65, 43] width 18 height 8
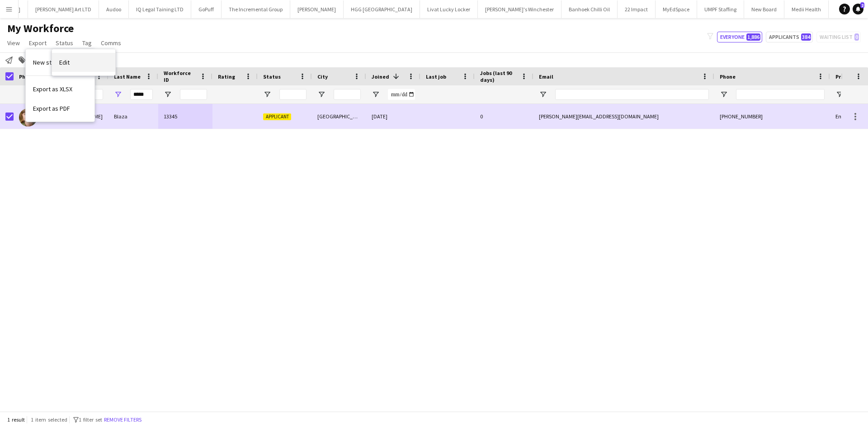
click at [71, 56] on link "Edit" at bounding box center [83, 62] width 63 height 19
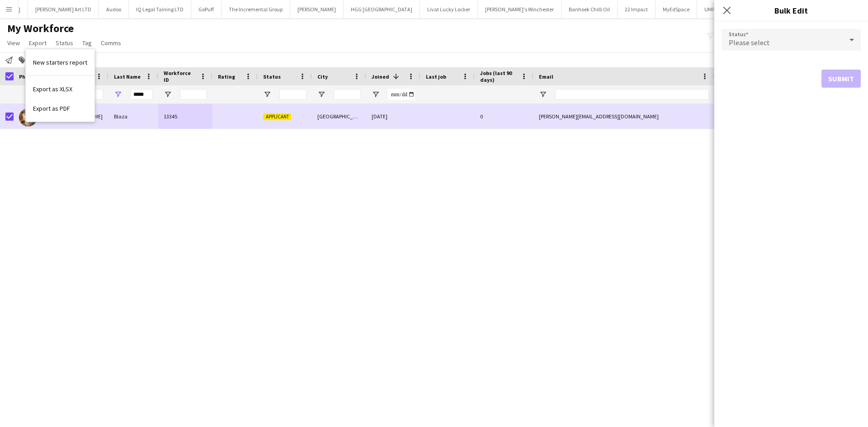
click at [801, 35] on div "Please select" at bounding box center [781, 40] width 121 height 22
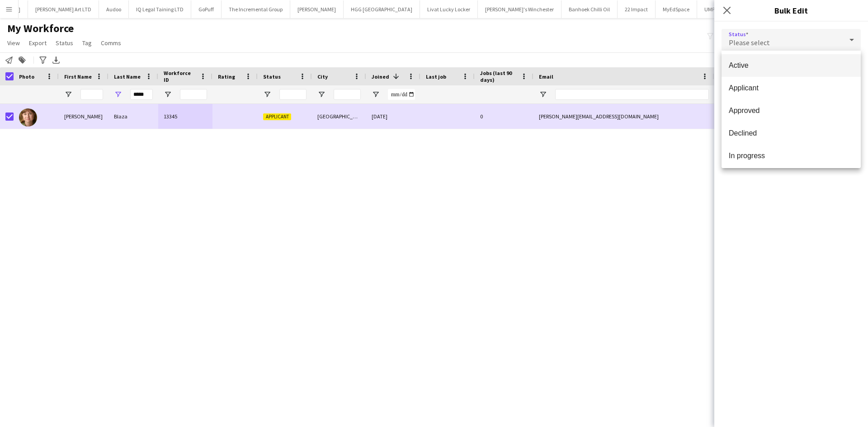
click at [779, 62] on span "Active" at bounding box center [791, 65] width 125 height 9
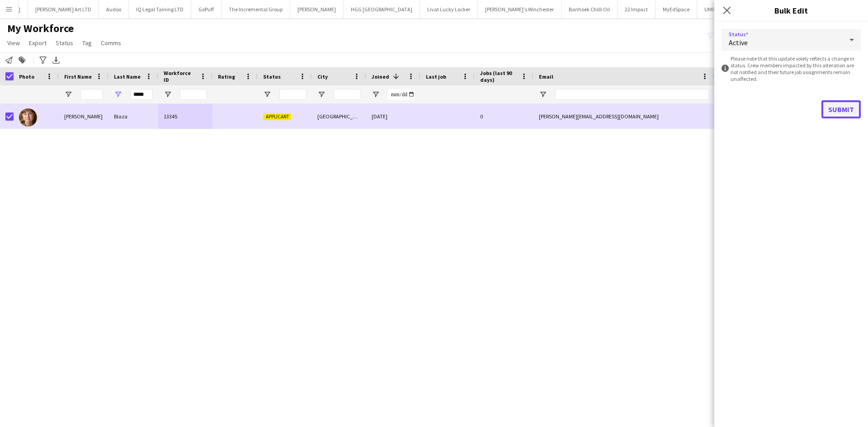
click at [842, 102] on button "Submit" at bounding box center [840, 109] width 39 height 18
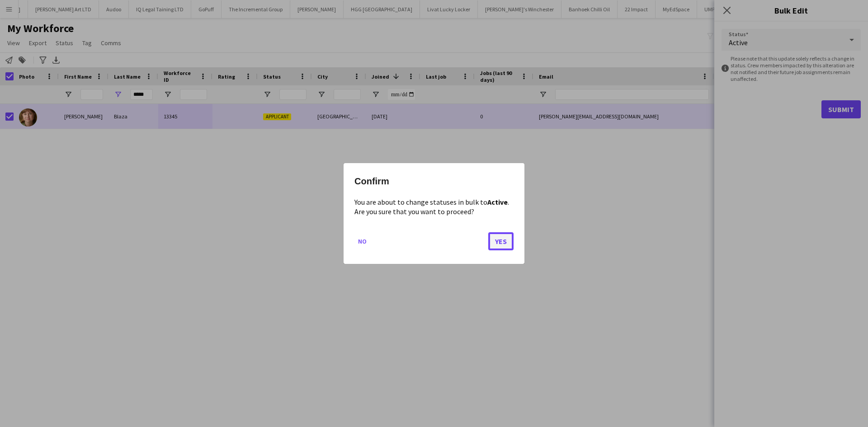
click at [504, 245] on button "Yes" at bounding box center [500, 241] width 25 height 18
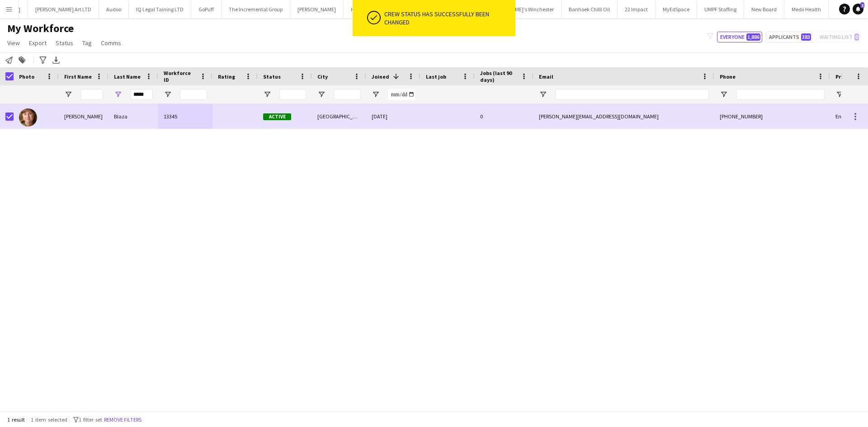
click at [522, 179] on div "Roberta Blaza 13345 Active Birmingham 17-09-2025 0 bobbi.blaza94@hotmail.co.uk …" at bounding box center [420, 254] width 841 height 301
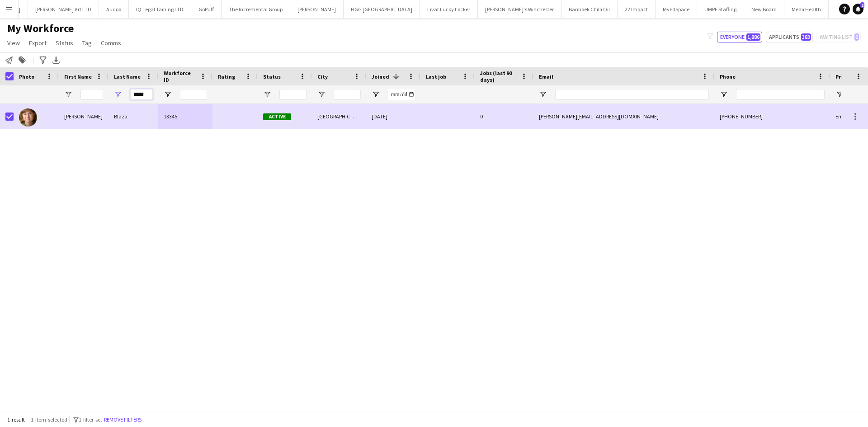
drag, startPoint x: 151, startPoint y: 92, endPoint x: 78, endPoint y: 90, distance: 72.8
click at [78, 90] on div "*****" at bounding box center [490, 94] width 980 height 18
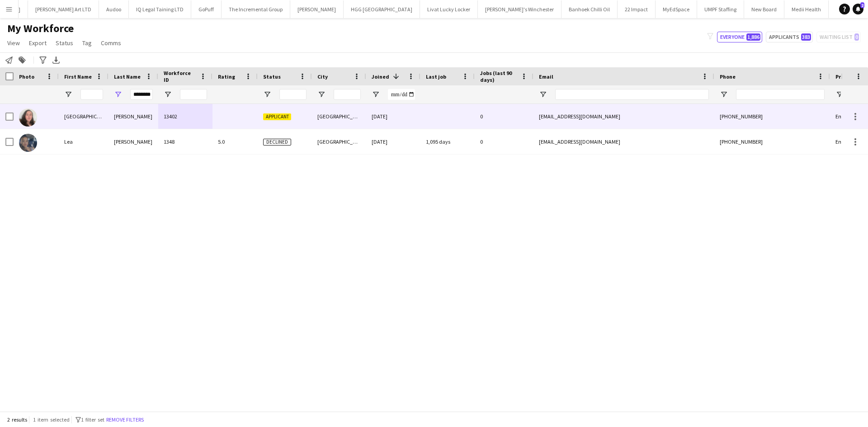
scroll to position [0, 0]
click at [110, 117] on div "Grantham" at bounding box center [133, 116] width 50 height 25
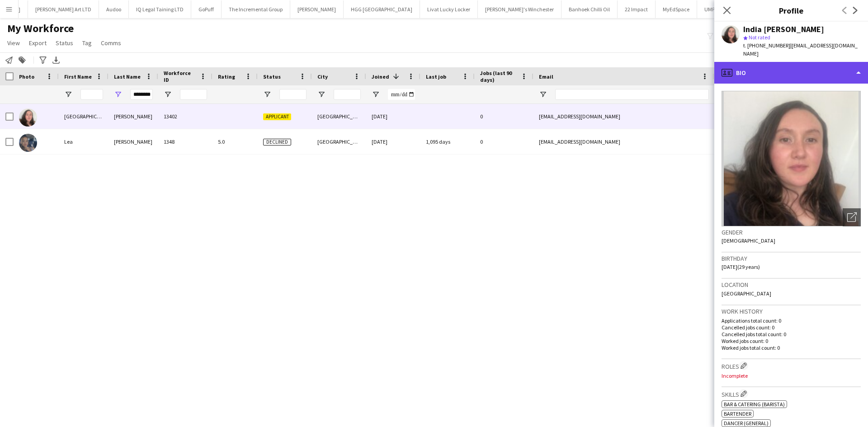
click at [792, 62] on div "profile Bio" at bounding box center [791, 73] width 154 height 22
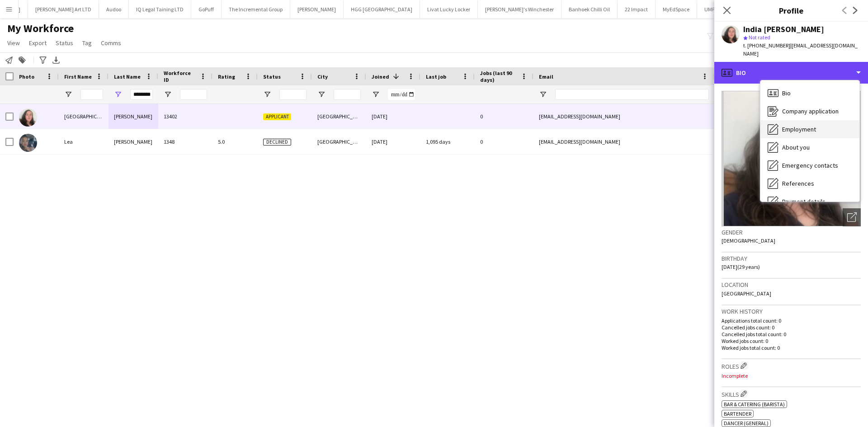
scroll to position [121, 0]
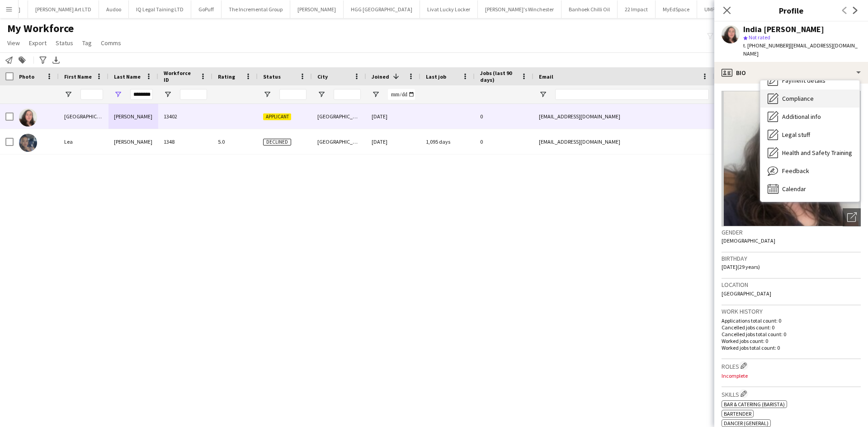
click at [798, 94] on span "Compliance" at bounding box center [798, 98] width 32 height 8
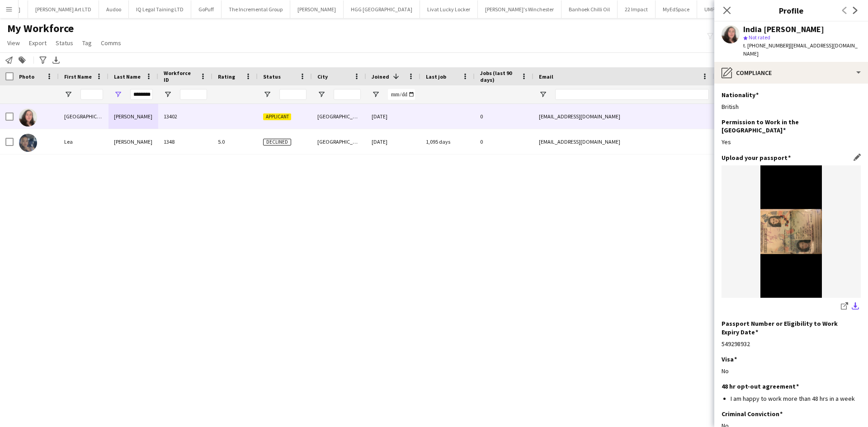
click at [852, 302] on app-icon "download-bottom" at bounding box center [855, 306] width 7 height 9
click at [659, 202] on div "India Grantham 13402 Applicant Norwich 23-09-2025 0 indisaski2024@gmail.com +44…" at bounding box center [420, 254] width 841 height 301
click at [494, 180] on div "India Grantham 13402 Applicant Norwich 23-09-2025 0 indisaski2024@gmail.com +44…" at bounding box center [420, 254] width 841 height 301
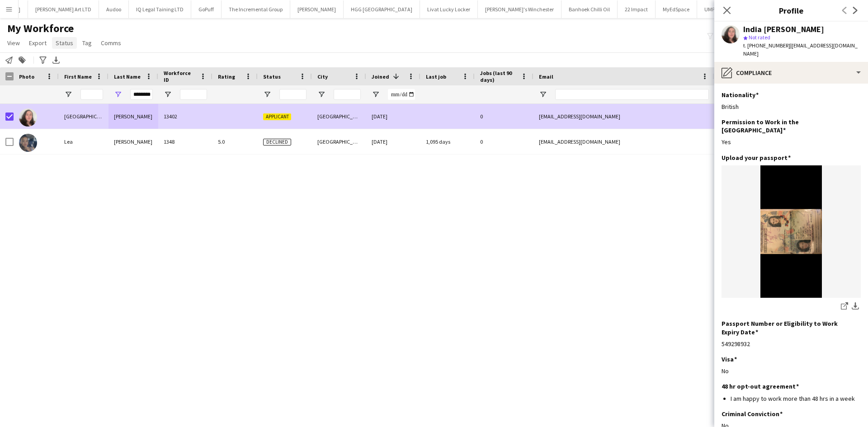
click at [61, 42] on span "Status" at bounding box center [65, 43] width 18 height 8
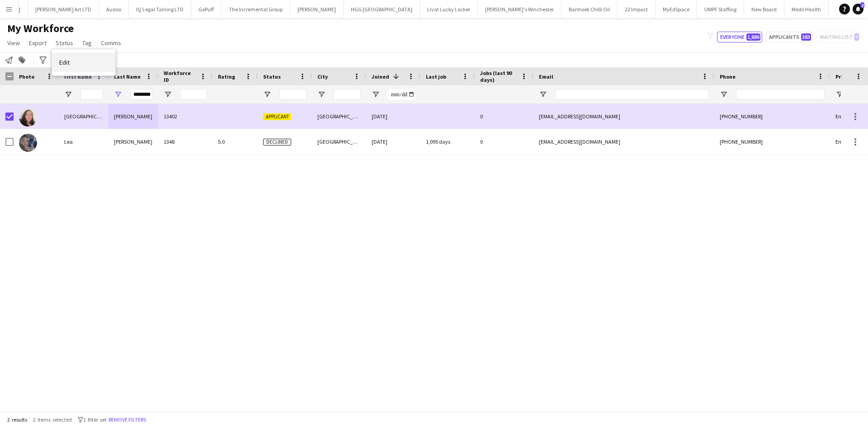
click at [72, 59] on link "Edit" at bounding box center [83, 62] width 63 height 19
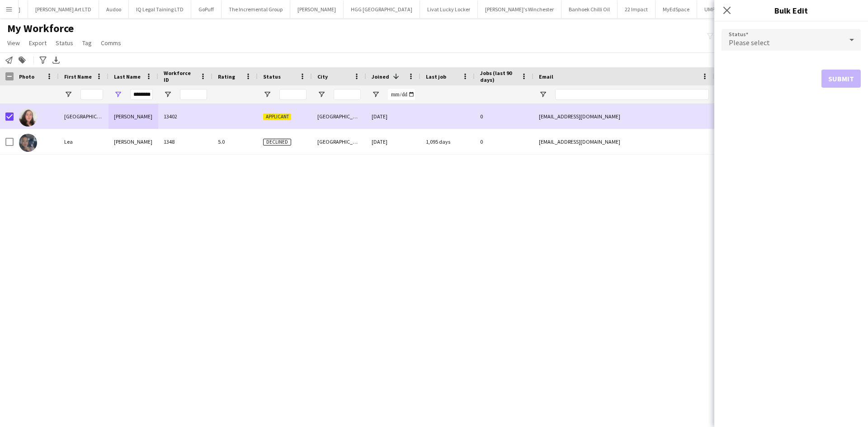
click at [815, 39] on div "Please select" at bounding box center [781, 40] width 121 height 22
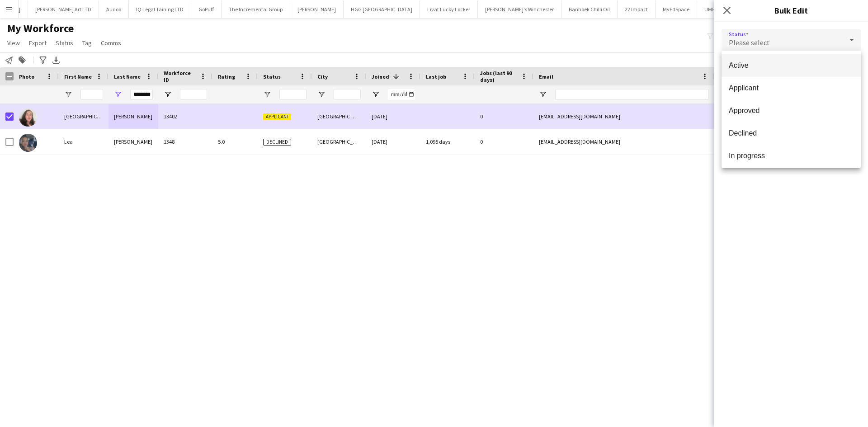
click at [784, 68] on span "Active" at bounding box center [791, 65] width 125 height 9
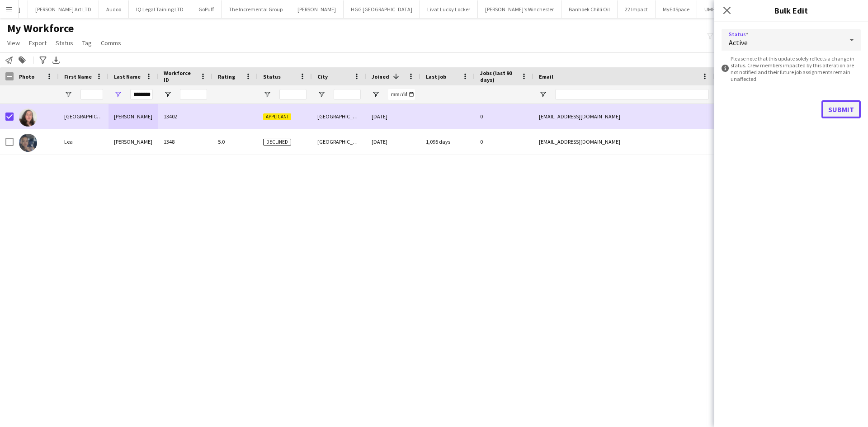
click at [858, 102] on button "Submit" at bounding box center [840, 109] width 39 height 18
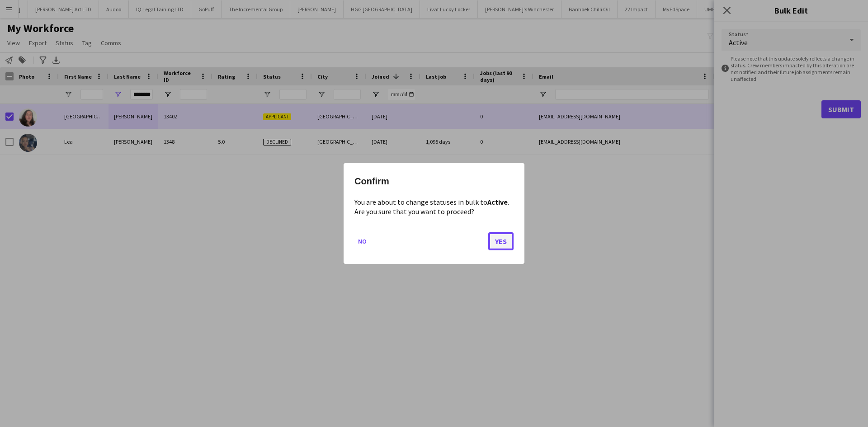
click at [499, 243] on button "Yes" at bounding box center [500, 241] width 25 height 18
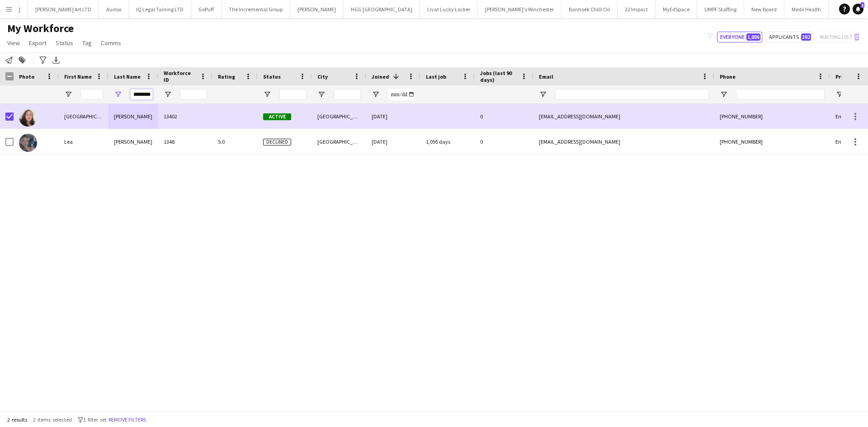
scroll to position [0, 4]
drag, startPoint x: 181, startPoint y: 95, endPoint x: 264, endPoint y: 102, distance: 83.5
click at [264, 102] on div "********" at bounding box center [490, 94] width 980 height 18
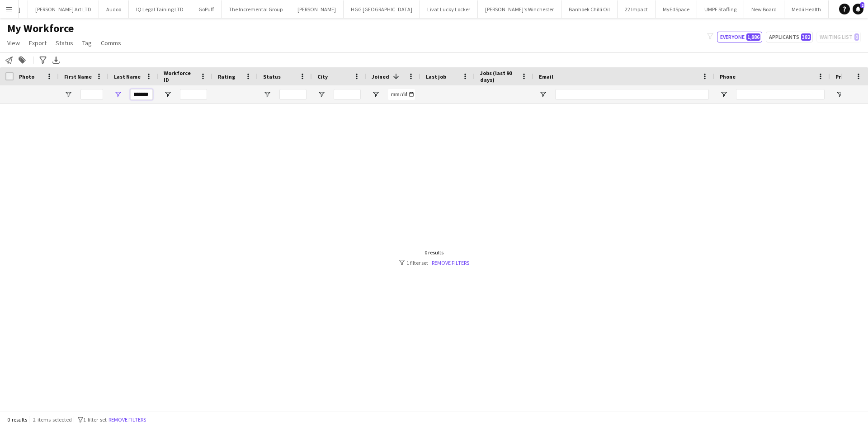
scroll to position [0, 0]
type input "*"
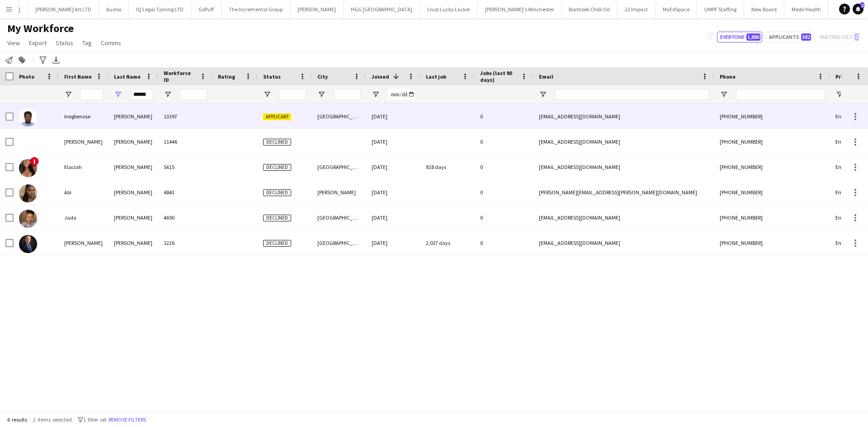
click at [187, 108] on div "13397" at bounding box center [185, 116] width 54 height 25
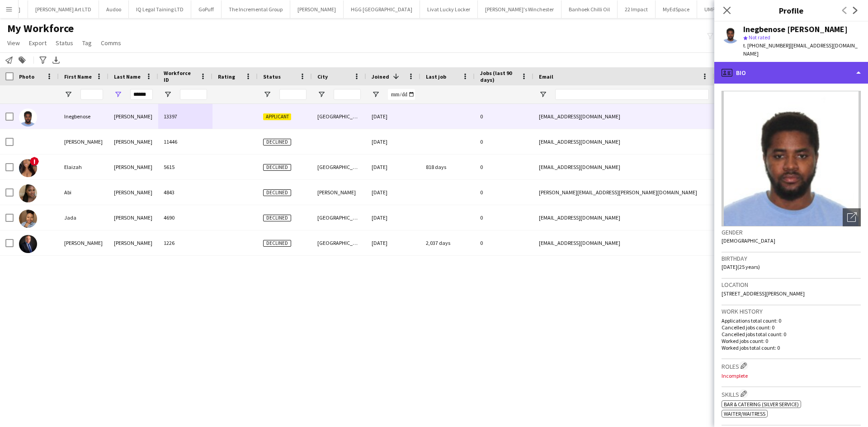
click at [762, 62] on div "profile Bio" at bounding box center [791, 73] width 154 height 22
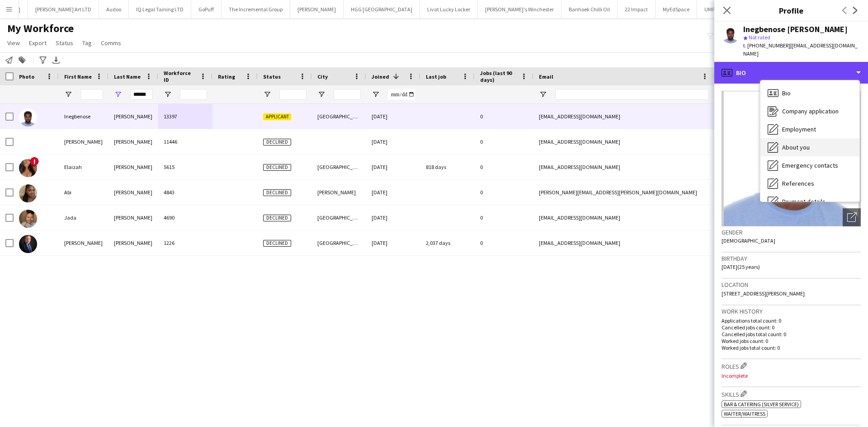
scroll to position [121, 0]
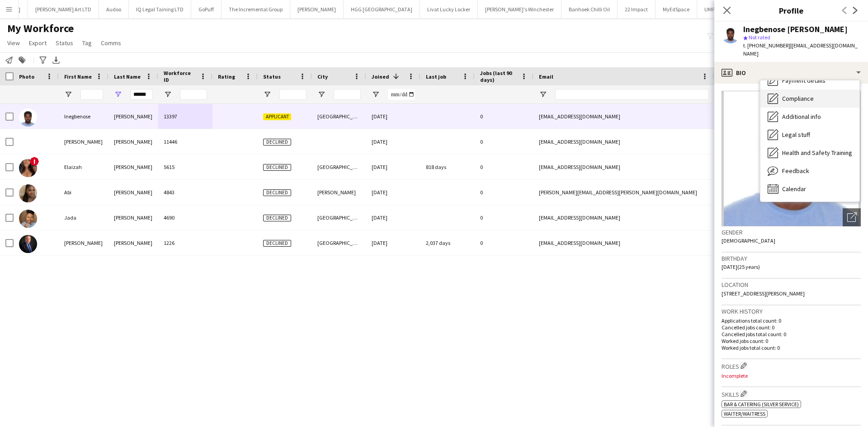
click at [813, 94] on span "Compliance" at bounding box center [798, 98] width 32 height 8
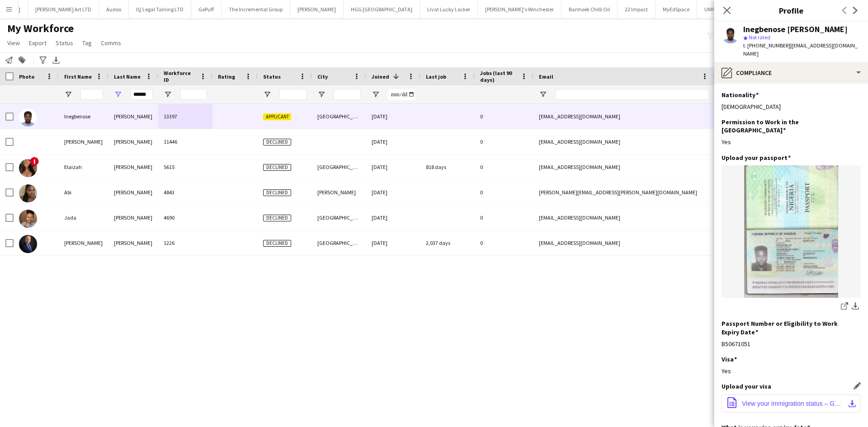
scroll to position [156, 0]
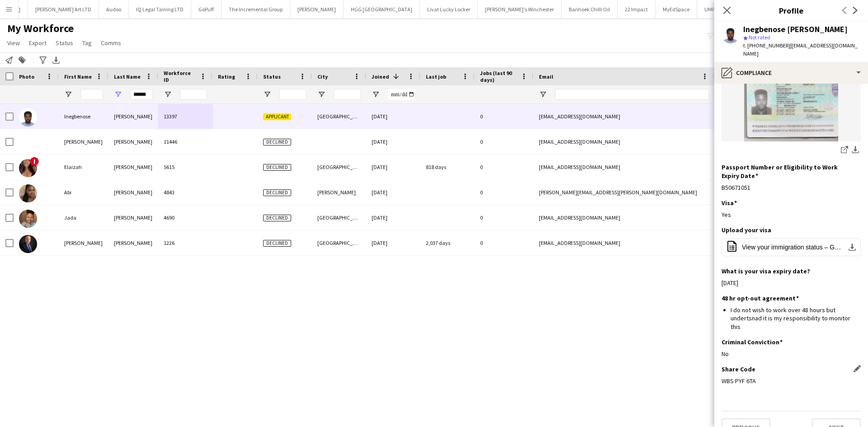
drag, startPoint x: 767, startPoint y: 368, endPoint x: 721, endPoint y: 367, distance: 46.1
click at [721, 377] on div "WBS PYF 6TA" at bounding box center [790, 381] width 139 height 8
copy div "WBS PYF 6TA"
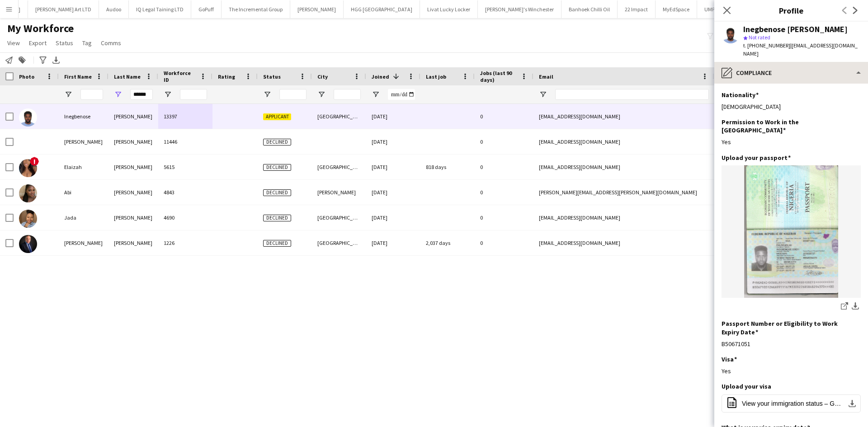
scroll to position [0, 0]
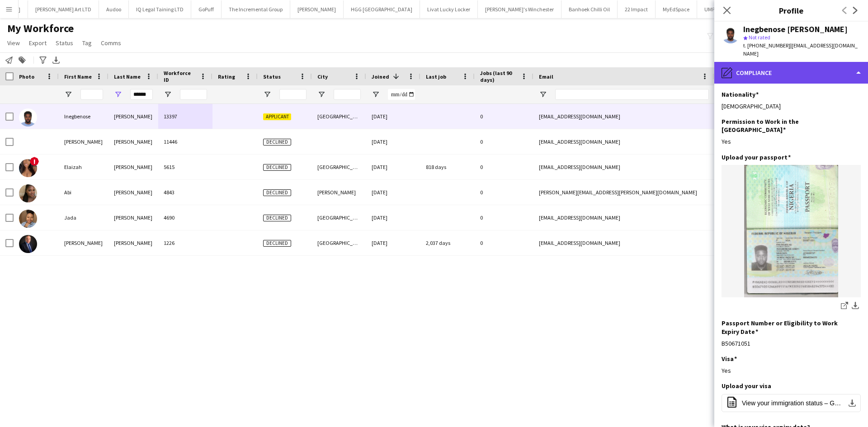
click at [774, 72] on div "pencil4 Compliance" at bounding box center [791, 73] width 154 height 22
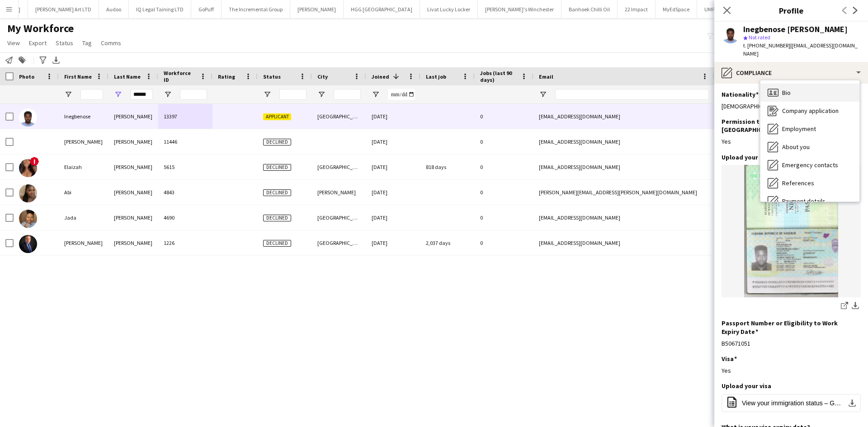
click at [798, 84] on div "Bio Bio" at bounding box center [809, 93] width 99 height 18
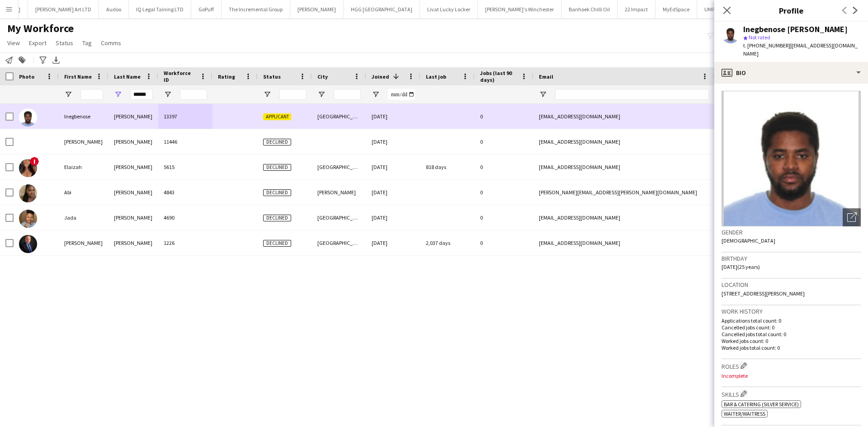
click at [13, 112] on div at bounding box center [9, 116] width 8 height 25
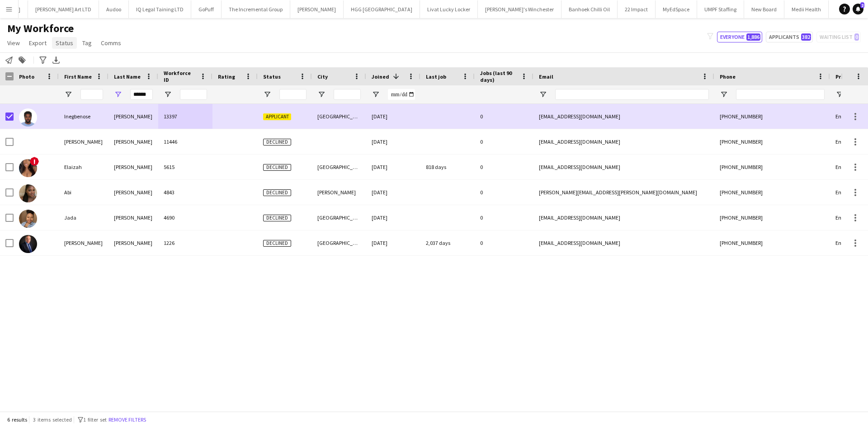
click at [59, 43] on span "Status" at bounding box center [65, 43] width 18 height 8
click at [67, 64] on span "Edit" at bounding box center [64, 62] width 10 height 8
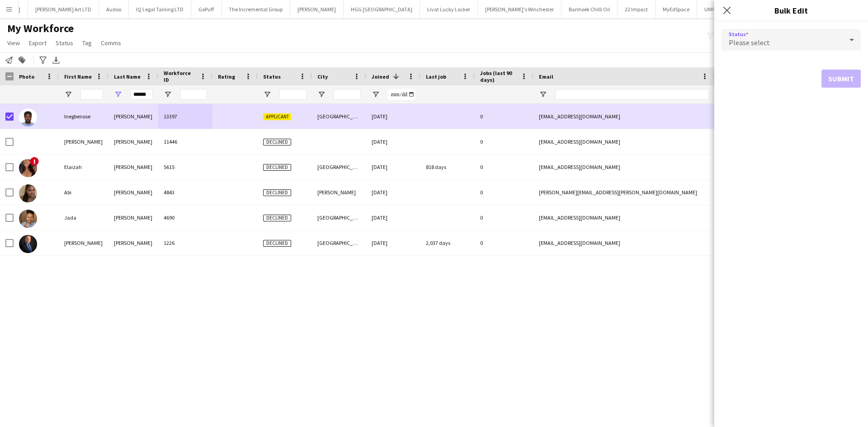
click at [777, 38] on div "Please select" at bounding box center [781, 40] width 121 height 22
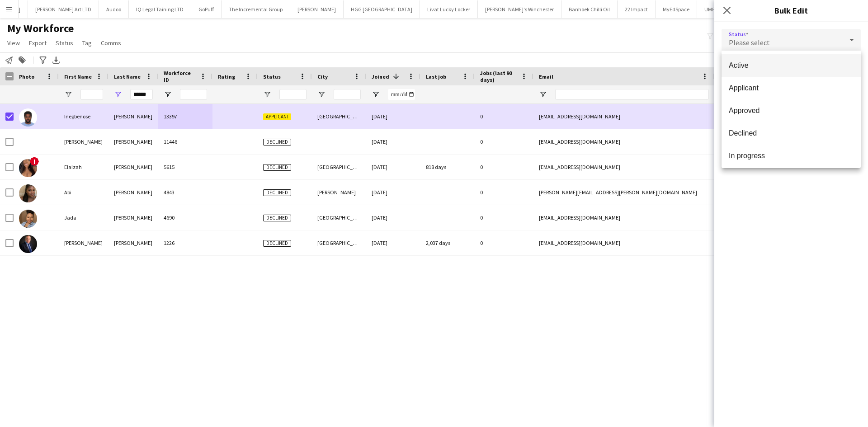
click at [772, 70] on mat-option "Active" at bounding box center [790, 65] width 139 height 23
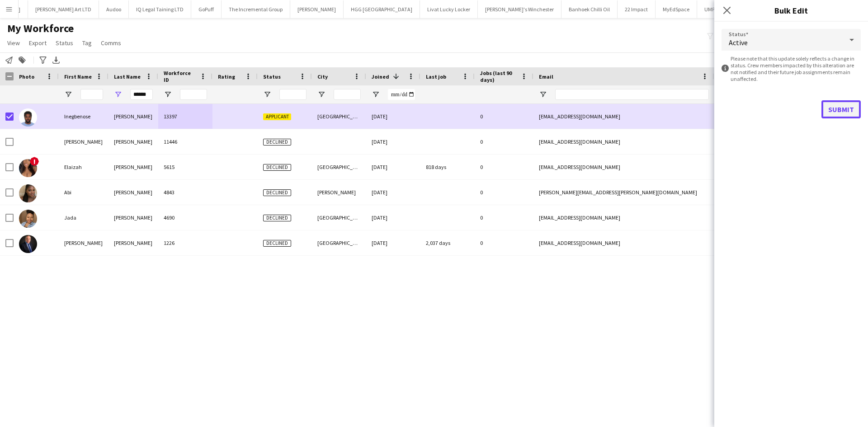
click at [824, 113] on button "Submit" at bounding box center [840, 109] width 39 height 18
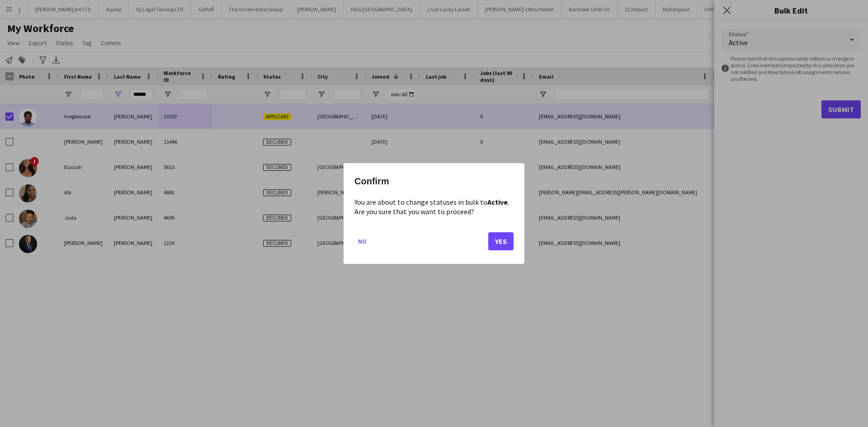
click at [499, 226] on mat-dialog-actions "No Yes" at bounding box center [433, 245] width 159 height 38
click at [497, 247] on button "Yes" at bounding box center [500, 241] width 25 height 18
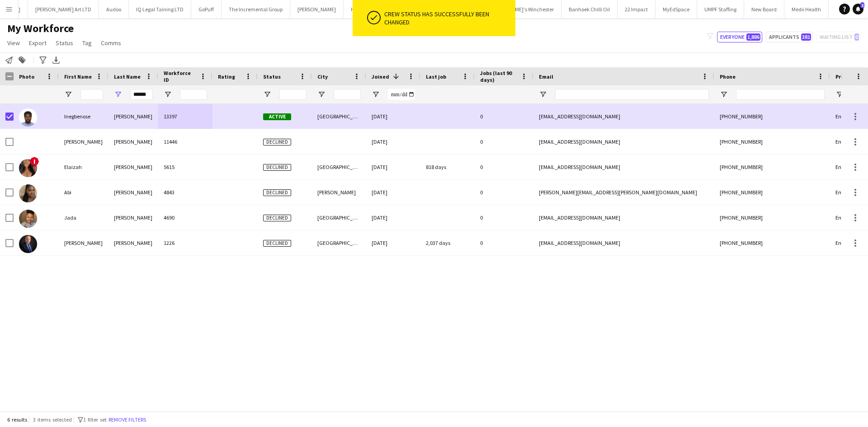
click at [372, 325] on div "Inegbenose Ehi-Douglas 13397 Active Manchester 23-09-2025 0 oseyidouglass@gmail…" at bounding box center [420, 254] width 841 height 301
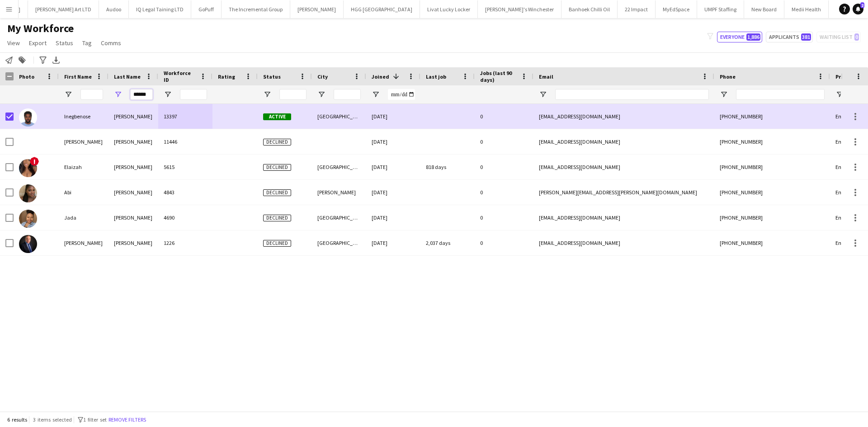
drag, startPoint x: 151, startPoint y: 95, endPoint x: 70, endPoint y: 100, distance: 81.5
click at [70, 100] on div "******" at bounding box center [490, 94] width 980 height 18
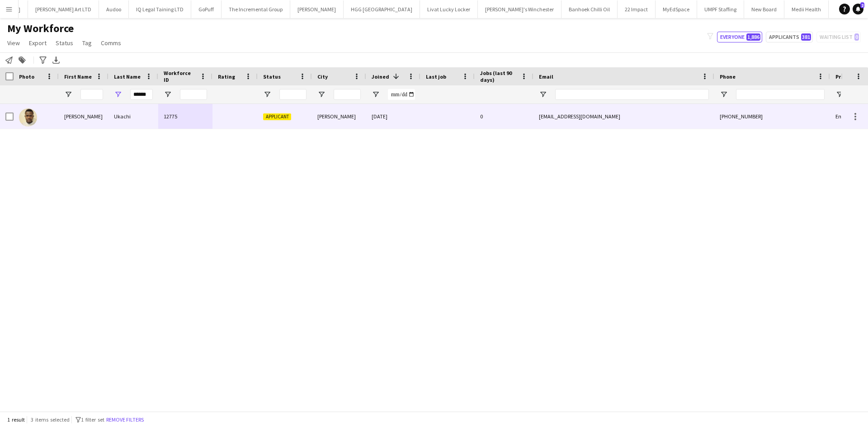
click at [235, 109] on div at bounding box center [234, 116] width 45 height 25
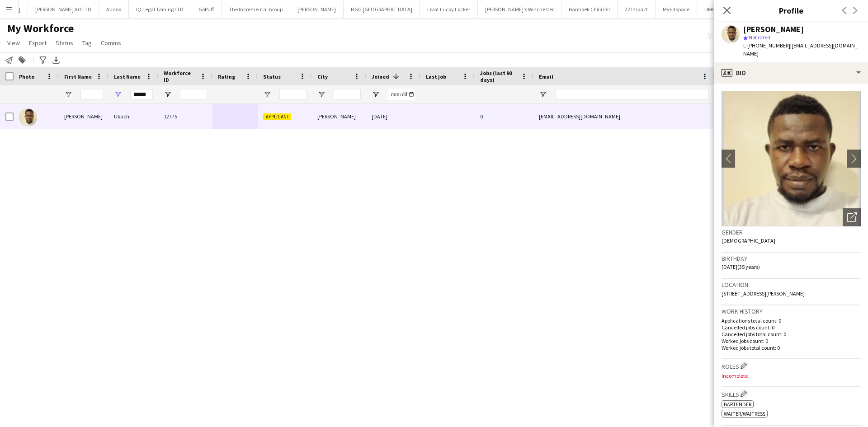
click at [526, 230] on div "Paul Ukachi 12775 Applicant Bolton 05-08-2025 0 pauloukachi2000@gmail.com +4407…" at bounding box center [420, 254] width 841 height 301
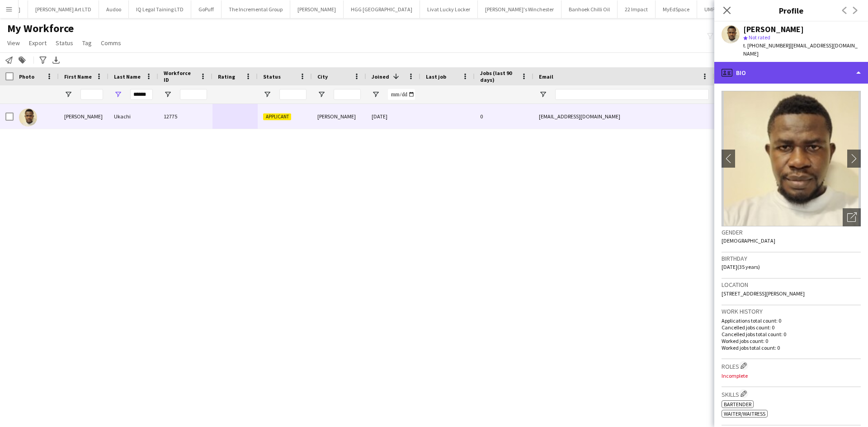
click at [777, 62] on div "profile Bio" at bounding box center [791, 73] width 154 height 22
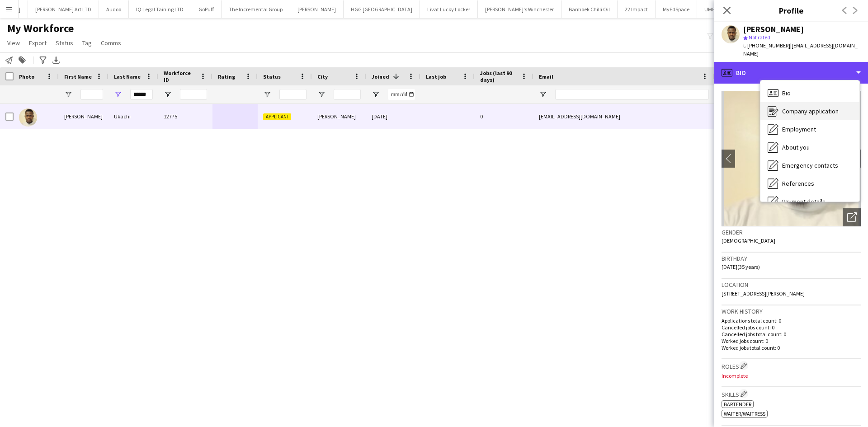
scroll to position [121, 0]
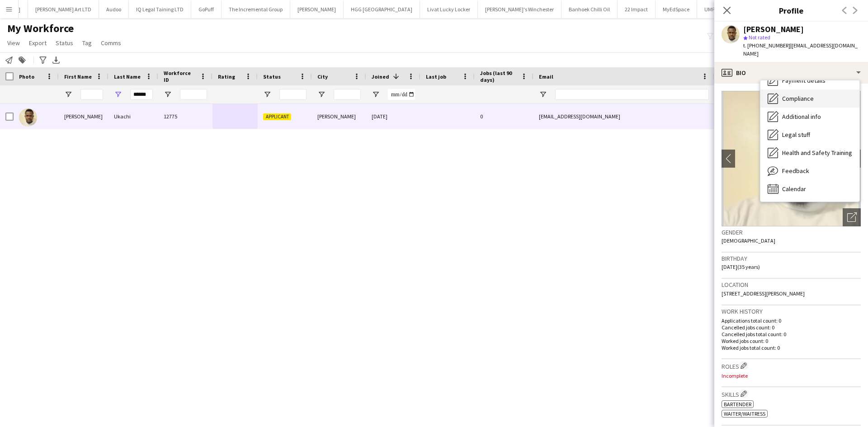
click at [798, 89] on div "Compliance Compliance" at bounding box center [809, 98] width 99 height 18
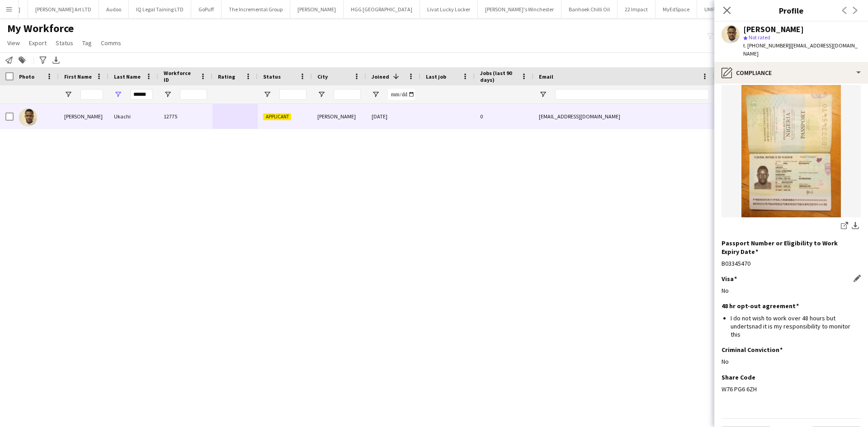
scroll to position [88, 0]
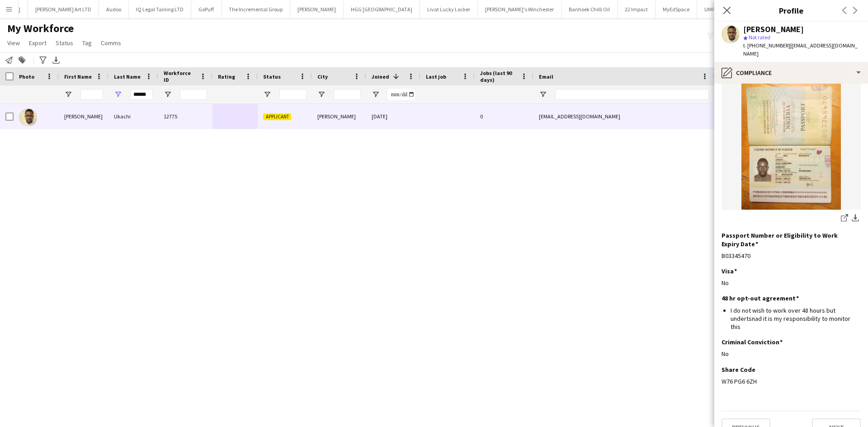
drag, startPoint x: 756, startPoint y: 367, endPoint x: 719, endPoint y: 366, distance: 36.6
click at [719, 366] on app-section-data-types "Nationality Edit this field Nigerian Permission to Work in the UK Edit this fie…" at bounding box center [791, 255] width 154 height 343
copy div "W76 PG6 6ZH"
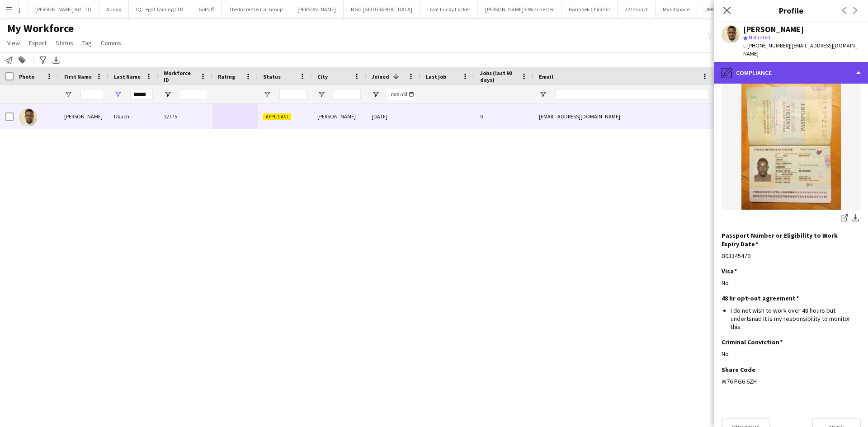
click at [794, 62] on div "pencil4 Compliance" at bounding box center [791, 73] width 154 height 22
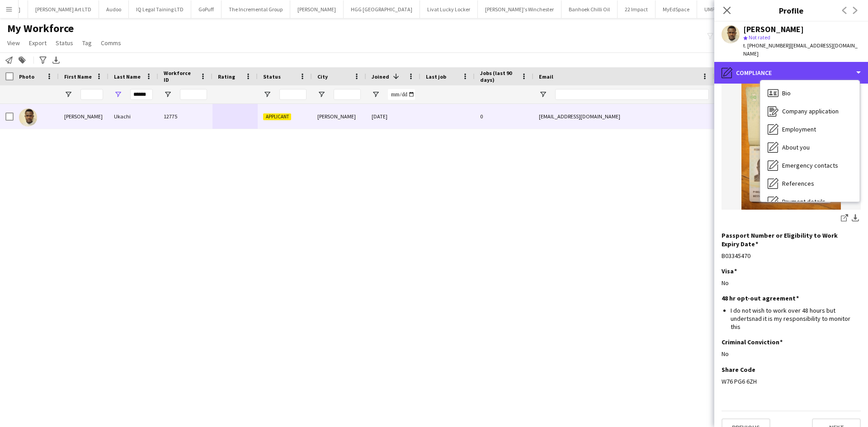
scroll to position [0, 0]
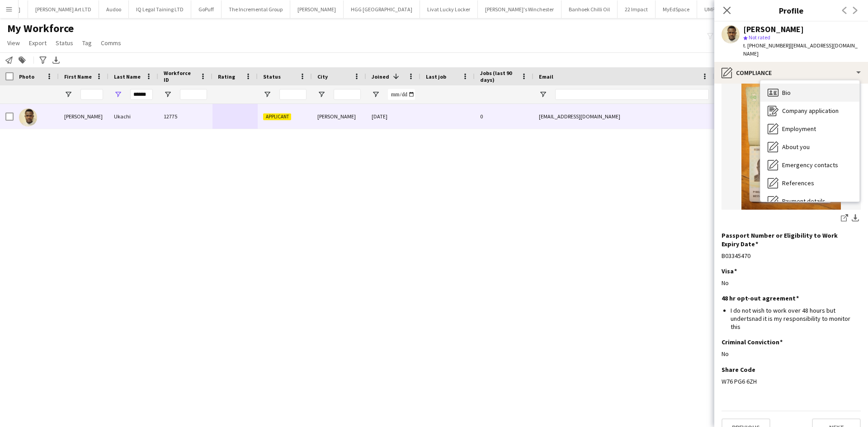
click at [794, 84] on div "Bio Bio" at bounding box center [809, 93] width 99 height 18
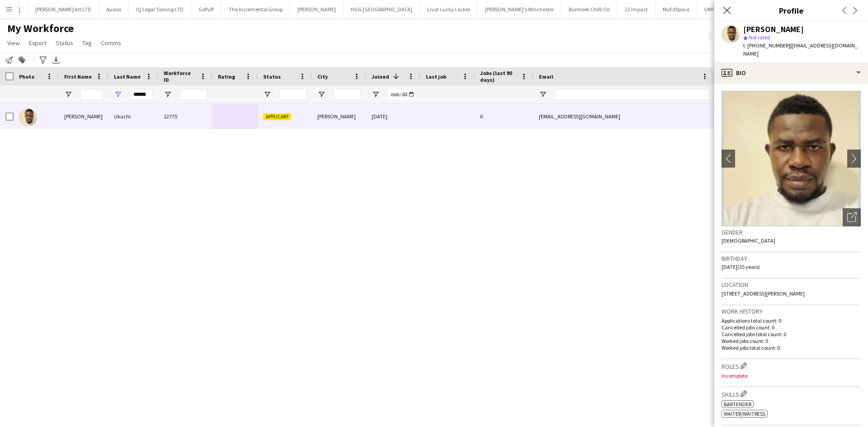
click at [732, 268] on div "Birthday 27-02-1990 (35 years)" at bounding box center [790, 266] width 139 height 26
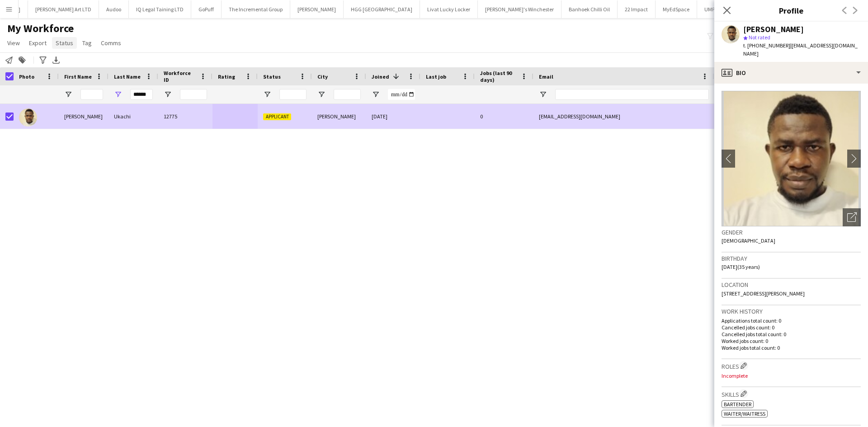
click at [59, 42] on span "Status" at bounding box center [65, 43] width 18 height 8
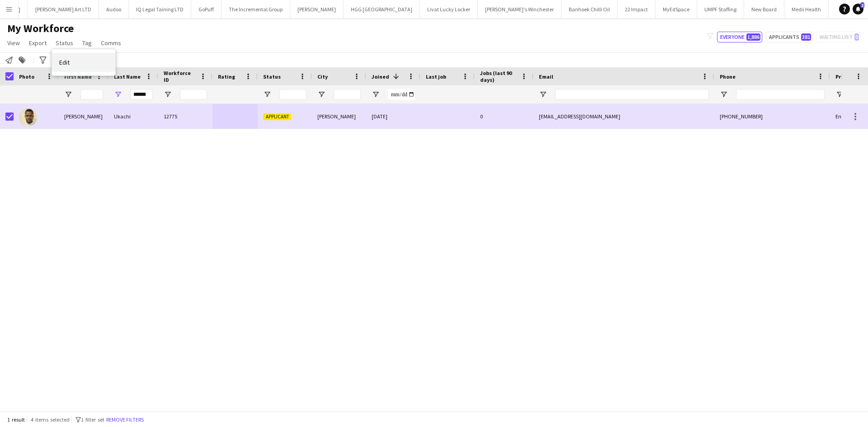
click at [78, 64] on link "Edit" at bounding box center [83, 62] width 63 height 19
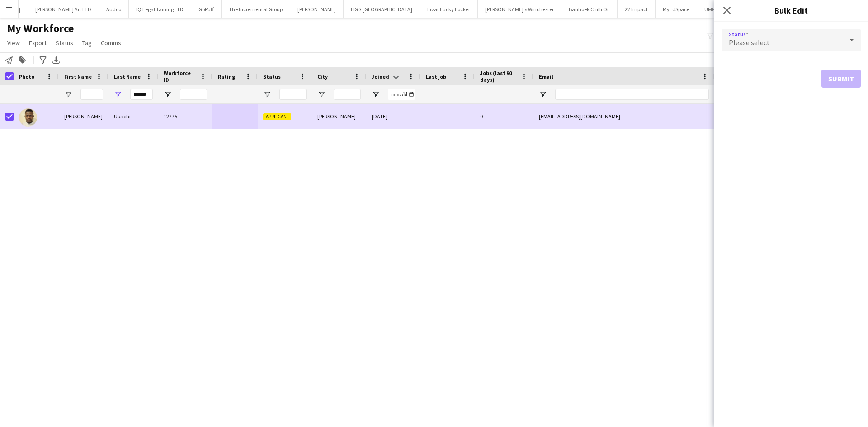
click at [760, 43] on span "Please select" at bounding box center [749, 42] width 41 height 9
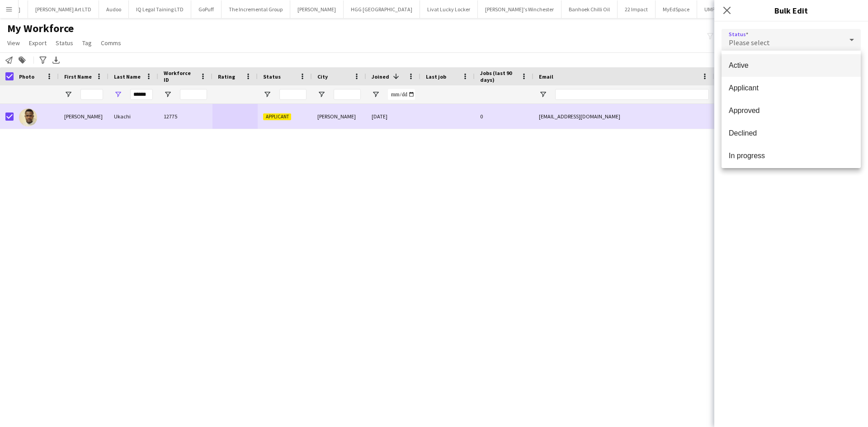
click at [755, 71] on mat-option "Active" at bounding box center [790, 65] width 139 height 23
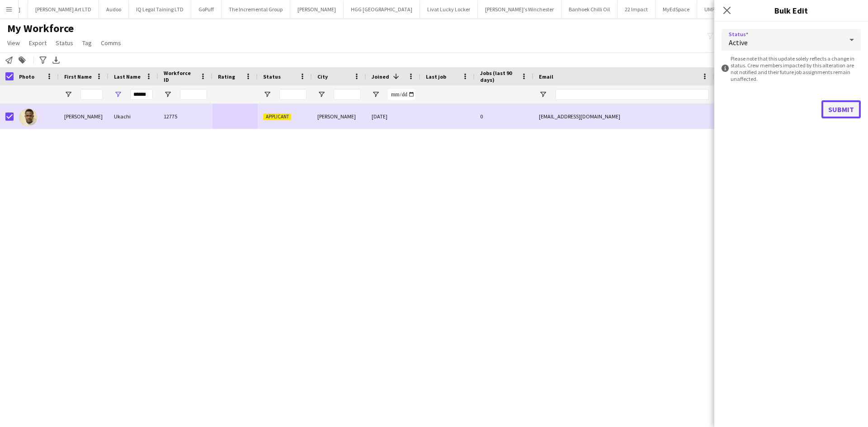
click at [852, 112] on button "Submit" at bounding box center [840, 109] width 39 height 18
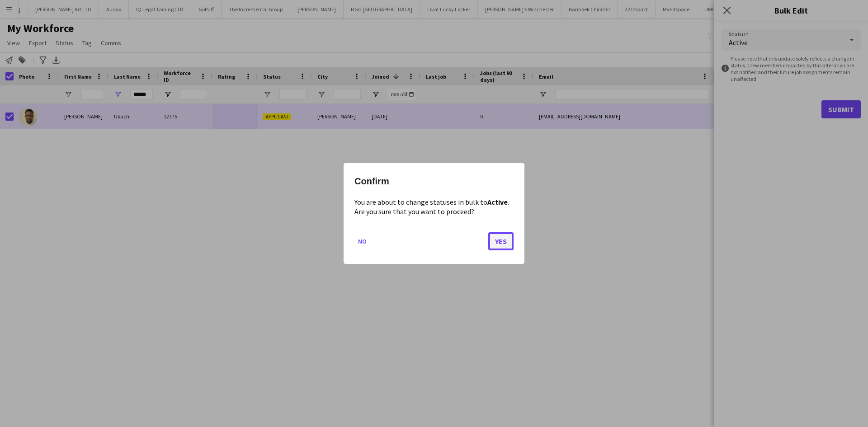
click at [497, 241] on button "Yes" at bounding box center [500, 241] width 25 height 18
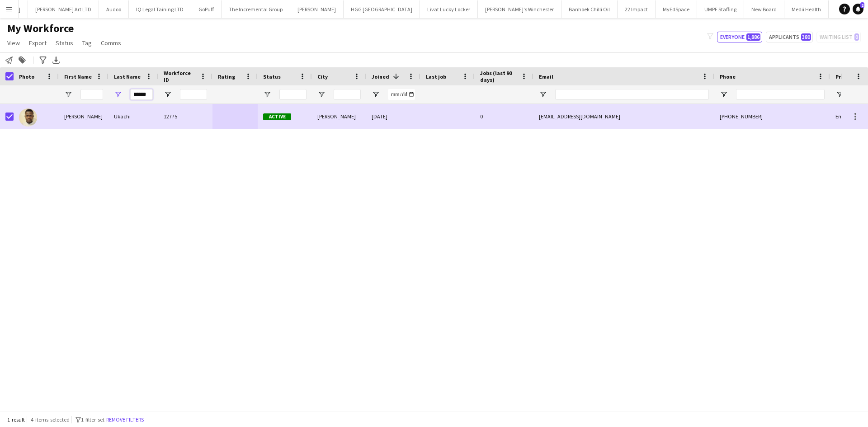
drag, startPoint x: 147, startPoint y: 94, endPoint x: 80, endPoint y: 95, distance: 66.9
click at [80, 95] on div "******" at bounding box center [490, 94] width 980 height 18
type input "*"
click at [97, 94] on input "First Name Filter Input" at bounding box center [91, 94] width 23 height 11
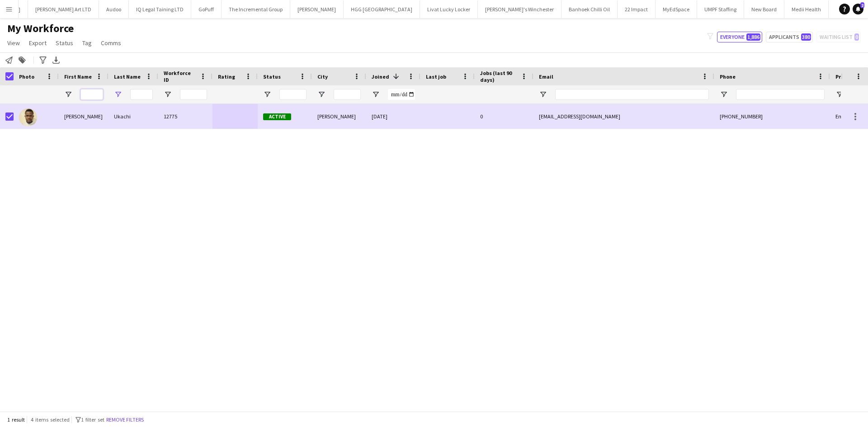
click at [97, 94] on input "First Name Filter Input" at bounding box center [91, 94] width 23 height 11
click at [93, 95] on input "First Name Filter Input" at bounding box center [91, 94] width 23 height 11
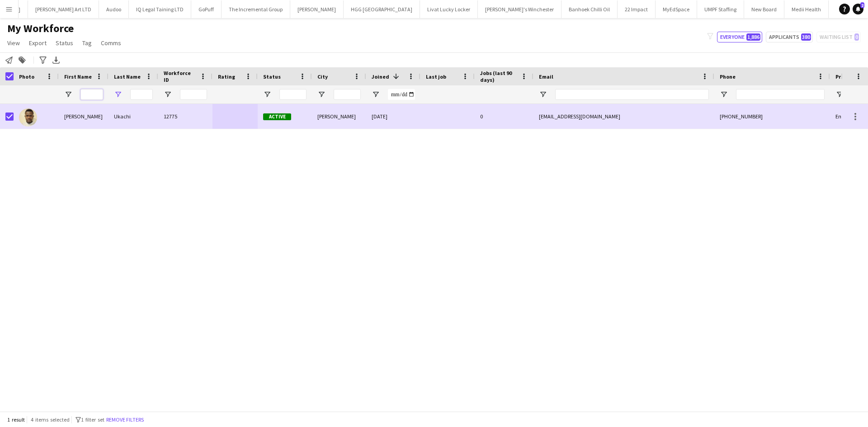
click at [93, 95] on input "First Name Filter Input" at bounding box center [91, 94] width 23 height 11
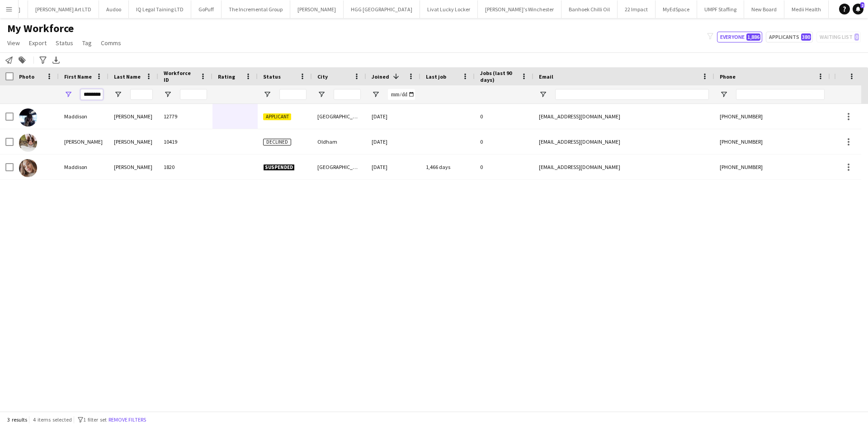
scroll to position [0, 5]
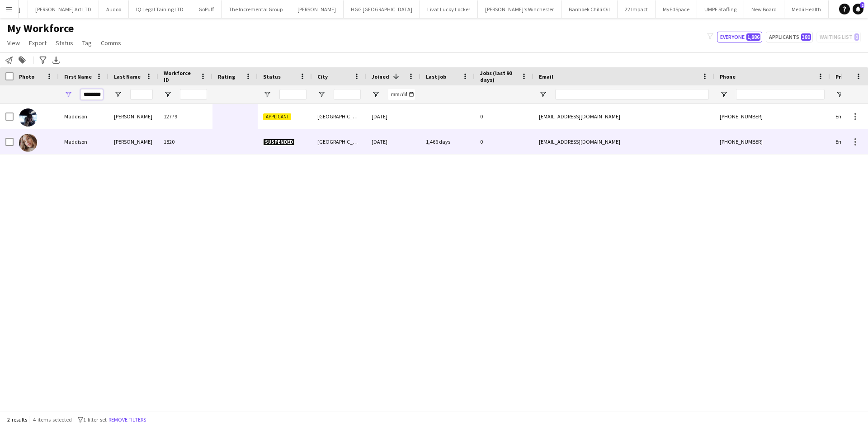
type input "********"
click at [143, 142] on div "Baker" at bounding box center [133, 141] width 50 height 25
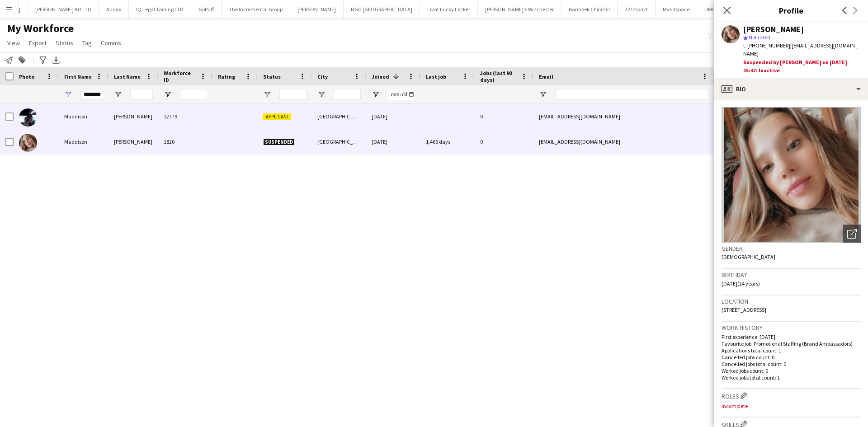
click at [140, 113] on div "Kay" at bounding box center [133, 116] width 50 height 25
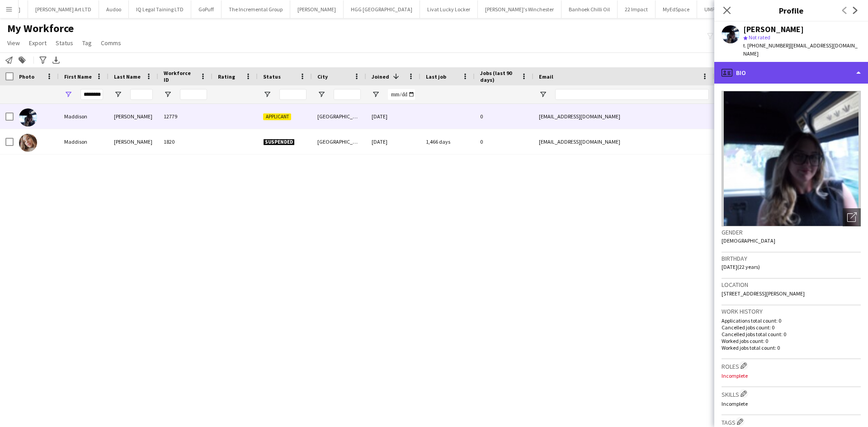
click at [791, 62] on div "profile Bio" at bounding box center [791, 73] width 154 height 22
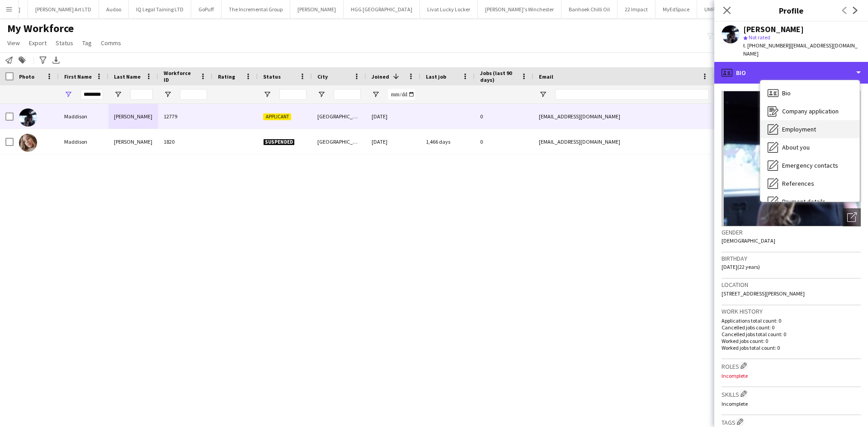
scroll to position [121, 0]
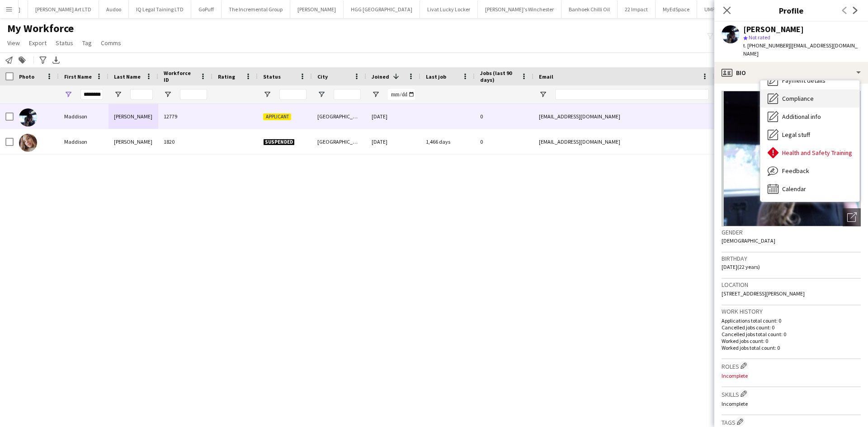
click at [817, 90] on div "Compliance Compliance" at bounding box center [809, 98] width 99 height 18
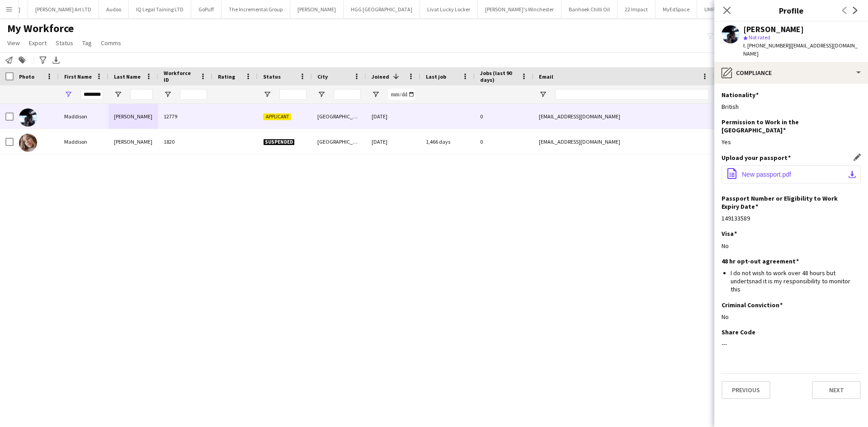
click at [775, 171] on span "New passport.pdf" at bounding box center [766, 174] width 49 height 7
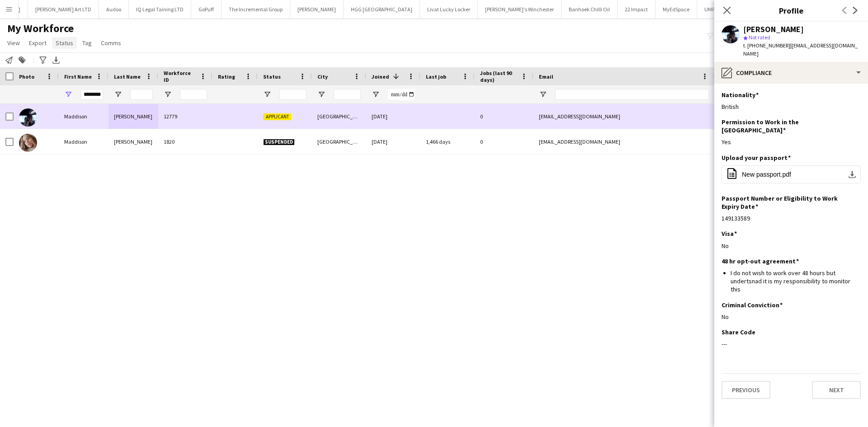
click at [62, 45] on span "Status" at bounding box center [65, 43] width 18 height 8
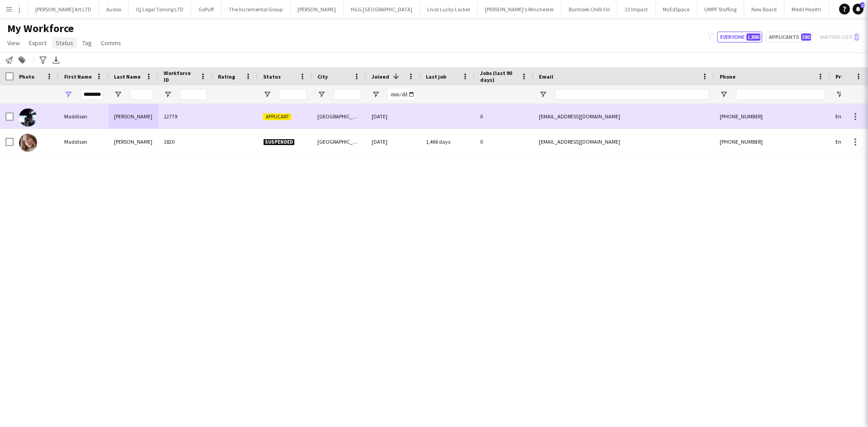
click at [65, 43] on span "Status" at bounding box center [65, 43] width 18 height 8
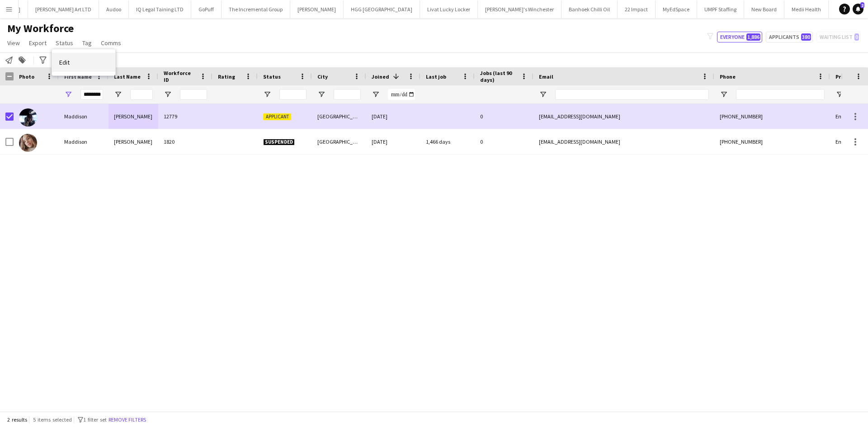
click at [77, 61] on link "Edit" at bounding box center [83, 62] width 63 height 19
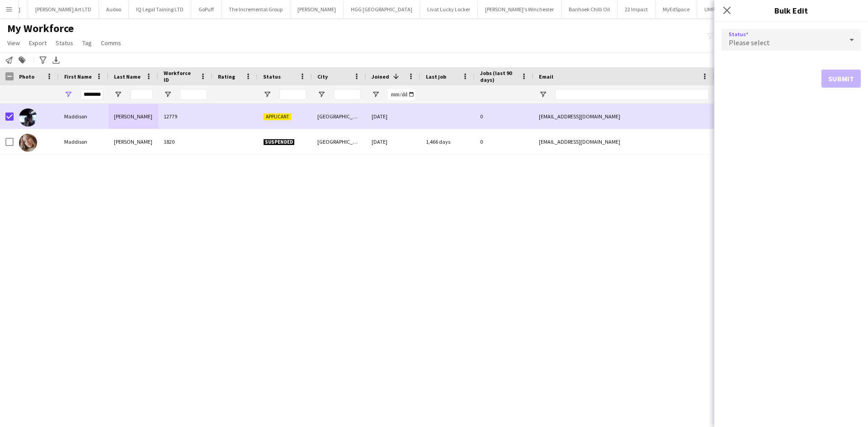
click at [790, 35] on div "Please select" at bounding box center [781, 40] width 121 height 22
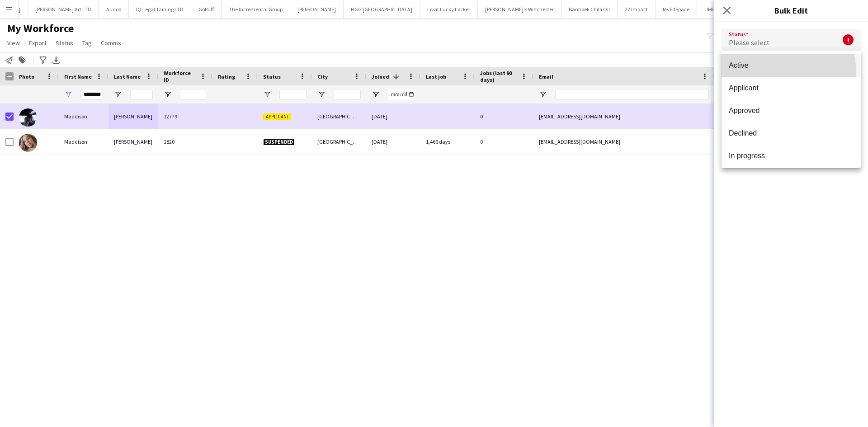
click at [777, 73] on mat-option "Active" at bounding box center [790, 65] width 139 height 23
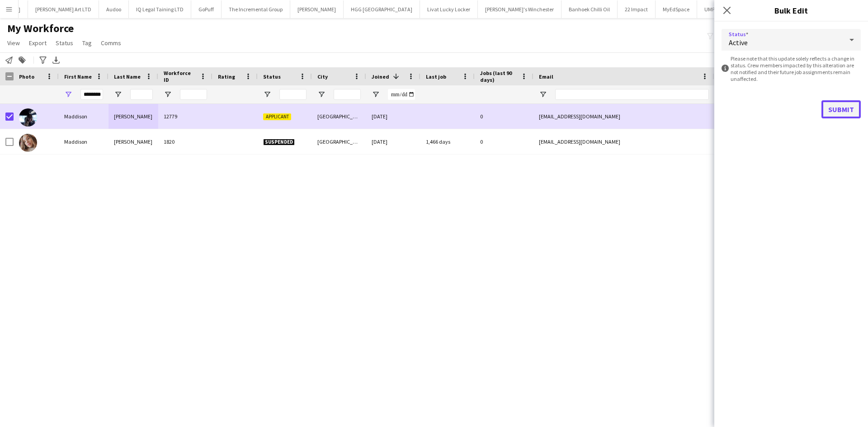
click at [842, 104] on button "Submit" at bounding box center [840, 109] width 39 height 18
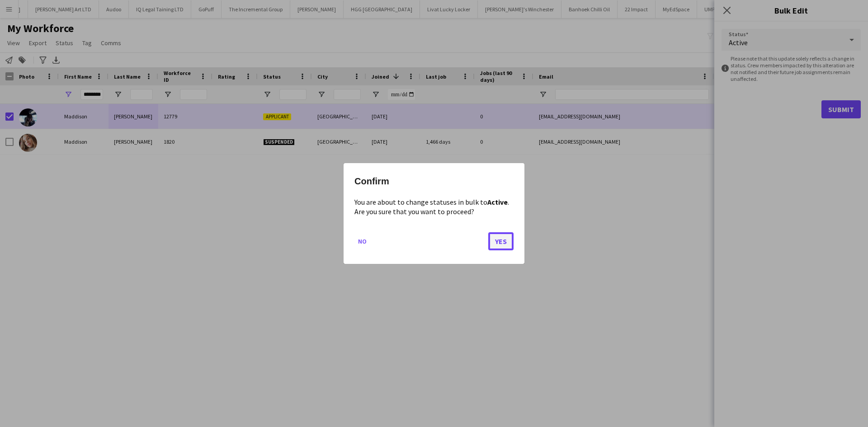
click at [501, 245] on button "Yes" at bounding box center [500, 241] width 25 height 18
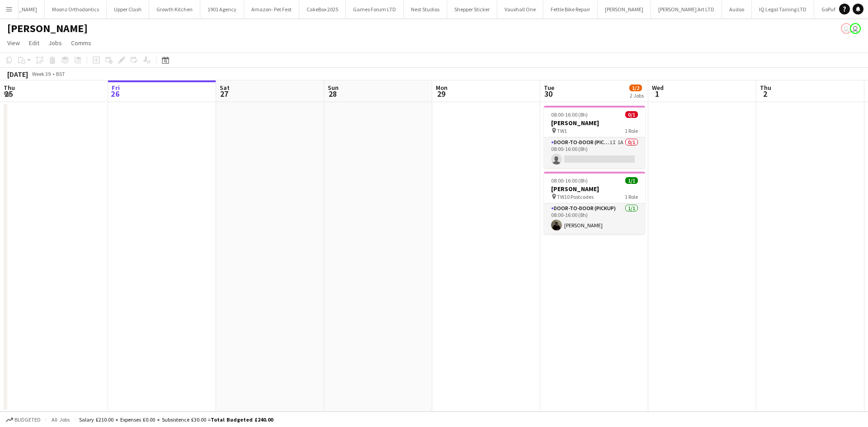
scroll to position [0, 1039]
click at [565, 155] on app-card-role "Door-to-Door (Pickup) 1I 1A 0/1 08:00-16:00 (8h) single-neutral-actions" at bounding box center [594, 152] width 101 height 31
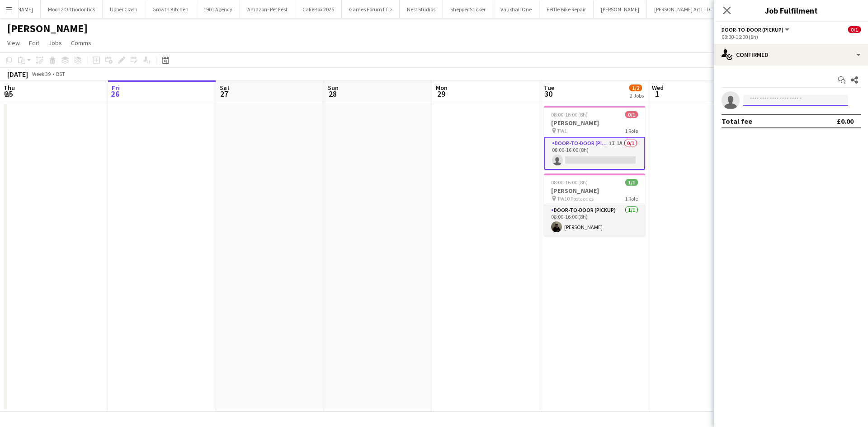
click at [755, 102] on input at bounding box center [795, 100] width 105 height 11
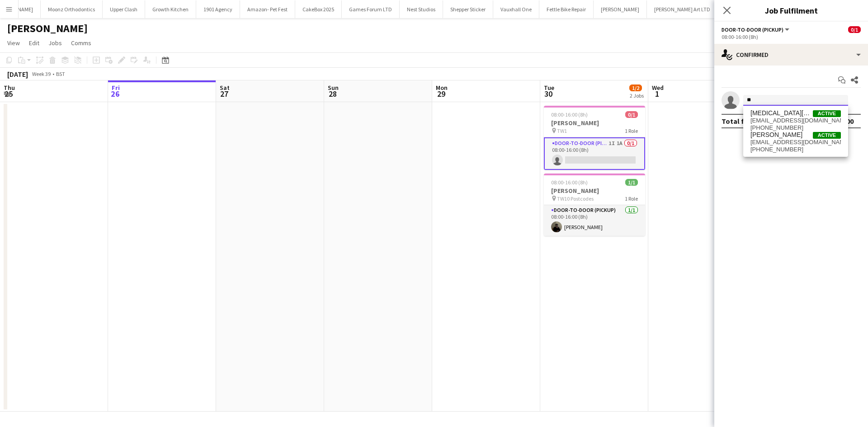
type input "*"
type input "********"
click at [781, 114] on span "[PERSON_NAME]" at bounding box center [776, 113] width 52 height 8
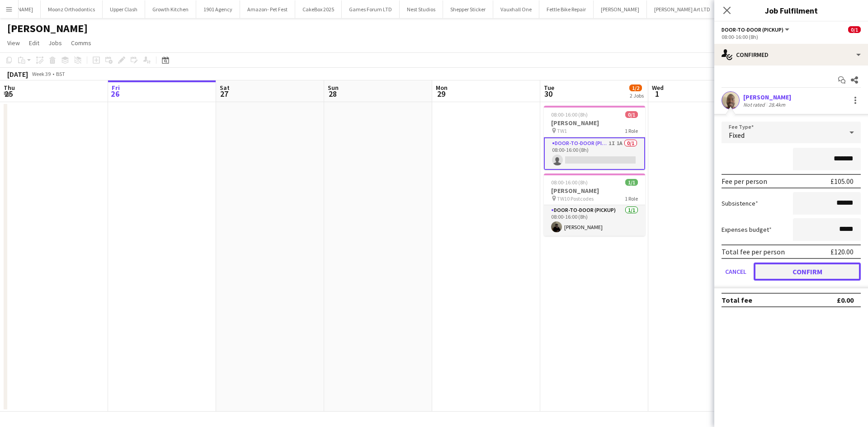
click at [805, 275] on button "Confirm" at bounding box center [806, 272] width 107 height 18
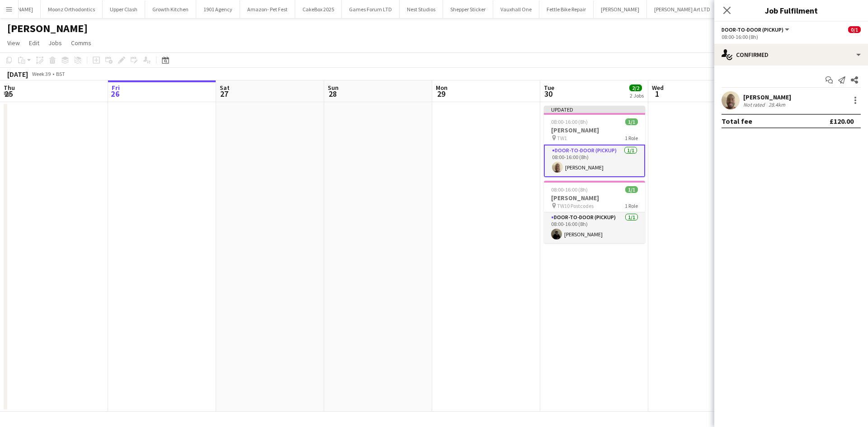
click at [473, 158] on app-date-cell at bounding box center [486, 257] width 108 height 310
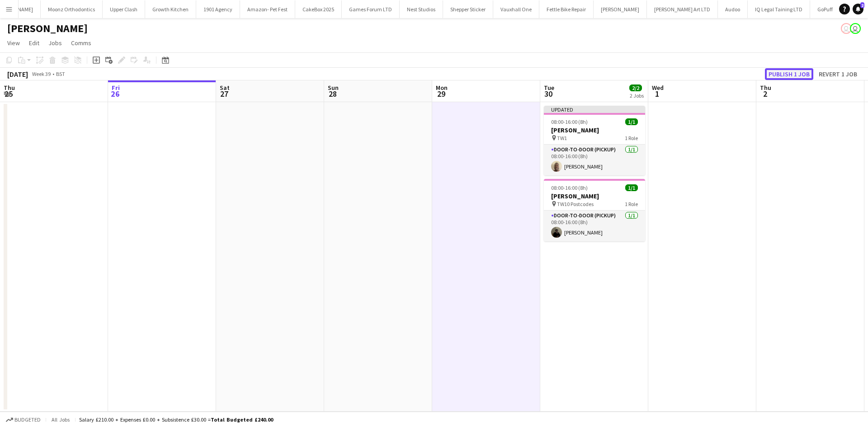
click at [792, 74] on button "Publish 1 job" at bounding box center [789, 74] width 48 height 12
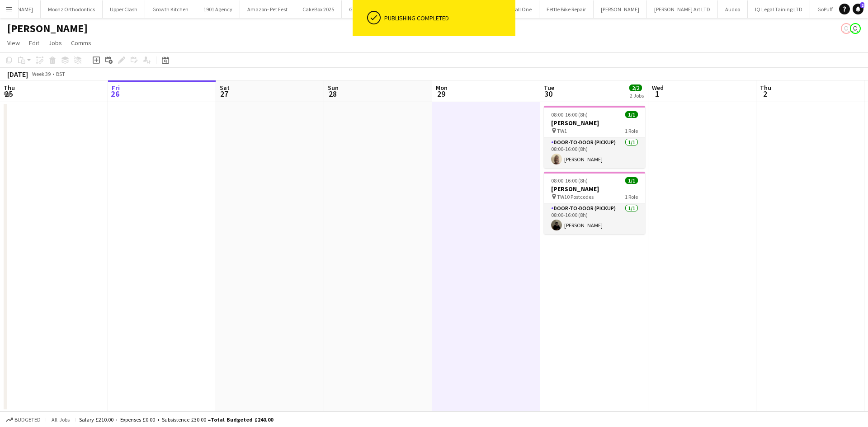
click at [10, 12] on app-icon "Menu" at bounding box center [8, 8] width 7 height 7
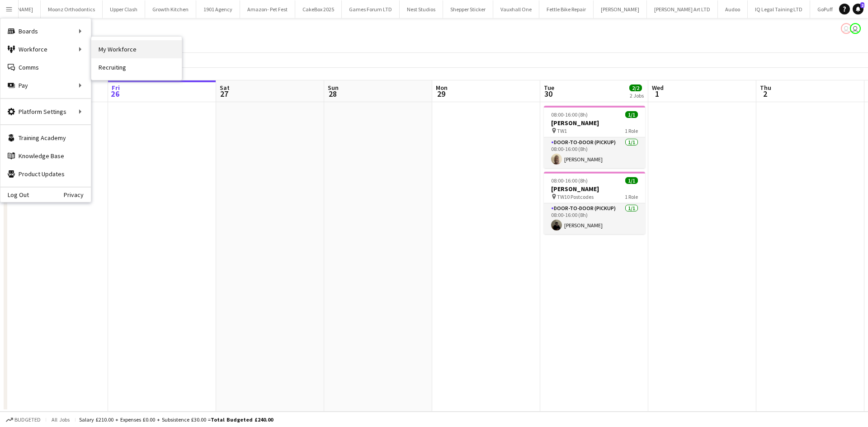
click at [117, 47] on link "My Workforce" at bounding box center [136, 49] width 90 height 18
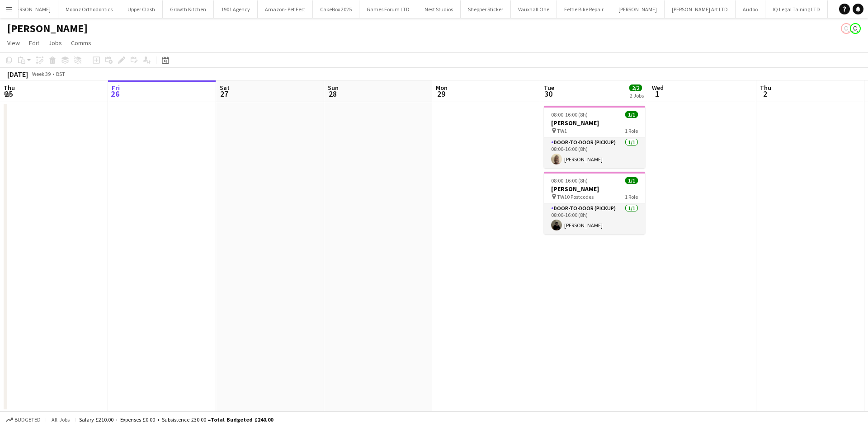
scroll to position [0, 1039]
click at [614, 151] on app-card-role "Door-to-Door (Pickup) [DATE] 08:00-16:00 (8h) [PERSON_NAME]" at bounding box center [594, 152] width 101 height 31
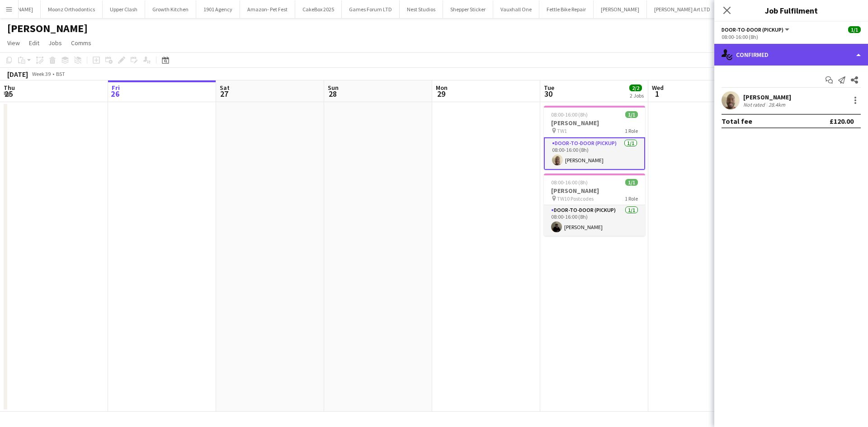
click at [799, 50] on div "single-neutral-actions-check-2 Confirmed" at bounding box center [791, 55] width 154 height 22
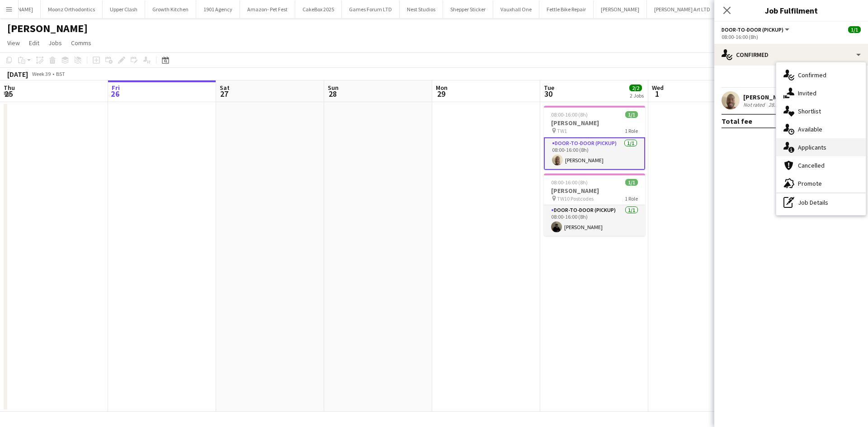
click at [816, 143] on span "Applicants" at bounding box center [812, 147] width 28 height 8
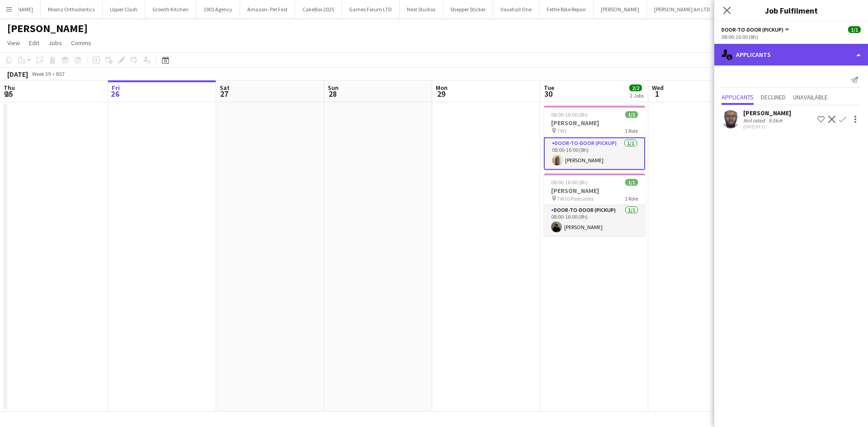
click at [757, 59] on div "single-neutral-actions-information Applicants" at bounding box center [791, 55] width 154 height 22
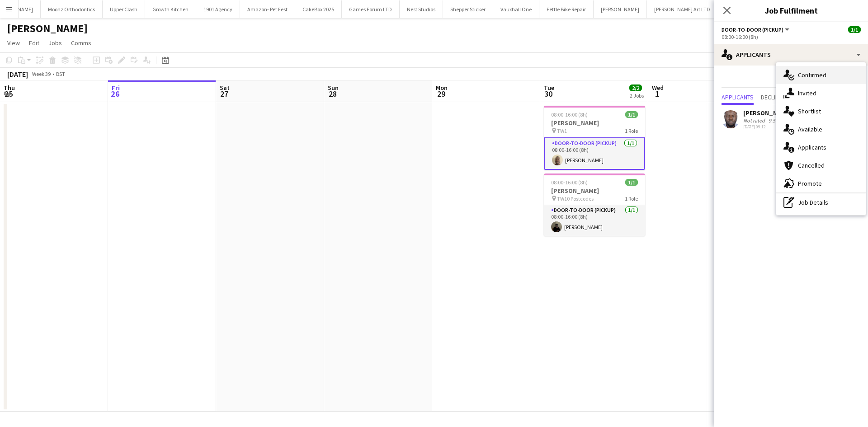
click at [803, 80] on div "single-neutral-actions-check-2 Confirmed" at bounding box center [820, 75] width 89 height 18
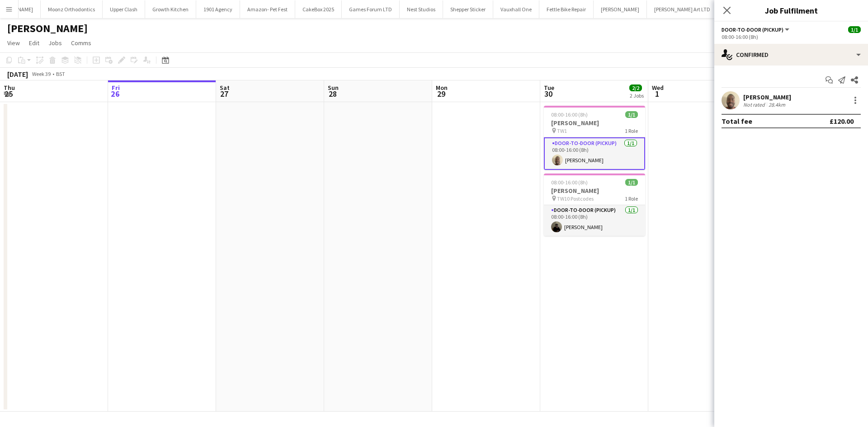
click at [741, 102] on div "[PERSON_NAME] Not rated 28.4km" at bounding box center [791, 100] width 154 height 18
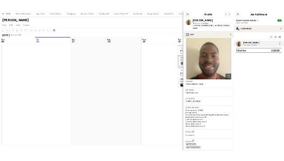
scroll to position [0, 0]
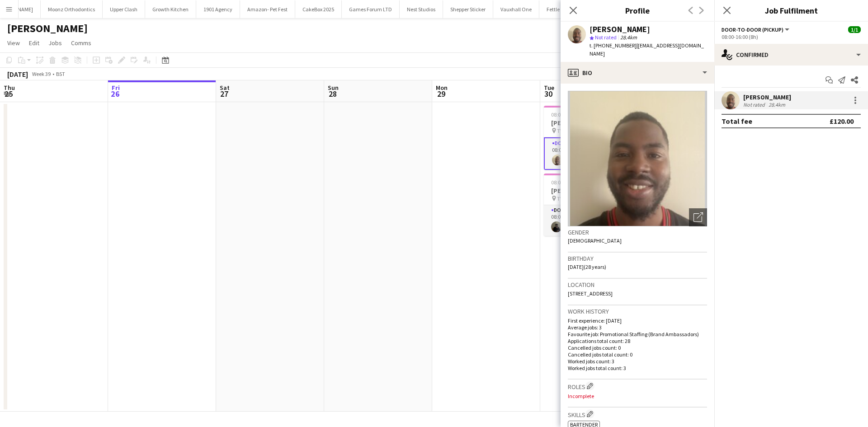
click at [14, 14] on button "Menu" at bounding box center [9, 9] width 18 height 18
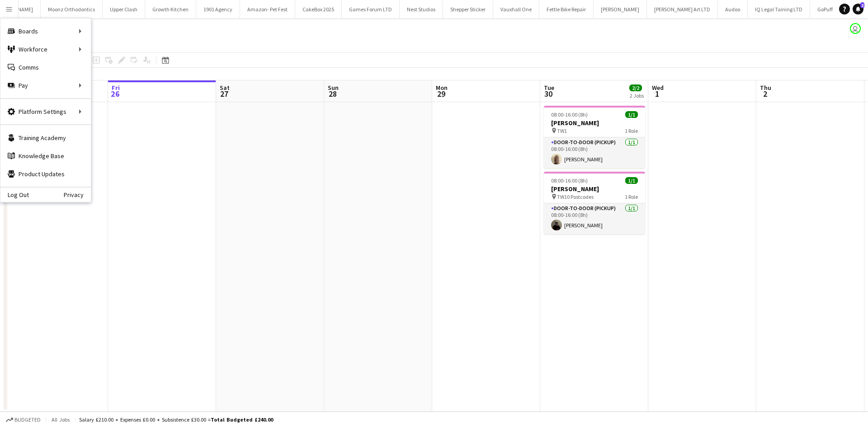
click at [10, 13] on button "Menu" at bounding box center [9, 9] width 18 height 18
click at [98, 50] on link "My Workforce" at bounding box center [136, 49] width 90 height 18
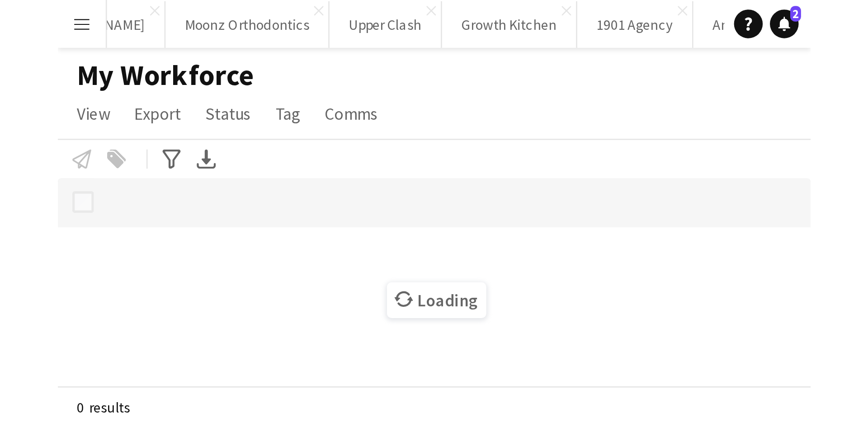
scroll to position [0, 1039]
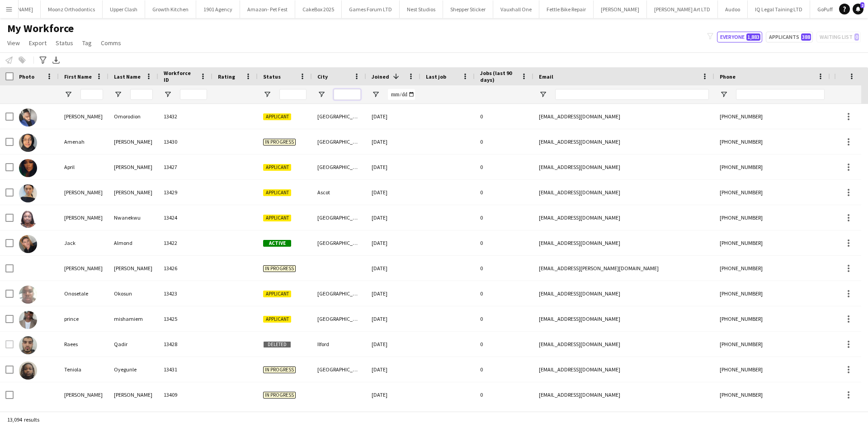
click at [342, 94] on input "City Filter Input" at bounding box center [347, 94] width 27 height 11
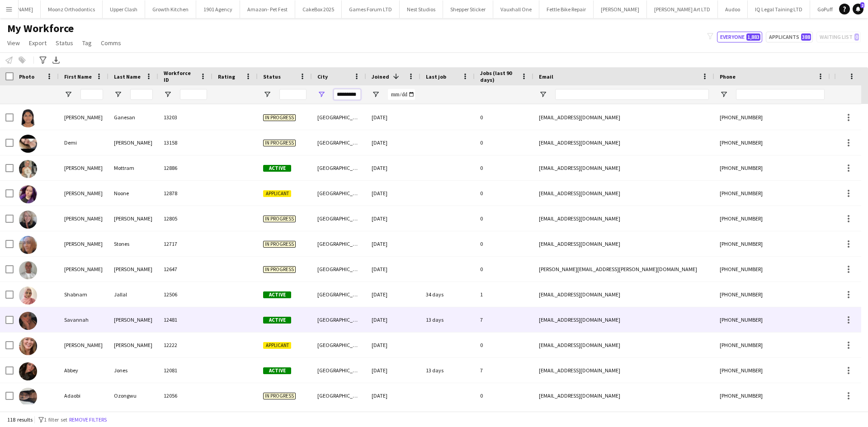
scroll to position [84, 0]
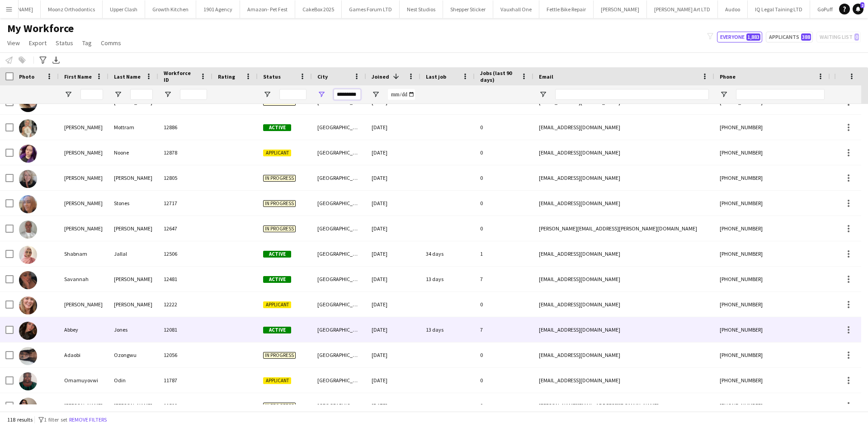
type input "*********"
click at [274, 333] on span "Active" at bounding box center [277, 330] width 28 height 7
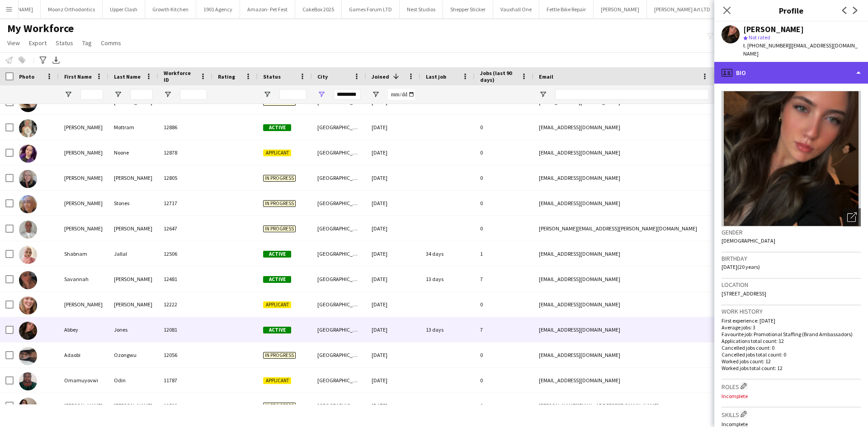
click at [762, 62] on div "profile Bio" at bounding box center [791, 73] width 154 height 22
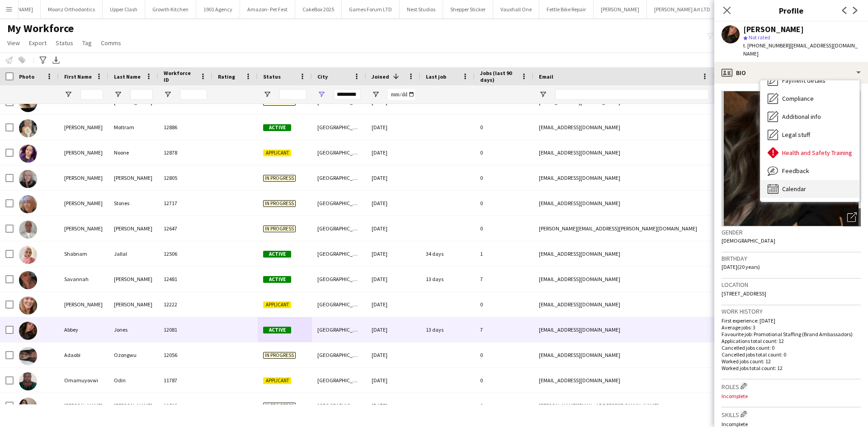
click at [795, 185] on span "Calendar" at bounding box center [794, 189] width 24 height 8
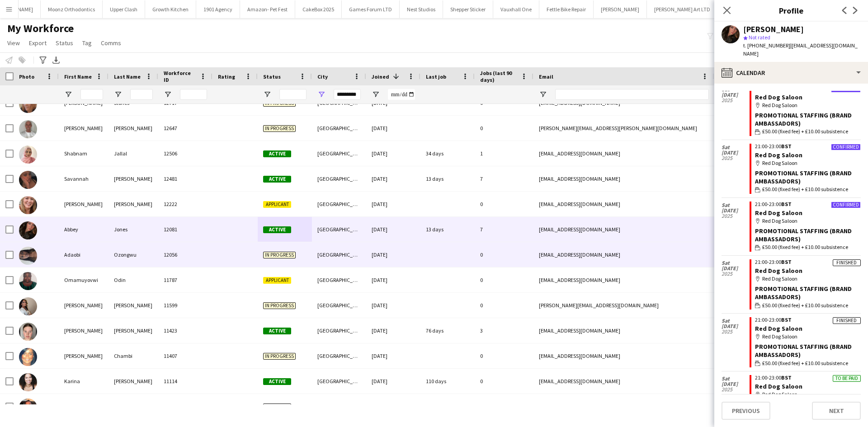
scroll to position [217, 0]
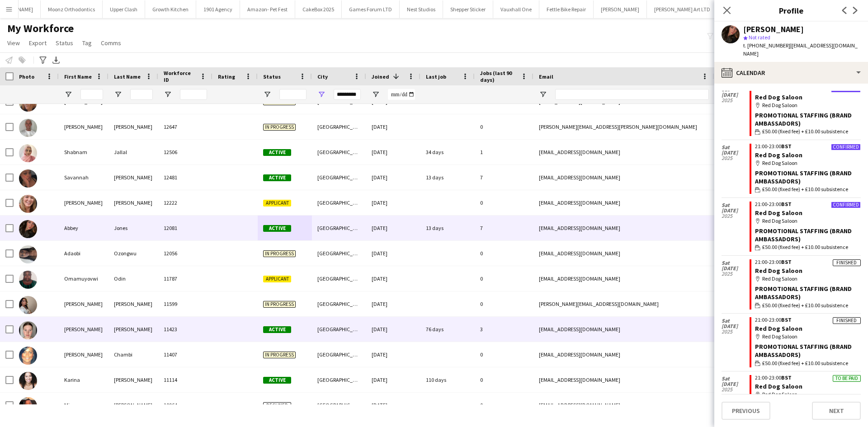
click at [360, 323] on div "Liverpool" at bounding box center [339, 329] width 54 height 25
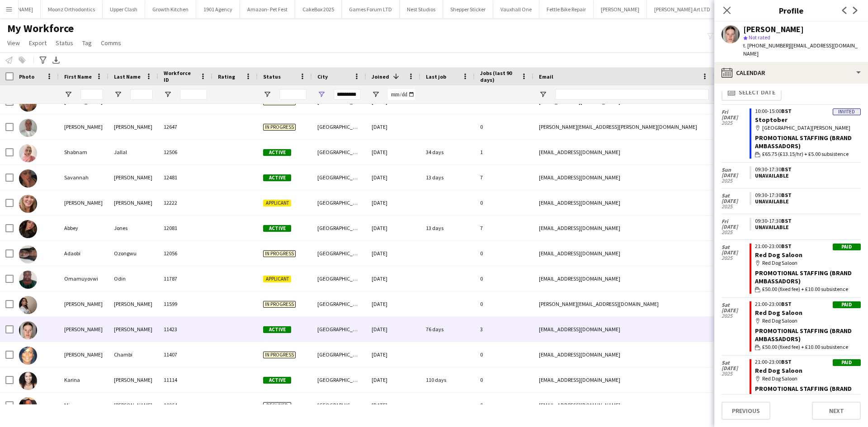
scroll to position [11, 0]
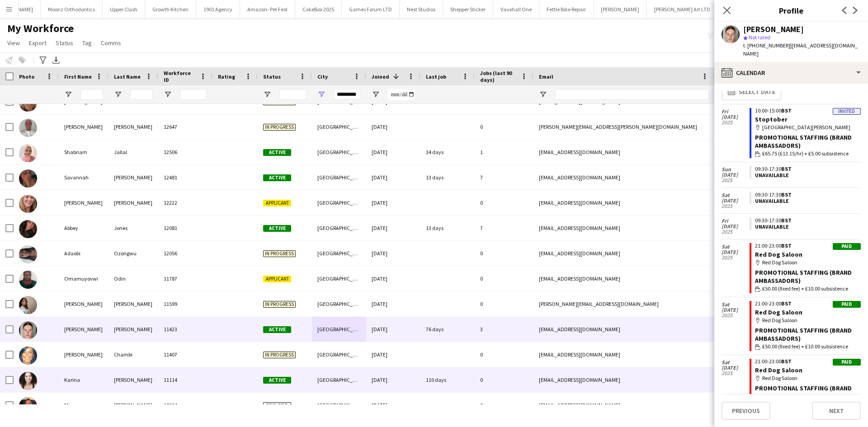
click at [179, 381] on div "11114" at bounding box center [185, 379] width 54 height 25
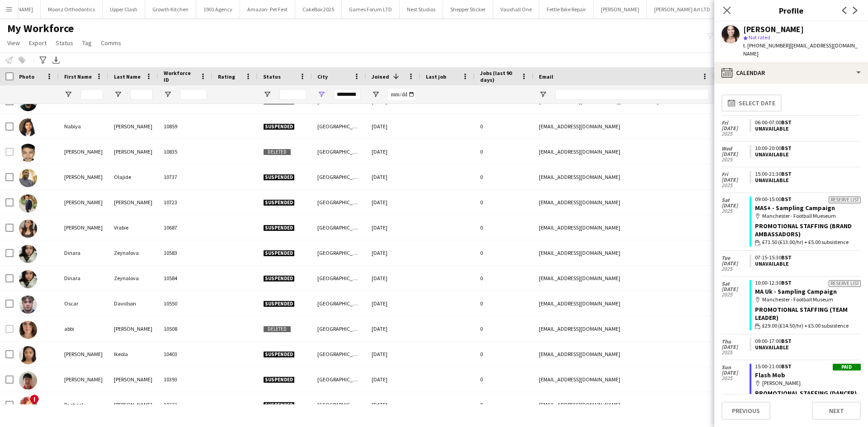
scroll to position [666, 0]
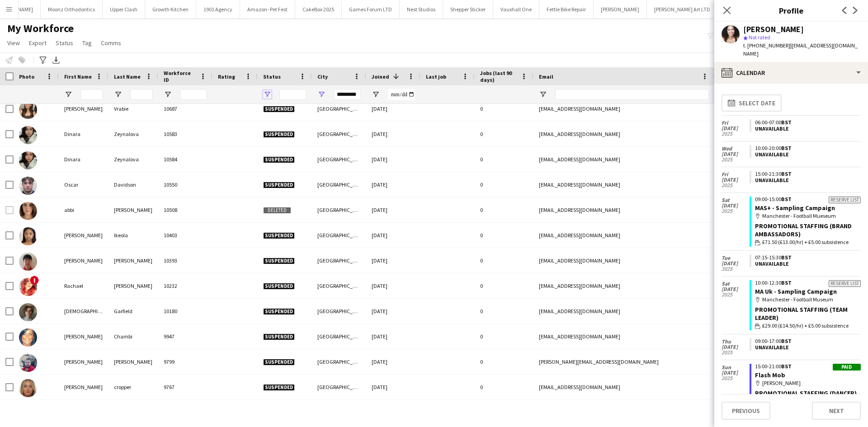
click at [263, 94] on span "Open Filter Menu" at bounding box center [267, 94] width 8 height 8
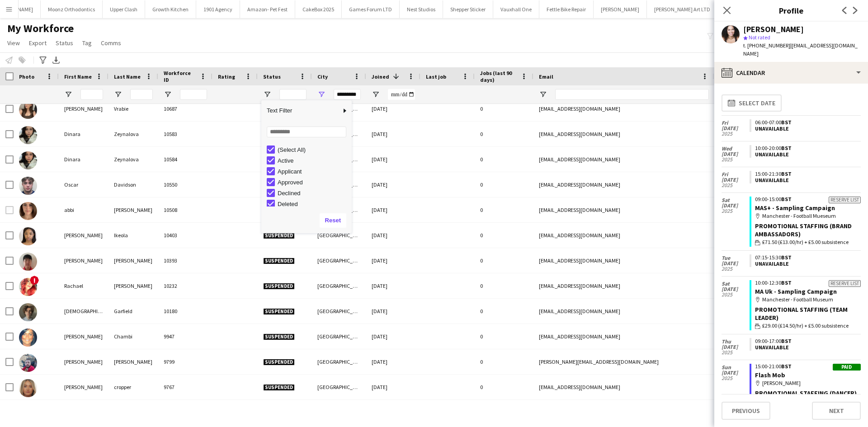
click at [284, 151] on div "(Select All)" at bounding box center [313, 149] width 71 height 7
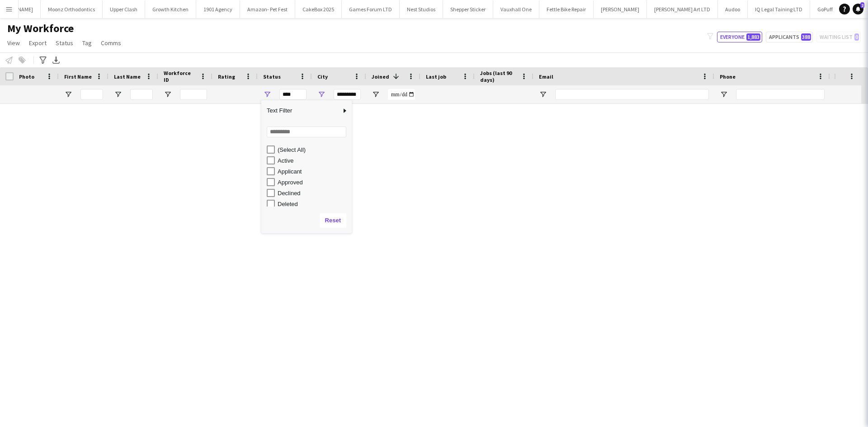
click at [279, 165] on div "Active" at bounding box center [309, 160] width 85 height 11
click at [280, 160] on div "Active" at bounding box center [313, 160] width 71 height 7
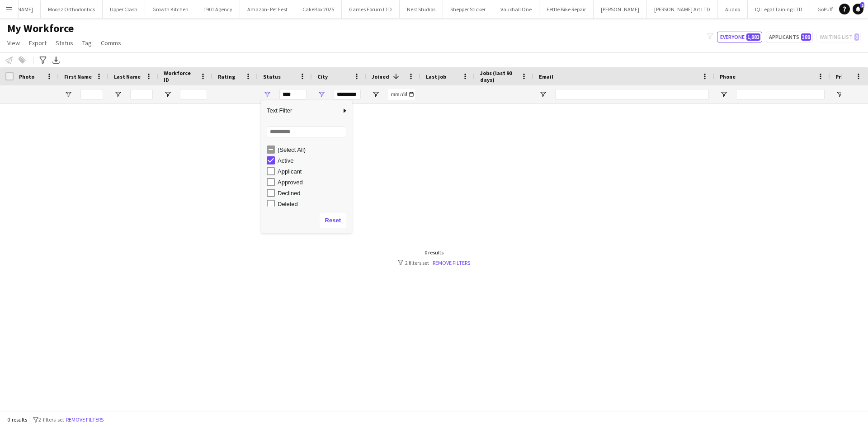
type input "**********"
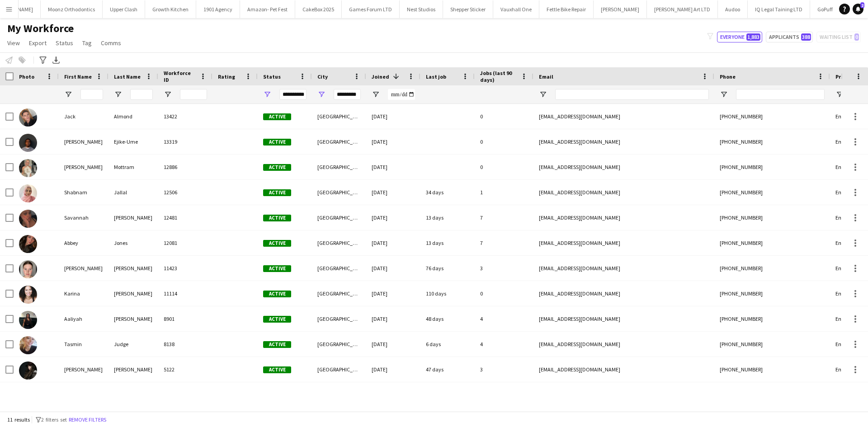
click at [397, 42] on div "My Workforce View Views Default view New view Update view Delete view Edit name…" at bounding box center [434, 37] width 868 height 31
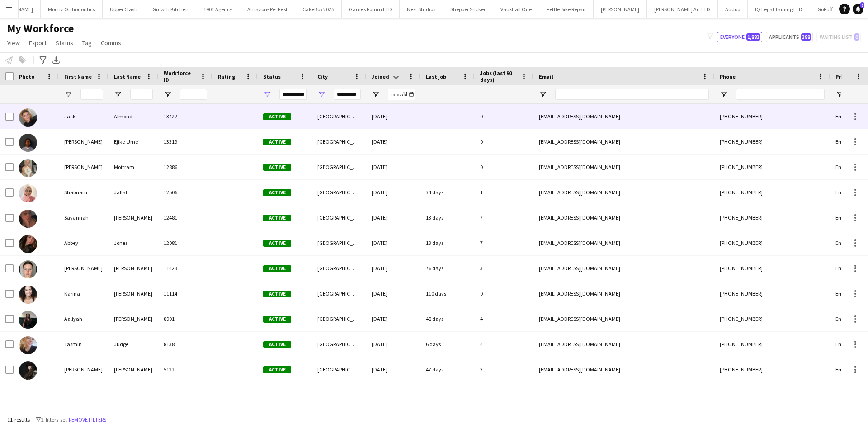
click at [143, 123] on div "Almond" at bounding box center [133, 116] width 50 height 25
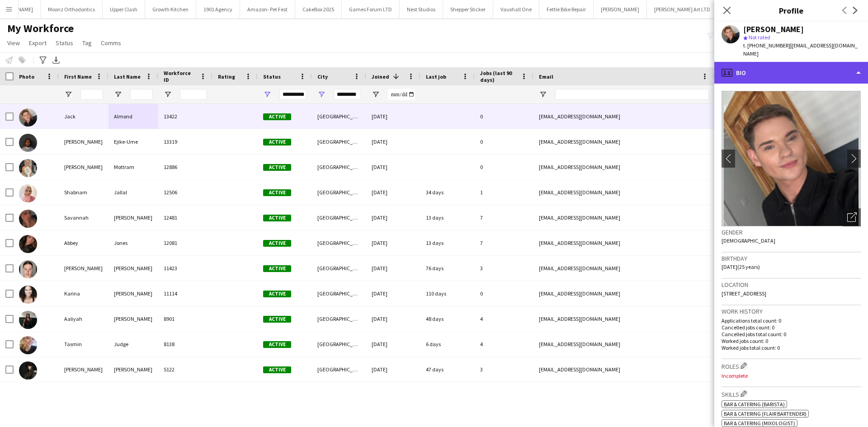
click at [744, 62] on div "profile Bio" at bounding box center [791, 73] width 154 height 22
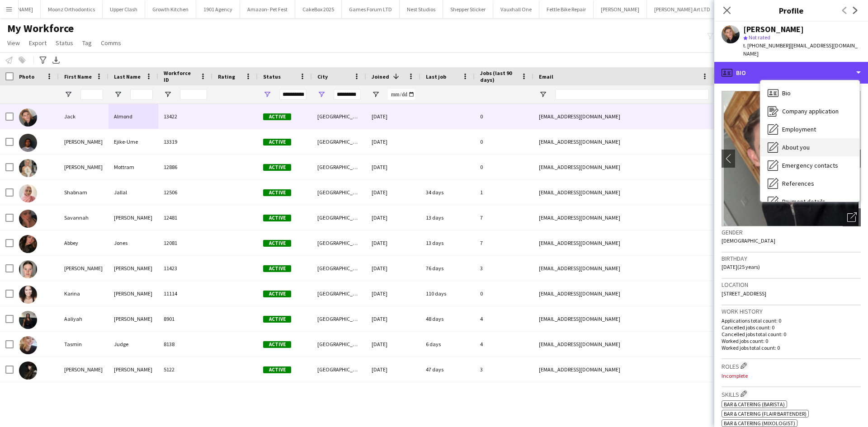
scroll to position [121, 0]
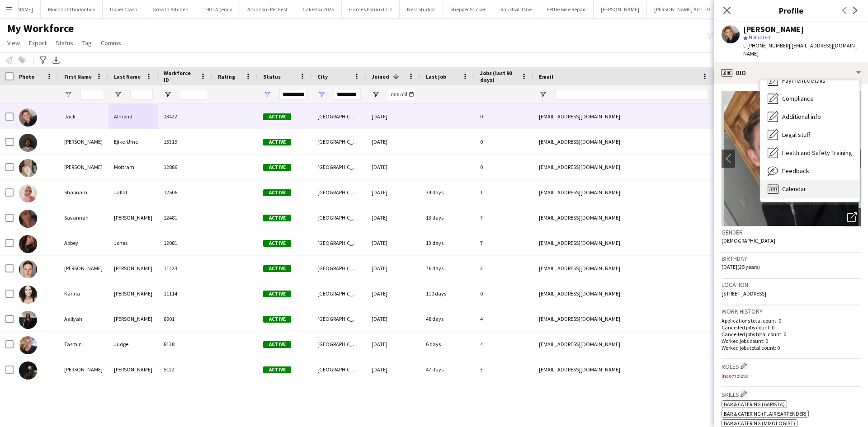
click at [794, 185] on span "Calendar" at bounding box center [794, 189] width 24 height 8
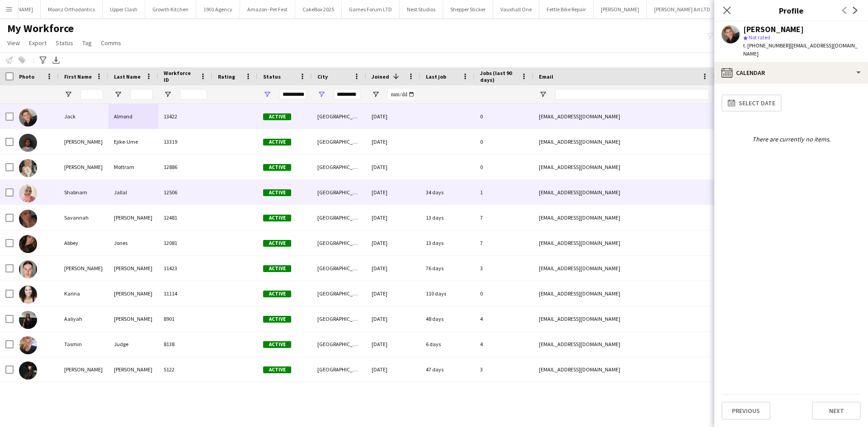
click at [193, 196] on div "12506" at bounding box center [185, 192] width 54 height 25
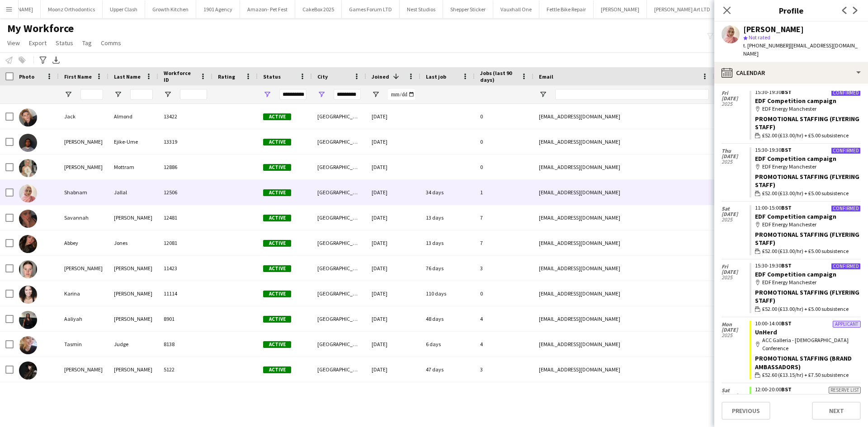
scroll to position [626, 0]
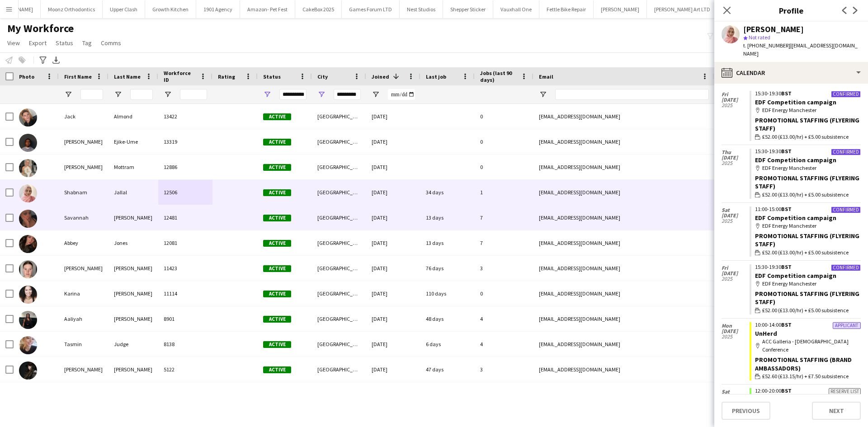
click at [315, 215] on div "Liverpool" at bounding box center [339, 217] width 54 height 25
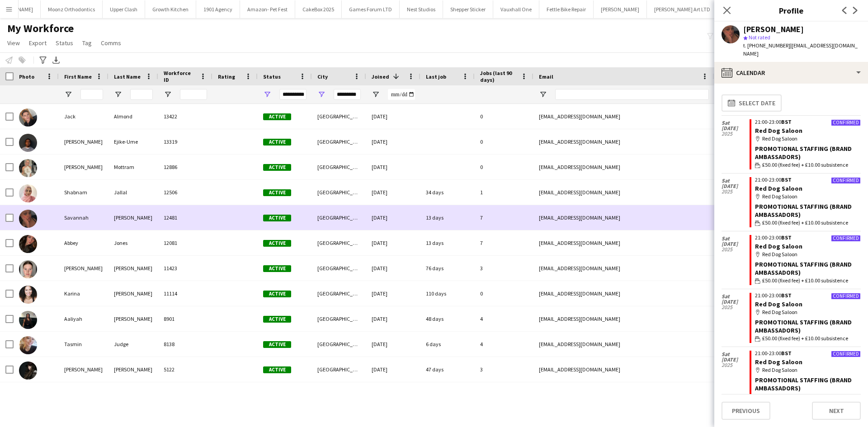
click at [315, 215] on div "Liverpool" at bounding box center [339, 217] width 54 height 25
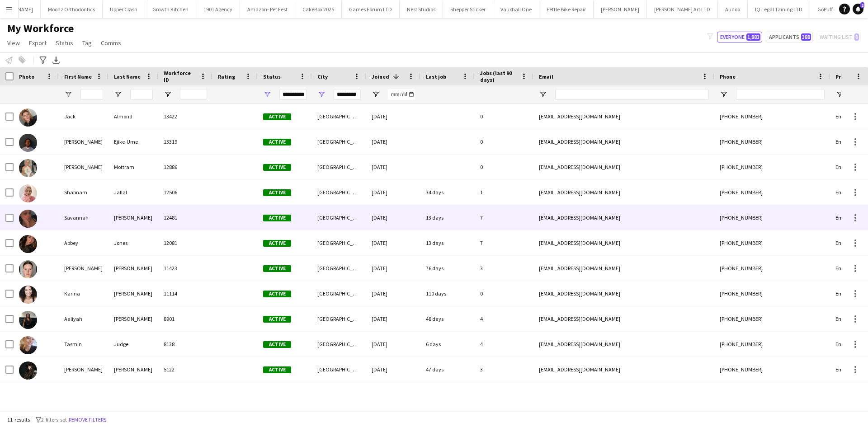
click at [317, 214] on div "Liverpool" at bounding box center [339, 217] width 54 height 25
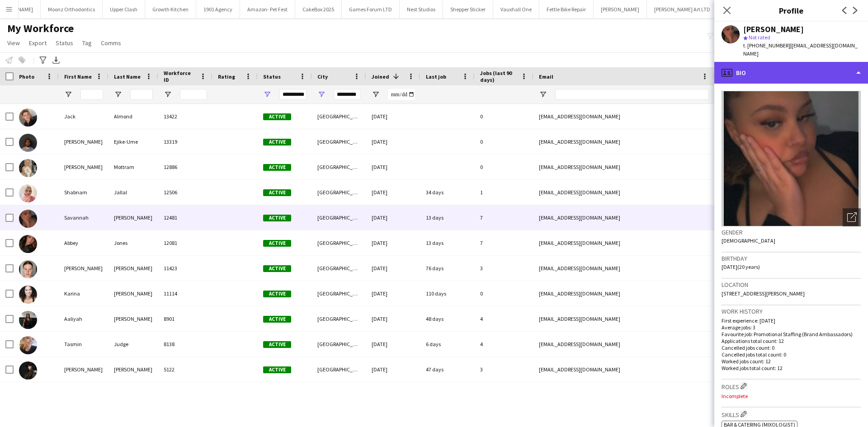
click at [805, 62] on div "profile Bio" at bounding box center [791, 73] width 154 height 22
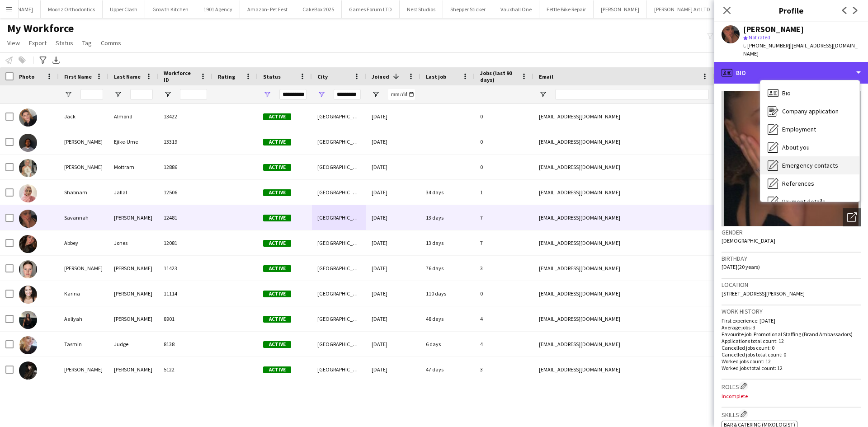
scroll to position [121, 0]
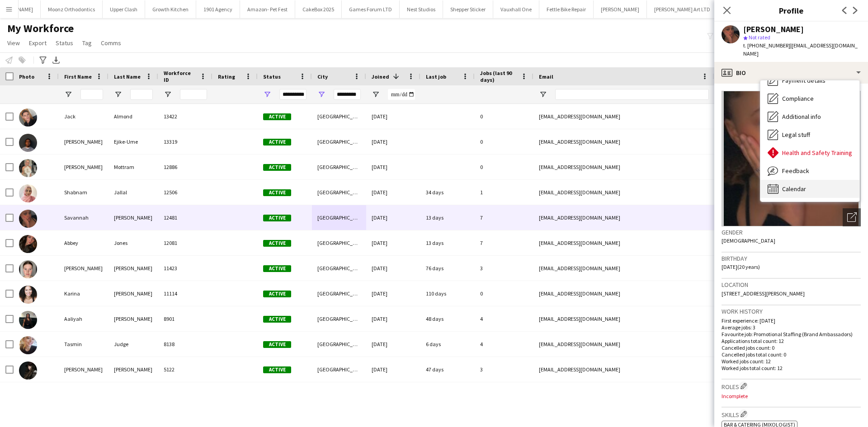
click at [798, 185] on span "Calendar" at bounding box center [794, 189] width 24 height 8
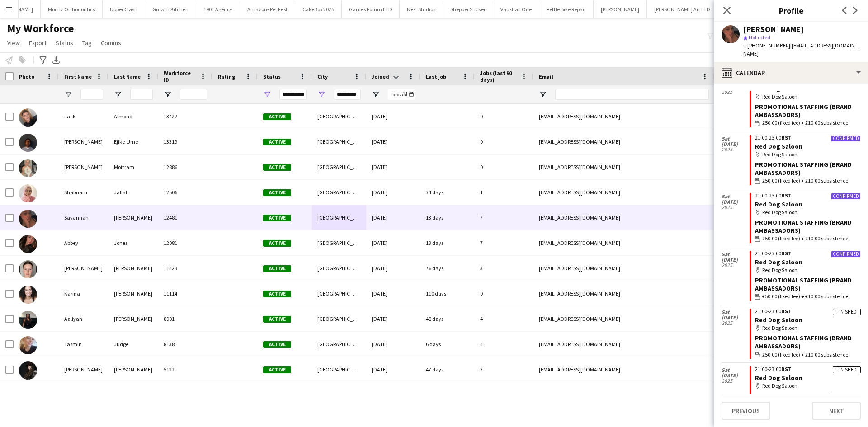
scroll to position [100, 0]
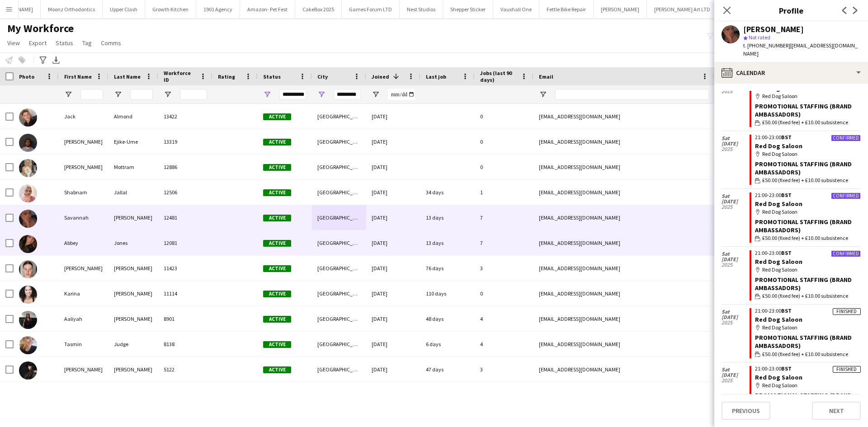
click at [155, 244] on div "Jones" at bounding box center [133, 243] width 50 height 25
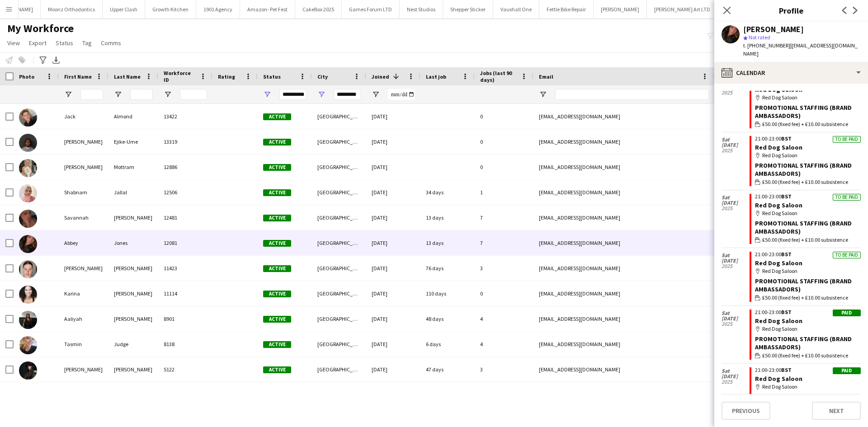
scroll to position [407, 0]
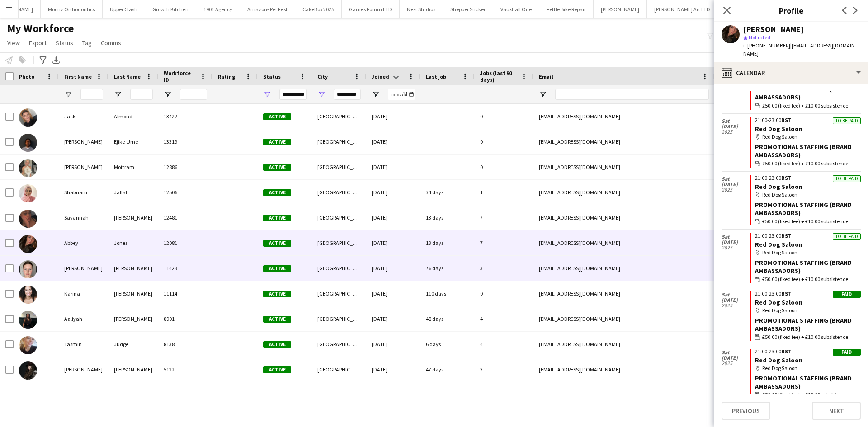
click at [119, 269] on div "Johnston" at bounding box center [133, 268] width 50 height 25
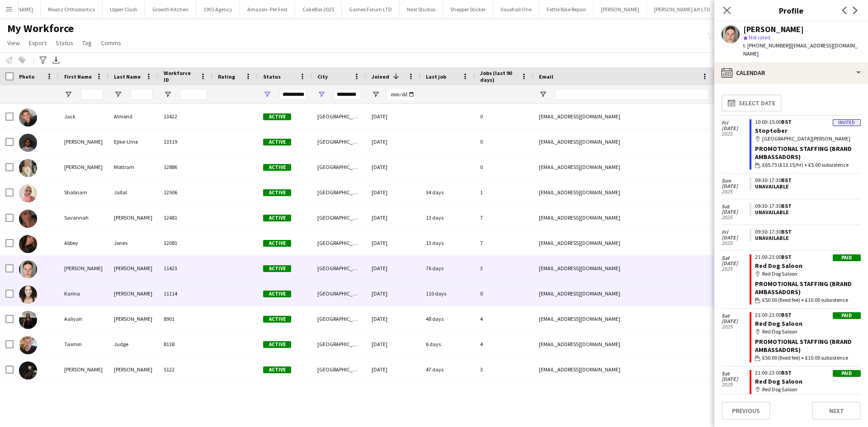
click at [119, 289] on div "Omalley" at bounding box center [133, 293] width 50 height 25
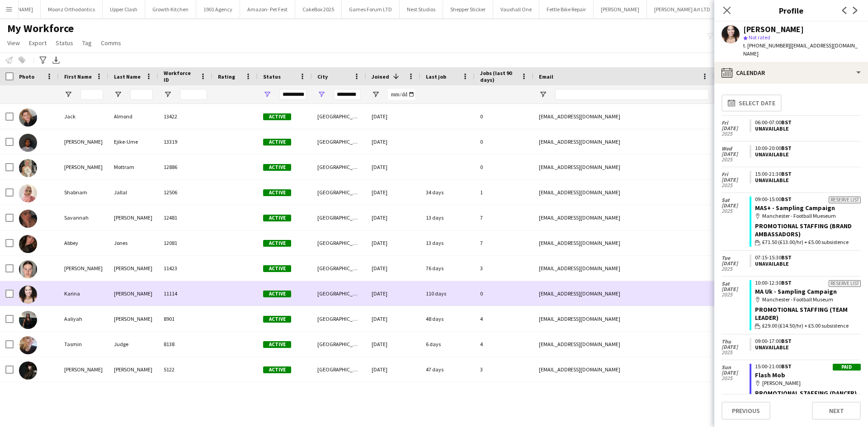
click at [126, 306] on div "Omalley" at bounding box center [133, 293] width 50 height 25
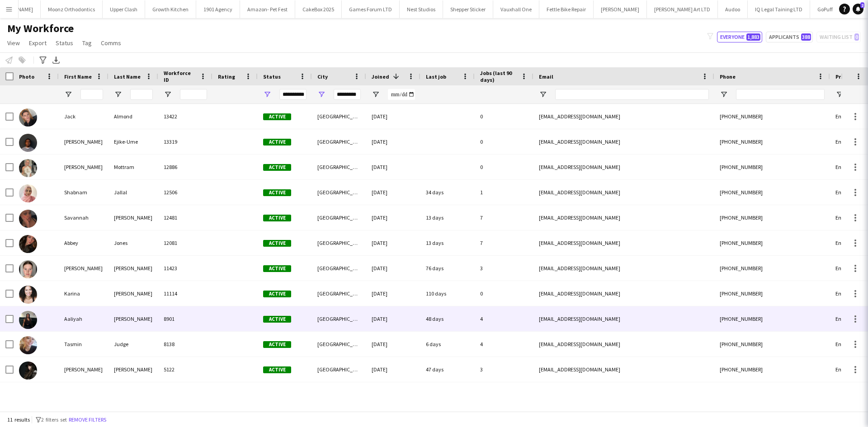
click at [126, 325] on div "Braithwaite" at bounding box center [133, 318] width 50 height 25
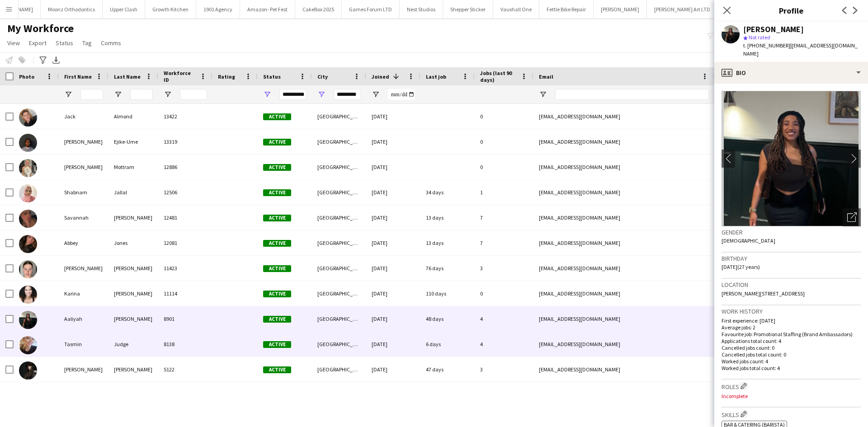
click at [124, 342] on div "Judge" at bounding box center [133, 344] width 50 height 25
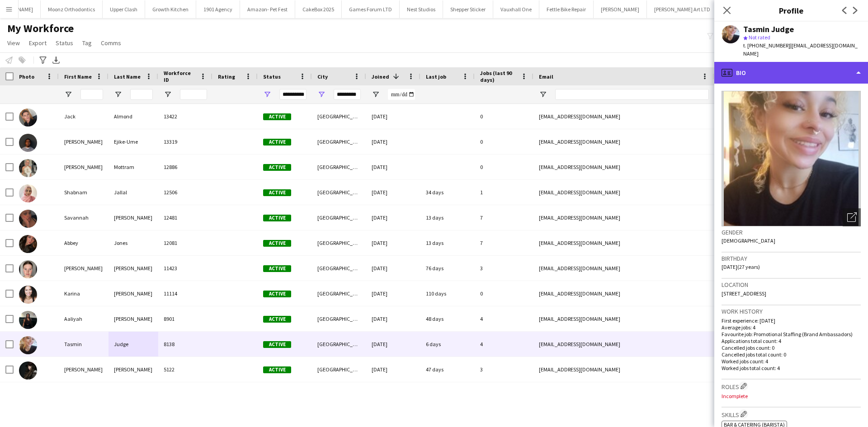
click at [786, 66] on div "profile Bio" at bounding box center [791, 73] width 154 height 22
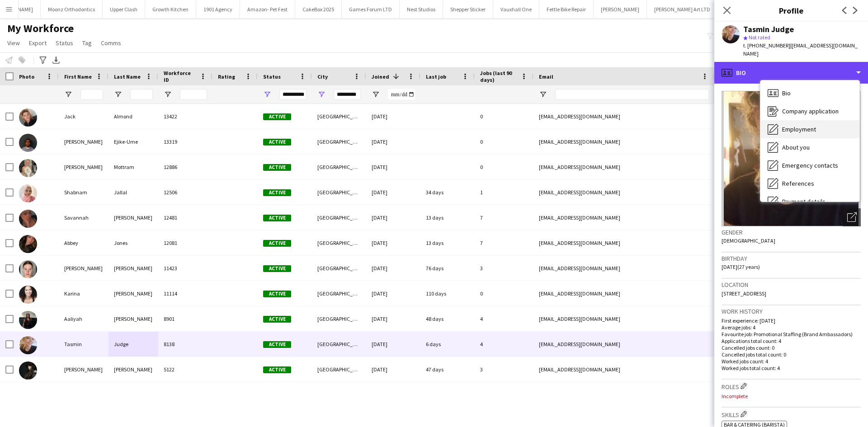
scroll to position [121, 0]
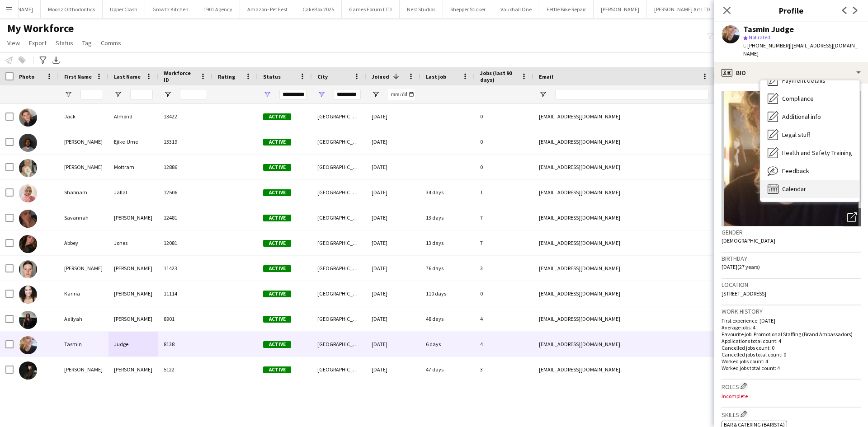
click at [792, 185] on span "Calendar" at bounding box center [794, 189] width 24 height 8
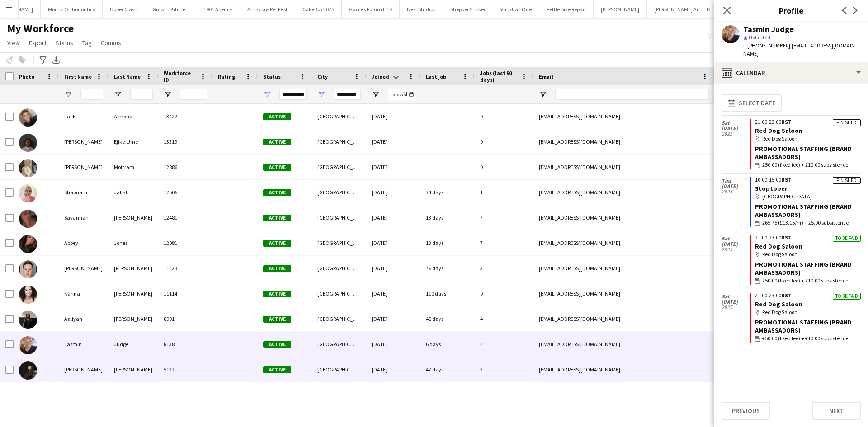
click at [221, 362] on div at bounding box center [234, 369] width 45 height 25
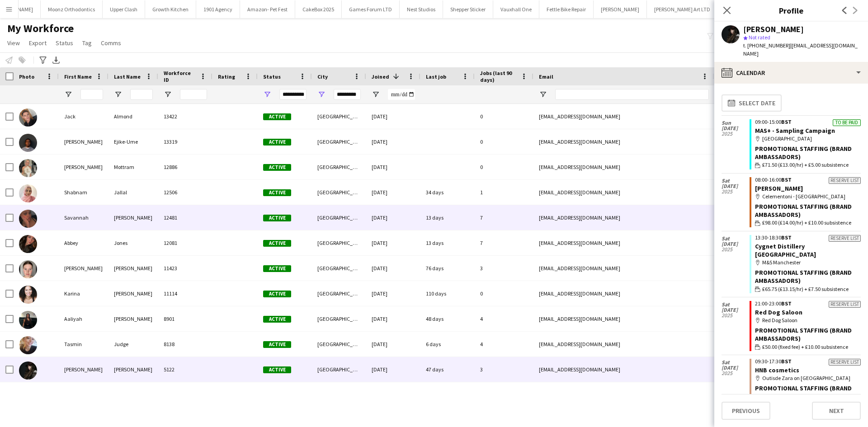
click at [552, 207] on div "savannahnelson@hotmail.co.uk" at bounding box center [623, 217] width 181 height 25
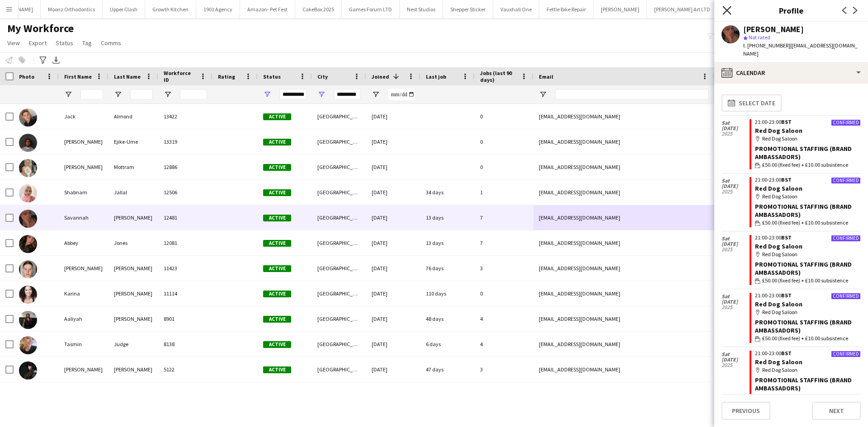
click at [727, 14] on icon "Close pop-in" at bounding box center [726, 10] width 9 height 9
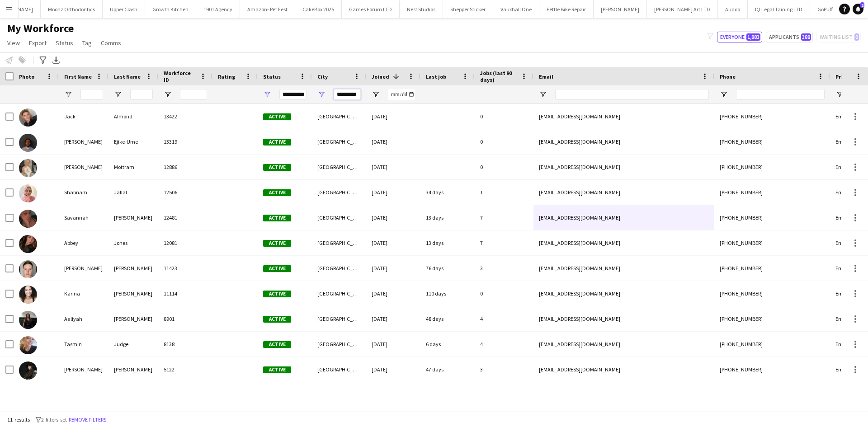
click at [351, 94] on input "*********" at bounding box center [347, 94] width 27 height 11
drag, startPoint x: 356, startPoint y: 95, endPoint x: 242, endPoint y: 119, distance: 116.4
click at [242, 119] on div "Workforce Details Photo First Name" at bounding box center [434, 239] width 868 height 344
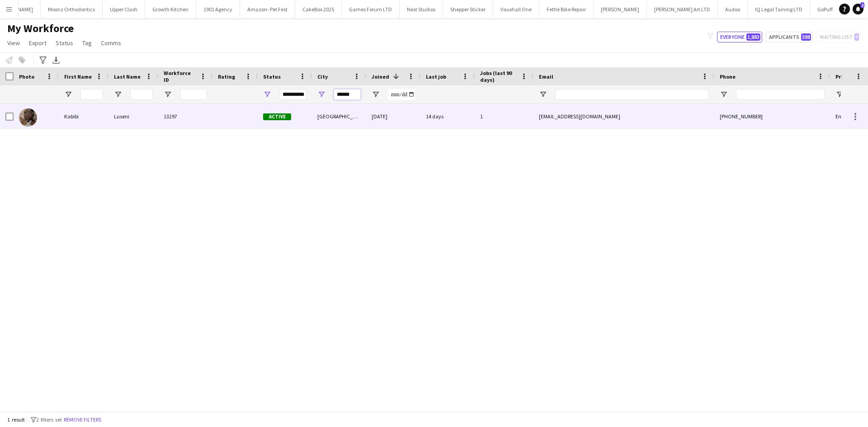
scroll to position [0, 0]
type input "*"
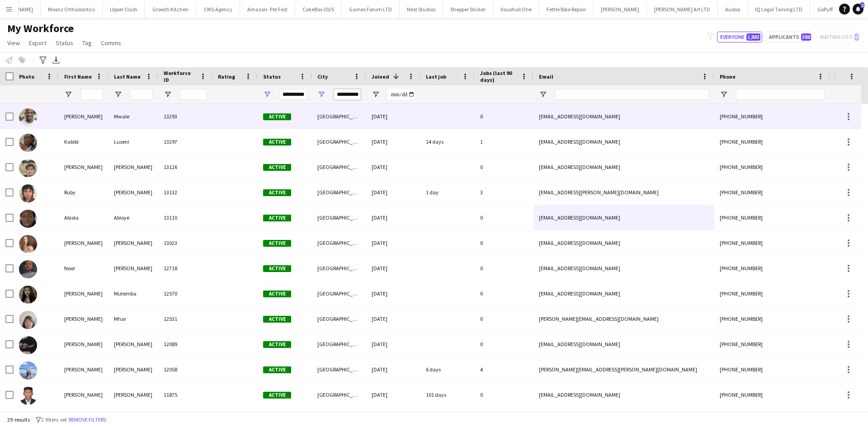
scroll to position [0, 4]
type input "**********"
click at [355, 122] on div "Manchester" at bounding box center [339, 116] width 54 height 25
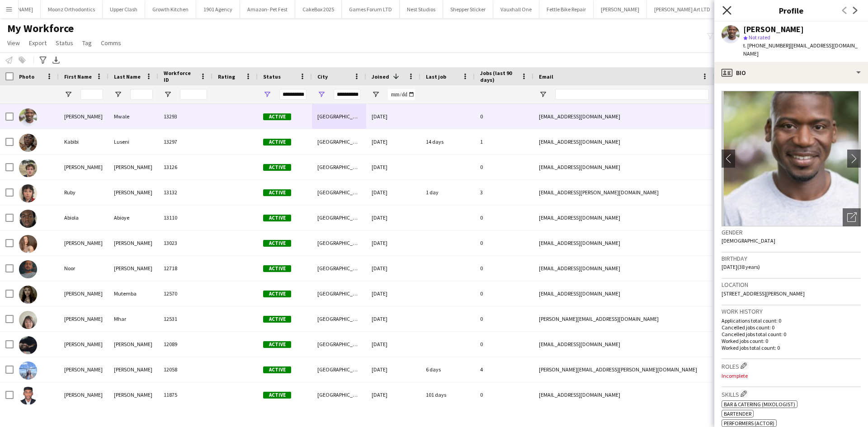
click at [728, 10] on icon "Close pop-in" at bounding box center [726, 10] width 9 height 9
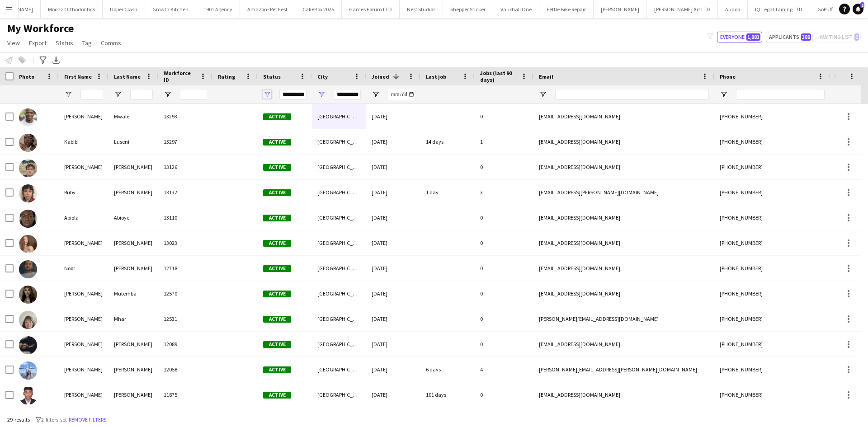
click at [269, 93] on span "Open Filter Menu" at bounding box center [267, 94] width 8 height 8
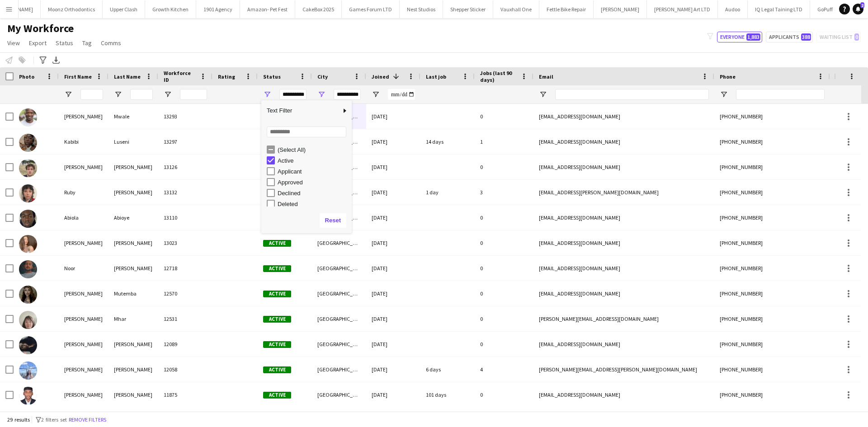
click at [288, 174] on div "Applicant" at bounding box center [313, 171] width 71 height 7
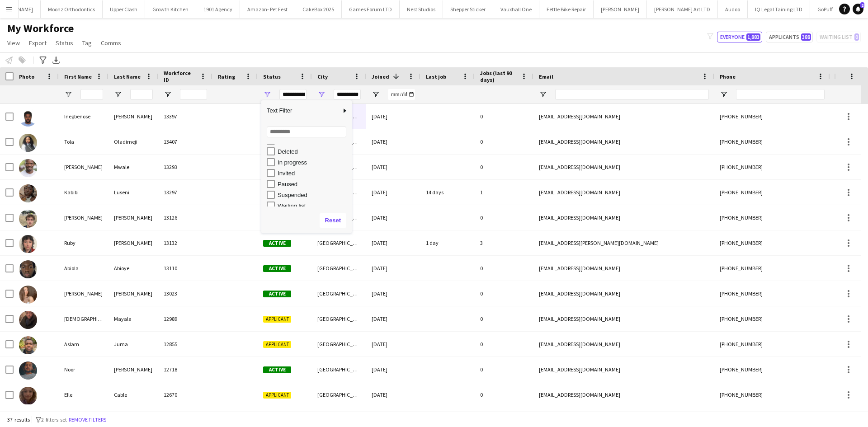
scroll to position [57, 0]
click at [298, 160] on div "In progress" at bounding box center [313, 158] width 71 height 7
type input "**********"
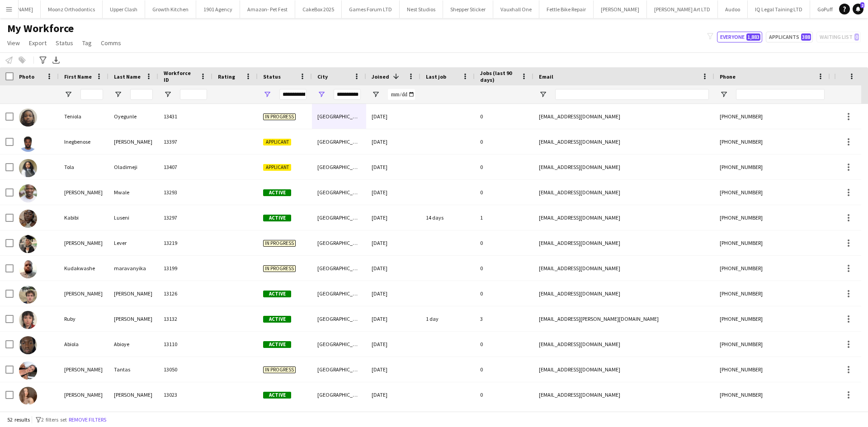
click at [420, 45] on div "My Workforce View Views Default view New view Update view Delete view Edit name…" at bounding box center [434, 37] width 868 height 31
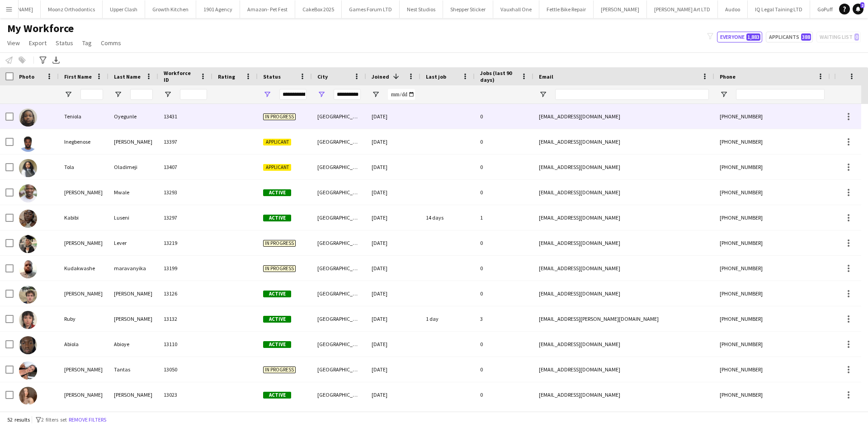
click at [173, 111] on div "13431" at bounding box center [185, 116] width 54 height 25
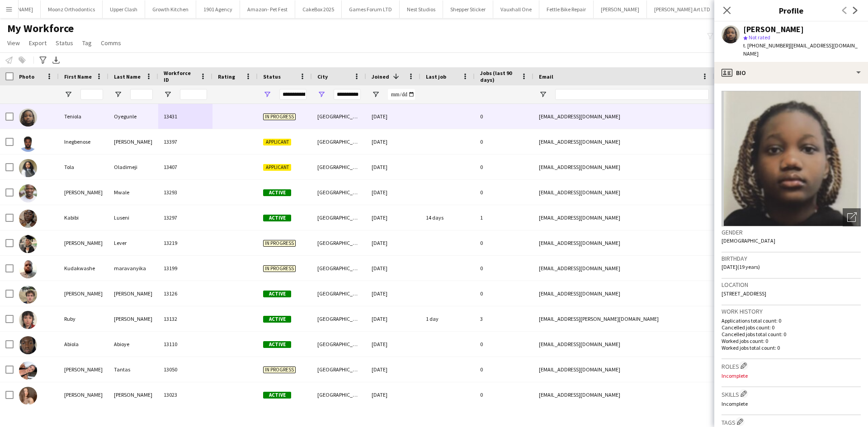
drag, startPoint x: 794, startPoint y: 285, endPoint x: 783, endPoint y: 285, distance: 11.3
click at [766, 290] on span "Ascot Road, Manchester, M40 2UB" at bounding box center [743, 293] width 45 height 7
drag, startPoint x: 796, startPoint y: 285, endPoint x: 779, endPoint y: 287, distance: 17.8
click at [766, 290] on span "Ascot Road, Manchester, M40 2UB" at bounding box center [743, 293] width 45 height 7
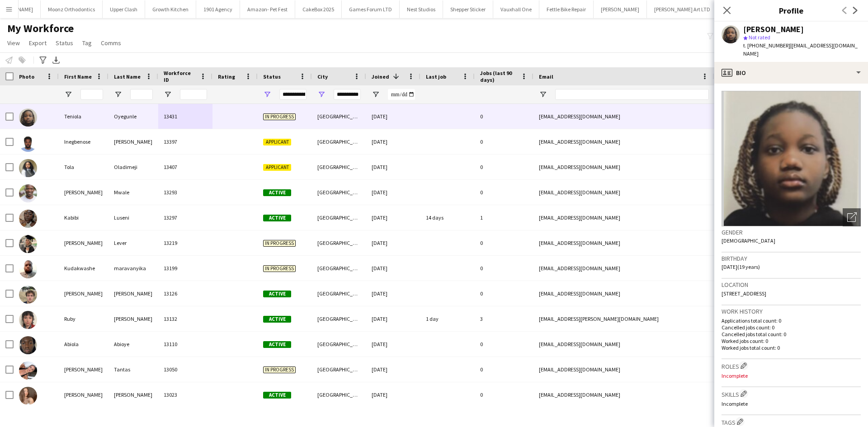
copy span "M40 2UB"
click at [354, 93] on input "**********" at bounding box center [347, 94] width 27 height 11
drag, startPoint x: 351, startPoint y: 93, endPoint x: 420, endPoint y: 95, distance: 69.6
click at [420, 95] on div "**********" at bounding box center [490, 94] width 980 height 18
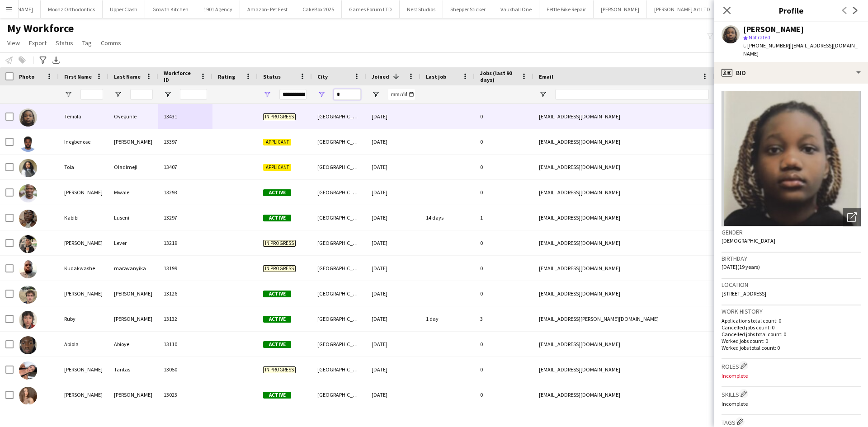
scroll to position [0, 0]
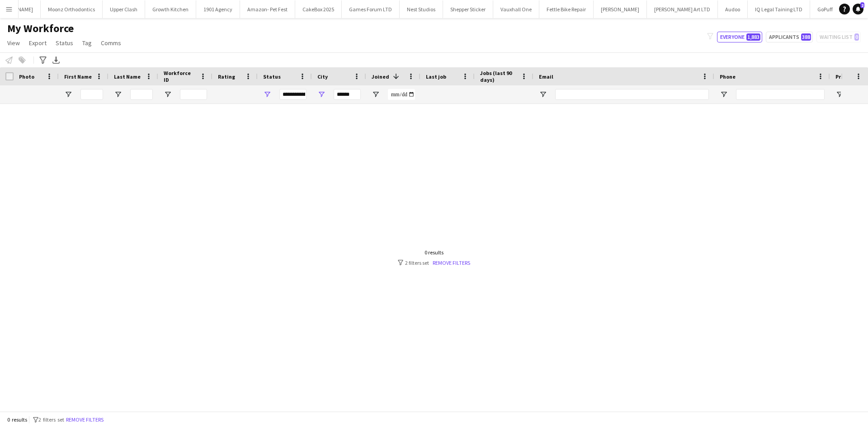
click at [302, 89] on div "**********" at bounding box center [292, 94] width 27 height 11
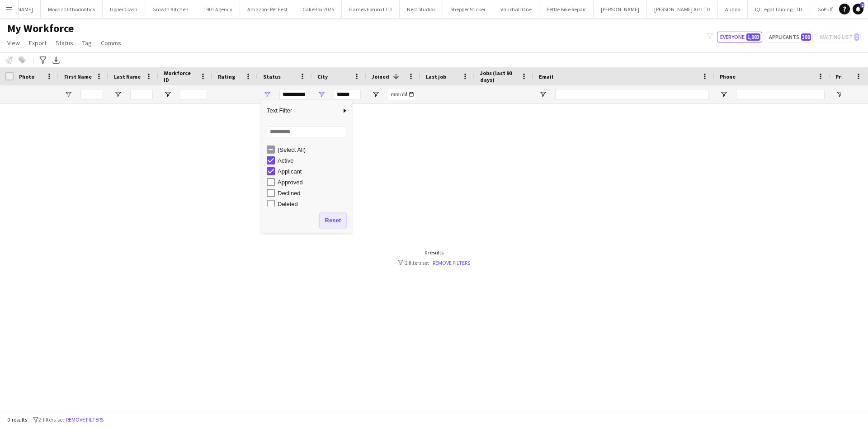
click at [328, 218] on button "Reset" at bounding box center [333, 220] width 27 height 14
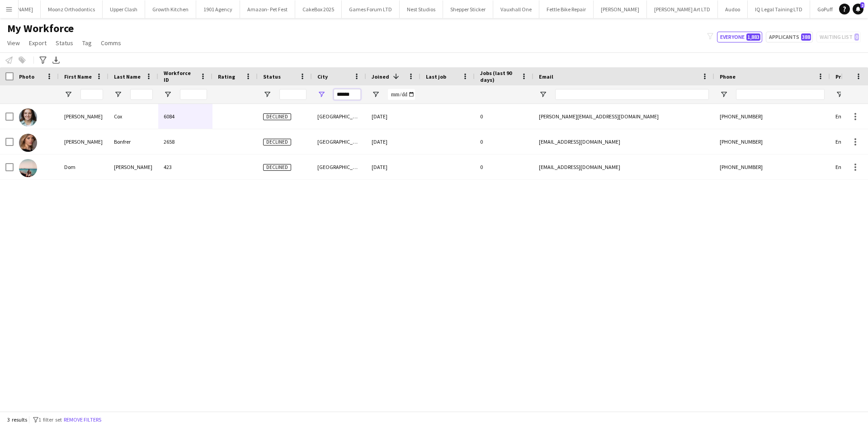
click at [355, 93] on input "******" at bounding box center [347, 94] width 27 height 11
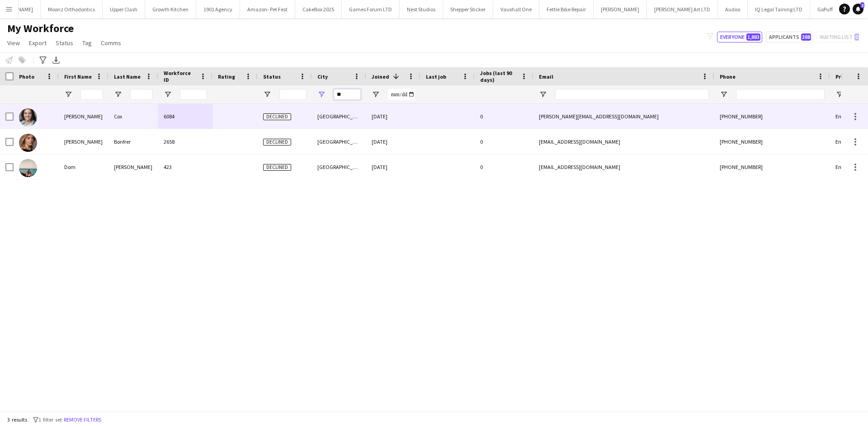
type input "*"
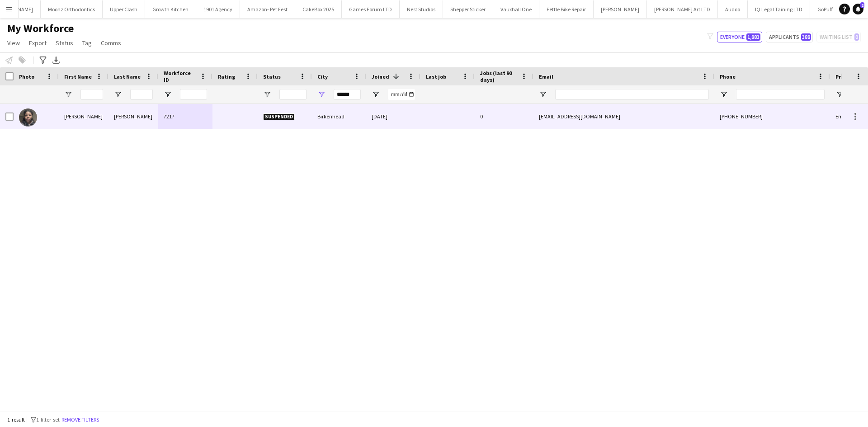
click at [331, 119] on div "Birkenhead" at bounding box center [339, 116] width 54 height 25
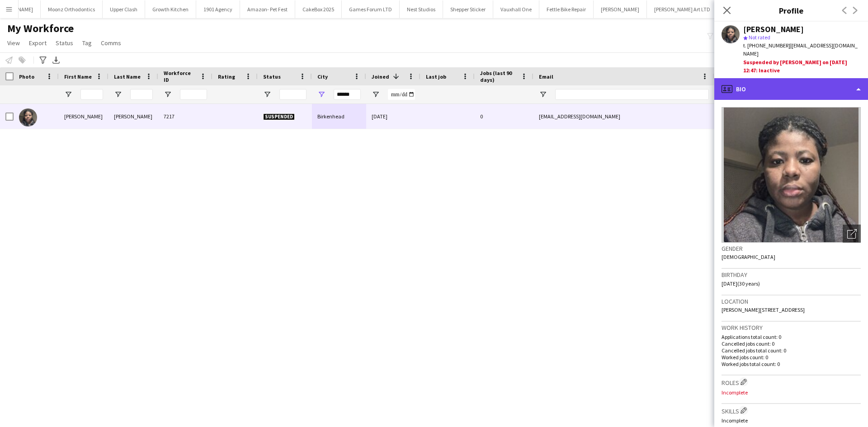
click at [764, 86] on div "profile Bio" at bounding box center [791, 89] width 154 height 22
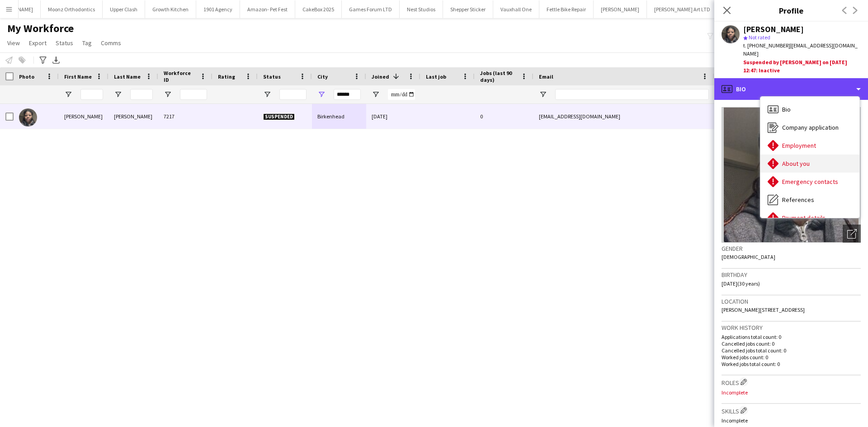
scroll to position [121, 0]
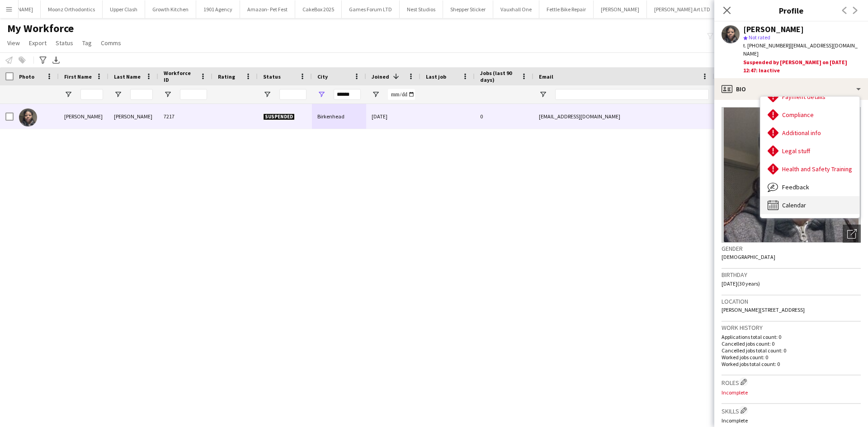
click at [781, 206] on div "Calendar Calendar" at bounding box center [809, 205] width 99 height 18
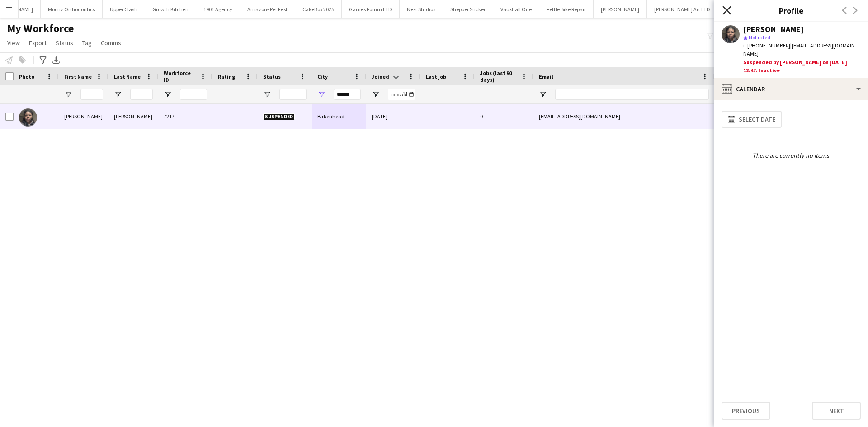
click at [726, 6] on icon "Close pop-in" at bounding box center [726, 10] width 9 height 9
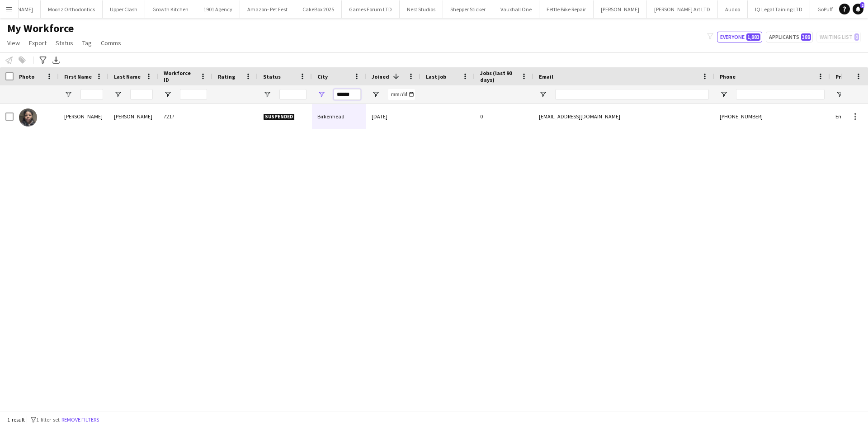
drag, startPoint x: 351, startPoint y: 93, endPoint x: 228, endPoint y: 89, distance: 123.0
click at [228, 89] on div at bounding box center [490, 94] width 980 height 18
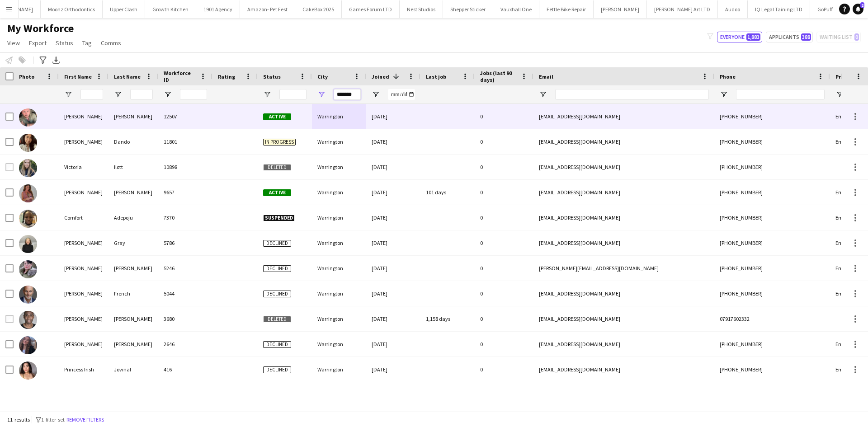
type input "*******"
click at [349, 115] on div "Warrington" at bounding box center [339, 116] width 54 height 25
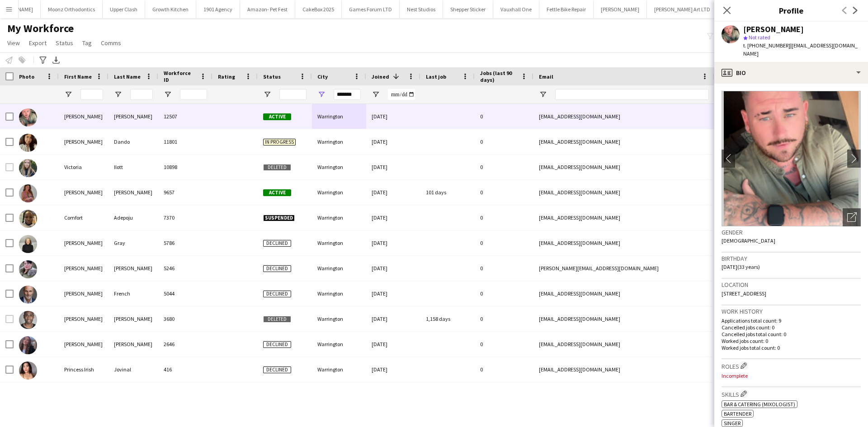
drag, startPoint x: 818, startPoint y: 282, endPoint x: 791, endPoint y: 286, distance: 26.4
click at [791, 286] on div "Location 9 Laburnum Road, Warrington, WA3 2NL" at bounding box center [790, 292] width 139 height 26
copy span "WA3 2NL"
click at [95, 96] on input "First Name Filter Input" at bounding box center [91, 94] width 23 height 11
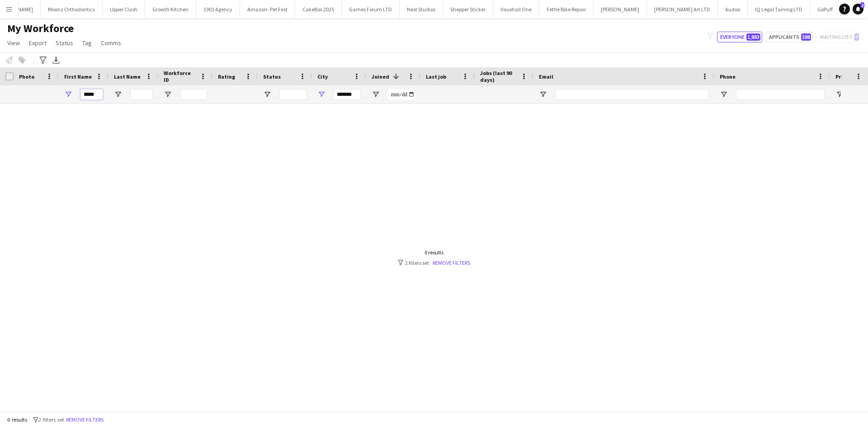
type input "*****"
drag, startPoint x: 353, startPoint y: 93, endPoint x: 257, endPoint y: 101, distance: 96.6
click at [257, 101] on div "***** *******" at bounding box center [490, 94] width 980 height 18
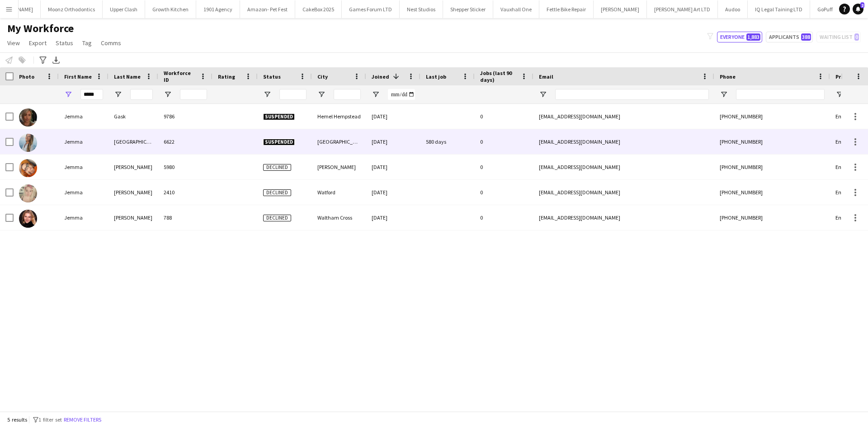
click at [114, 142] on div "Lancaster" at bounding box center [133, 141] width 50 height 25
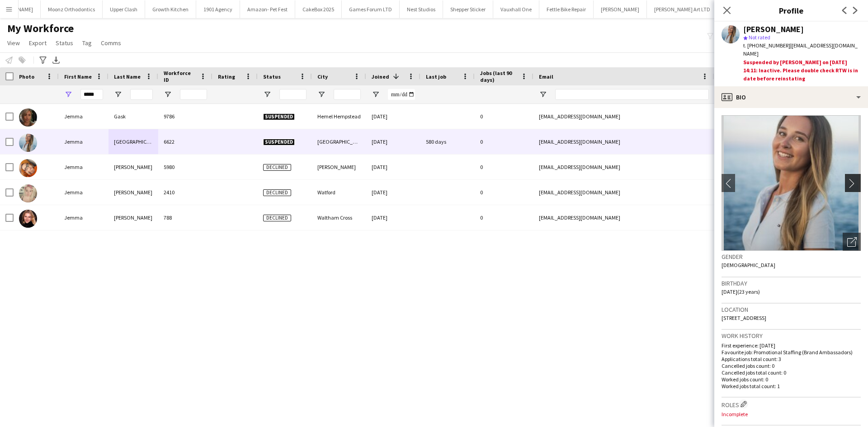
click at [845, 174] on button "chevron-right" at bounding box center [854, 183] width 18 height 18
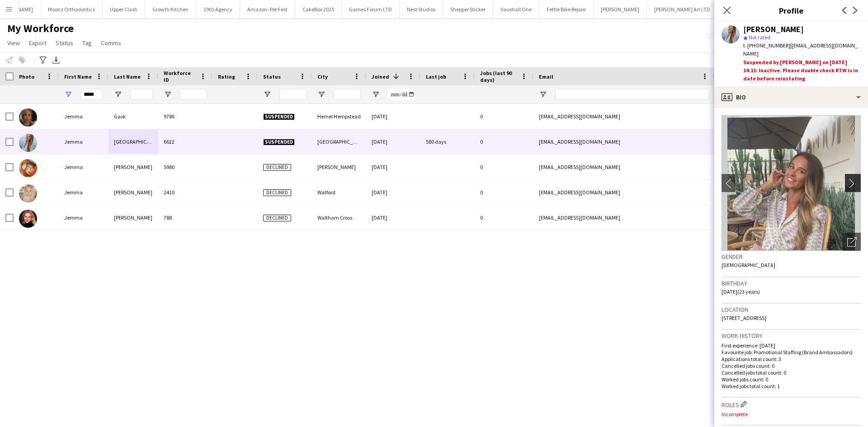
click at [845, 174] on button "chevron-right" at bounding box center [854, 183] width 18 height 18
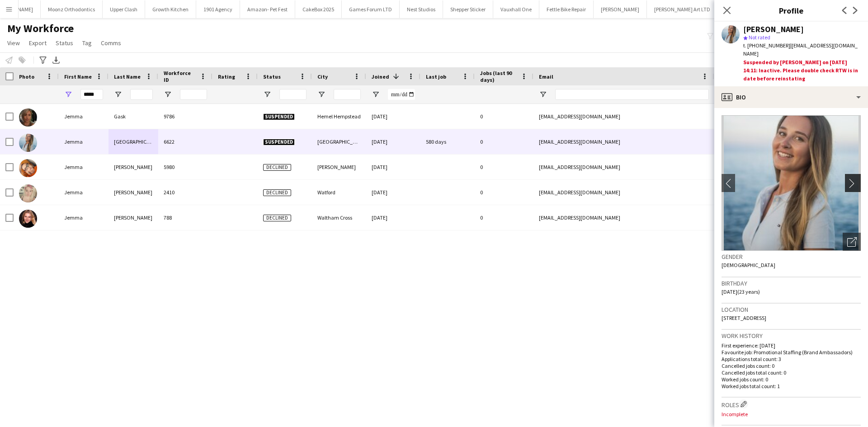
click at [845, 174] on button "chevron-right" at bounding box center [854, 183] width 18 height 18
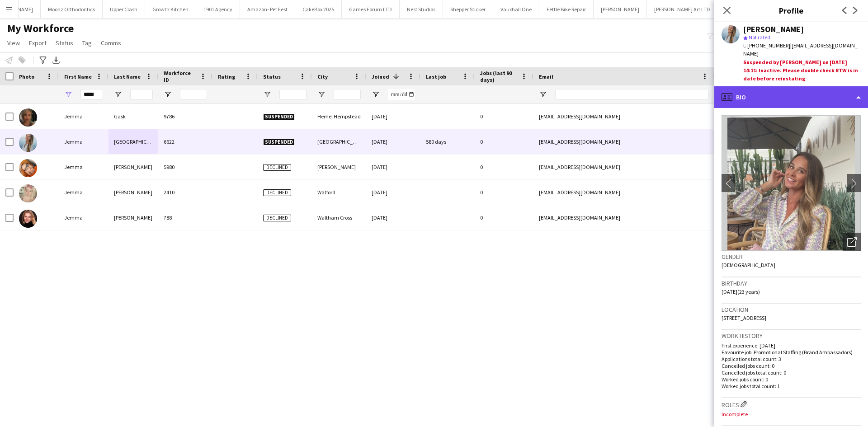
click at [771, 88] on div "profile Bio" at bounding box center [791, 97] width 154 height 22
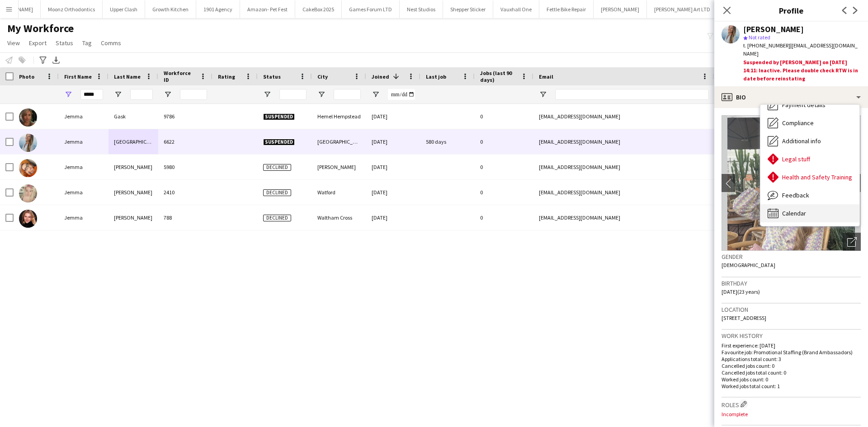
click at [793, 209] on span "Calendar" at bounding box center [794, 213] width 24 height 8
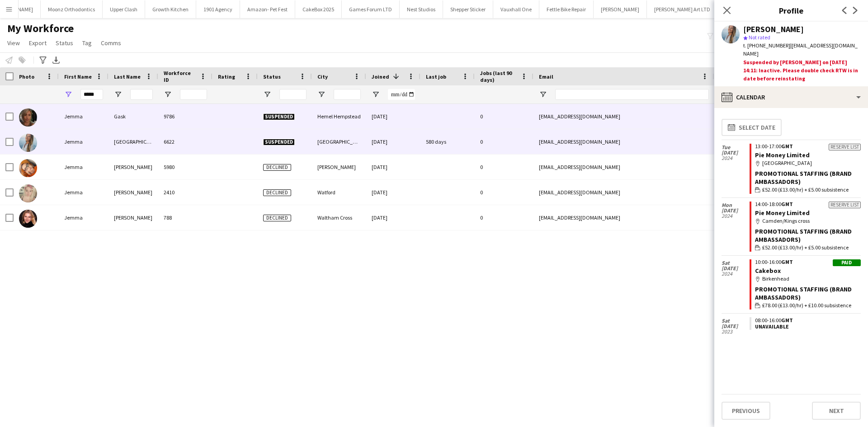
click at [226, 108] on div at bounding box center [234, 116] width 45 height 25
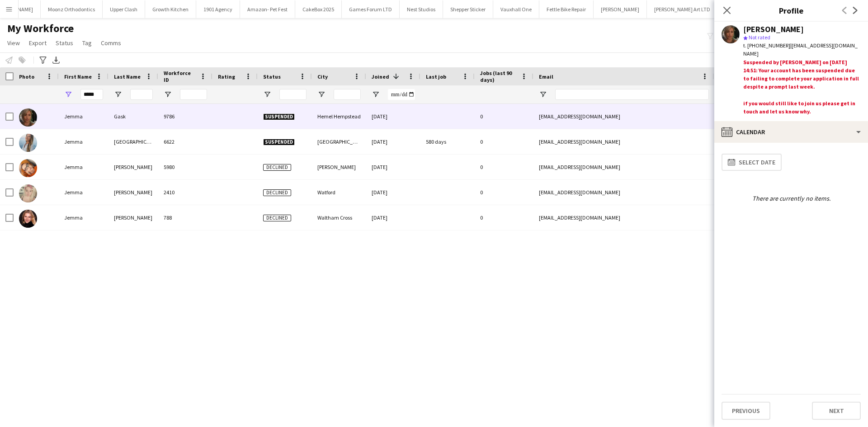
click at [6, 13] on button "Menu" at bounding box center [9, 9] width 18 height 18
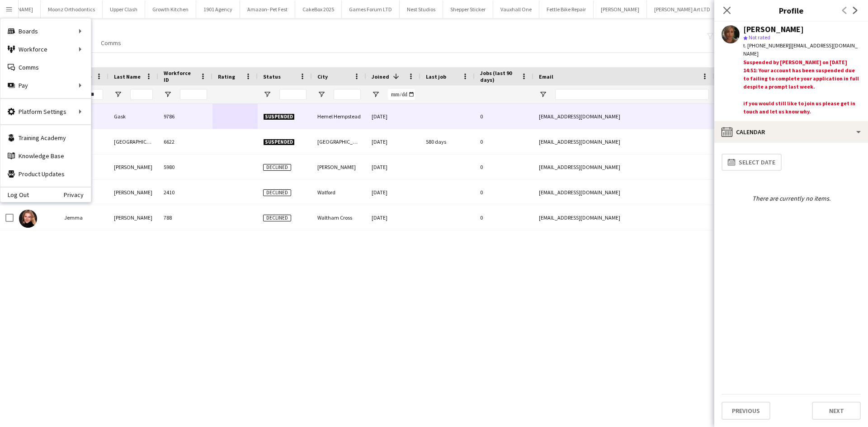
click at [158, 46] on div "My Workforce View Views Default view New view Update view Delete view Edit name…" at bounding box center [434, 37] width 868 height 31
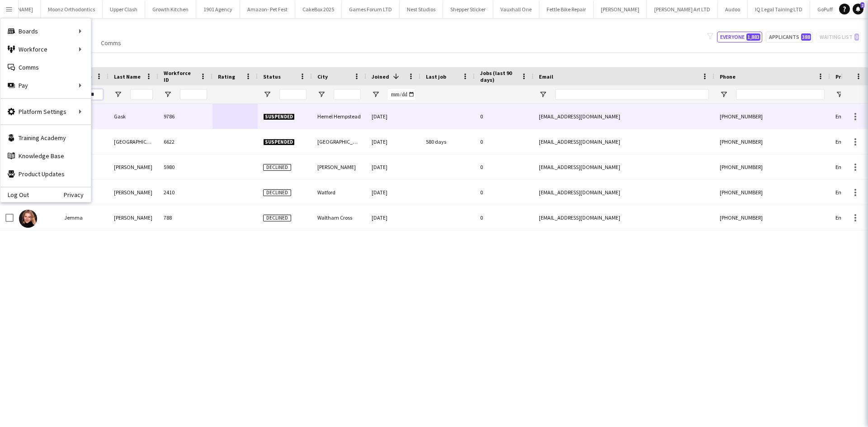
click at [102, 92] on input "*****" at bounding box center [91, 94] width 23 height 11
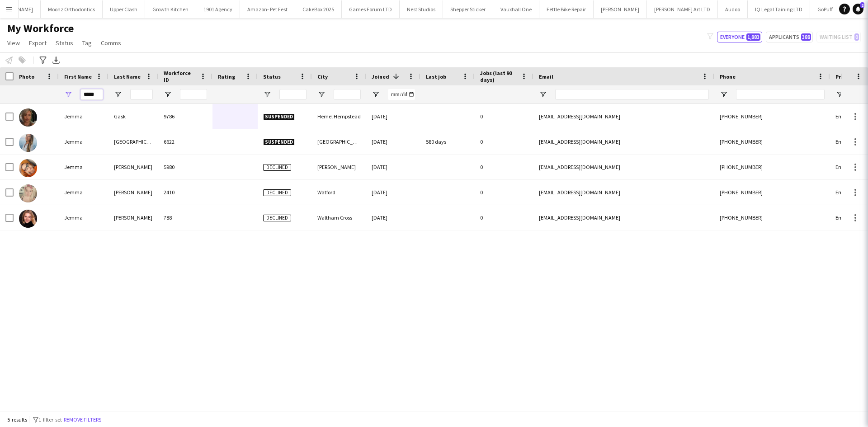
click at [93, 93] on input "*****" at bounding box center [91, 94] width 23 height 11
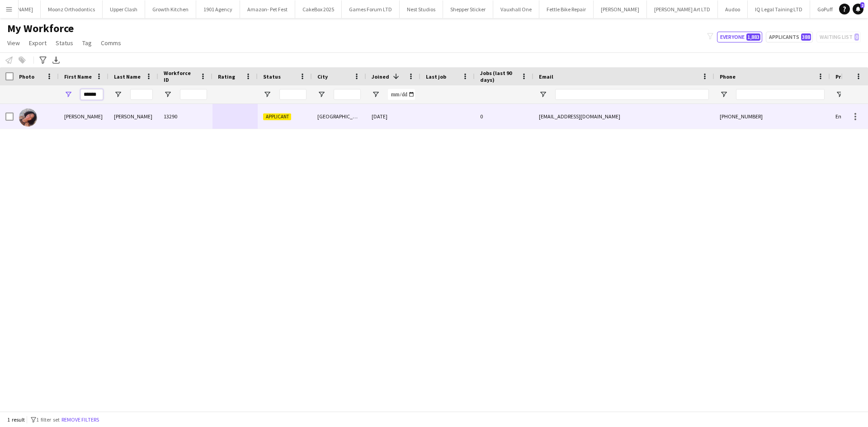
type input "******"
click at [120, 118] on div "brathwaite" at bounding box center [133, 116] width 50 height 25
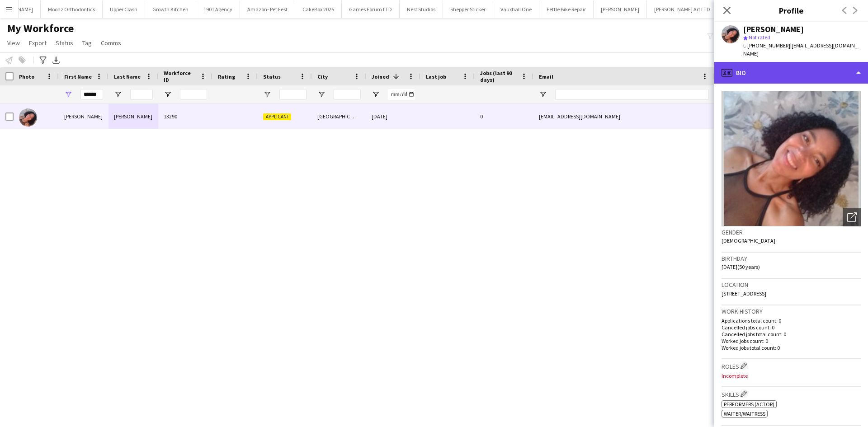
click at [755, 73] on div "profile Bio" at bounding box center [791, 73] width 154 height 22
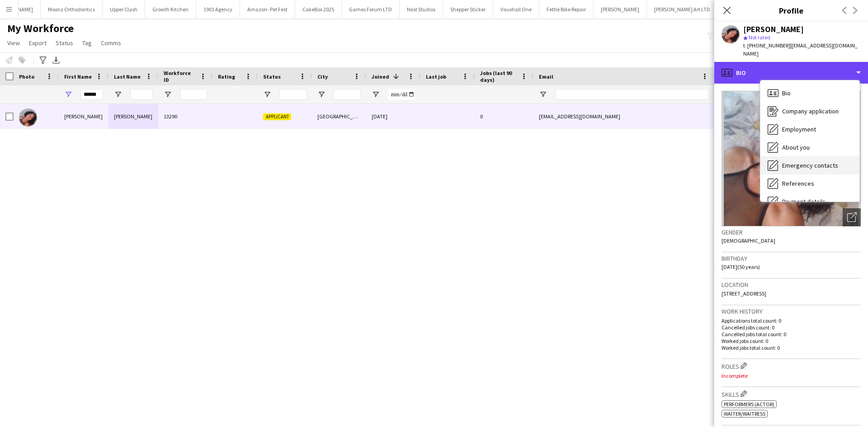
scroll to position [17, 0]
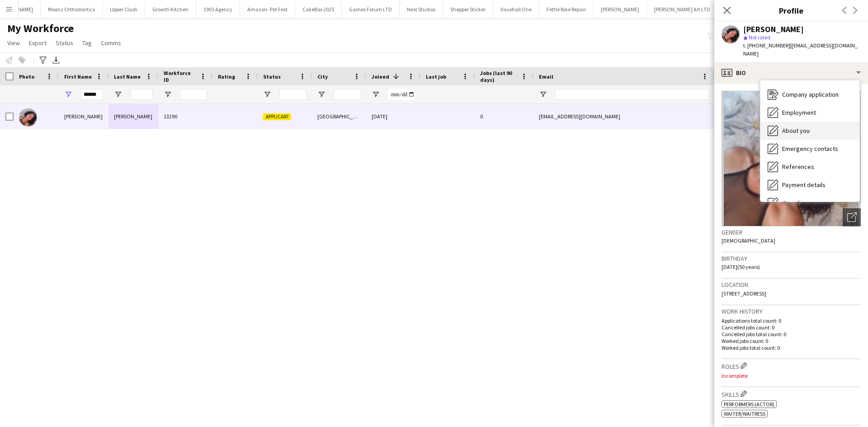
click at [810, 122] on div "About you About you" at bounding box center [809, 131] width 99 height 18
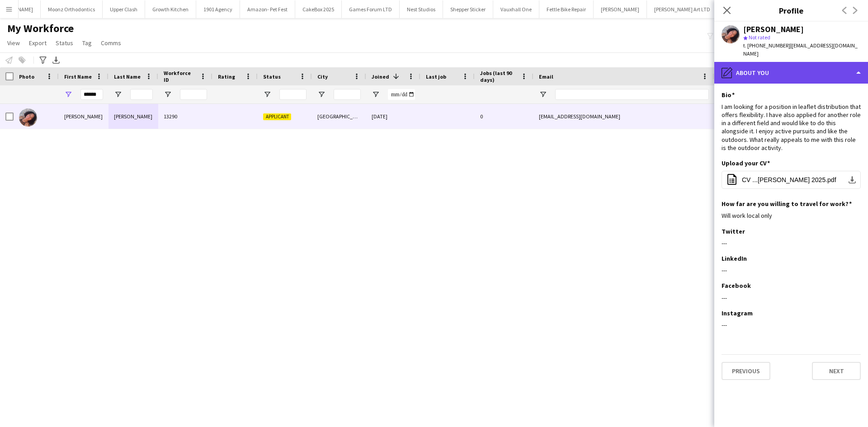
click at [778, 64] on div "pencil4 About you" at bounding box center [791, 73] width 154 height 22
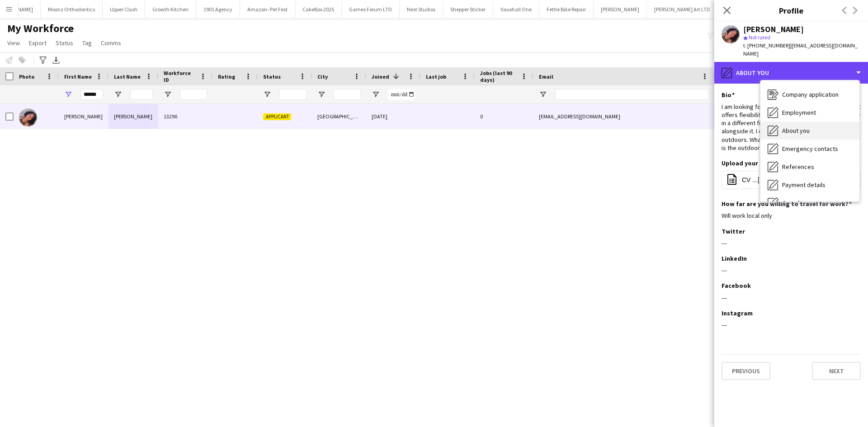
scroll to position [121, 0]
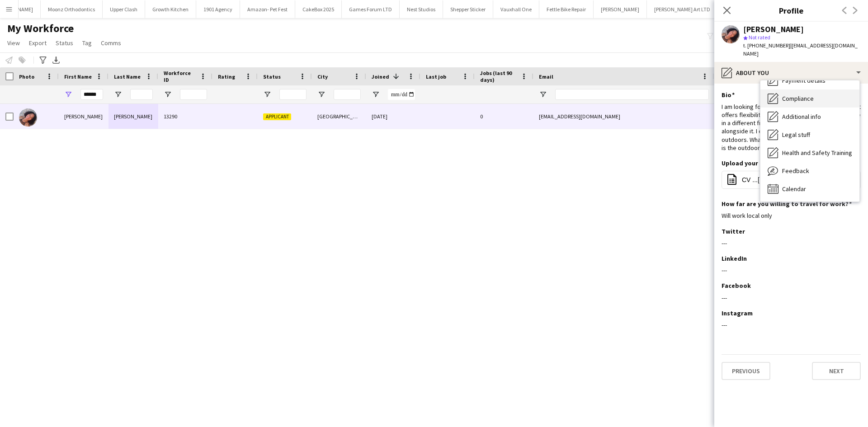
click at [808, 94] on span "Compliance" at bounding box center [798, 98] width 32 height 8
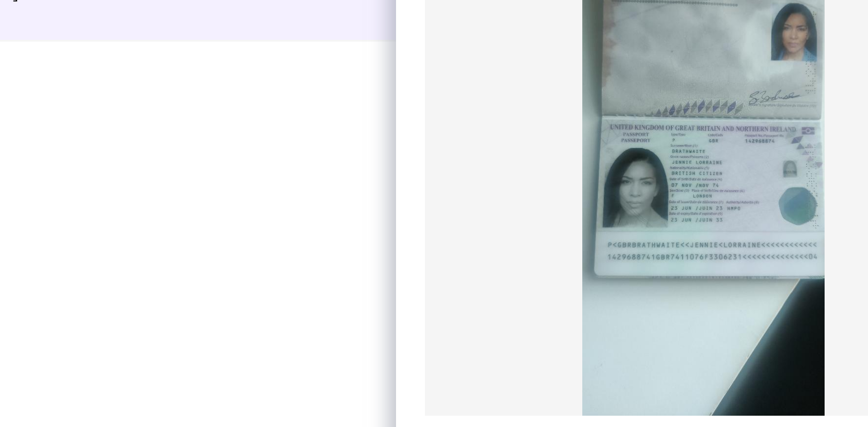
scroll to position [74, 0]
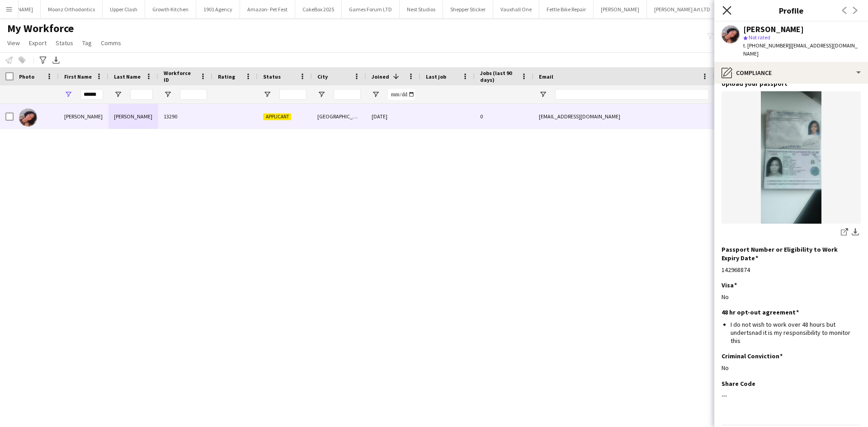
click at [725, 11] on icon "Close pop-in" at bounding box center [726, 10] width 9 height 9
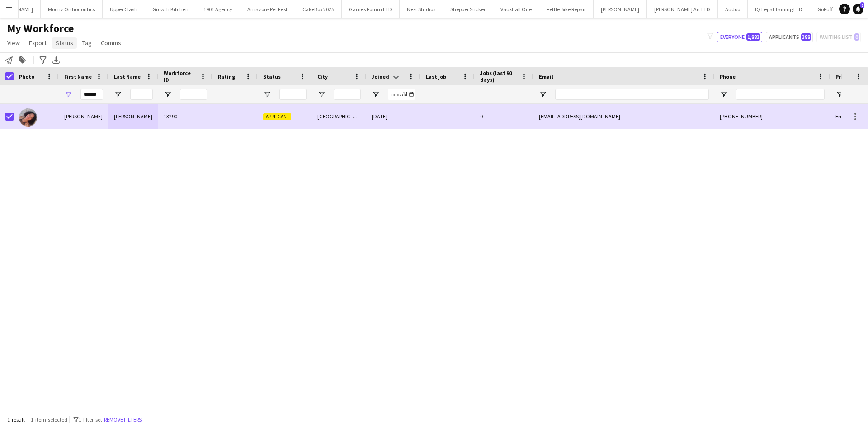
click at [59, 47] on link "Status" at bounding box center [64, 43] width 25 height 12
click at [80, 69] on link "Edit" at bounding box center [83, 62] width 63 height 19
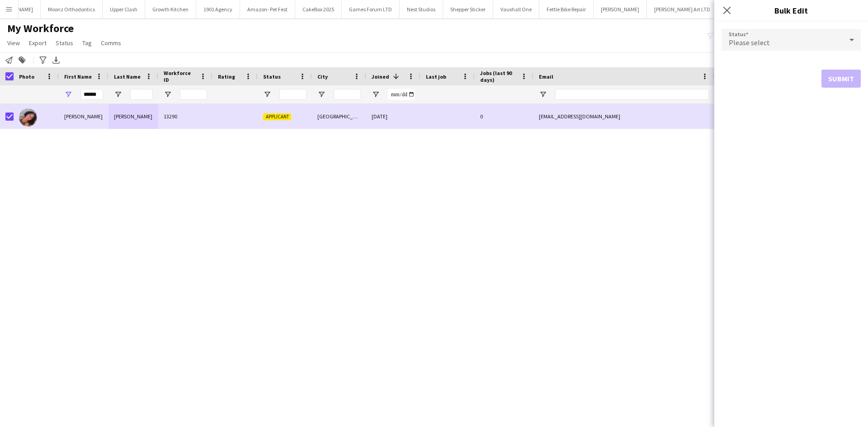
click at [740, 40] on span "Please select" at bounding box center [749, 42] width 41 height 9
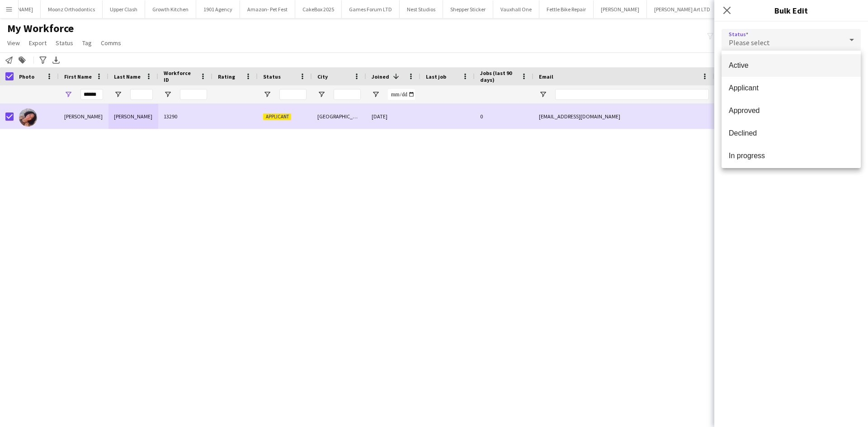
click at [748, 66] on span "Active" at bounding box center [791, 65] width 125 height 9
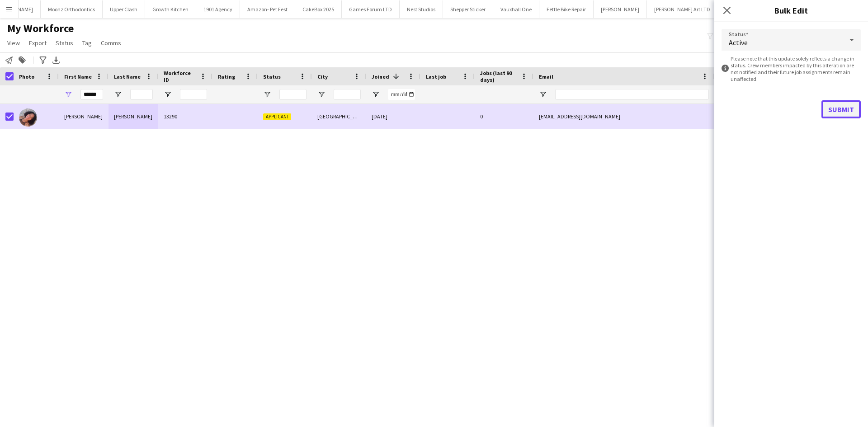
click at [856, 103] on button "Submit" at bounding box center [840, 109] width 39 height 18
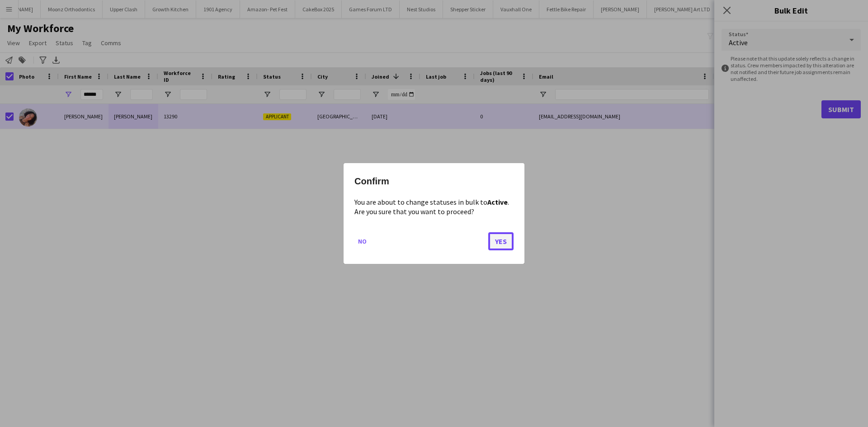
click at [505, 239] on button "Yes" at bounding box center [500, 241] width 25 height 18
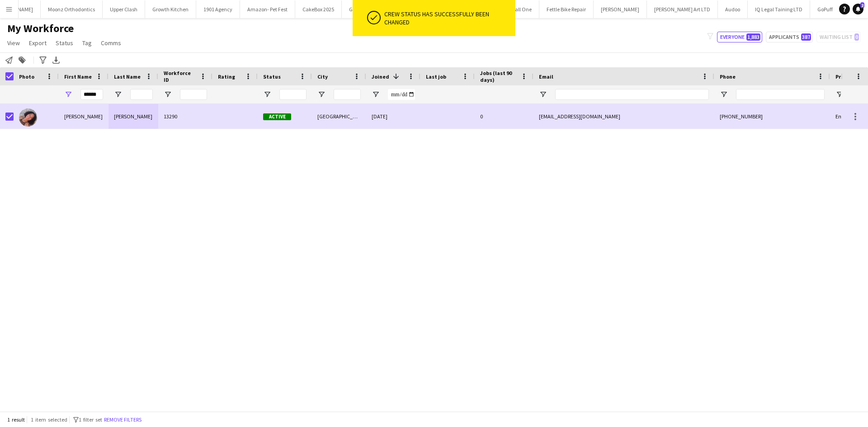
click at [480, 197] on div "jennie brathwaite 13290 Active Richmond 11-09-2025 0 jen.jenlb@yahoo.co.uk +447…" at bounding box center [420, 254] width 841 height 301
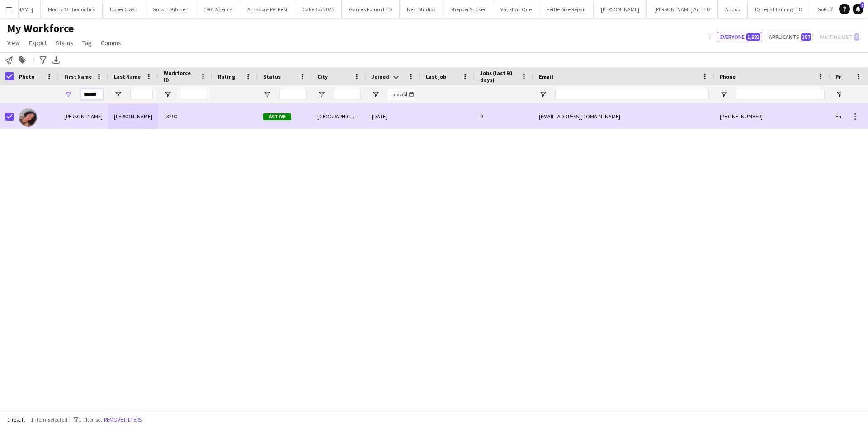
drag, startPoint x: 101, startPoint y: 95, endPoint x: -14, endPoint y: 107, distance: 115.4
click at [0, 107] on html "Menu Boards Boards Boards All jobs Status Workforce Workforce My Workforce Recr…" at bounding box center [434, 213] width 868 height 427
click at [141, 95] on input "Last Name Filter Input" at bounding box center [141, 94] width 23 height 11
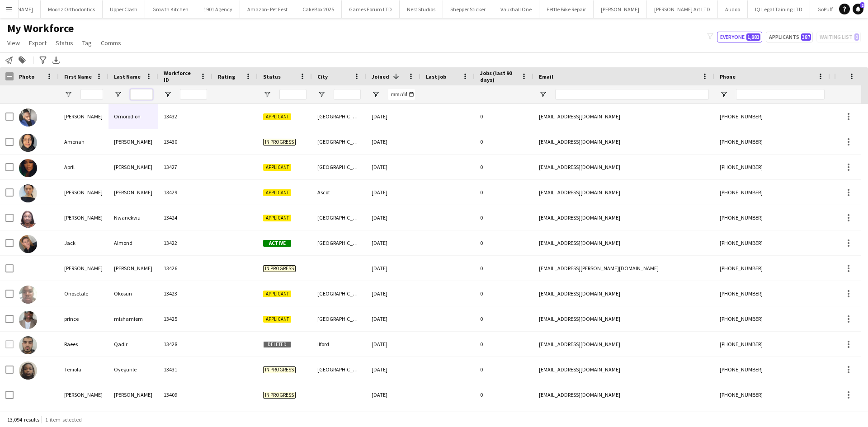
click at [141, 95] on input "Last Name Filter Input" at bounding box center [141, 94] width 23 height 11
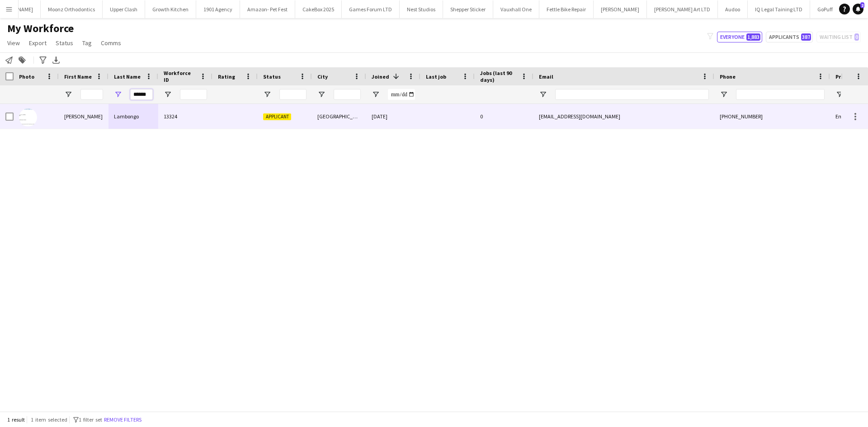
type input "******"
click at [221, 117] on div at bounding box center [234, 116] width 45 height 25
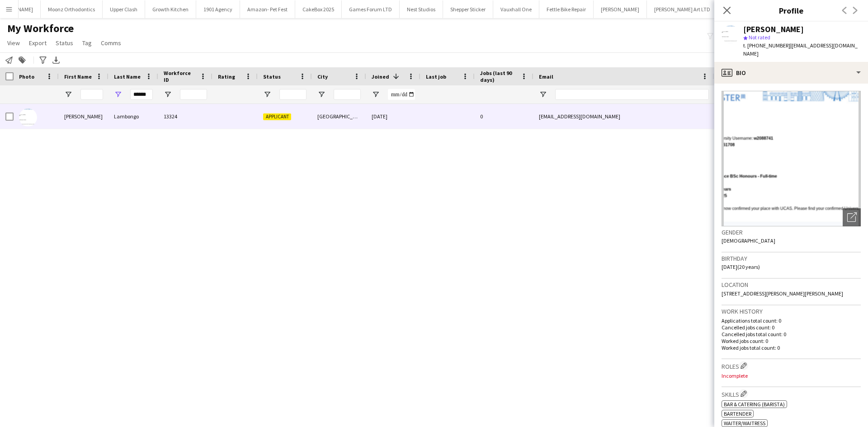
click at [776, 117] on img at bounding box center [790, 159] width 139 height 136
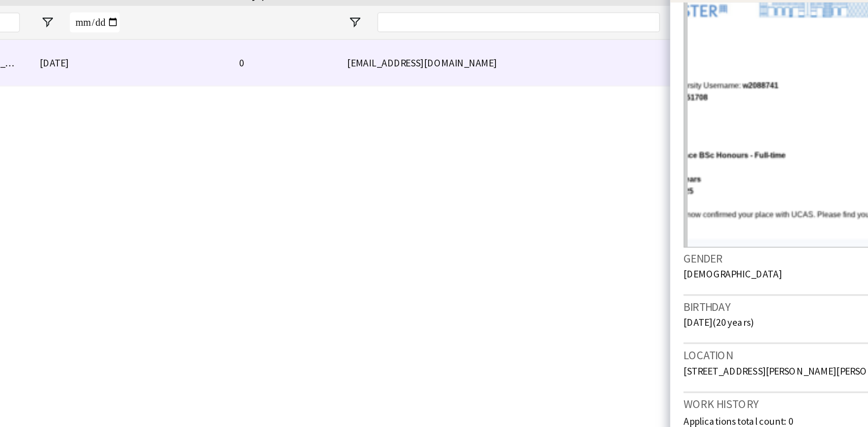
scroll to position [10, 0]
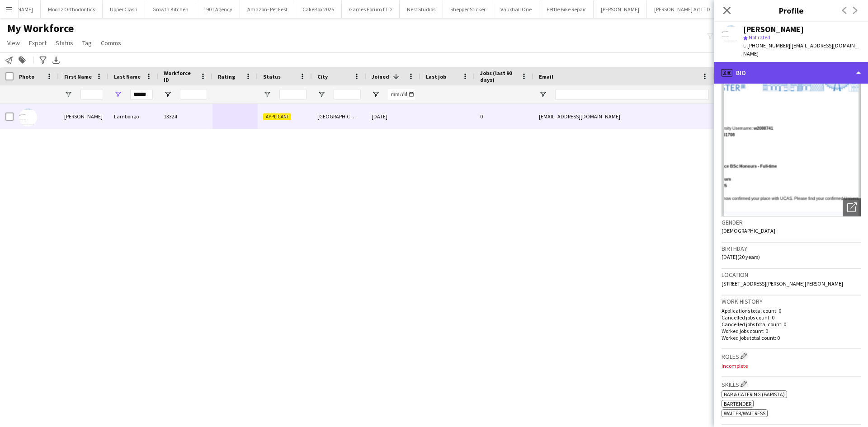
click at [762, 62] on div "profile Bio" at bounding box center [791, 73] width 154 height 22
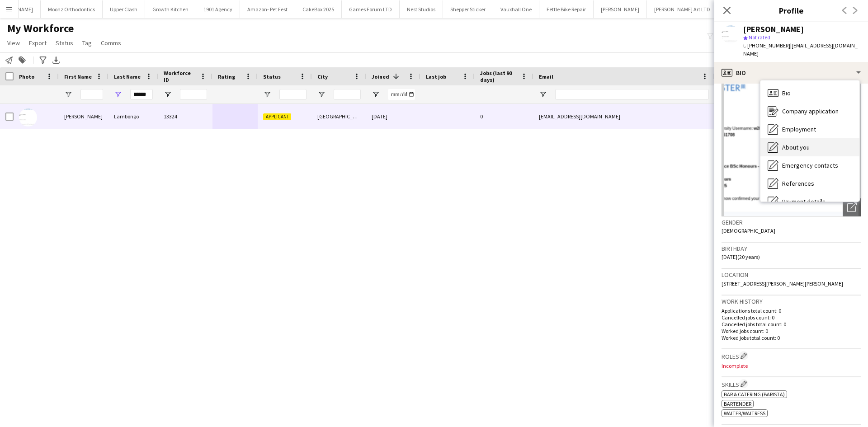
click at [778, 140] on div "About you About you" at bounding box center [809, 147] width 99 height 18
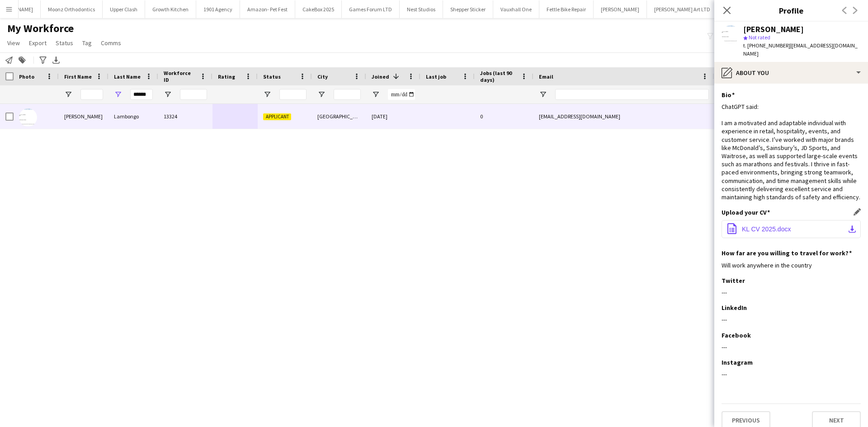
click at [745, 230] on span "KL CV 2025.docx" at bounding box center [766, 229] width 49 height 7
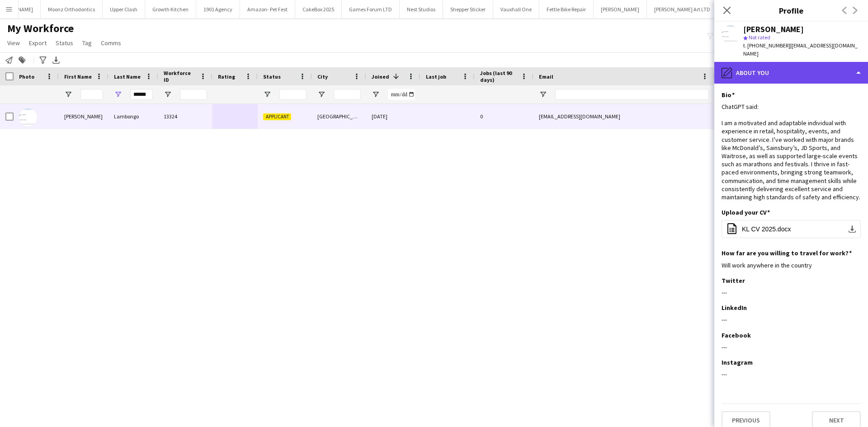
click at [777, 62] on div "pencil4 About you" at bounding box center [791, 73] width 154 height 22
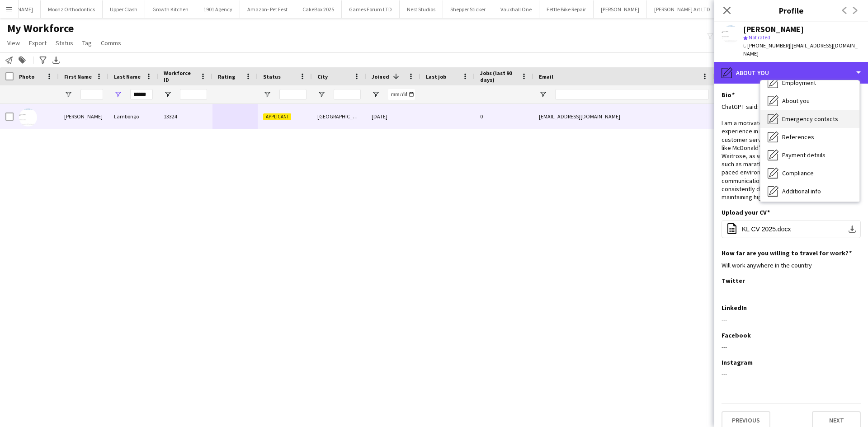
scroll to position [47, 0]
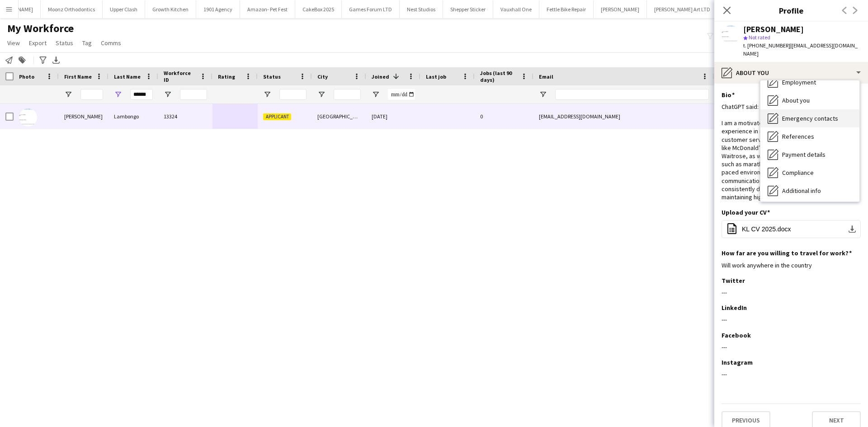
click at [801, 96] on span "About you" at bounding box center [796, 100] width 28 height 8
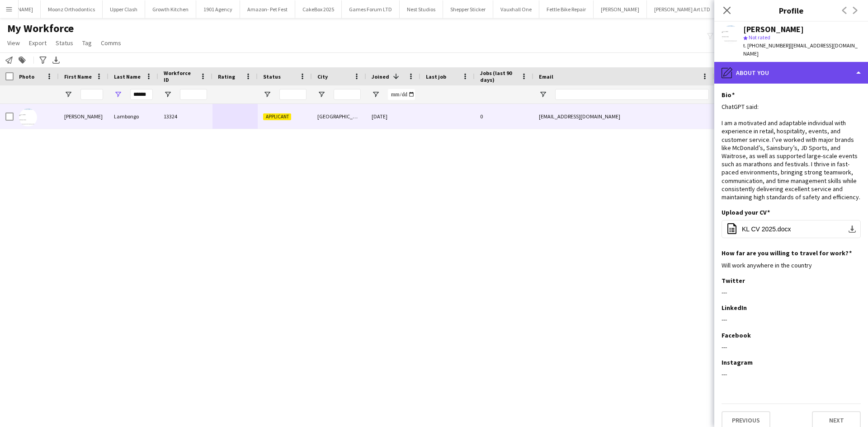
click at [782, 65] on div "pencil4 About you" at bounding box center [791, 73] width 154 height 22
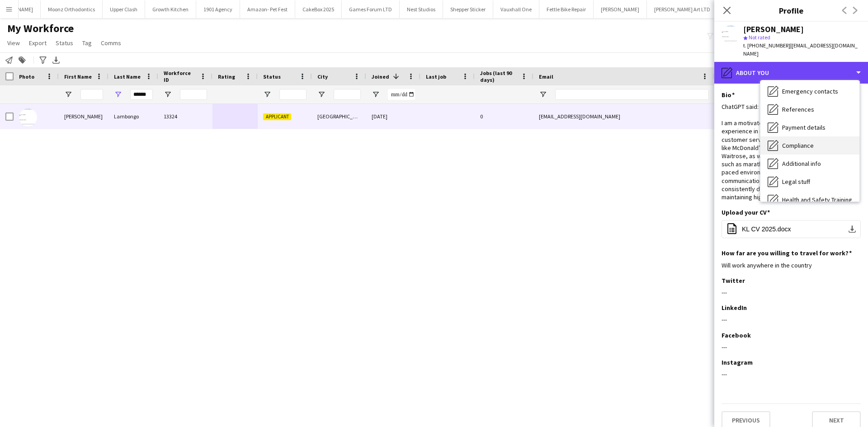
scroll to position [74, 0]
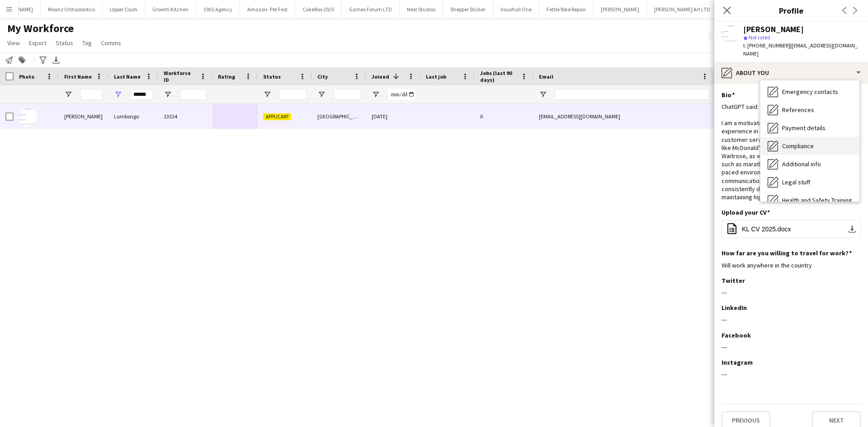
click at [805, 142] on span "Compliance" at bounding box center [798, 146] width 32 height 8
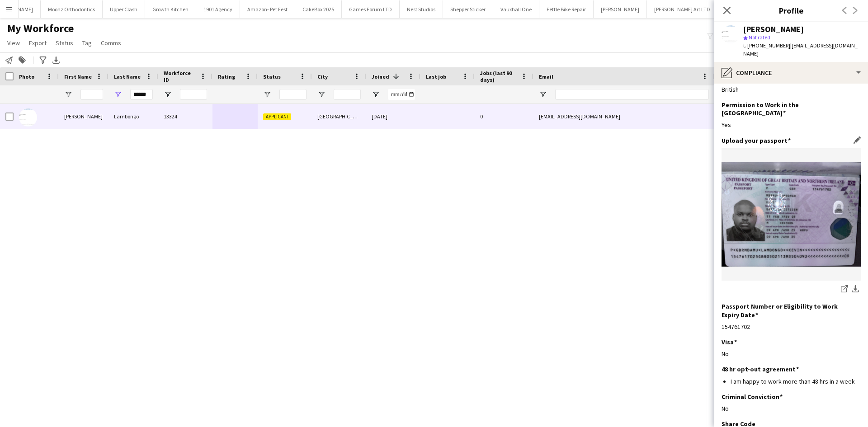
scroll to position [21, 0]
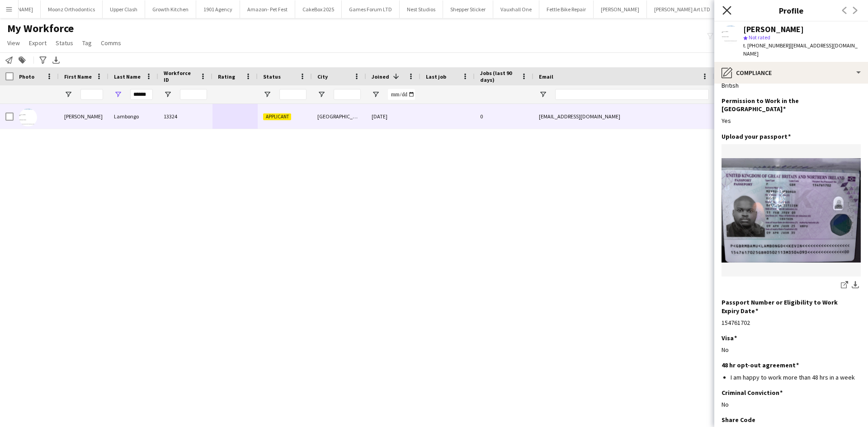
click at [726, 9] on icon at bounding box center [726, 10] width 9 height 9
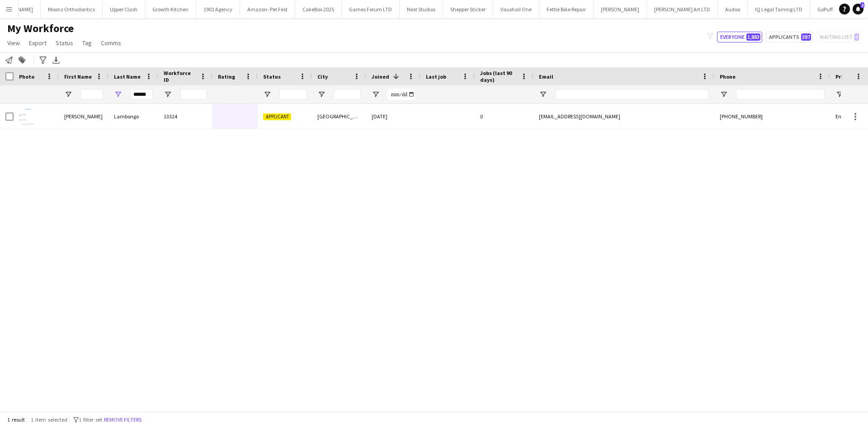
click at [5, 7] on button "Menu" at bounding box center [9, 9] width 18 height 18
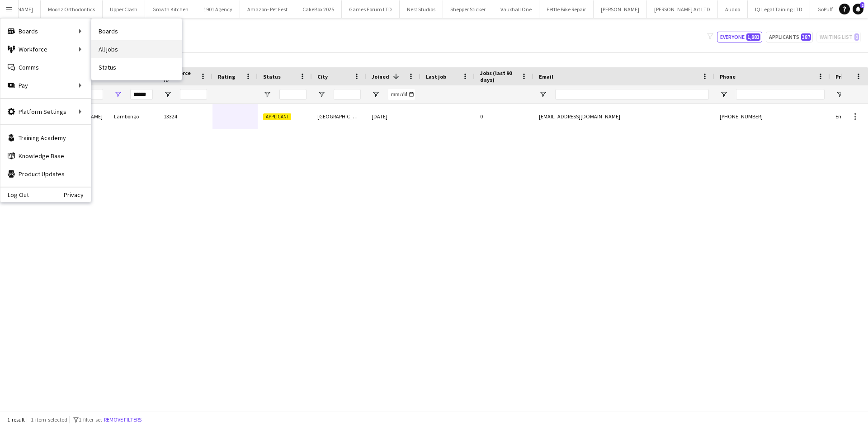
click at [122, 49] on link "All jobs" at bounding box center [136, 49] width 90 height 18
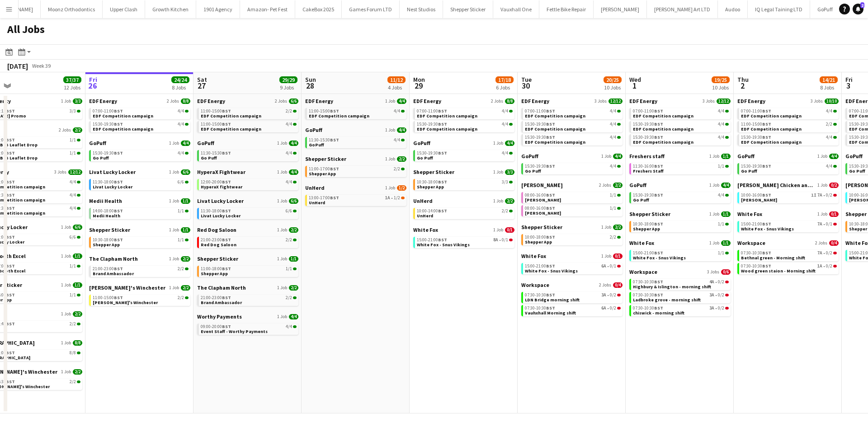
scroll to position [0, 241]
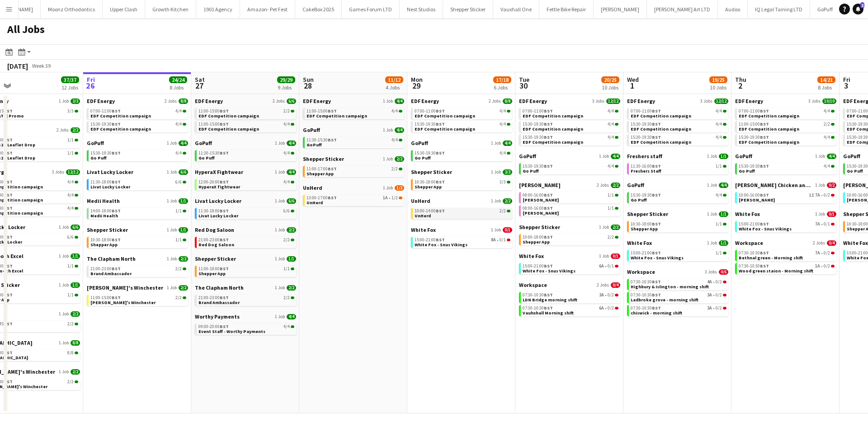
click at [445, 212] on div "10:00-14:00 BST 2/2" at bounding box center [462, 211] width 96 height 5
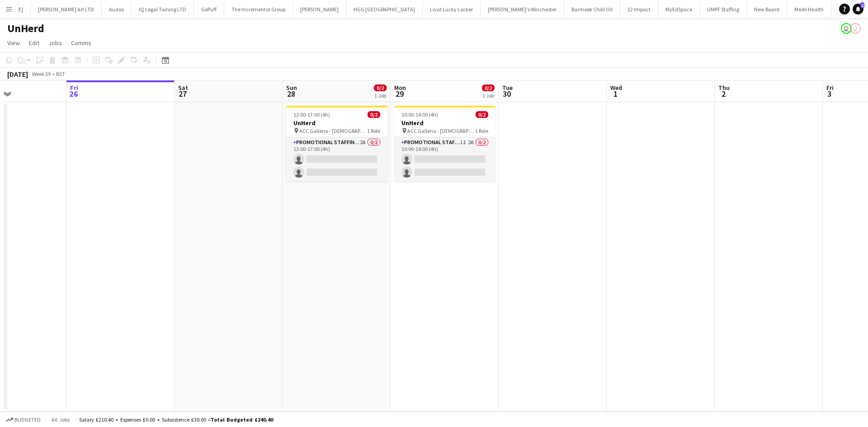
scroll to position [0, 258]
click at [328, 151] on app-card-role "Promotional Staffing (Brand Ambassadors) 2A 0/2 13:00-17:00 (4h) single-neutral…" at bounding box center [336, 159] width 101 height 44
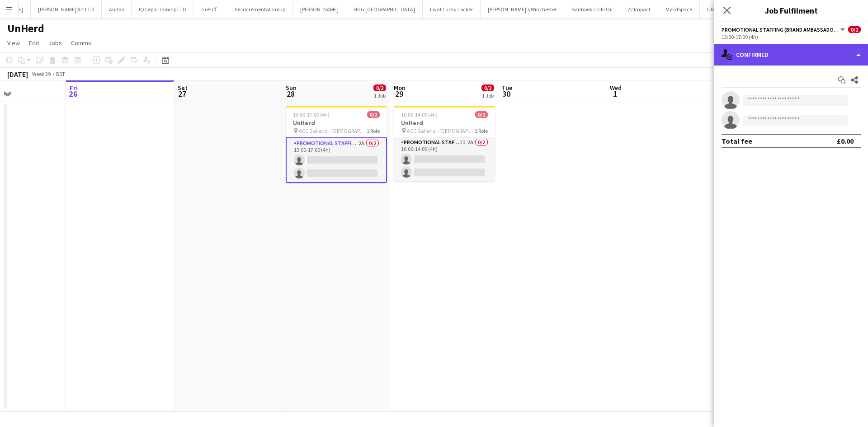
click at [763, 57] on div "single-neutral-actions-check-2 Confirmed" at bounding box center [791, 55] width 154 height 22
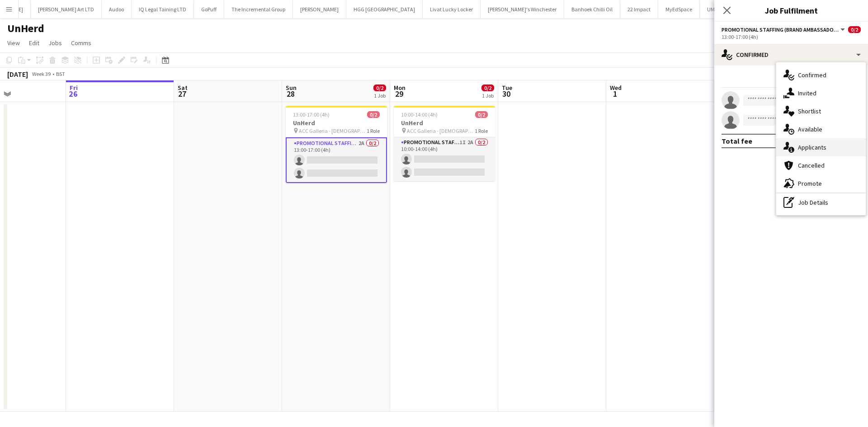
click at [805, 144] on span "Applicants" at bounding box center [812, 147] width 28 height 8
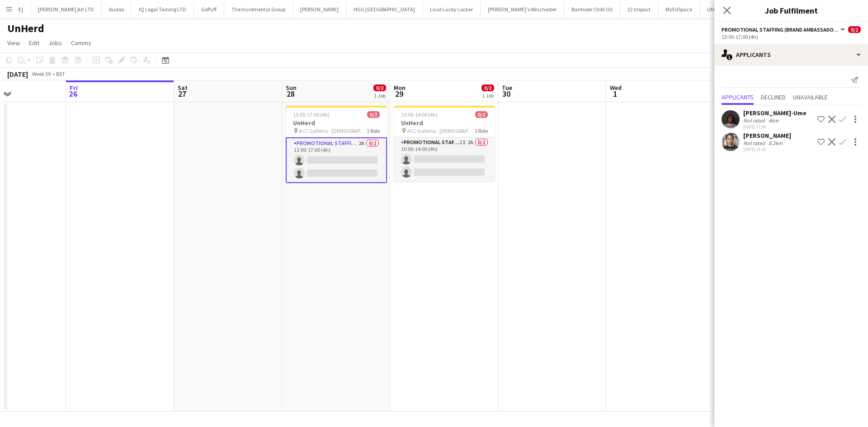
click at [743, 121] on div "Not rated" at bounding box center [755, 120] width 24 height 7
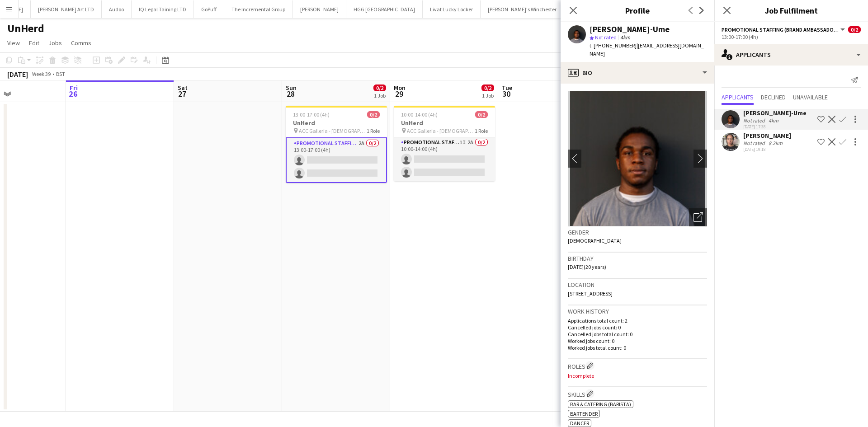
click at [759, 183] on mat-expansion-panel "users2 Applicants Send notification Applicants Declined Unavailable [PERSON_NAM…" at bounding box center [791, 247] width 154 height 362
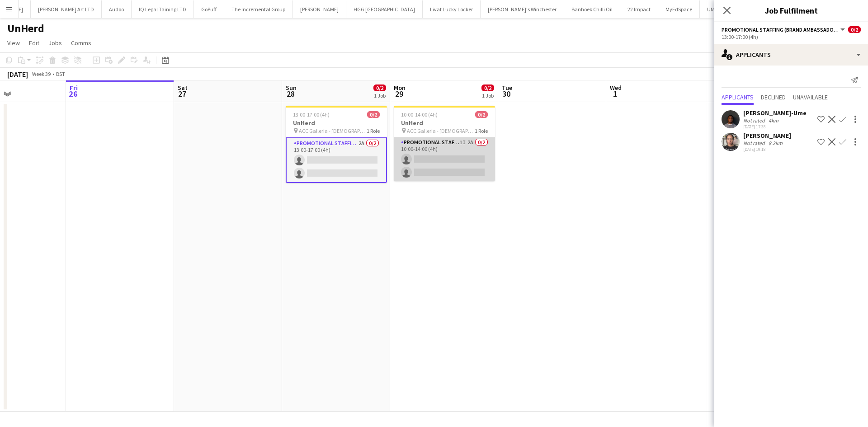
click at [411, 177] on app-card-role "Promotional Staffing (Brand Ambassadors) 1I 2A 0/2 10:00-14:00 (4h) single-neut…" at bounding box center [444, 159] width 101 height 44
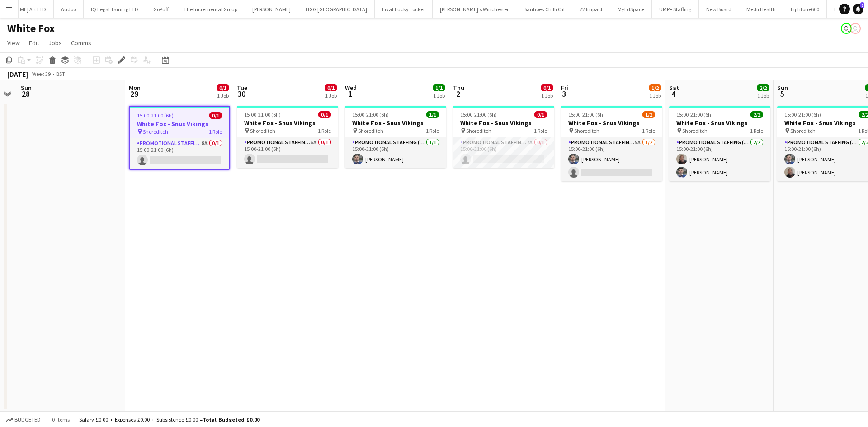
scroll to position [0, 307]
click at [174, 156] on app-card-role "Promotional Staffing (Brand Ambassadors) 8A 0/1 15:00-21:00 (6h) single-neutral…" at bounding box center [178, 153] width 99 height 31
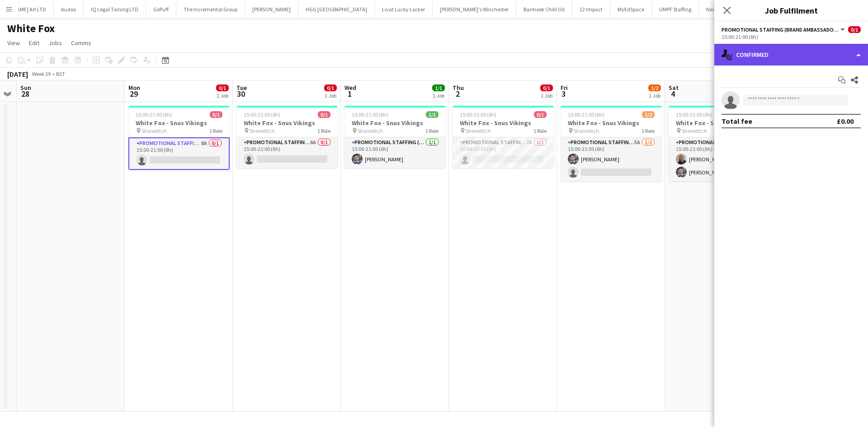
click at [760, 53] on div "single-neutral-actions-check-2 Confirmed" at bounding box center [791, 55] width 154 height 22
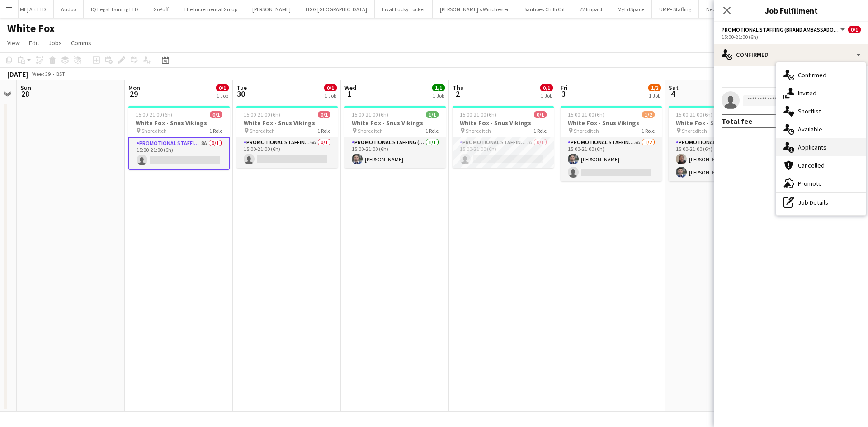
click at [803, 148] on span "Applicants" at bounding box center [812, 147] width 28 height 8
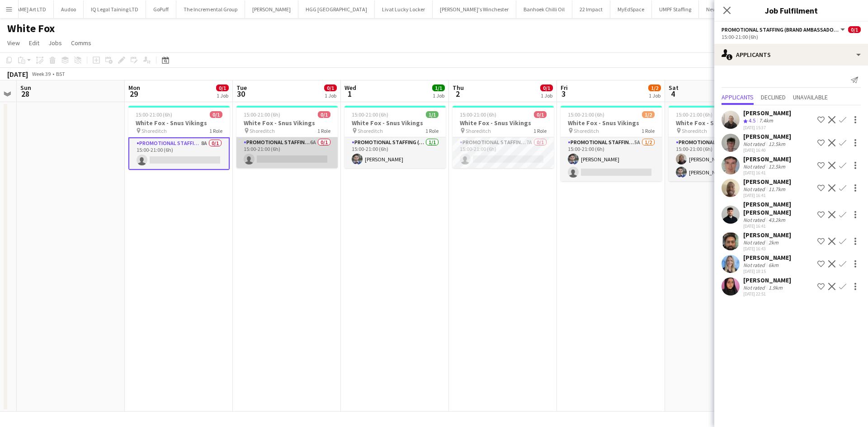
click at [286, 148] on app-card-role "Promotional Staffing (Brand Ambassadors) 6A 0/1 15:00-21:00 (6h) single-neutral…" at bounding box center [286, 152] width 101 height 31
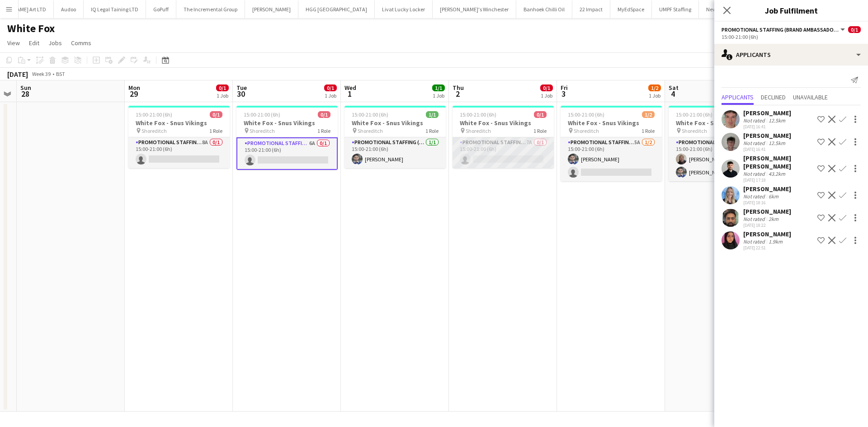
click at [518, 160] on app-card-role "Promotional Staffing (Brand Ambassadors) 7A 0/1 15:00-21:00 (6h) single-neutral…" at bounding box center [502, 152] width 101 height 31
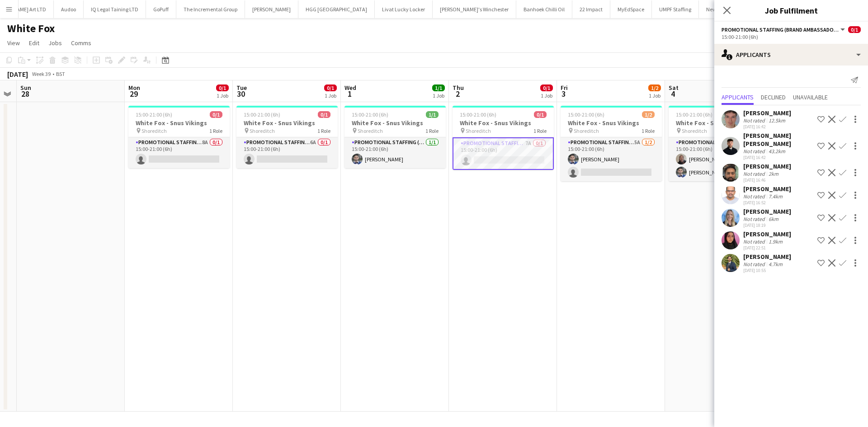
click at [725, 209] on app-user-avatar at bounding box center [730, 218] width 18 height 18
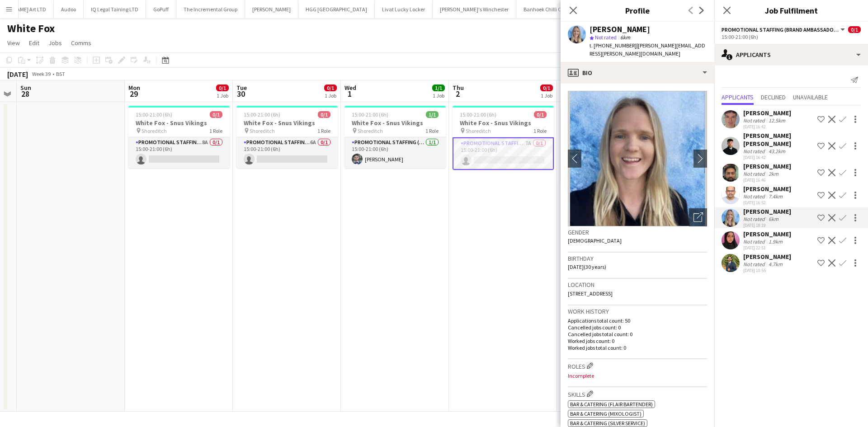
click at [750, 193] on div "Not rated" at bounding box center [755, 196] width 24 height 7
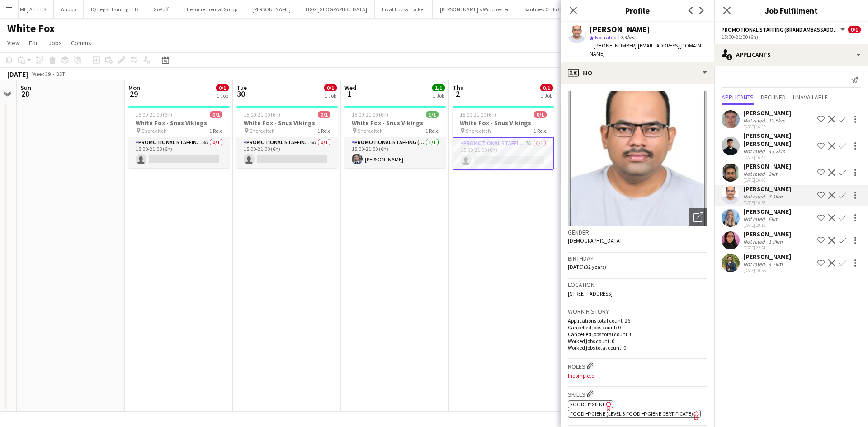
click at [748, 162] on div "[PERSON_NAME]" at bounding box center [767, 166] width 48 height 8
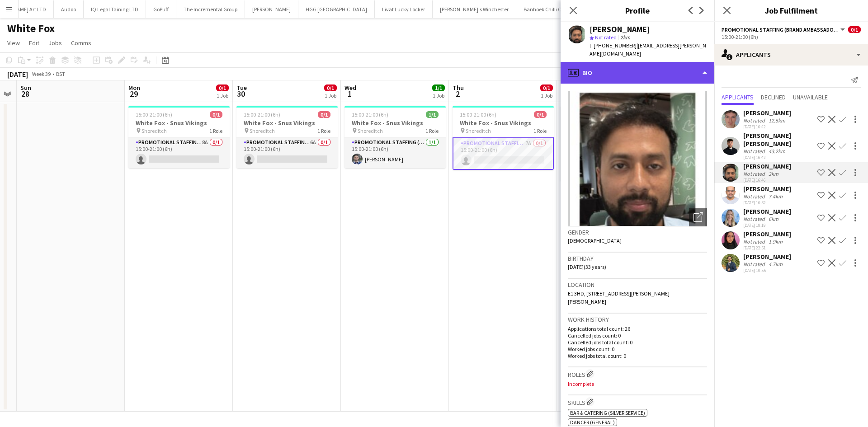
click at [629, 69] on div "profile Bio" at bounding box center [637, 73] width 154 height 22
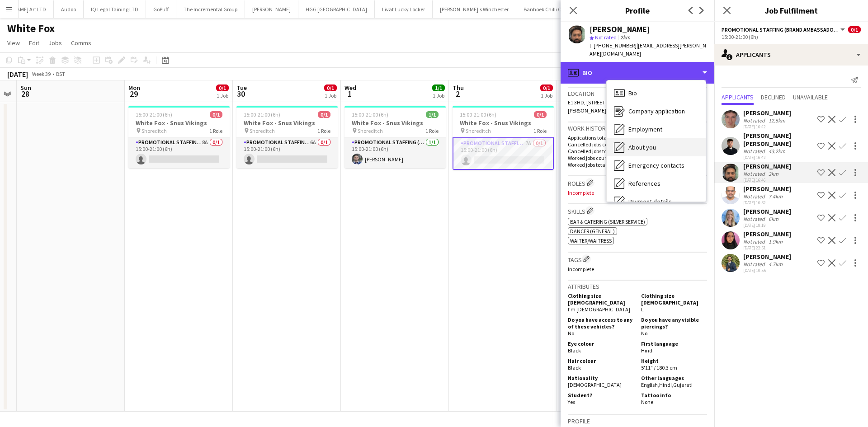
scroll to position [121, 0]
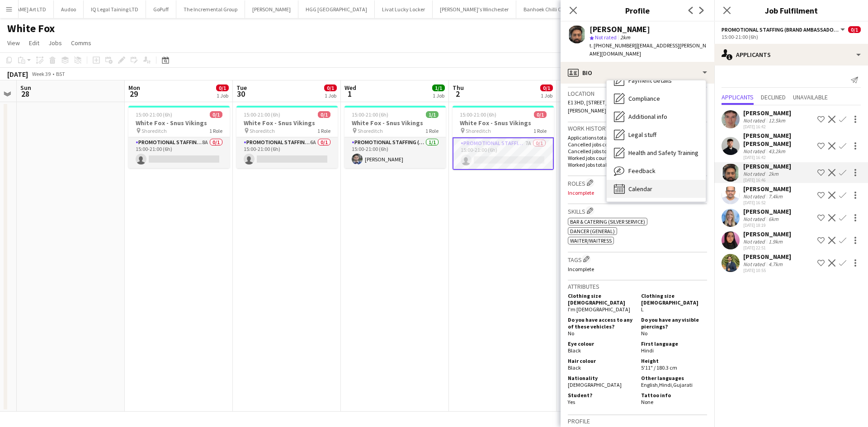
click at [656, 183] on div "Calendar Calendar" at bounding box center [656, 189] width 99 height 18
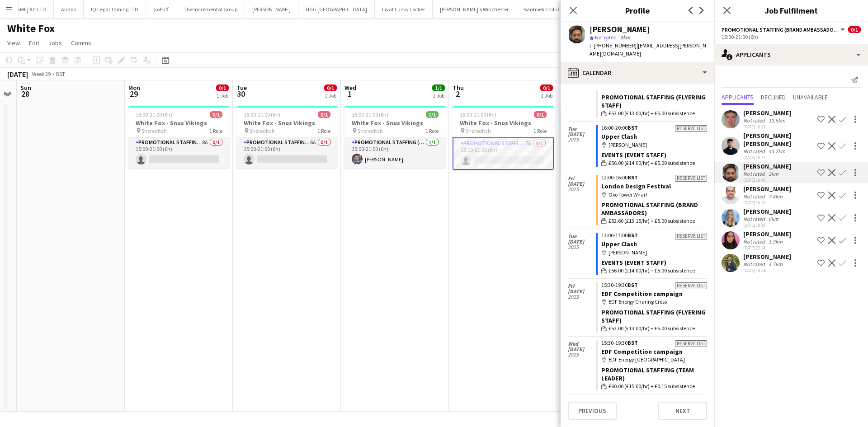
scroll to position [1139, 0]
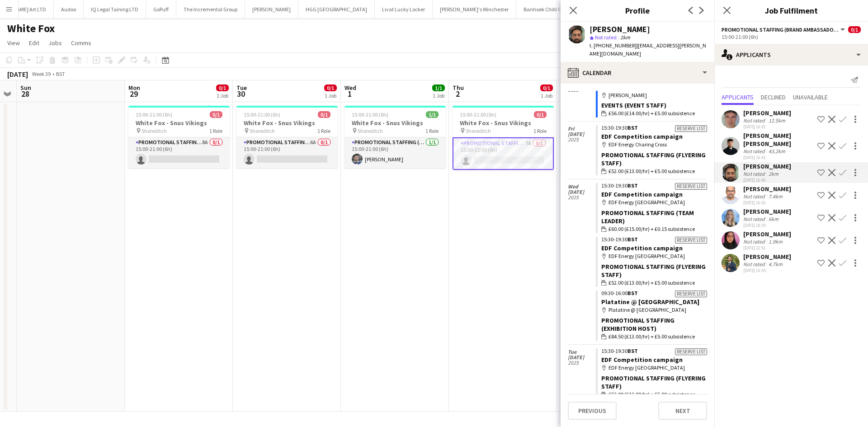
click at [759, 238] on div "Not rated" at bounding box center [755, 241] width 24 height 7
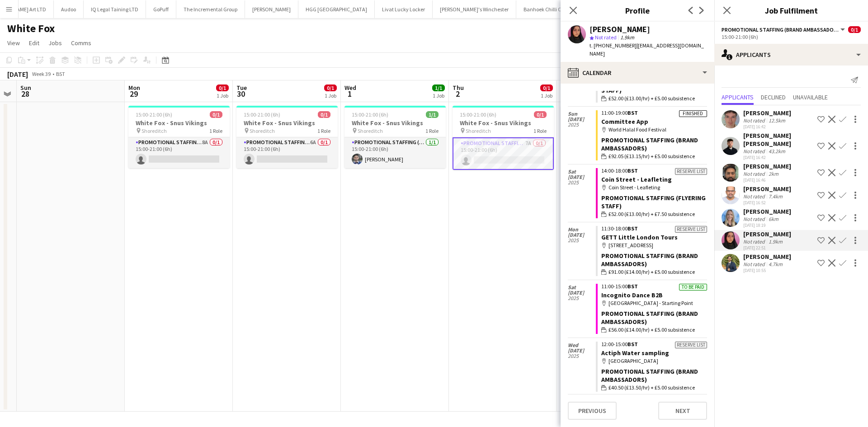
scroll to position [3273, 0]
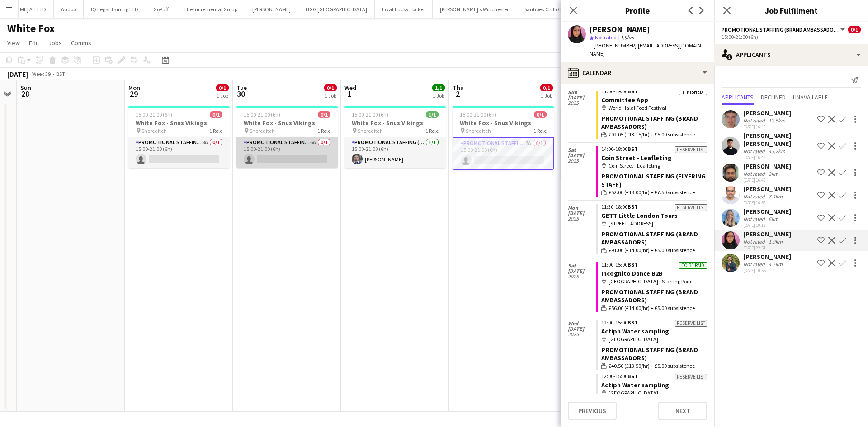
click at [299, 165] on app-card-role "Promotional Staffing (Brand Ambassadors) 6A 0/1 15:00-21:00 (6h) single-neutral…" at bounding box center [286, 152] width 101 height 31
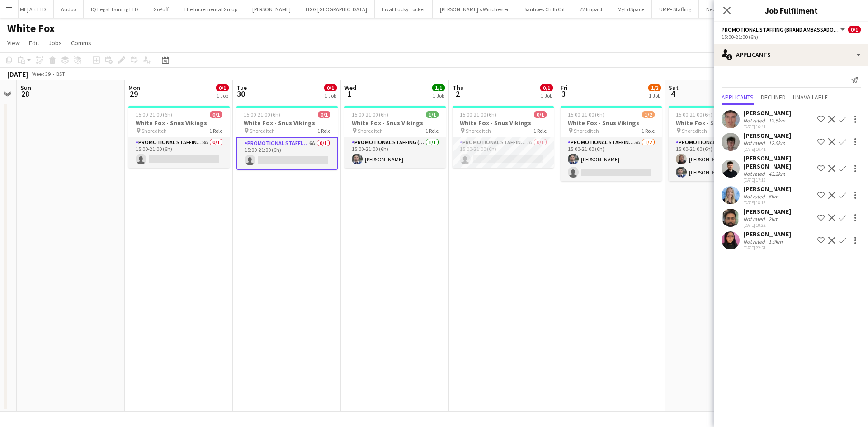
click at [759, 157] on div "[PERSON_NAME] [PERSON_NAME]" at bounding box center [778, 162] width 71 height 16
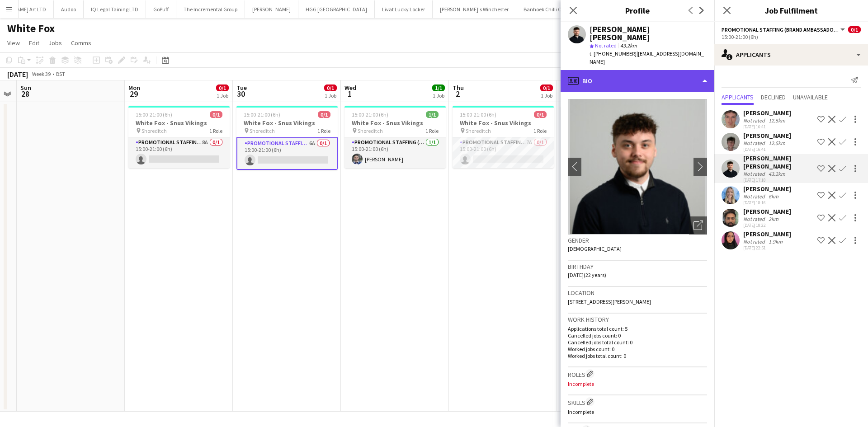
click at [605, 70] on div "profile Bio" at bounding box center [637, 81] width 154 height 22
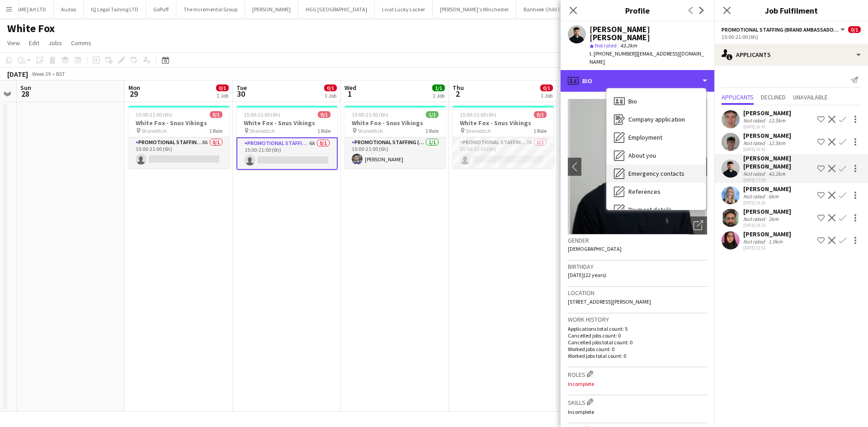
scroll to position [121, 0]
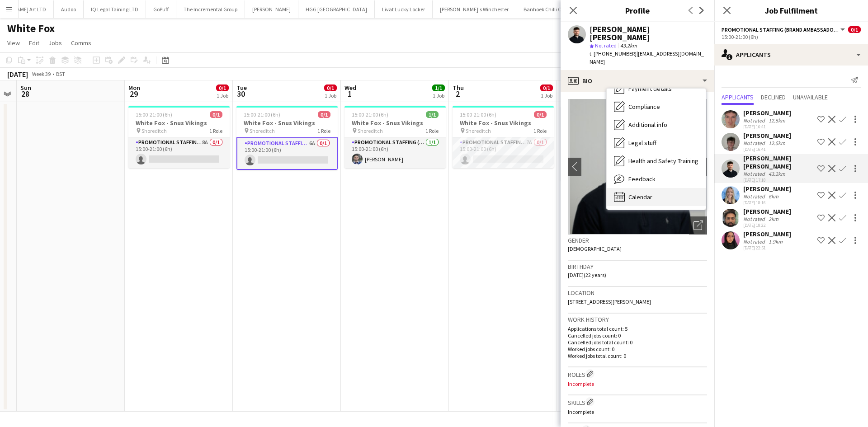
click at [644, 188] on div "Calendar Calendar" at bounding box center [656, 197] width 99 height 18
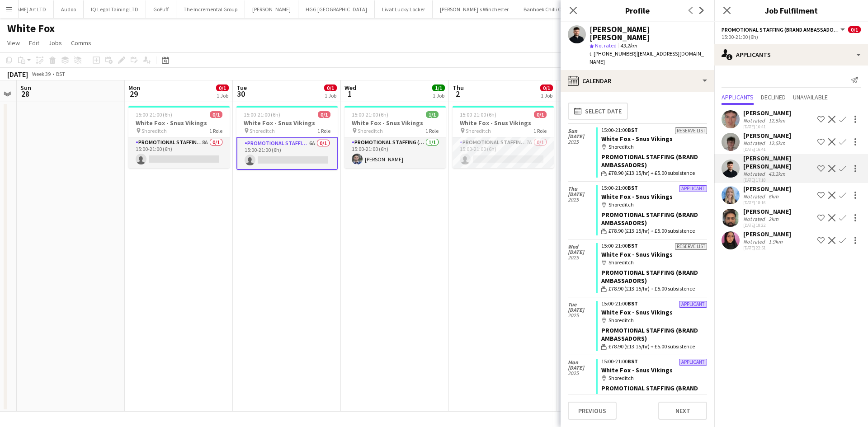
scroll to position [53, 0]
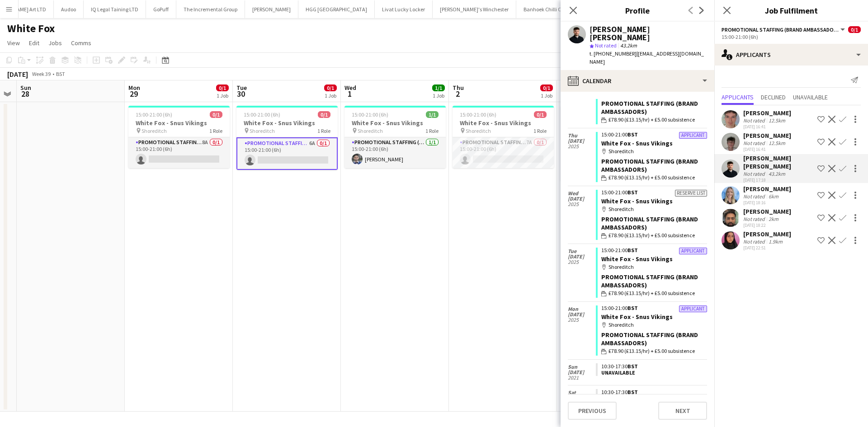
click at [765, 135] on div "[PERSON_NAME]" at bounding box center [767, 136] width 48 height 8
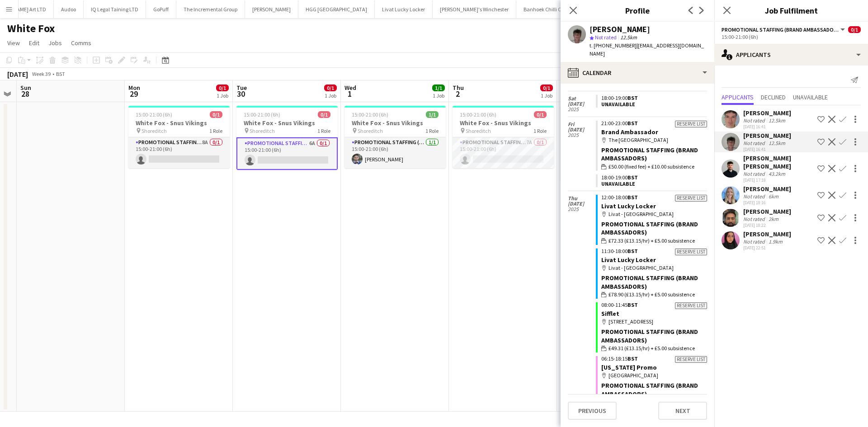
scroll to position [1021, 0]
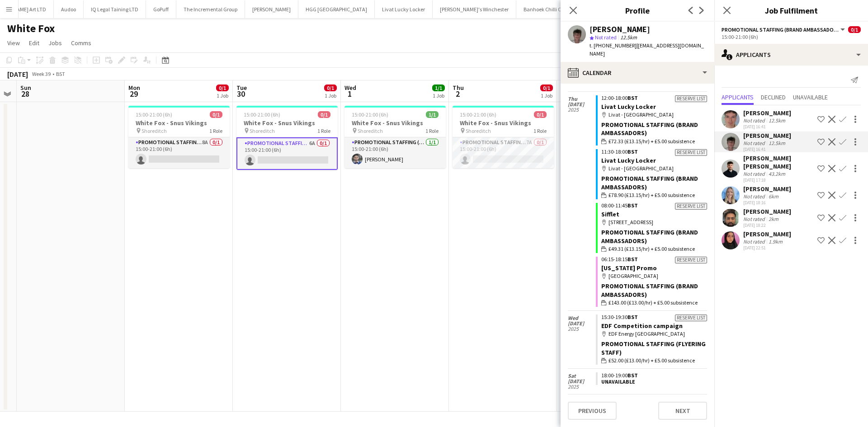
click at [751, 118] on div "Not rated" at bounding box center [755, 120] width 24 height 7
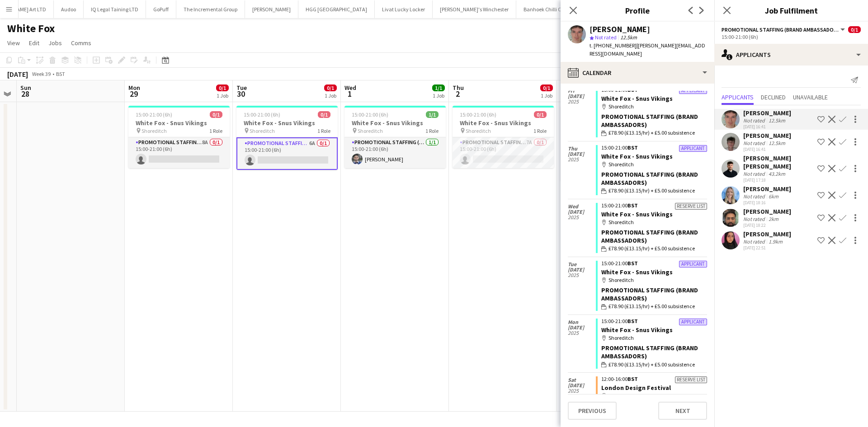
scroll to position [126, 0]
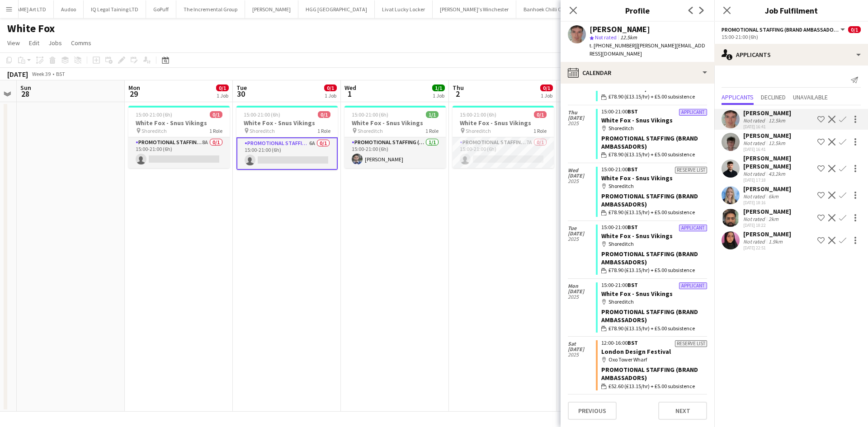
click at [500, 272] on app-date-cell "15:00-21:00 (6h) 0/1 White Fox - Snus Vikings pin Shoreditch 1 Role Promotional…" at bounding box center [503, 257] width 108 height 310
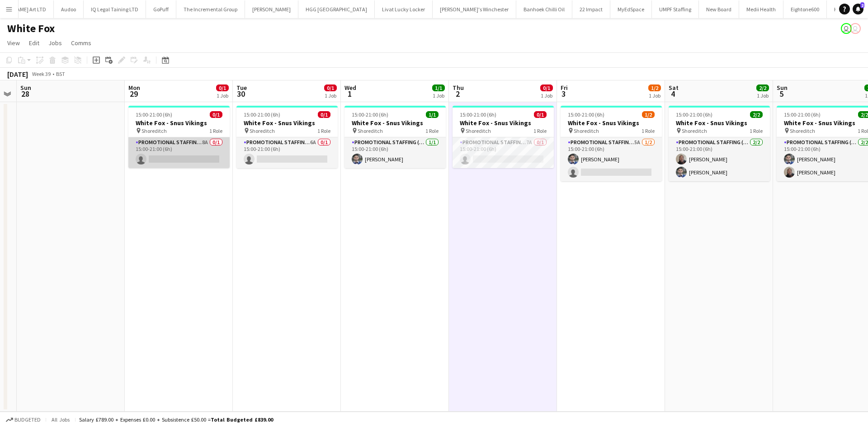
click at [167, 164] on app-card-role "Promotional Staffing (Brand Ambassadors) 8A 0/1 15:00-21:00 (6h) single-neutral…" at bounding box center [178, 152] width 101 height 31
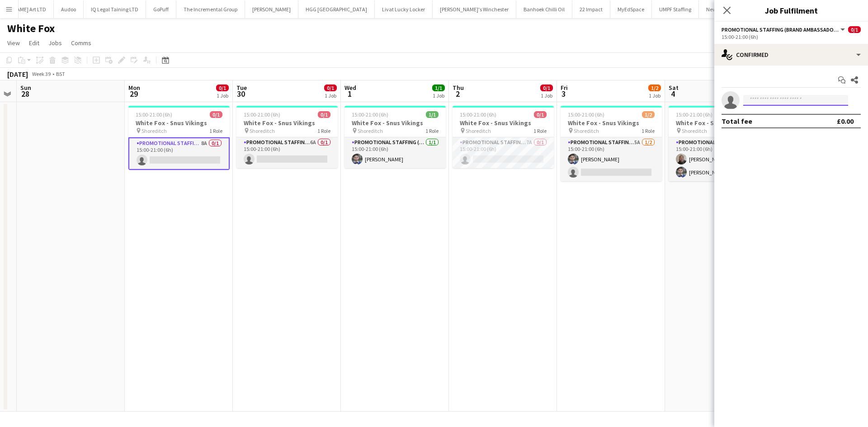
click at [768, 104] on input at bounding box center [795, 100] width 105 height 11
type input "*"
type input "****"
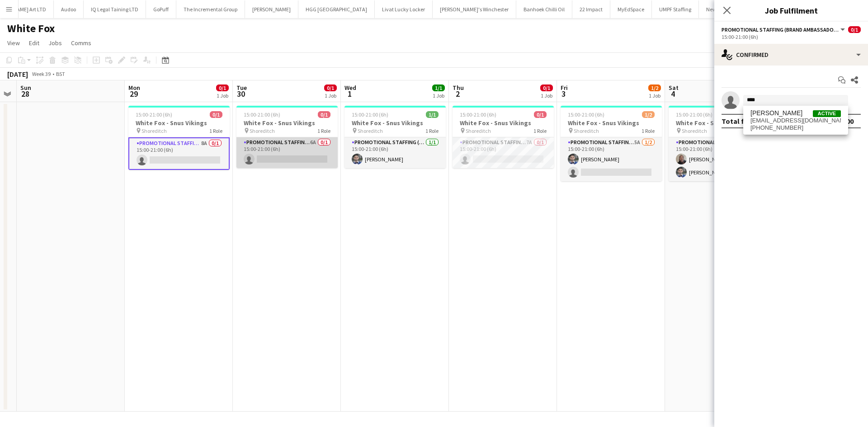
click at [272, 157] on app-card-role "Promotional Staffing (Brand Ambassadors) 6A 0/1 15:00-21:00 (6h) single-neutral…" at bounding box center [286, 152] width 101 height 31
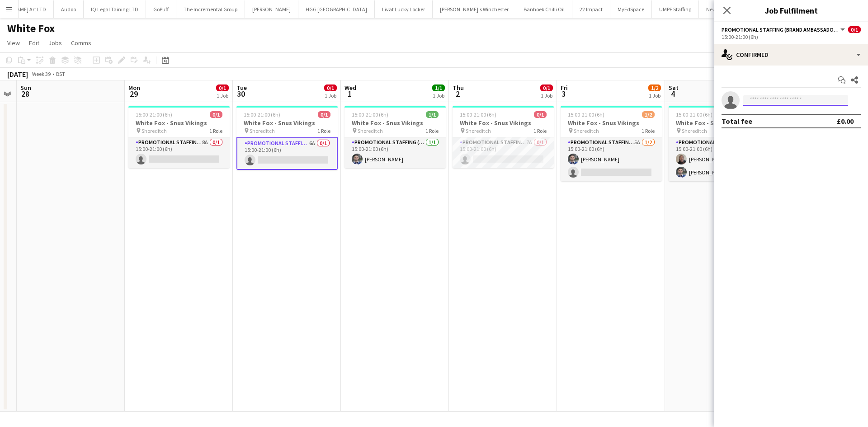
click at [776, 102] on input at bounding box center [795, 100] width 105 height 11
type input "****"
click at [773, 183] on mat-expansion-panel "check Confirmed Start chat Share single-neutral-actions **** Total fee £0.00" at bounding box center [791, 247] width 154 height 362
click at [509, 151] on app-card-role "Promotional Staffing (Brand Ambassadors) 7A 0/1 15:00-21:00 (6h) single-neutral…" at bounding box center [502, 152] width 101 height 31
click at [781, 100] on input at bounding box center [795, 100] width 105 height 11
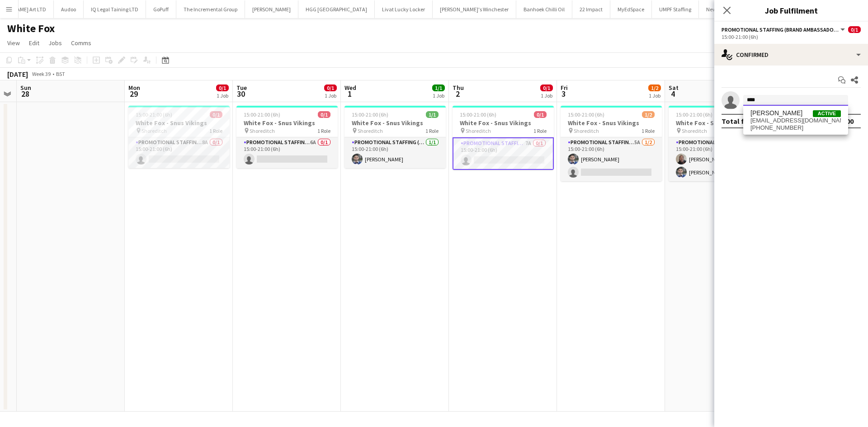
type input "****"
click at [725, 12] on icon at bounding box center [726, 10] width 9 height 9
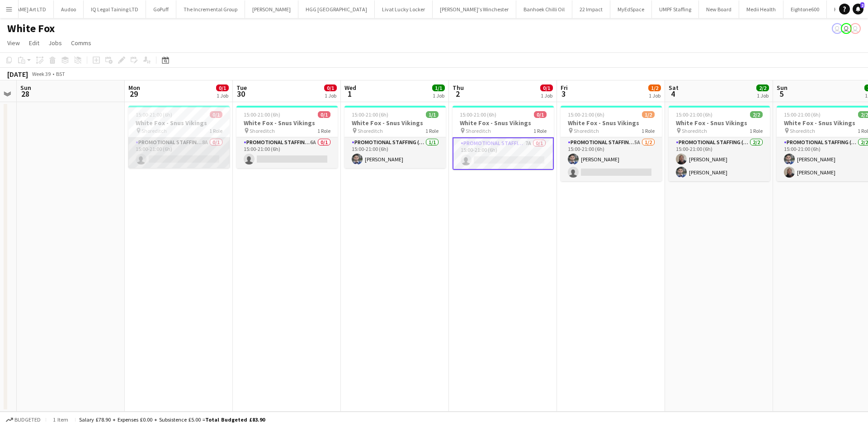
click at [174, 162] on app-card-role "Promotional Staffing (Brand Ambassadors) 8A 0/1 15:00-21:00 (6h) single-neutral…" at bounding box center [178, 152] width 101 height 31
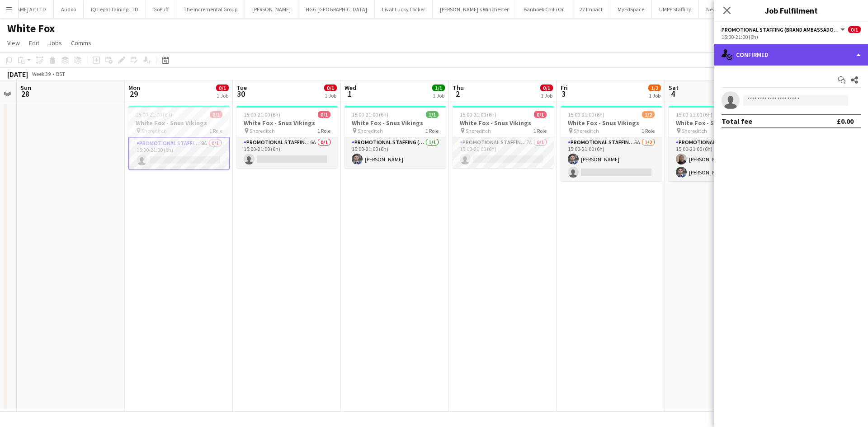
click at [796, 62] on div "single-neutral-actions-check-2 Confirmed" at bounding box center [791, 55] width 154 height 22
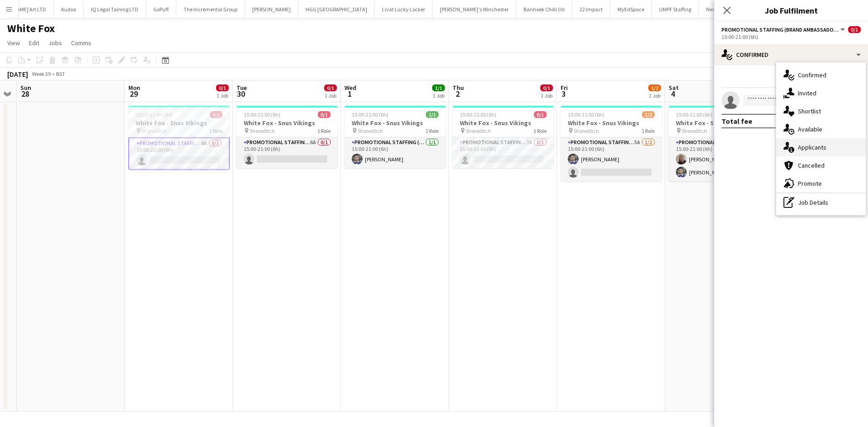
click at [814, 142] on div "single-neutral-actions-information Applicants" at bounding box center [820, 147] width 89 height 18
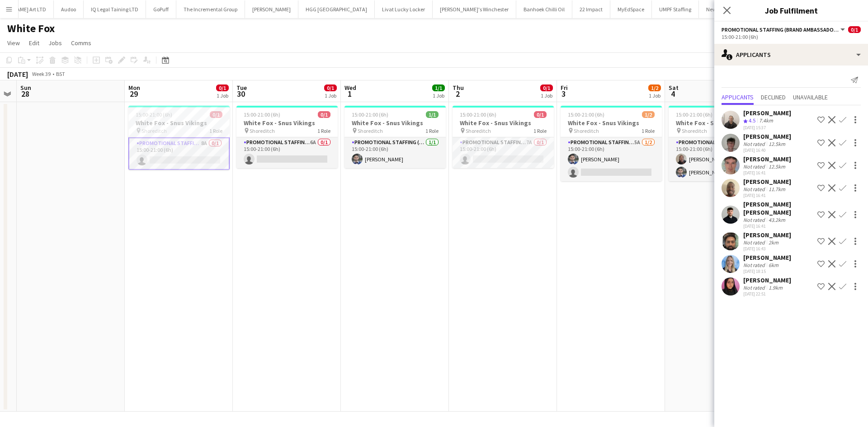
click at [727, 122] on app-user-avatar at bounding box center [730, 120] width 18 height 18
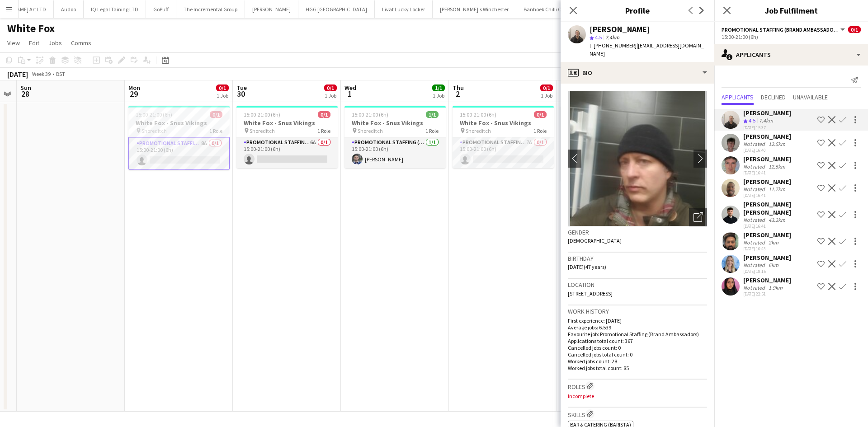
click at [731, 136] on app-user-avatar at bounding box center [730, 143] width 18 height 18
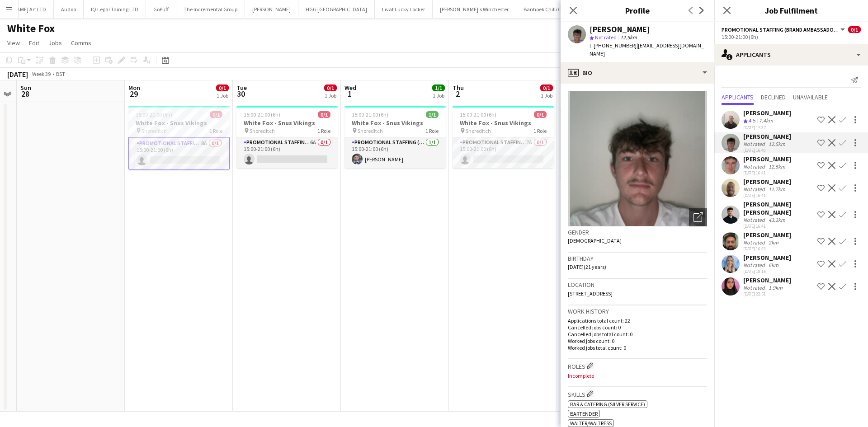
click at [734, 166] on app-user-avatar at bounding box center [730, 165] width 18 height 18
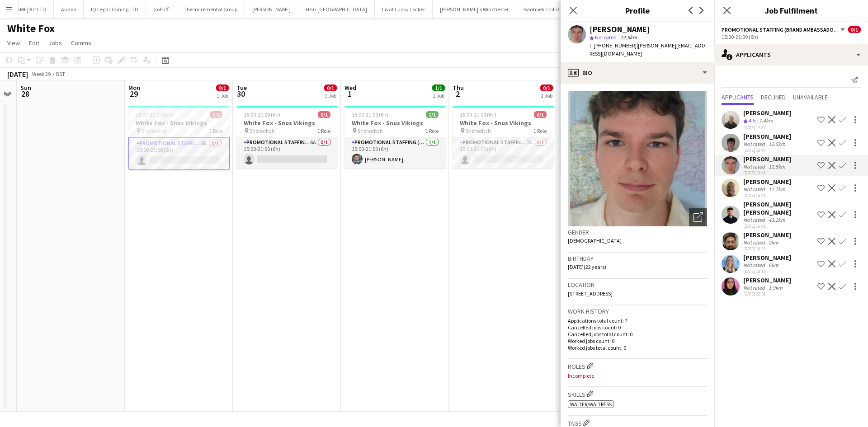
click at [729, 192] on app-user-avatar at bounding box center [730, 188] width 18 height 18
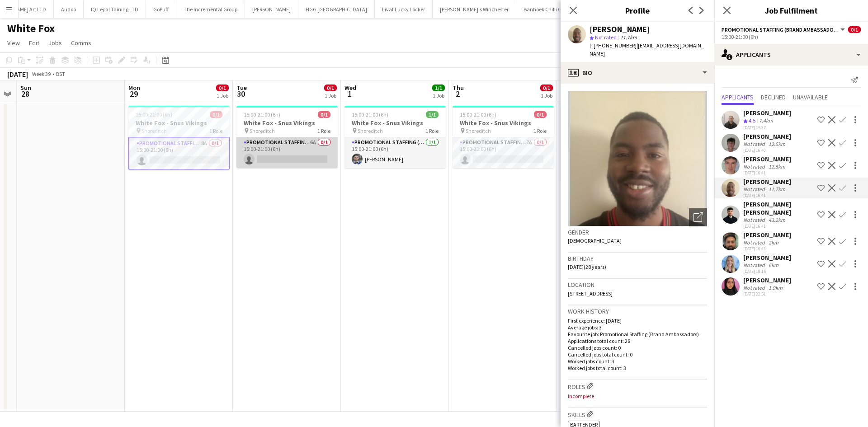
click at [288, 149] on app-card-role "Promotional Staffing (Brand Ambassadors) 6A 0/1 15:00-21:00 (6h) single-neutral…" at bounding box center [286, 152] width 101 height 31
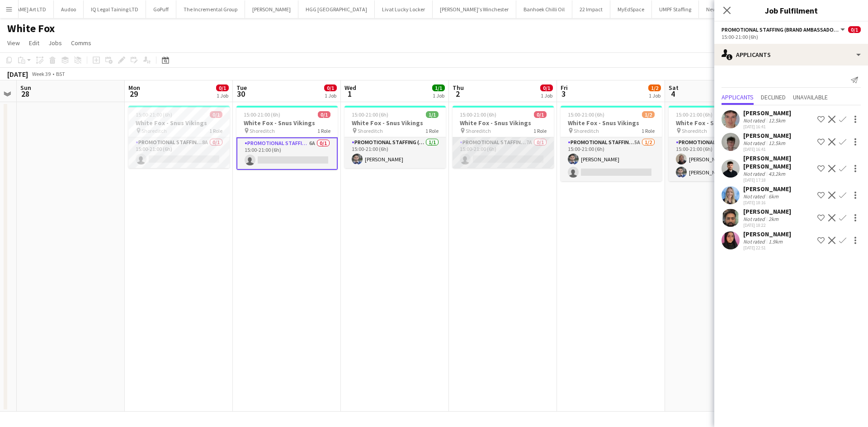
click at [504, 158] on app-card-role "Promotional Staffing (Brand Ambassadors) 7A 0/1 15:00-21:00 (6h) single-neutral…" at bounding box center [502, 152] width 101 height 31
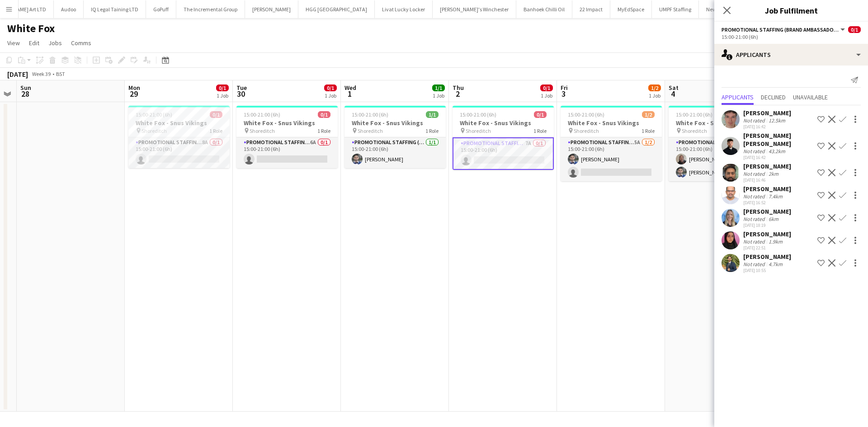
click at [591, 294] on app-date-cell "15:00-21:00 (6h) 1/2 White Fox - Snus Vikings pin Shoreditch 1 Role Promotional…" at bounding box center [611, 257] width 108 height 310
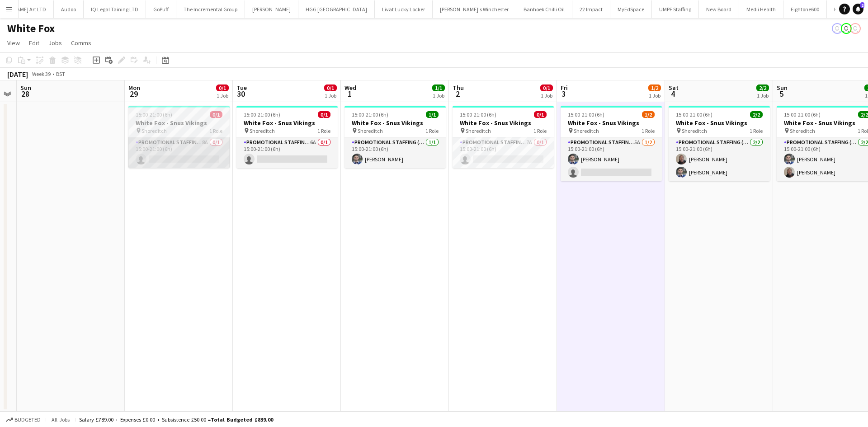
click at [181, 145] on app-card-role "Promotional Staffing (Brand Ambassadors) 8A 0/1 15:00-21:00 (6h) single-neutral…" at bounding box center [178, 152] width 101 height 31
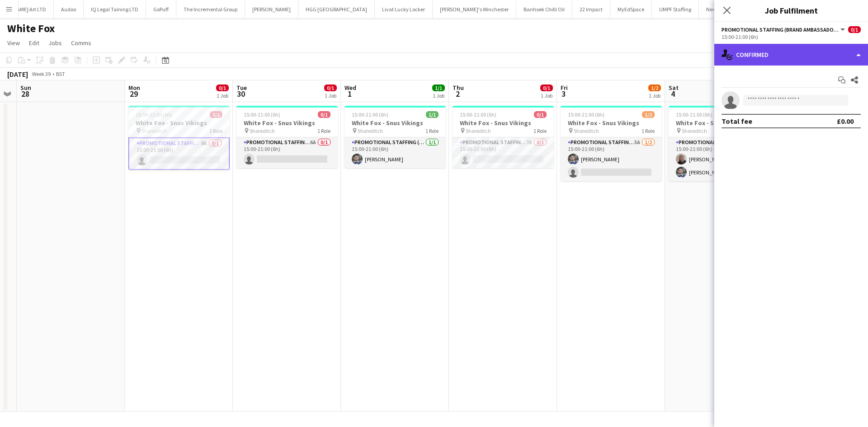
click at [812, 56] on div "single-neutral-actions-check-2 Confirmed" at bounding box center [791, 55] width 154 height 22
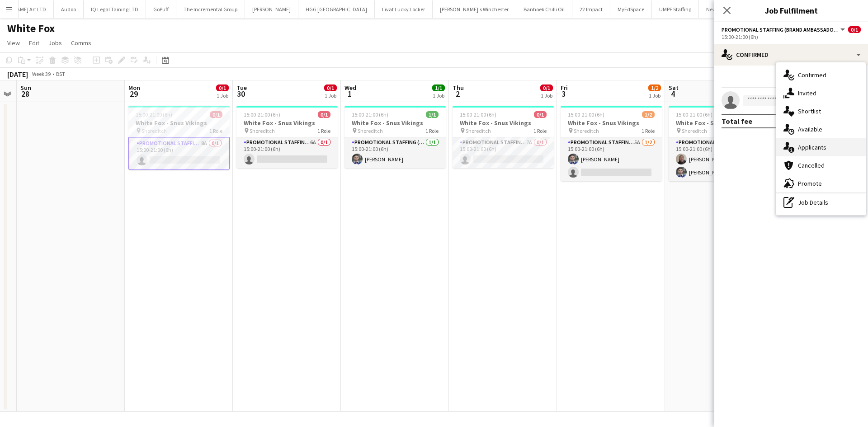
click at [826, 142] on div "single-neutral-actions-information Applicants" at bounding box center [820, 147] width 89 height 18
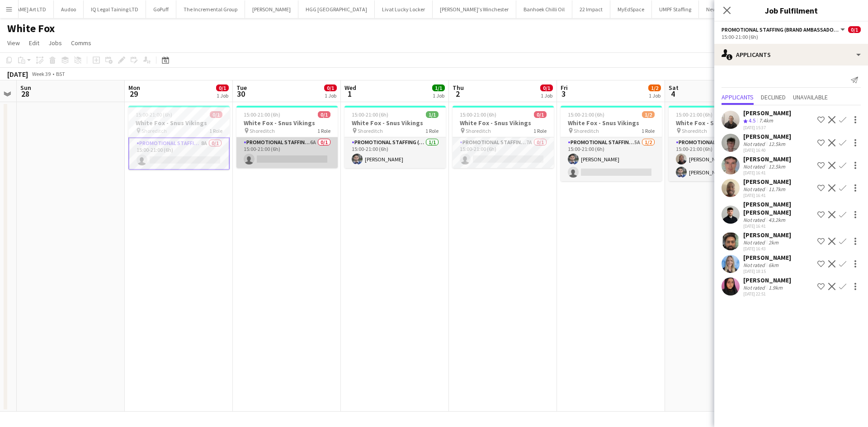
click at [274, 150] on app-card-role "Promotional Staffing (Brand Ambassadors) 6A 0/1 15:00-21:00 (6h) single-neutral…" at bounding box center [286, 152] width 101 height 31
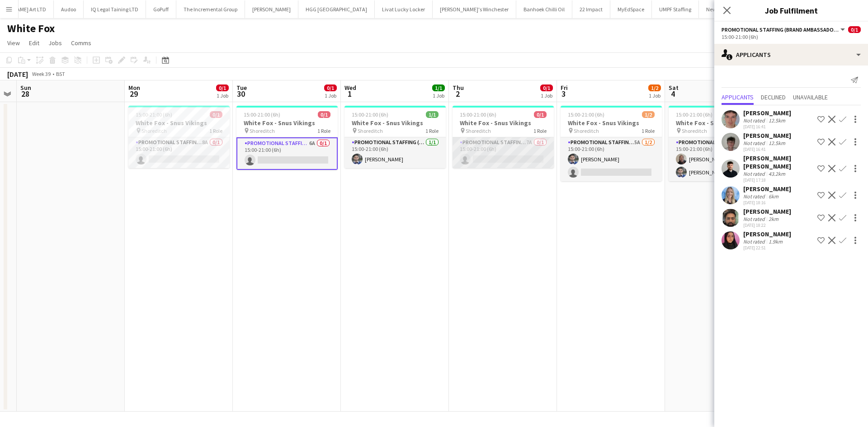
click at [494, 152] on app-card-role "Promotional Staffing (Brand Ambassadors) 7A 0/1 15:00-21:00 (6h) single-neutral…" at bounding box center [502, 152] width 101 height 31
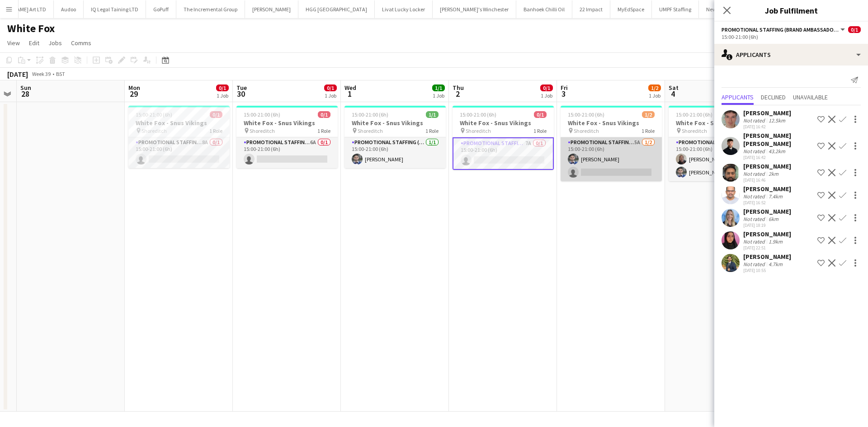
click at [606, 160] on app-card-role "Promotional Staffing (Brand Ambassadors) 5A [DATE] 15:00-21:00 (6h) [PERSON_NAM…" at bounding box center [610, 159] width 101 height 44
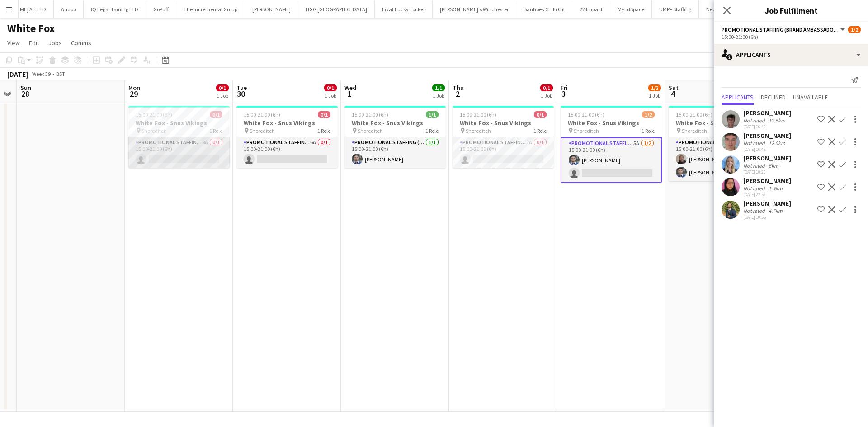
click at [169, 151] on app-card-role "Promotional Staffing (Brand Ambassadors) 8A 0/1 15:00-21:00 (6h) single-neutral…" at bounding box center [178, 152] width 101 height 31
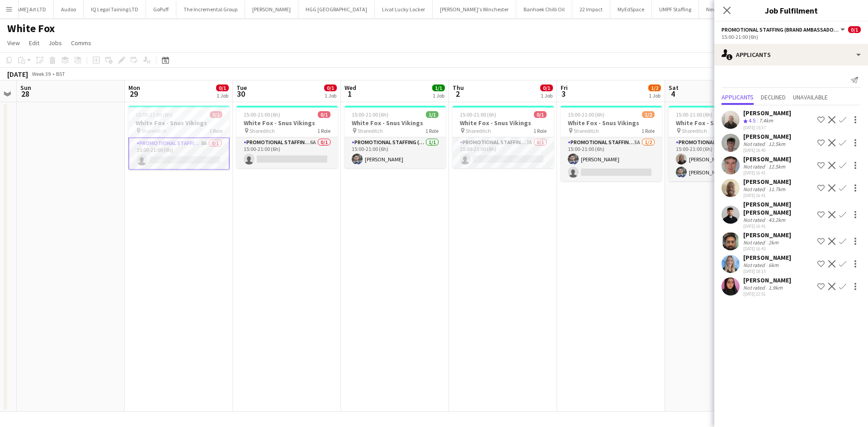
click at [740, 185] on div "Oluwatobi Fagbenle Not rated 11.7km 25-09-2025 16:41 Shortlist crew Decline Con…" at bounding box center [791, 188] width 154 height 21
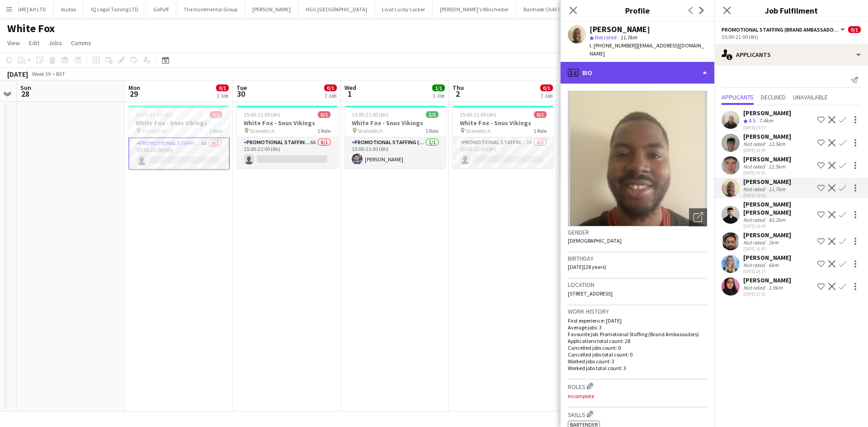
click at [653, 65] on div "profile Bio" at bounding box center [637, 73] width 154 height 22
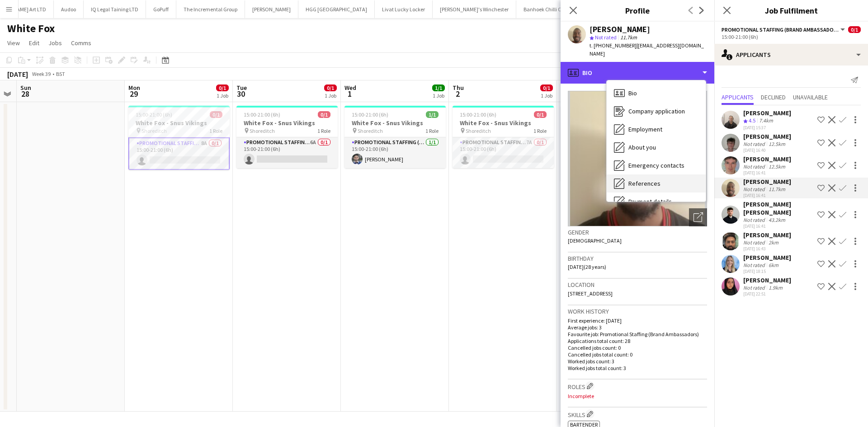
scroll to position [121, 0]
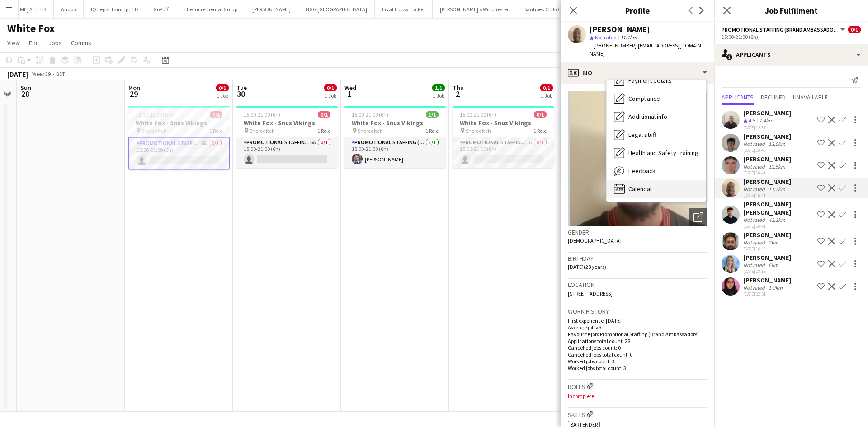
click at [646, 189] on span "Calendar" at bounding box center [640, 189] width 24 height 8
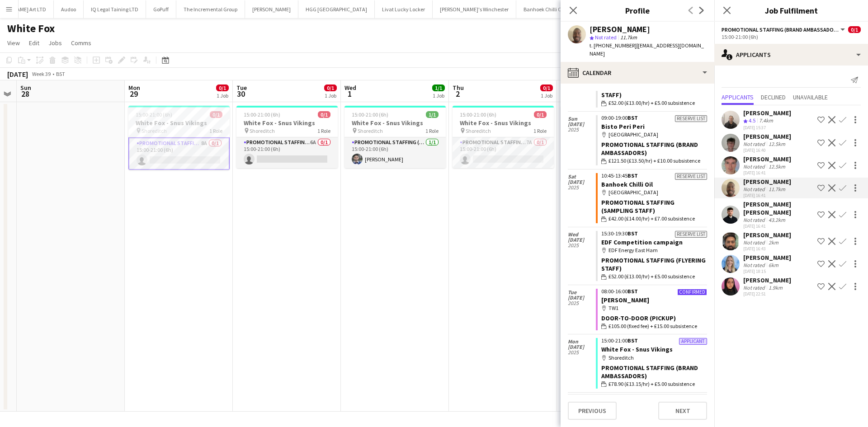
scroll to position [60, 0]
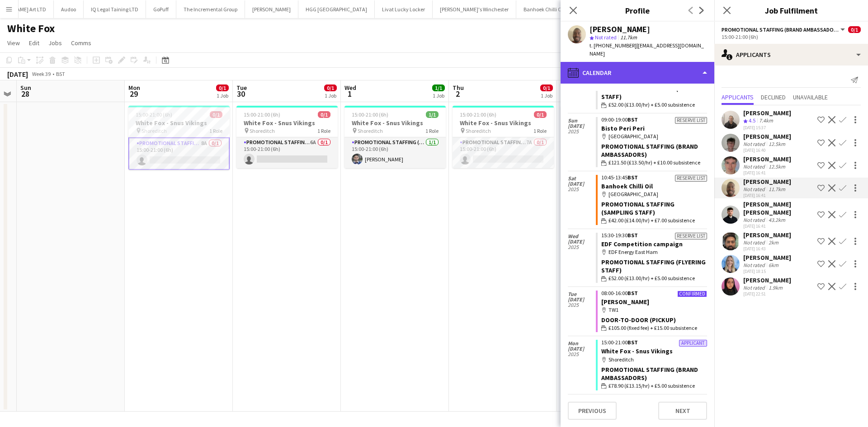
click at [637, 64] on div "calendar-full Calendar" at bounding box center [637, 73] width 154 height 22
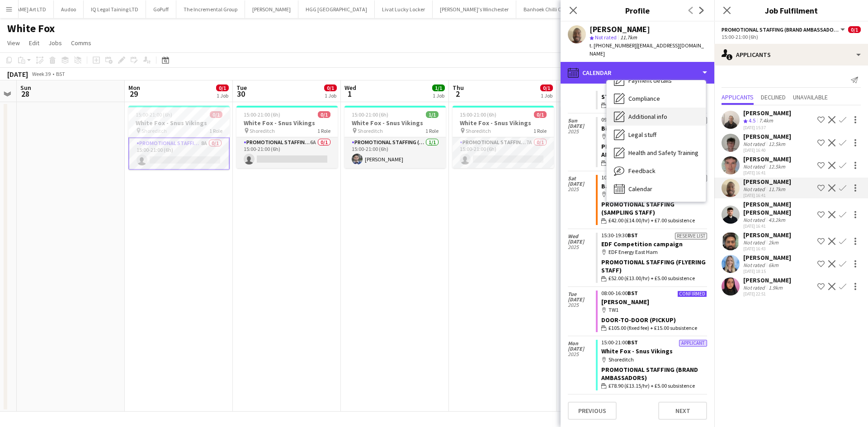
scroll to position [0, 0]
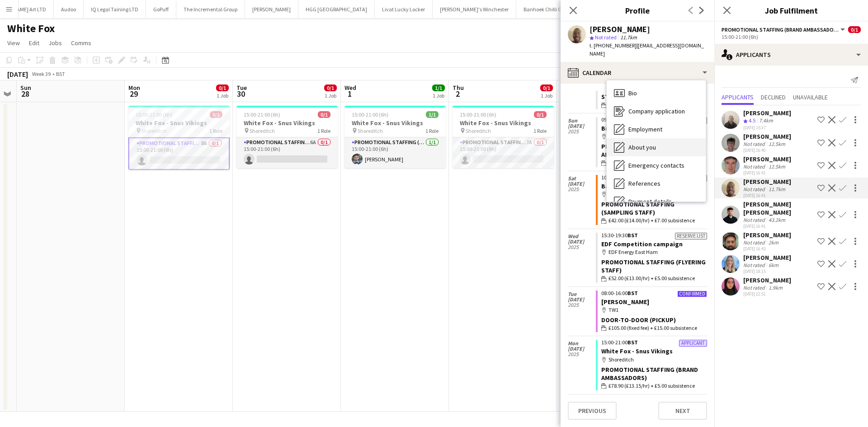
click at [652, 149] on span "About you" at bounding box center [642, 147] width 28 height 8
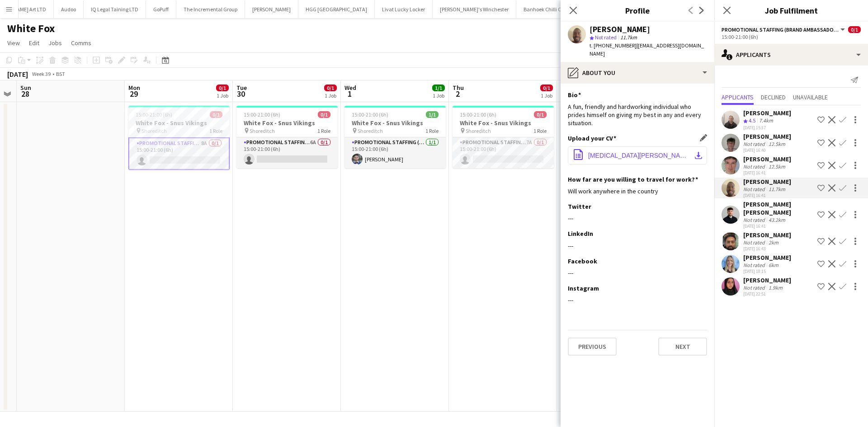
click at [624, 150] on button "office-file-sheet Tobi Fagbenle - CV up-to-date.docx download-bottom" at bounding box center [637, 155] width 139 height 18
drag, startPoint x: 167, startPoint y: 152, endPoint x: 582, endPoint y: 72, distance: 422.9
click at [167, 152] on app-card-role "Promotional Staffing (Brand Ambassadors) 8A 0/1 15:00-21:00 (6h) single-neutral…" at bounding box center [178, 153] width 101 height 33
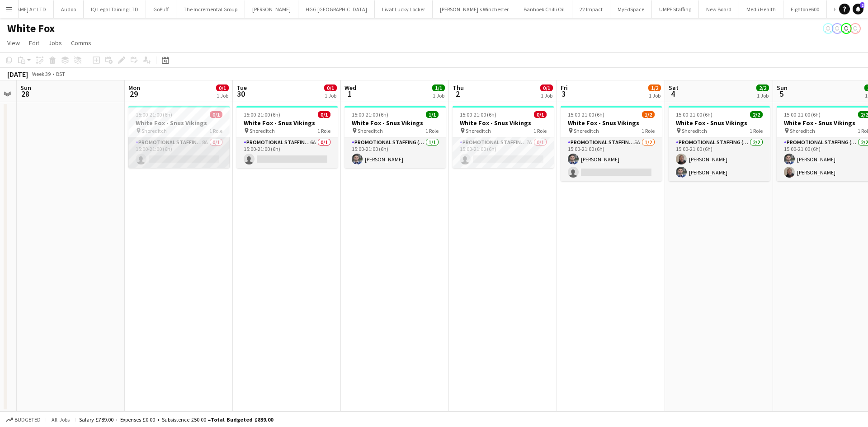
click at [181, 155] on app-card-role "Promotional Staffing (Brand Ambassadors) 8A 0/1 15:00-21:00 (6h) single-neutral…" at bounding box center [178, 152] width 101 height 31
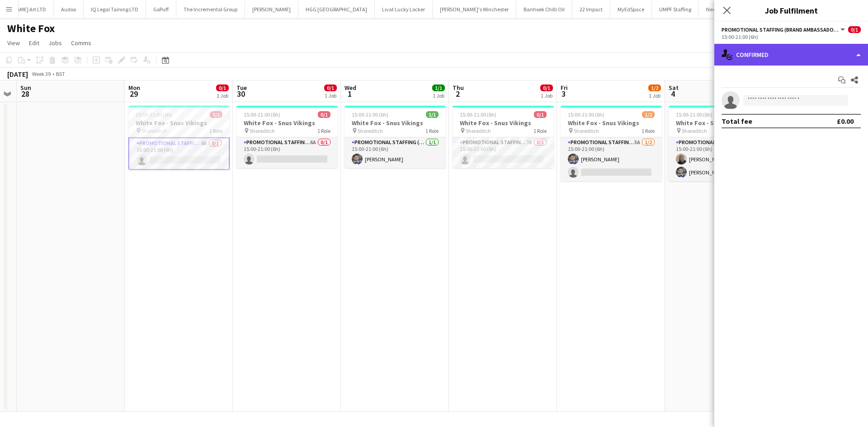
click at [761, 55] on div "single-neutral-actions-check-2 Confirmed" at bounding box center [791, 55] width 154 height 22
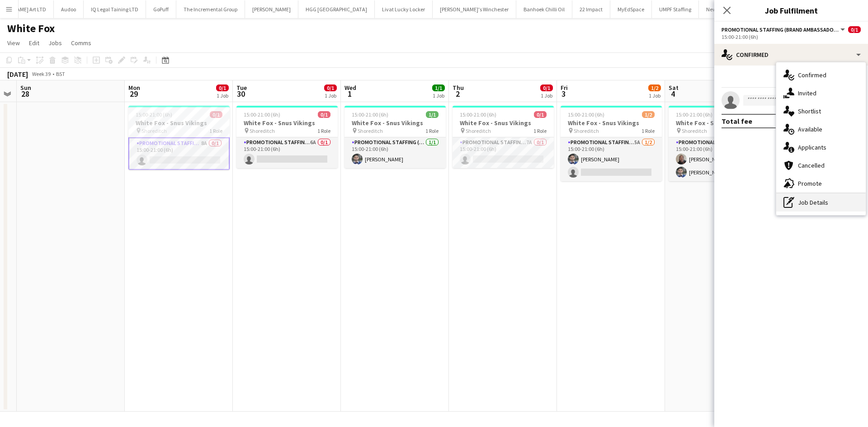
click at [806, 199] on div "pen-write Job Details" at bounding box center [820, 202] width 89 height 18
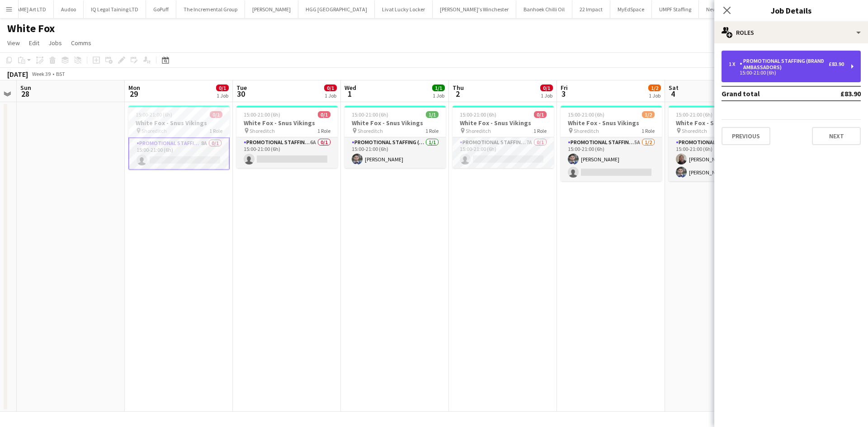
click at [775, 76] on div "1 x Promotional Staffing (Brand Ambassadors) £83.90 15:00-21:00 (6h)" at bounding box center [790, 67] width 139 height 32
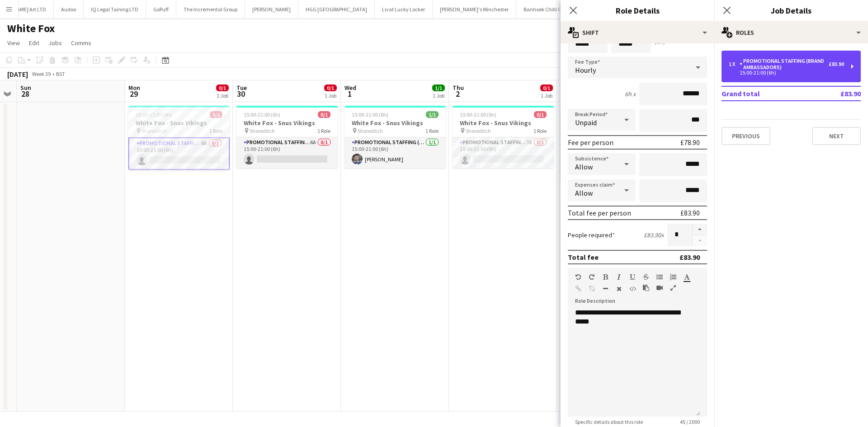
scroll to position [46, 0]
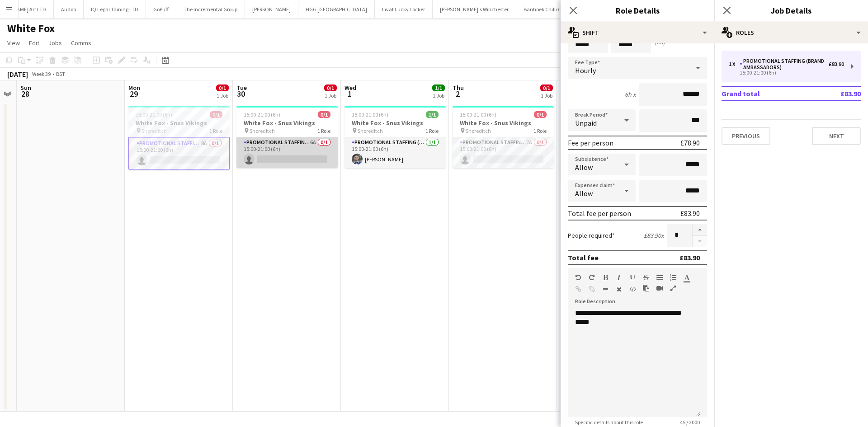
click at [293, 156] on app-card-role "Promotional Staffing (Brand Ambassadors) 6A 0/1 15:00-21:00 (6h) single-neutral…" at bounding box center [286, 152] width 101 height 31
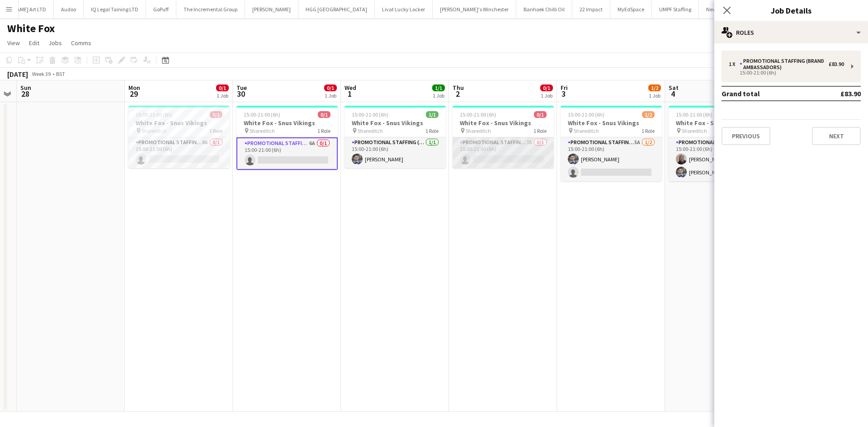
click at [483, 141] on app-card-role "Promotional Staffing (Brand Ambassadors) 7A 0/1 15:00-21:00 (6h) single-neutral…" at bounding box center [502, 152] width 101 height 31
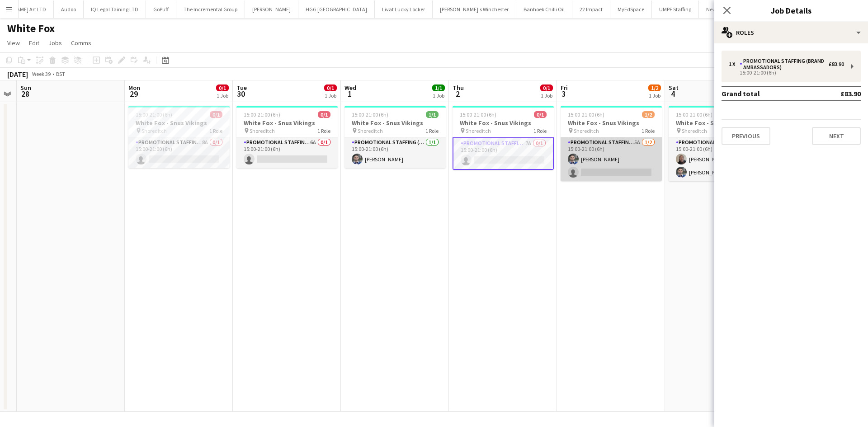
click at [579, 165] on app-card-role "Promotional Staffing (Brand Ambassadors) 5A 1/2 15:00-21:00 (6h) Elvis Assadi s…" at bounding box center [610, 159] width 101 height 44
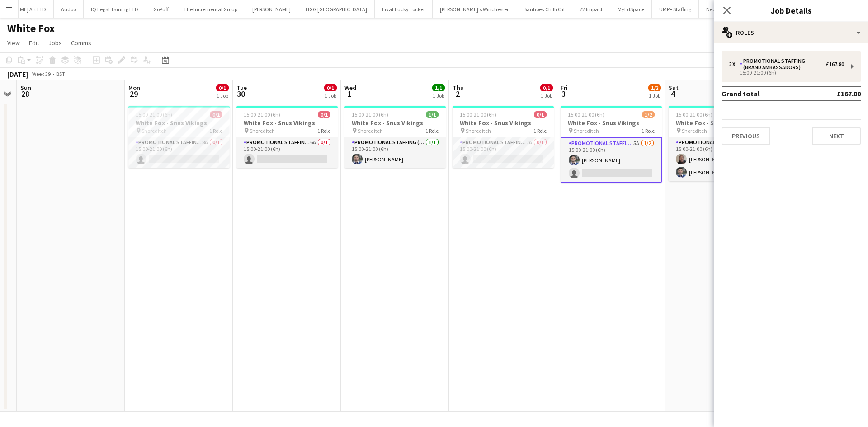
click at [354, 241] on app-date-cell "15:00-21:00 (6h) 1/1 White Fox - Snus Vikings pin Shoreditch 1 Role Promotional…" at bounding box center [395, 257] width 108 height 310
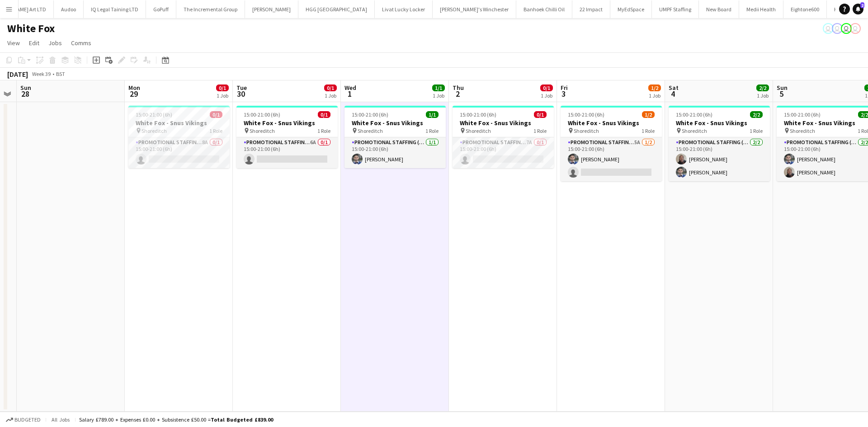
click at [472, 39] on app-page-menu "View Day view expanded Day view collapsed Month view Date picker Jump to today …" at bounding box center [434, 43] width 868 height 17
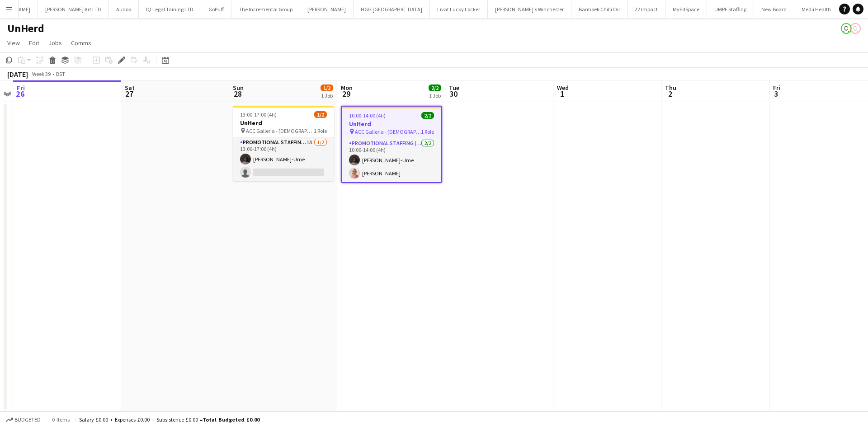
scroll to position [0, 1655]
click at [9, 8] on app-icon "Menu" at bounding box center [8, 8] width 7 height 7
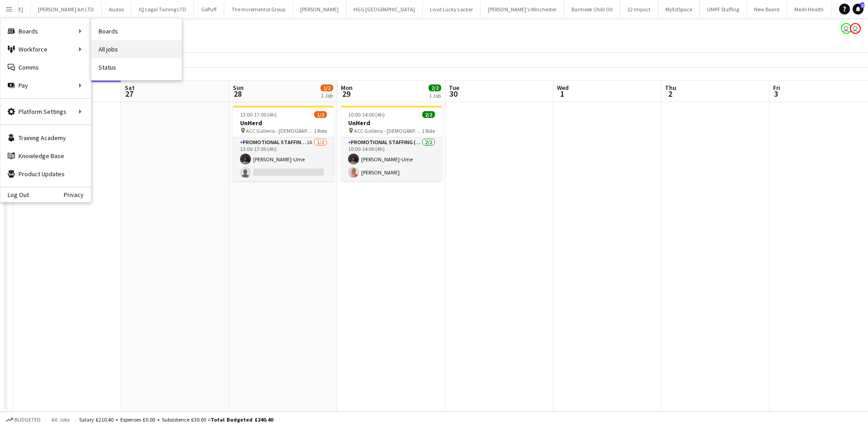
click at [106, 46] on link "All jobs" at bounding box center [136, 49] width 90 height 18
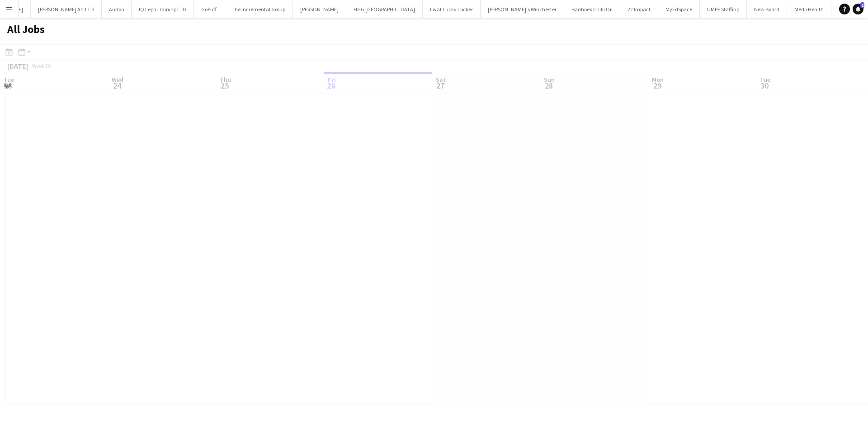
scroll to position [0, 216]
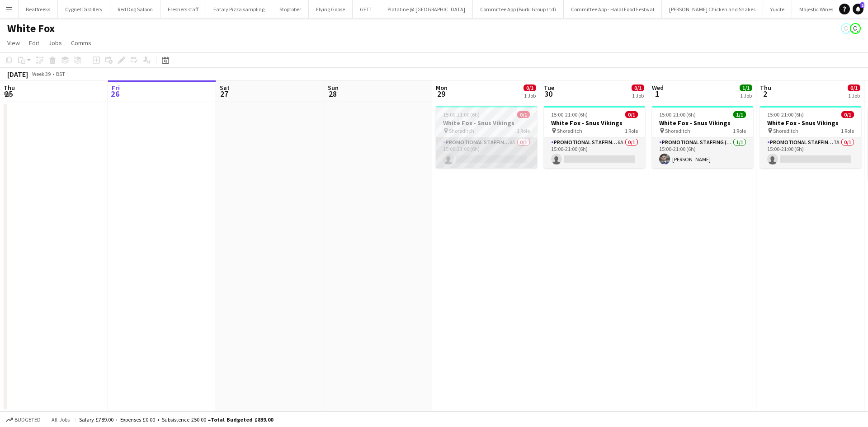
scroll to position [0, 307]
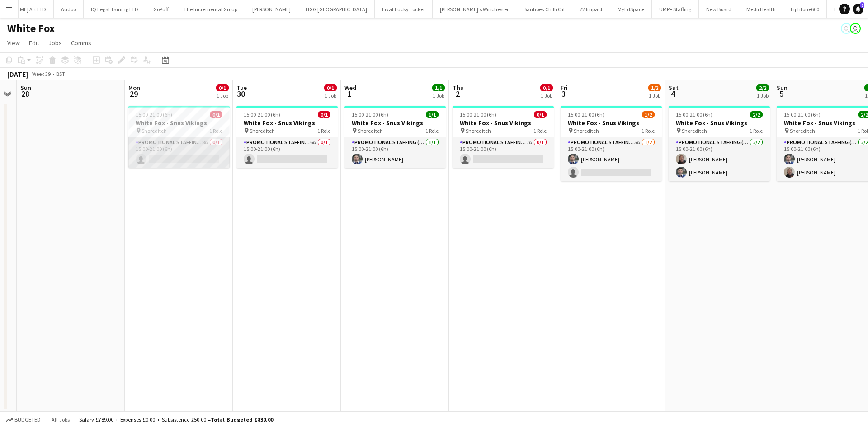
click at [186, 150] on app-card-role "Promotional Staffing (Brand Ambassadors) 8A 0/1 15:00-21:00 (6h) single-neutral…" at bounding box center [178, 152] width 101 height 31
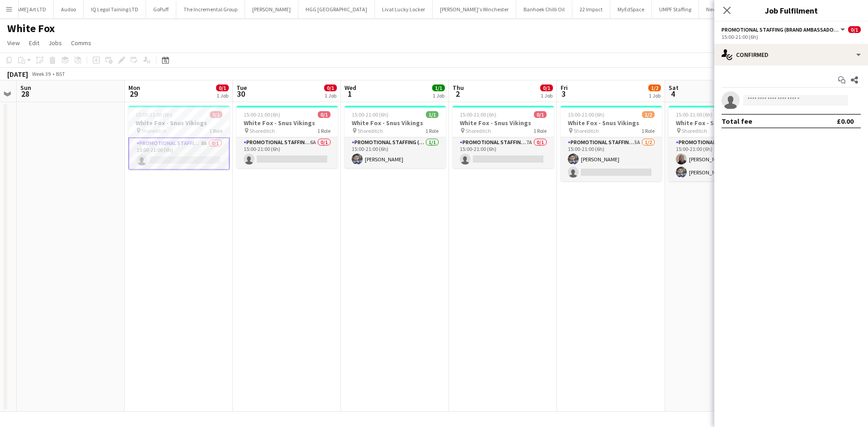
click at [794, 106] on app-invite-slot "single-neutral-actions" at bounding box center [791, 100] width 154 height 18
click at [795, 102] on input at bounding box center [795, 100] width 105 height 11
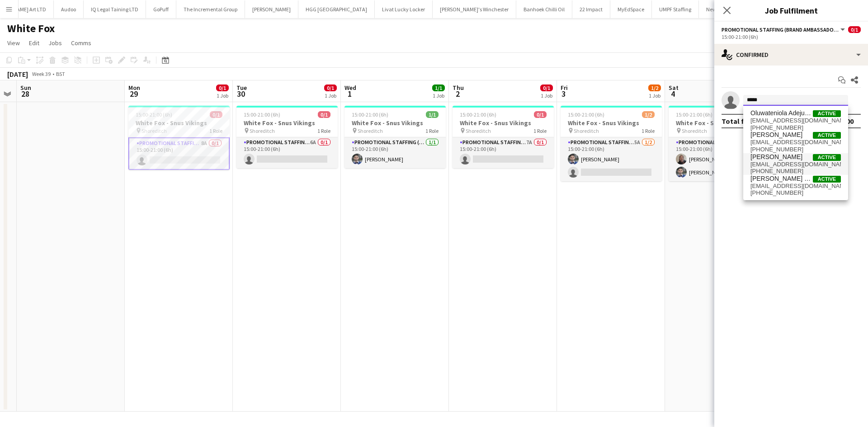
type input "*****"
click at [777, 159] on span "[PERSON_NAME]" at bounding box center [776, 157] width 52 height 8
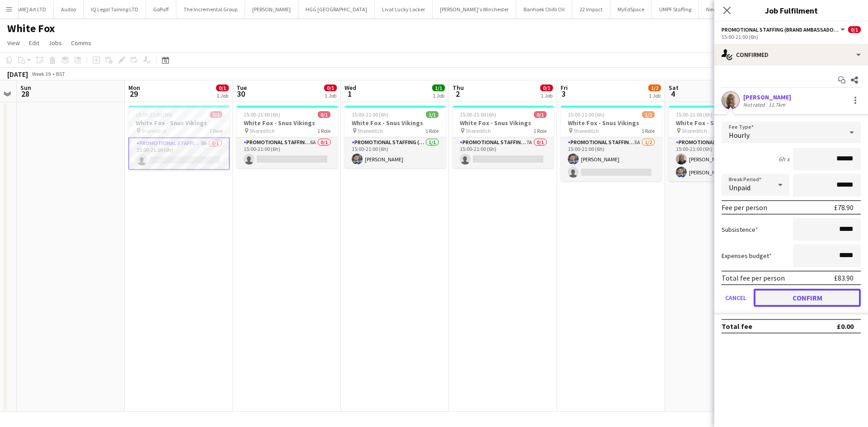
click at [811, 300] on button "Confirm" at bounding box center [806, 298] width 107 height 18
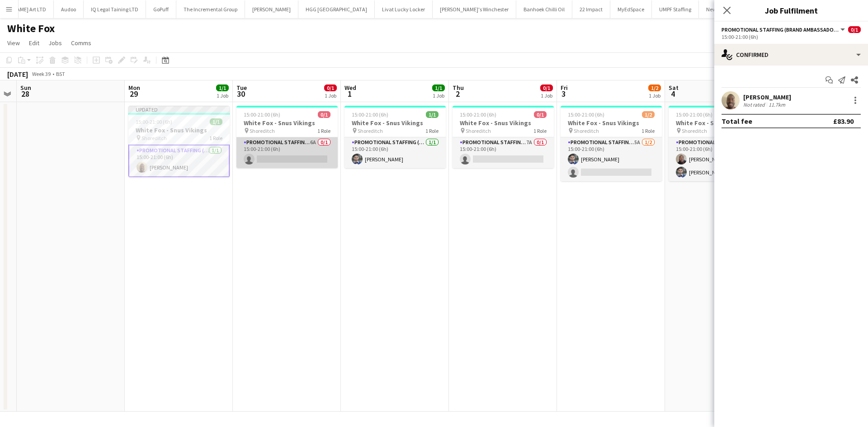
click at [286, 160] on app-card-role "Promotional Staffing (Brand Ambassadors) 6A 0/1 15:00-21:00 (6h) single-neutral…" at bounding box center [286, 152] width 101 height 31
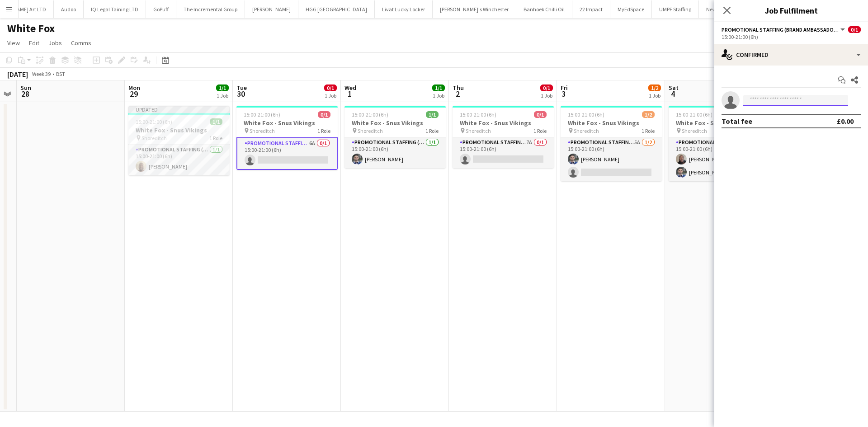
click at [788, 98] on input at bounding box center [795, 100] width 105 height 11
click at [499, 156] on app-card-role "Promotional Staffing (Brand Ambassadors) 7A 0/1 15:00-21:00 (6h) single-neutral…" at bounding box center [502, 152] width 101 height 31
click at [773, 100] on input at bounding box center [795, 100] width 105 height 11
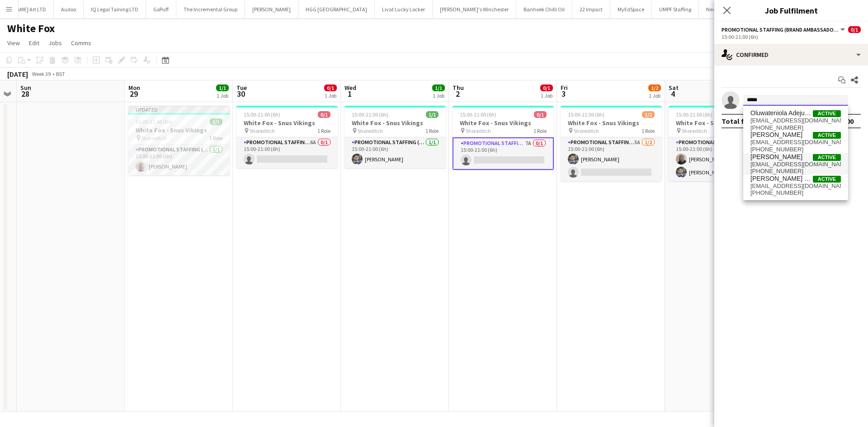
type input "*****"
click at [797, 161] on span "[EMAIL_ADDRESS][DOMAIN_NAME]" at bounding box center [795, 164] width 90 height 7
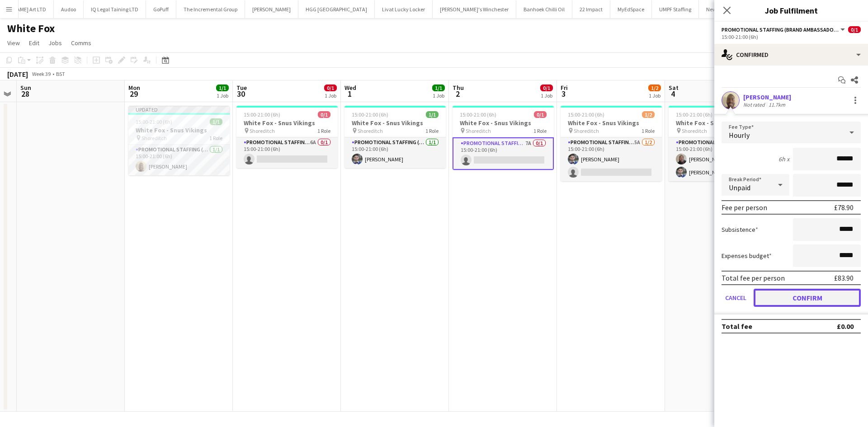
click at [816, 296] on button "Confirm" at bounding box center [806, 298] width 107 height 18
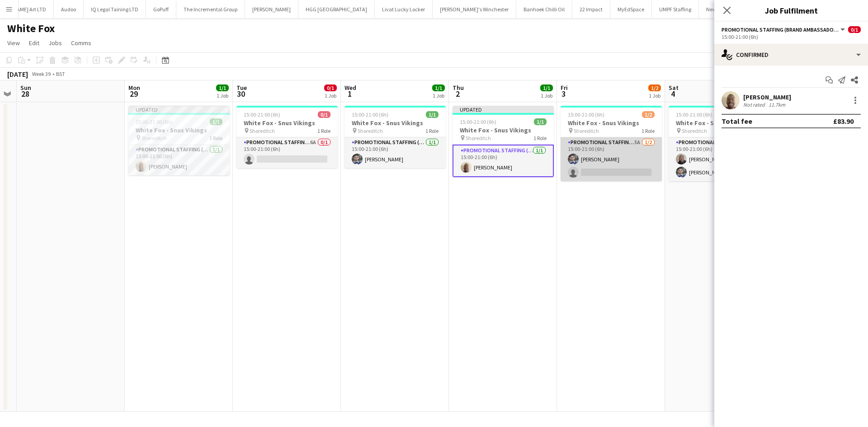
click at [634, 165] on app-card-role "Promotional Staffing (Brand Ambassadors) 5A [DATE] 15:00-21:00 (6h) [PERSON_NAM…" at bounding box center [610, 159] width 101 height 44
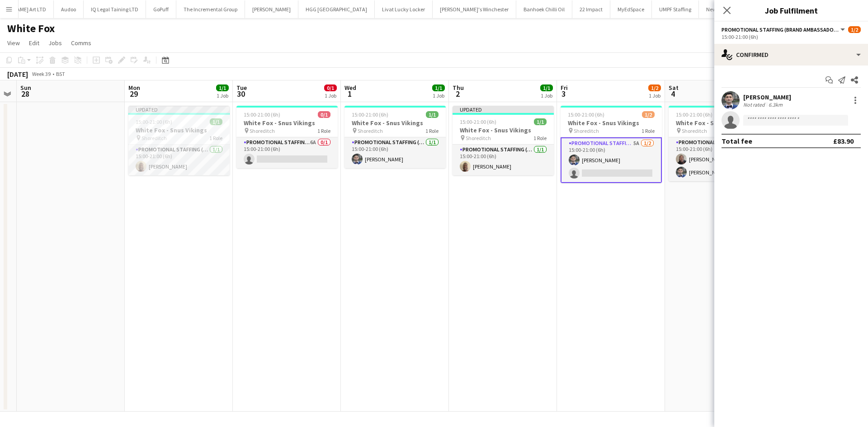
click at [777, 113] on app-invite-slot "single-neutral-actions" at bounding box center [791, 120] width 154 height 18
click at [776, 118] on input at bounding box center [795, 120] width 105 height 11
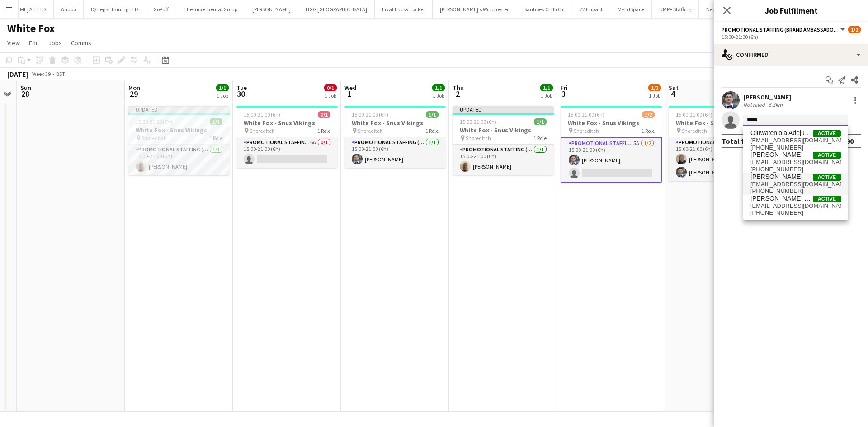
type input "*****"
click at [799, 185] on span "[EMAIL_ADDRESS][DOMAIN_NAME]" at bounding box center [795, 184] width 90 height 7
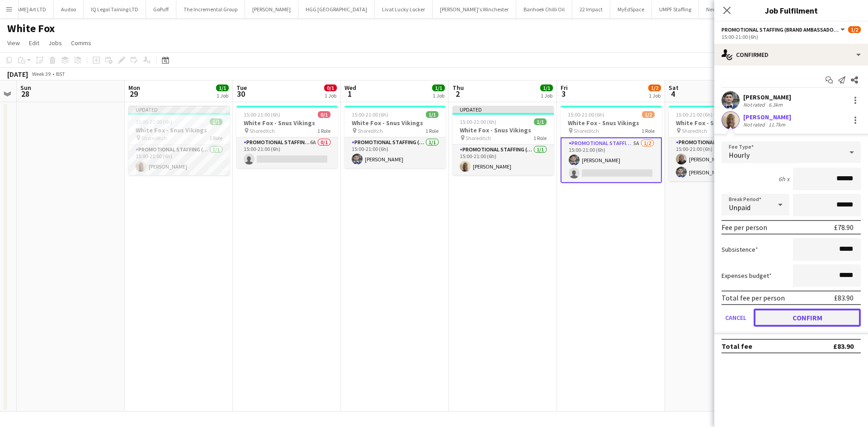
click at [804, 326] on button "Confirm" at bounding box center [806, 318] width 107 height 18
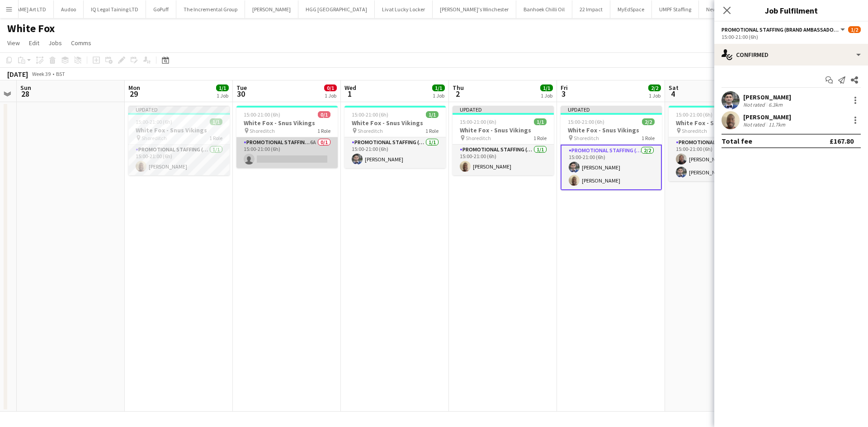
click at [289, 154] on app-card-role "Promotional Staffing (Brand Ambassadors) 6A 0/1 15:00-21:00 (6h) single-neutral…" at bounding box center [286, 152] width 101 height 31
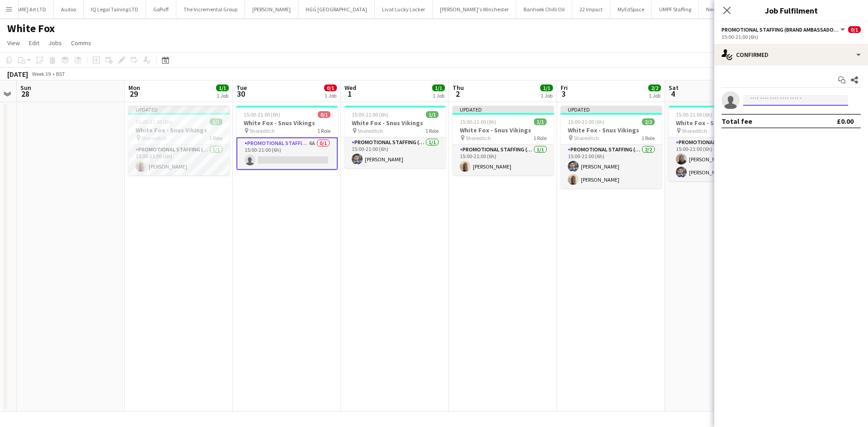
click at [772, 96] on input at bounding box center [795, 100] width 105 height 11
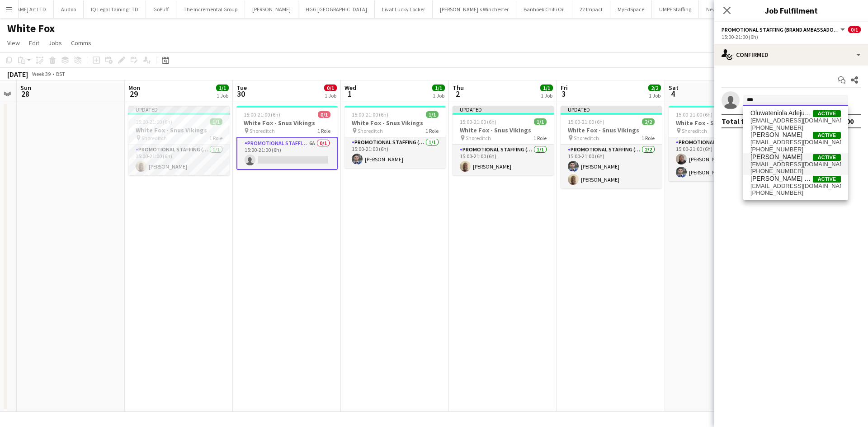
type input "***"
click at [782, 169] on span "[PHONE_NUMBER]" at bounding box center [795, 171] width 90 height 7
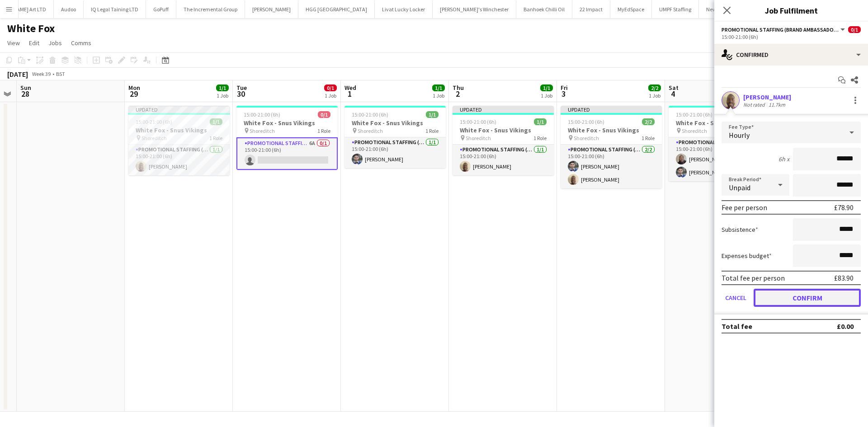
click at [810, 301] on button "Confirm" at bounding box center [806, 298] width 107 height 18
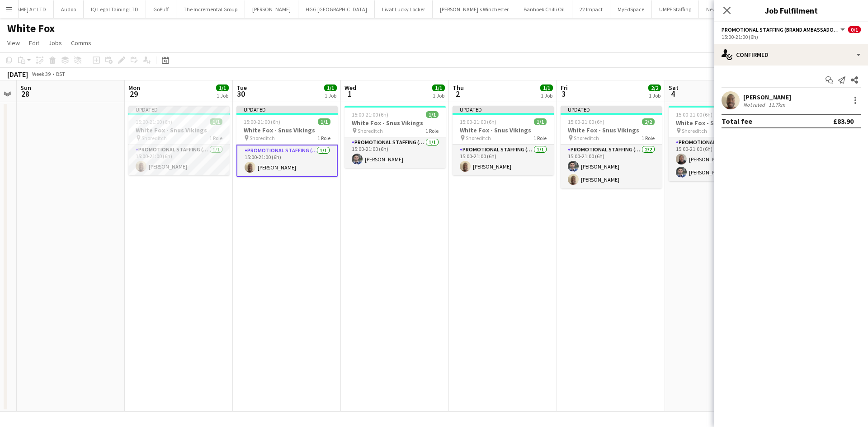
click at [385, 227] on app-date-cell "15:00-21:00 (6h) 1/1 White Fox - Snus Vikings pin Shoreditch 1 Role Promotional…" at bounding box center [395, 257] width 108 height 310
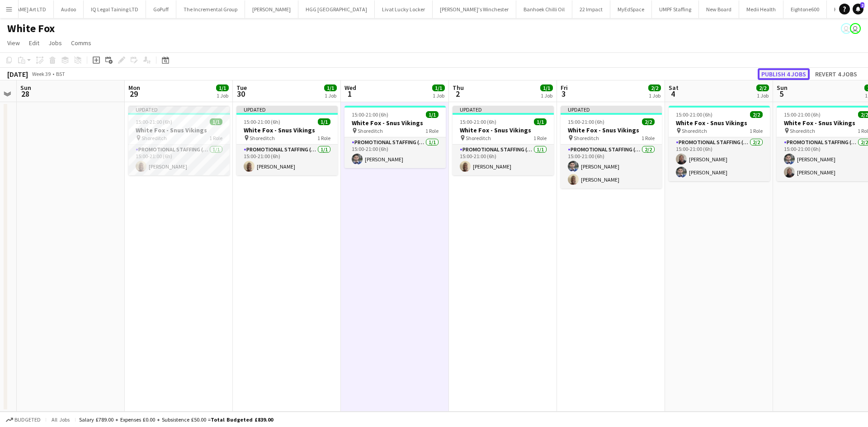
click at [789, 76] on button "Publish 4 jobs" at bounding box center [783, 74] width 52 height 12
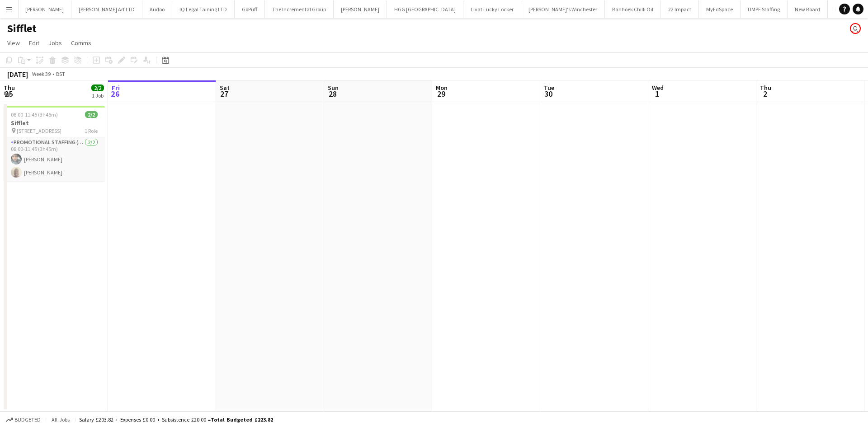
scroll to position [0, 1622]
click at [9, 6] on app-icon "Menu" at bounding box center [8, 8] width 7 height 7
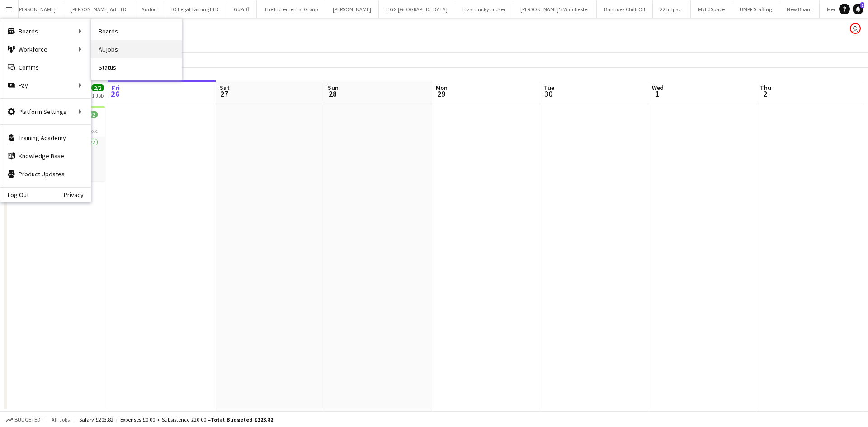
click at [121, 51] on link "All jobs" at bounding box center [136, 49] width 90 height 18
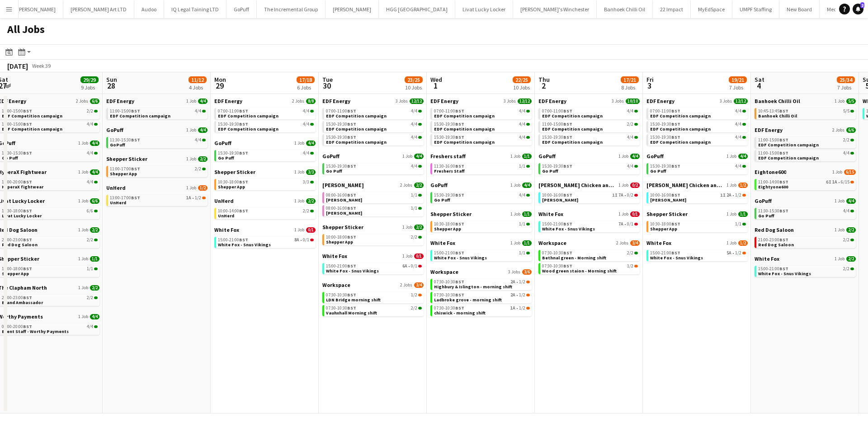
scroll to position [0, 438]
click at [352, 194] on span "BST" at bounding box center [351, 195] width 9 height 6
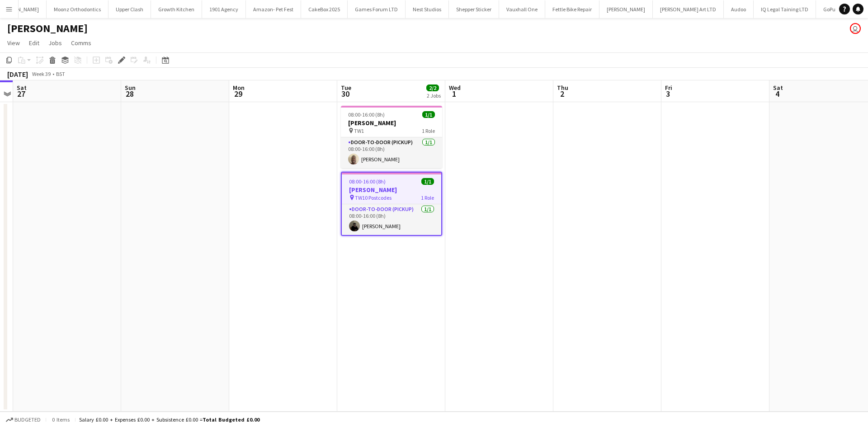
scroll to position [0, 1039]
click at [385, 162] on app-card-role "Door-to-Door (Pickup) 1/1 08:00-16:00 (8h) Oluwatobi Fagbenle" at bounding box center [391, 152] width 101 height 31
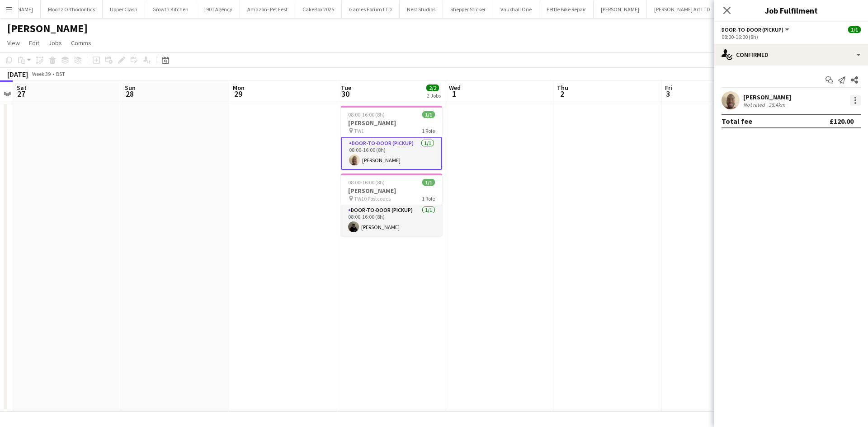
click at [858, 99] on div at bounding box center [855, 100] width 11 height 11
click at [813, 206] on span "Remove" at bounding box center [810, 204] width 27 height 8
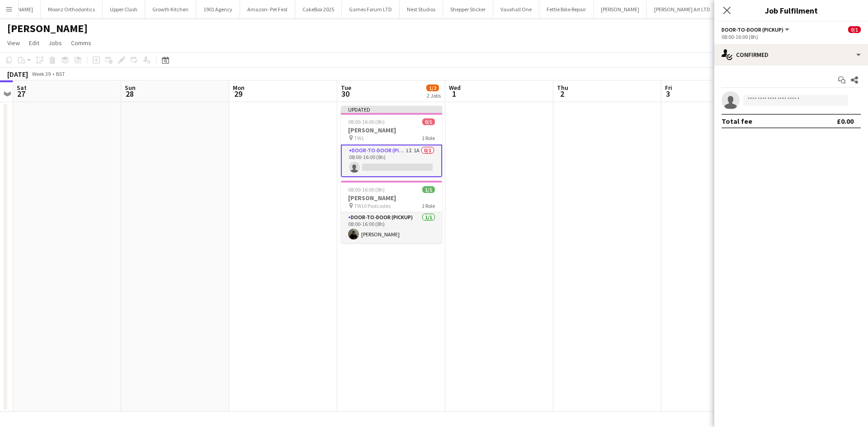
click at [599, 189] on app-date-cell at bounding box center [607, 257] width 108 height 310
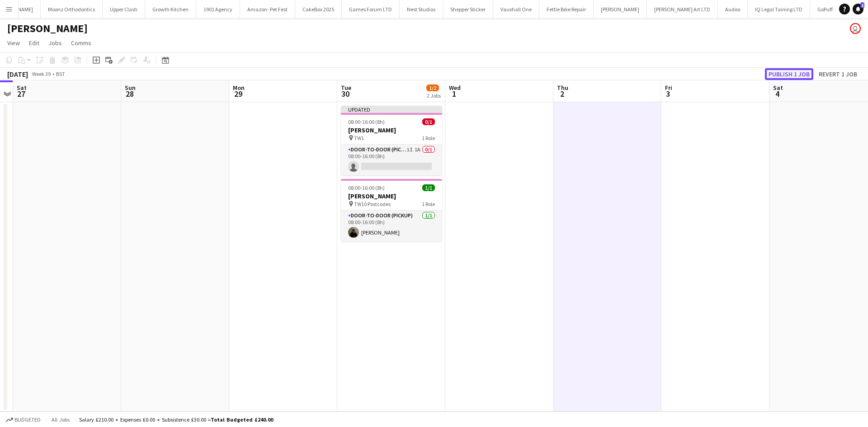
click at [800, 73] on button "Publish 1 job" at bounding box center [789, 74] width 48 height 12
